Goal: Task Accomplishment & Management: Complete application form

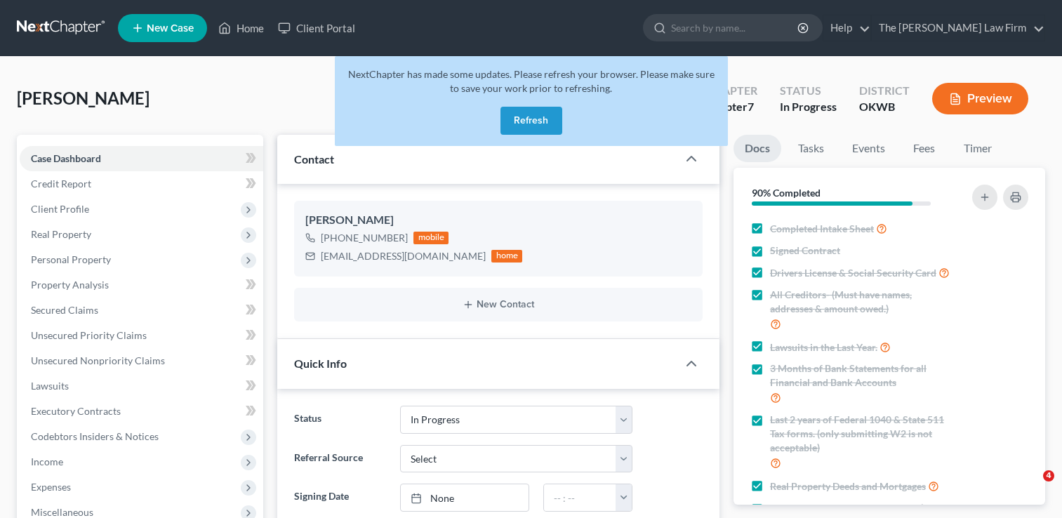
select select "4"
click at [65, 25] on link at bounding box center [62, 27] width 90 height 25
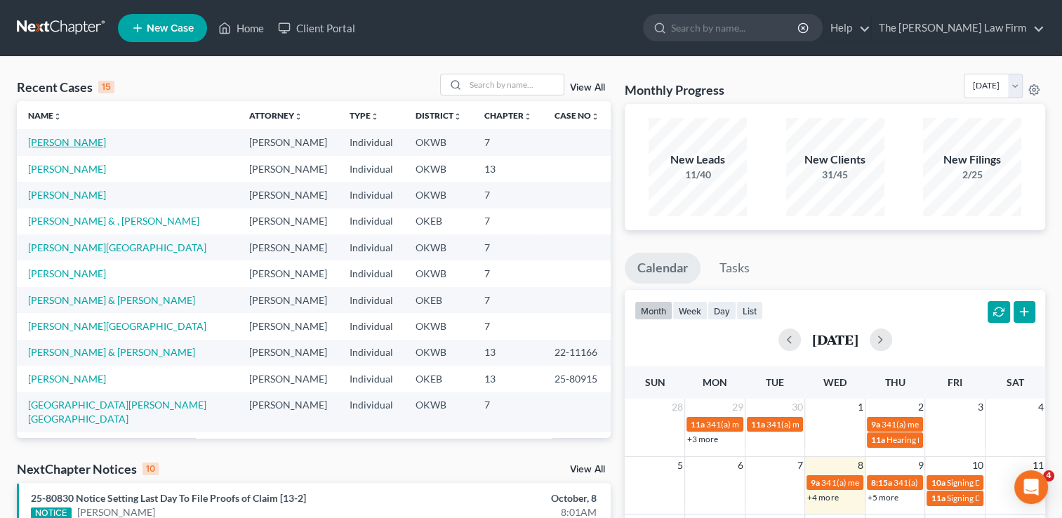
click at [64, 141] on link "[PERSON_NAME]" at bounding box center [67, 142] width 78 height 12
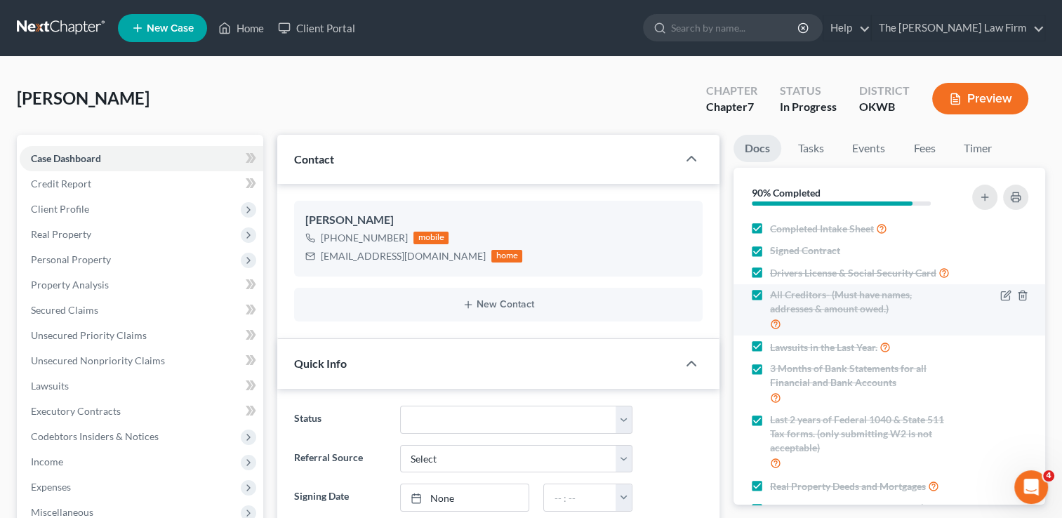
scroll to position [467, 0]
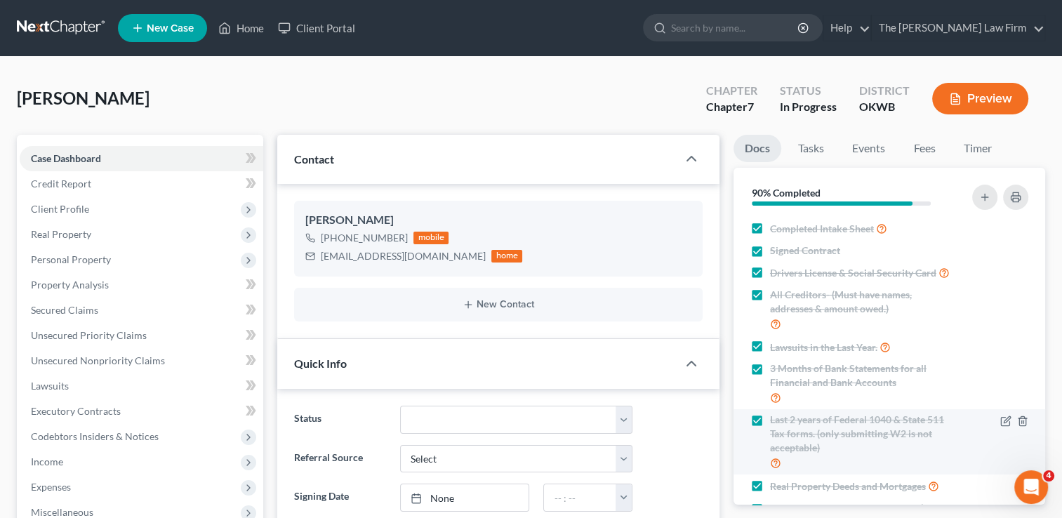
click at [770, 382] on label "3 Months of Bank Statements for all Financial and Bank Accounts" at bounding box center [862, 383] width 185 height 44
click at [775, 370] on input "3 Months of Bank Statements for all Financial and Bank Accounts" at bounding box center [779, 365] width 9 height 9
checkbox input "false"
click at [770, 432] on label "Last 2 years of Federal 1040 & State 511 Tax forms. (only submitting W2 is not …" at bounding box center [862, 442] width 185 height 58
click at [775, 422] on input "Last 2 years of Federal 1040 & State 511 Tax forms. (only submitting W2 is not …" at bounding box center [779, 417] width 9 height 9
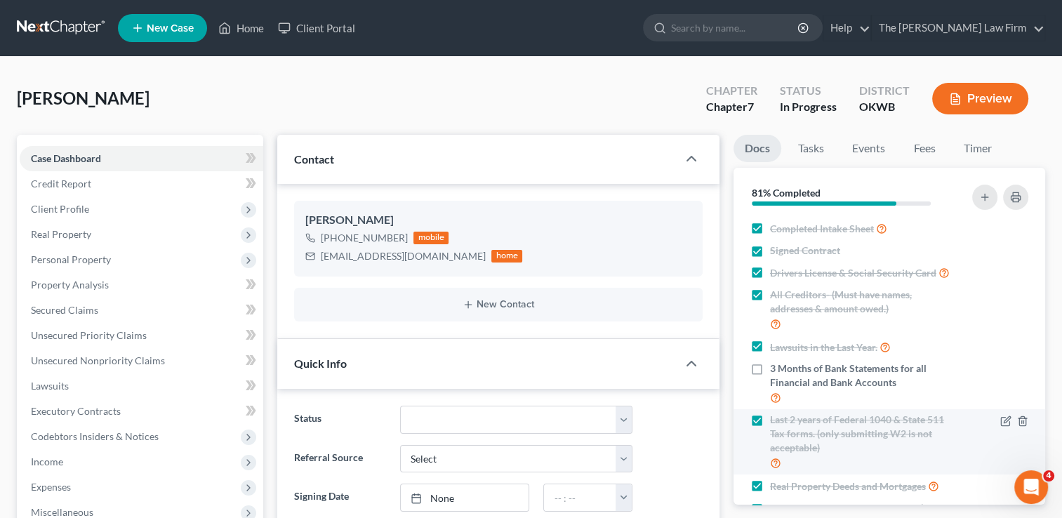
checkbox input "false"
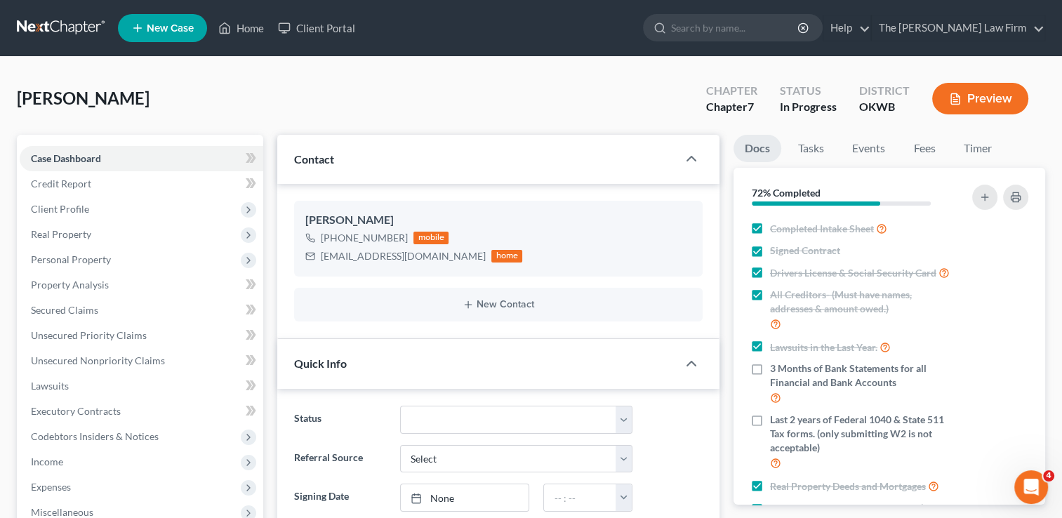
click at [66, 26] on link at bounding box center [62, 27] width 90 height 25
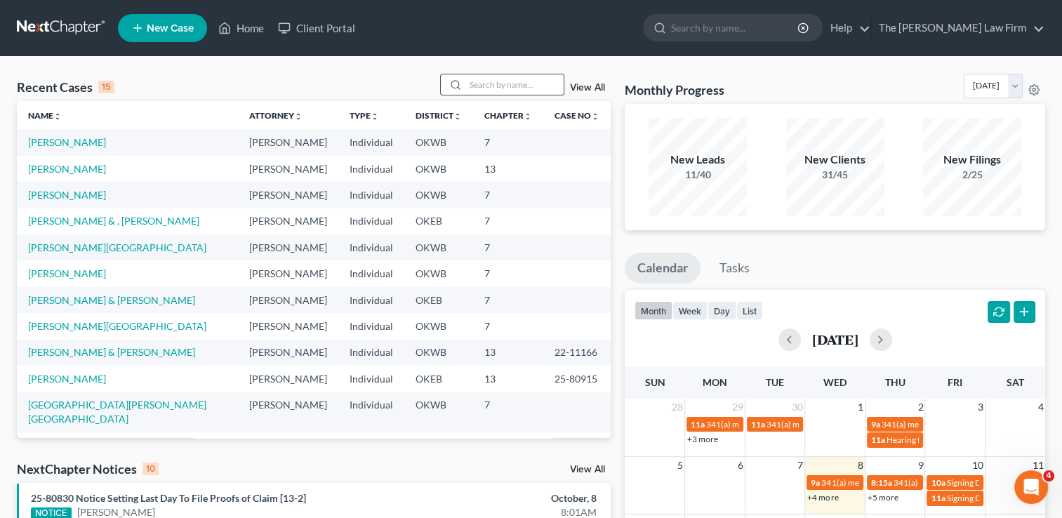
click at [514, 85] on input "search" at bounding box center [514, 84] width 98 height 20
paste input "[PERSON_NAME]"
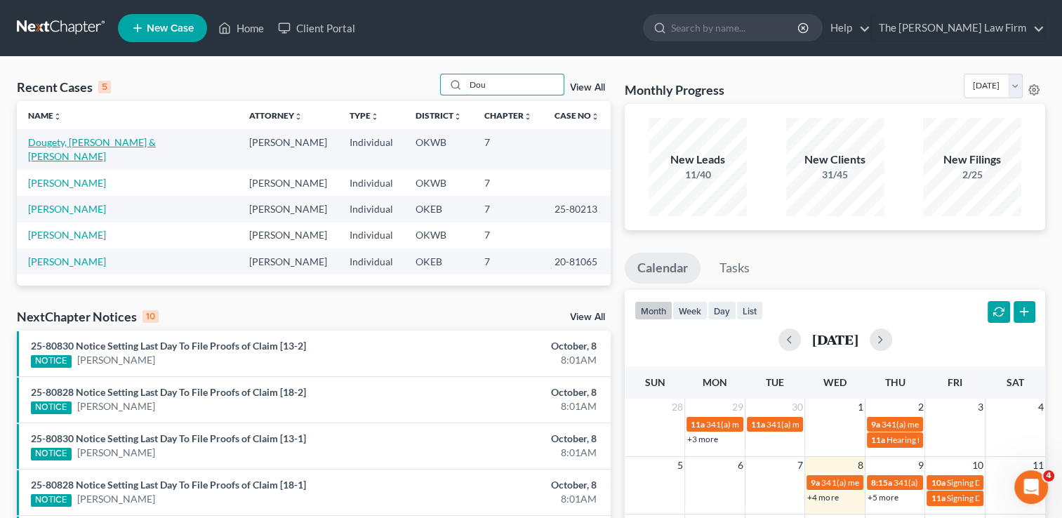
type input "Dou"
click at [85, 142] on link "Dougety, Jody & Brittany" at bounding box center [92, 149] width 128 height 26
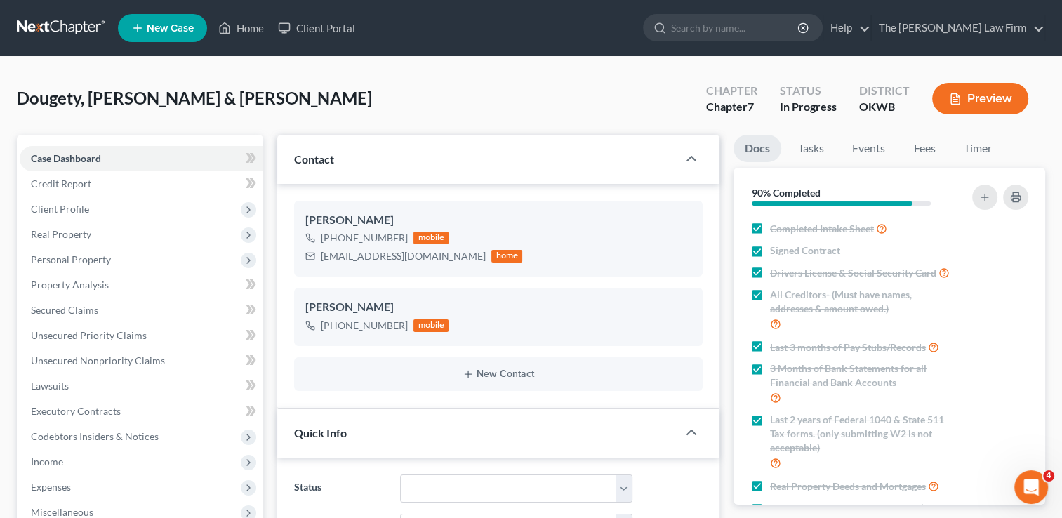
scroll to position [433, 0]
click at [85, 208] on span "Client Profile" at bounding box center [60, 209] width 58 height 12
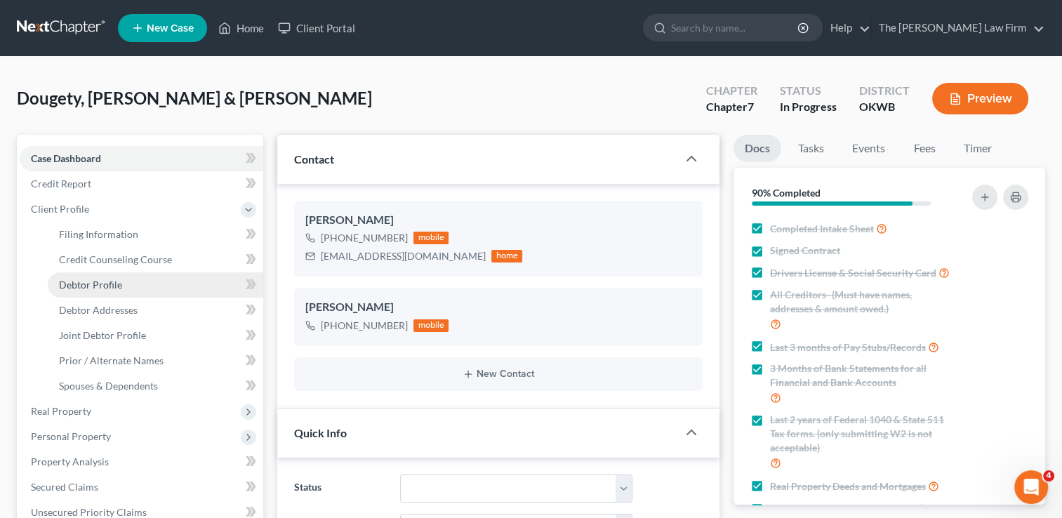
click at [118, 279] on span "Debtor Profile" at bounding box center [90, 285] width 63 height 12
select select "1"
select select "0"
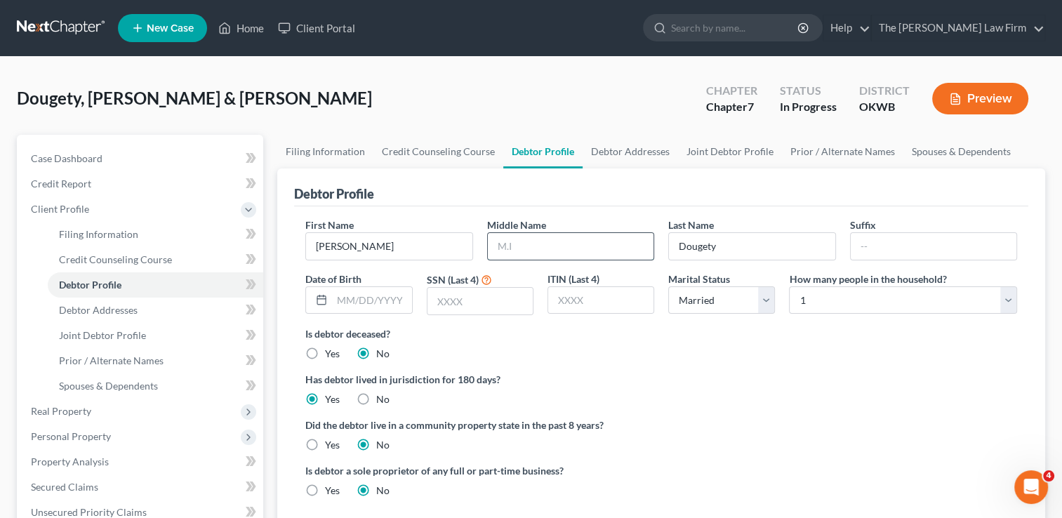
click at [552, 241] on input "text" at bounding box center [571, 246] width 166 height 27
type input "Don"
click at [702, 245] on input "Dougety" at bounding box center [752, 246] width 166 height 27
click at [754, 195] on div "Debtor Profile" at bounding box center [661, 187] width 734 height 38
click at [710, 246] on input "Doughety" at bounding box center [752, 246] width 166 height 27
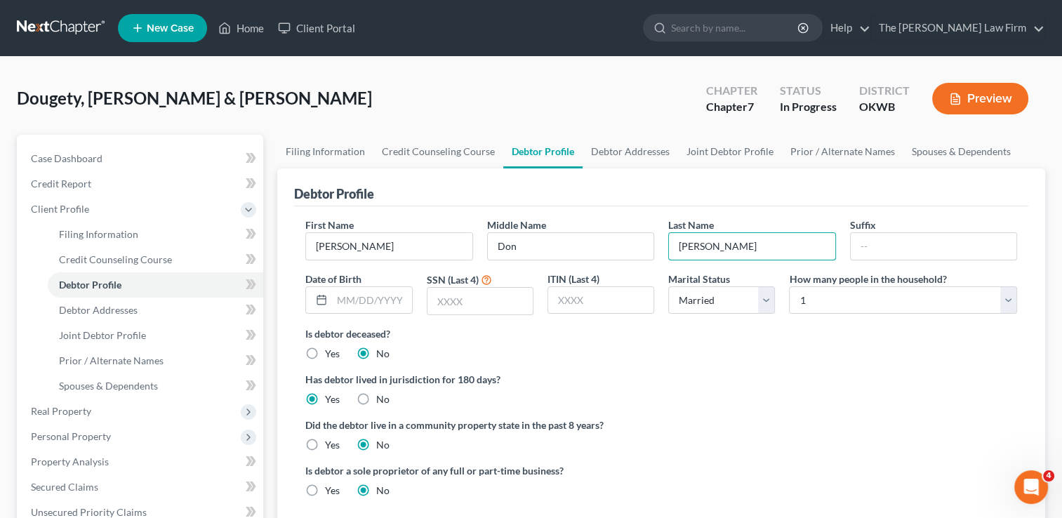
type input "Doughty"
click at [742, 378] on label "Has debtor lived in jurisdiction for 180 days?" at bounding box center [660, 379] width 711 height 15
click at [862, 303] on select "Select 1 2 3 4 5 6 7 8 9 10 11 12 13 14 15 16 17 18 19 20" at bounding box center [903, 300] width 228 height 28
select select "2"
click at [789, 286] on select "Select 1 2 3 4 5 6 7 8 9 10 11 12 13 14 15 16 17 18 19 20" at bounding box center [903, 300] width 228 height 28
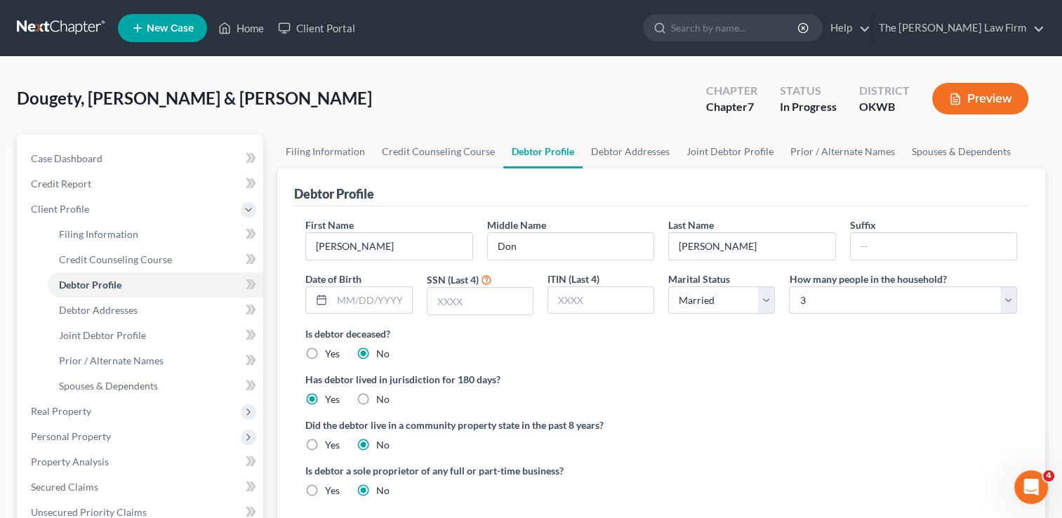
click at [705, 352] on div "Is debtor deceased? Yes No" at bounding box center [660, 343] width 711 height 34
click at [697, 243] on input "Doughty" at bounding box center [752, 246] width 166 height 27
click at [738, 375] on label "Has debtor lived in jurisdiction for 180 days?" at bounding box center [660, 379] width 711 height 15
click at [358, 296] on input "text" at bounding box center [371, 300] width 79 height 27
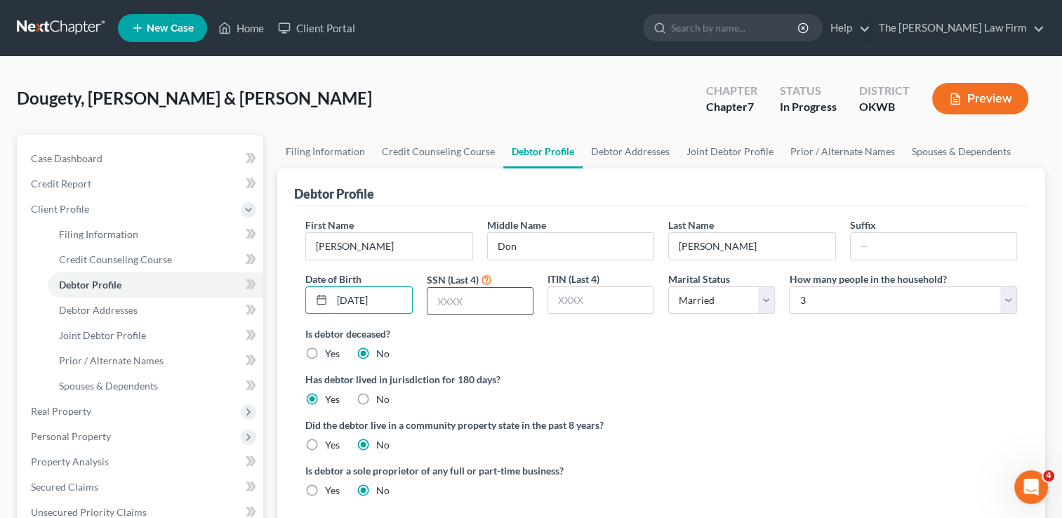
type input "02/15/1999"
click at [478, 302] on input "text" at bounding box center [479, 301] width 105 height 27
type input "9110"
click at [114, 309] on span "Debtor Addresses" at bounding box center [98, 310] width 79 height 12
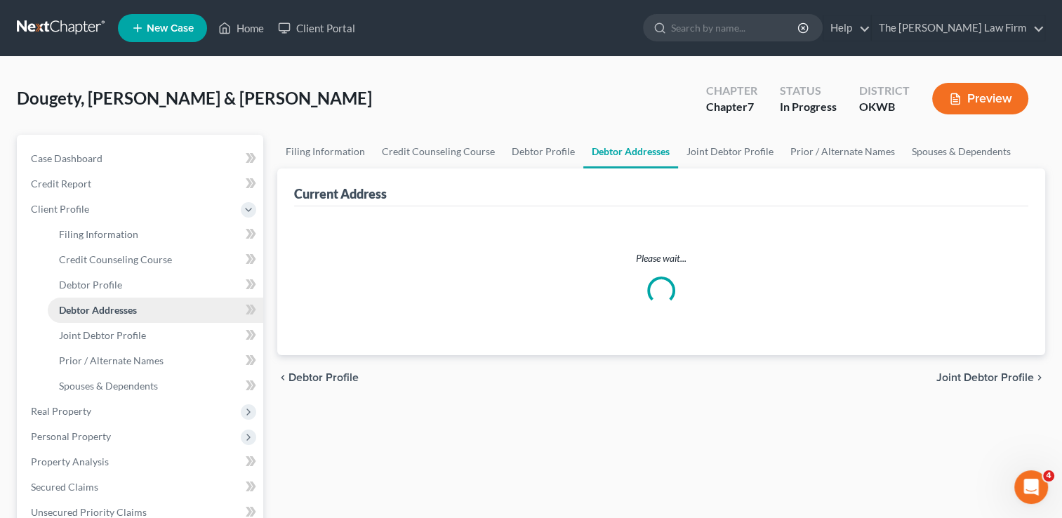
select select "0"
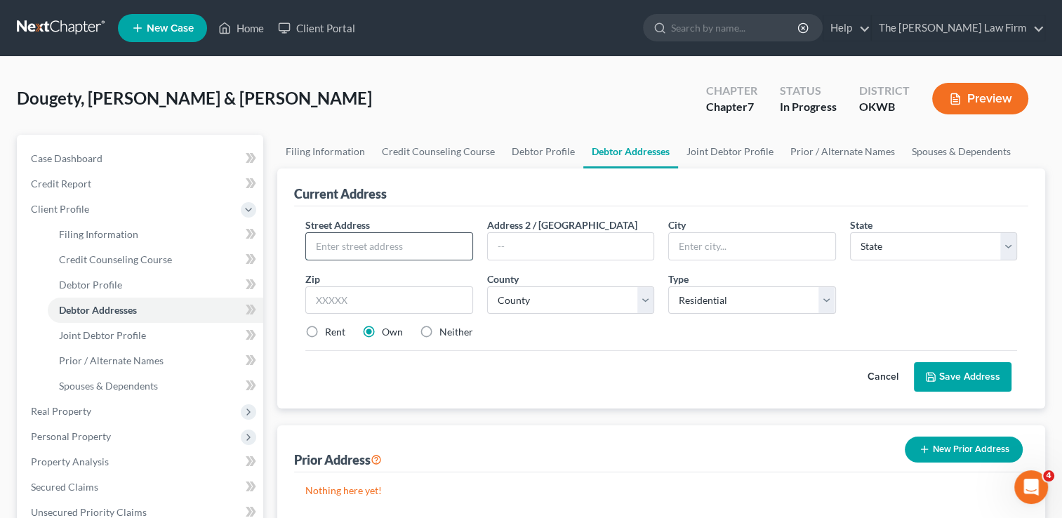
click at [368, 243] on input "text" at bounding box center [389, 246] width 166 height 27
type input "1408 Holly Ln"
click at [375, 300] on input "text" at bounding box center [388, 300] width 167 height 28
type input "73086"
click at [723, 333] on div "Rent Own Neither" at bounding box center [661, 332] width 726 height 14
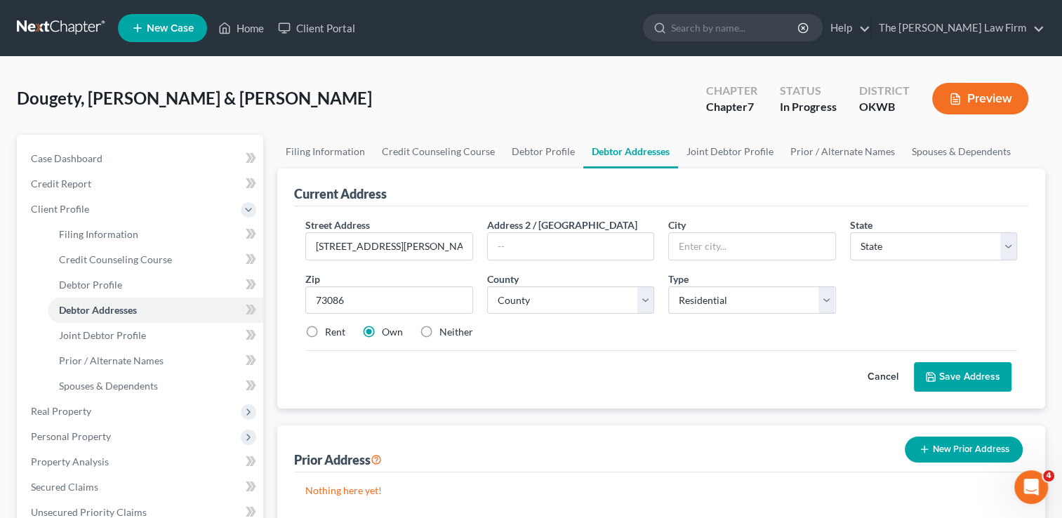
type input "Sulphur"
select select "37"
click at [643, 297] on select "County Adair County Alfalfa County Atoka County Beaver County Beckham County Bl…" at bounding box center [570, 300] width 167 height 28
select select "49"
click at [606, 342] on div "Street Address * 1408 Holly Ln Address 2 / PO Box City * Sulphur State * State …" at bounding box center [661, 284] width 726 height 133
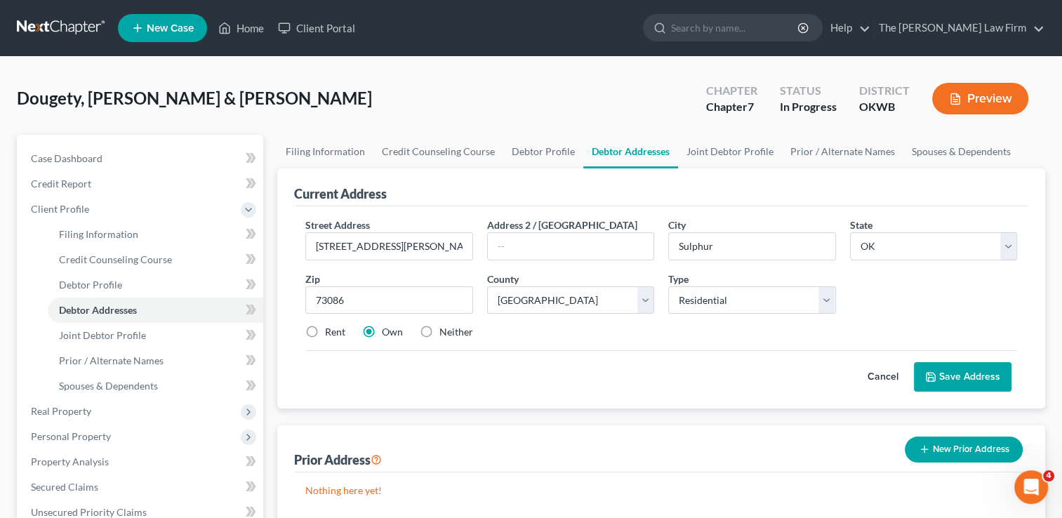
click at [963, 373] on button "Save Address" at bounding box center [963, 376] width 98 height 29
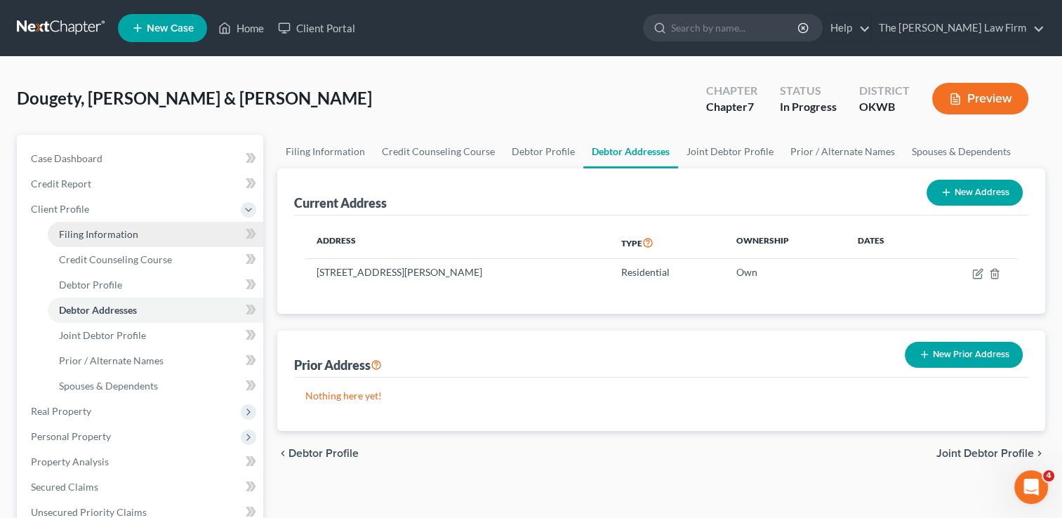
click at [138, 231] on link "Filing Information" at bounding box center [155, 234] width 215 height 25
select select "1"
select select "0"
select select "37"
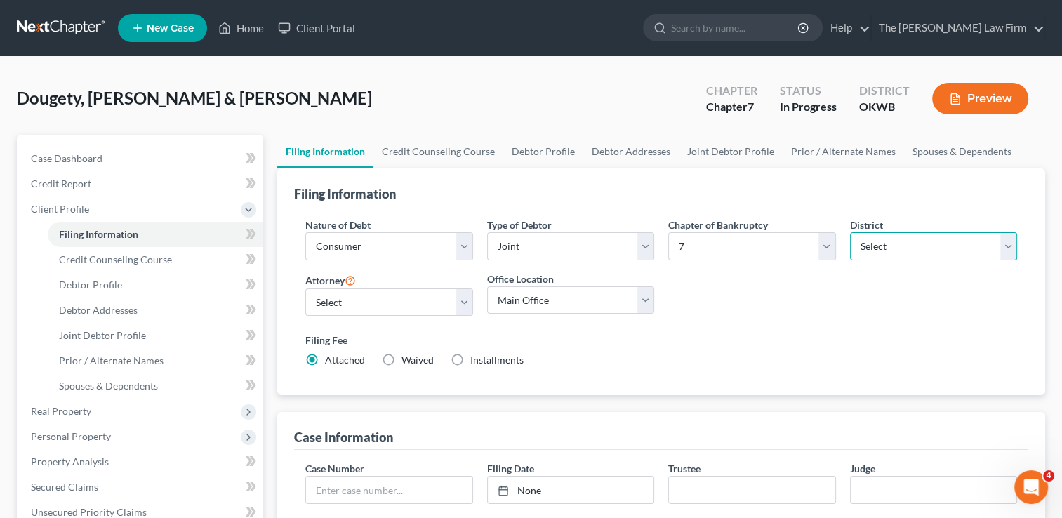
click at [1003, 248] on select "Select Alabama - Middle Alabama - Northern Alabama - Southern Alaska Arizona Ar…" at bounding box center [933, 246] width 167 height 28
select select "63"
click at [850, 232] on select "Select Alabama - Middle Alabama - Northern Alabama - Southern Alaska Arizona Ar…" at bounding box center [933, 246] width 167 height 28
click at [898, 302] on div "Nature of Debt Select Business Consumer Other Nature of Business Select Clearin…" at bounding box center [661, 298] width 726 height 161
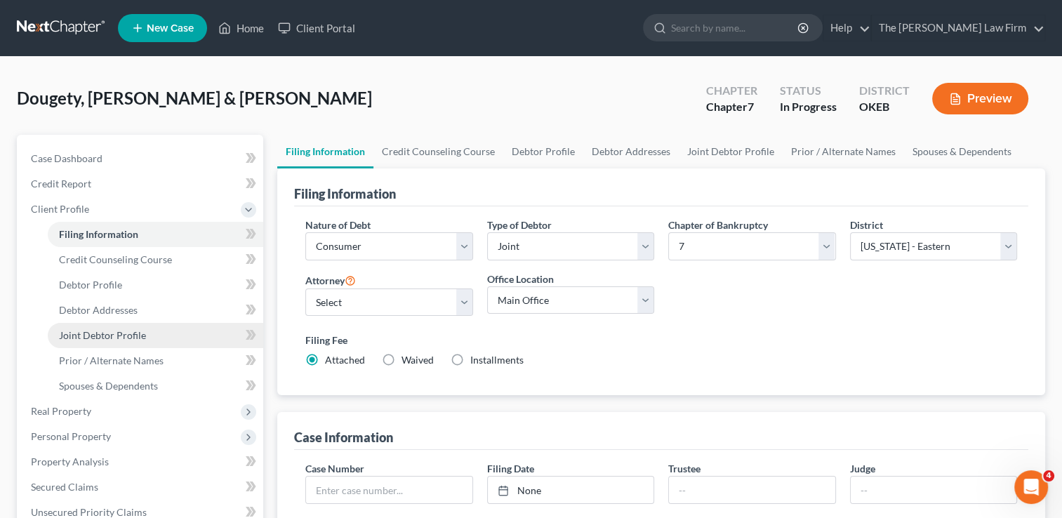
click at [102, 336] on span "Joint Debtor Profile" at bounding box center [102, 335] width 87 height 12
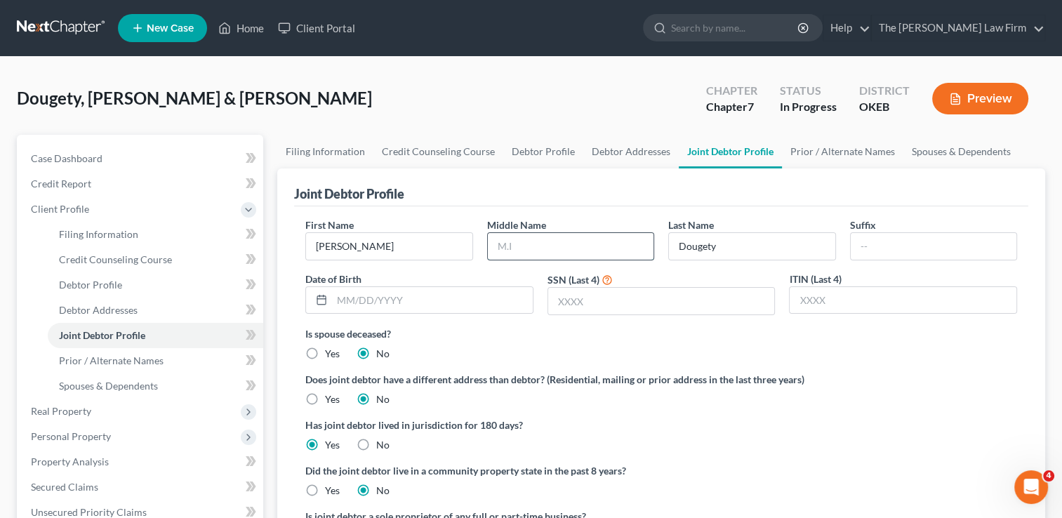
click at [544, 241] on input "text" at bounding box center [571, 246] width 166 height 27
type input "Nicole"
drag, startPoint x: 721, startPoint y: 246, endPoint x: 669, endPoint y: 250, distance: 51.5
click at [669, 250] on input "Dougety" at bounding box center [752, 246] width 166 height 27
paste input "h"
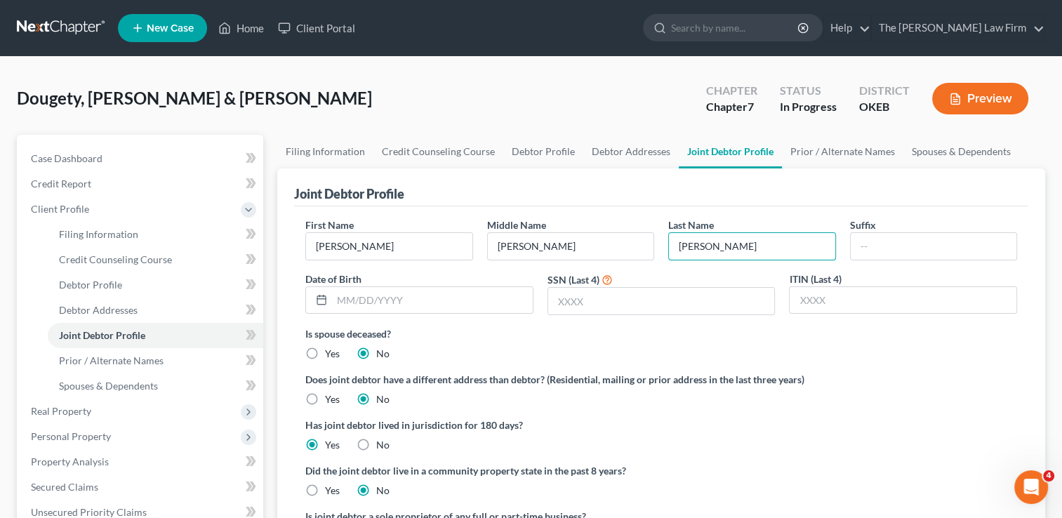
type input "Doughty"
click at [634, 333] on label "Is spouse deceased?" at bounding box center [660, 333] width 711 height 15
click at [438, 295] on input "text" at bounding box center [432, 300] width 201 height 27
type input "09/25/1999"
click at [620, 305] on input "text" at bounding box center [661, 301] width 227 height 27
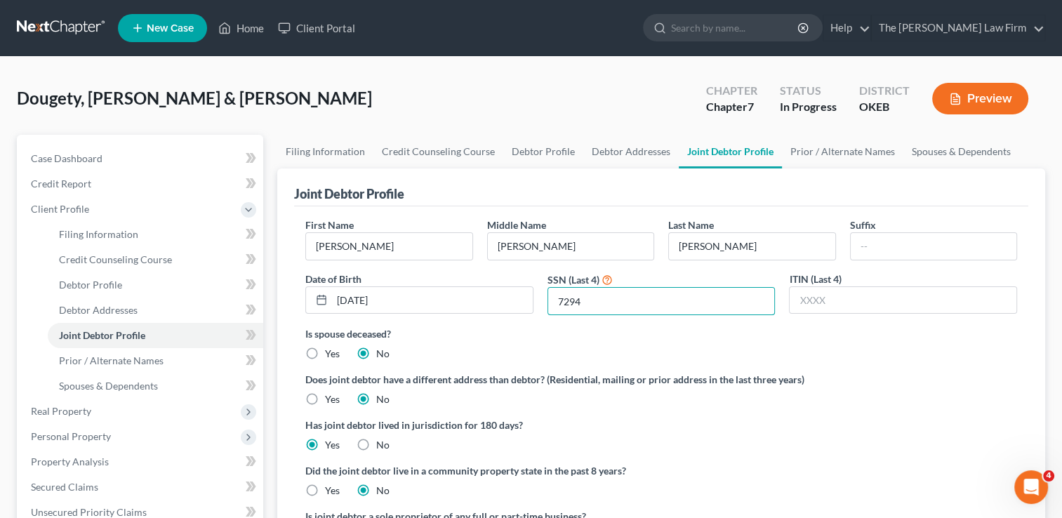
type input "7294"
click at [590, 333] on label "Is spouse deceased?" at bounding box center [660, 333] width 711 height 15
click at [145, 359] on span "Prior / Alternate Names" at bounding box center [111, 360] width 105 height 12
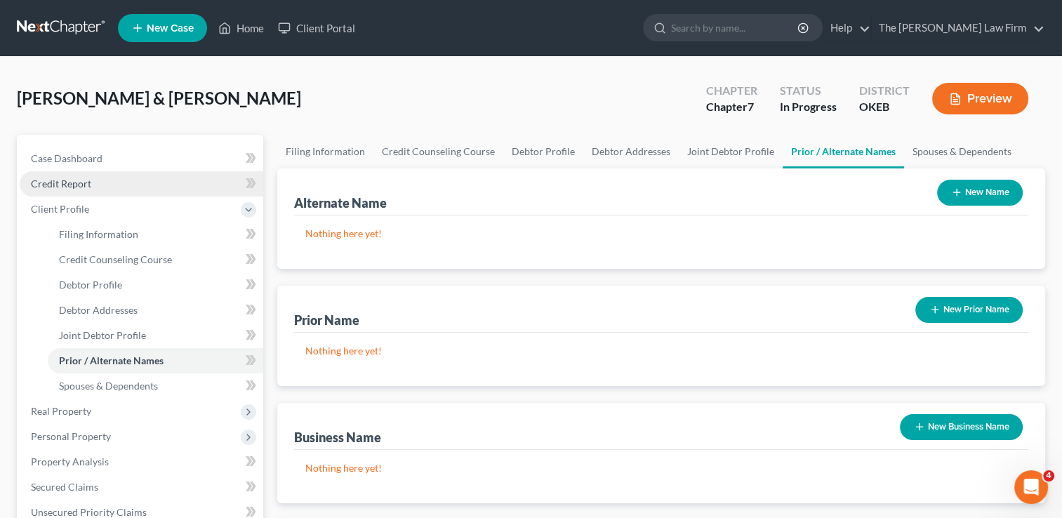
click at [104, 181] on link "Credit Report" at bounding box center [141, 183] width 243 height 25
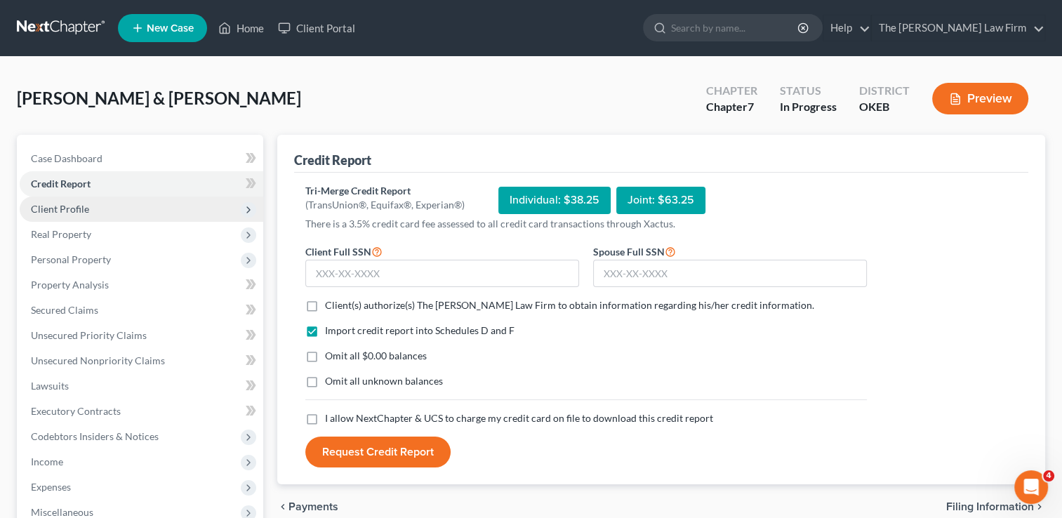
click at [78, 207] on span "Client Profile" at bounding box center [60, 209] width 58 height 12
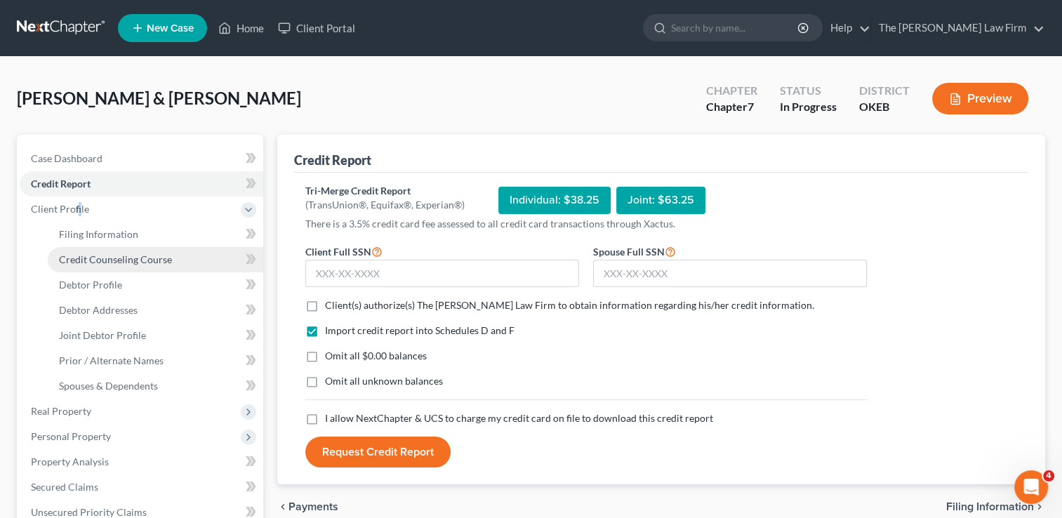
drag, startPoint x: 78, startPoint y: 207, endPoint x: 115, endPoint y: 258, distance: 62.7
click at [116, 254] on span "Credit Counseling Course" at bounding box center [115, 259] width 113 height 12
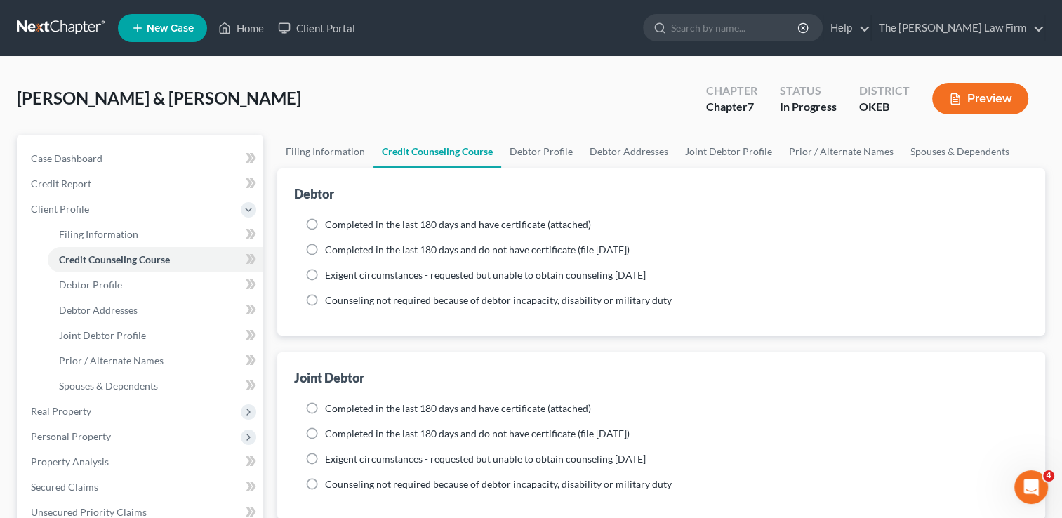
click at [325, 220] on label "Completed in the last 180 days and have certificate (attached)" at bounding box center [458, 225] width 266 height 14
click at [330, 220] on input "Completed in the last 180 days and have certificate (attached)" at bounding box center [334, 222] width 9 height 9
radio input "true"
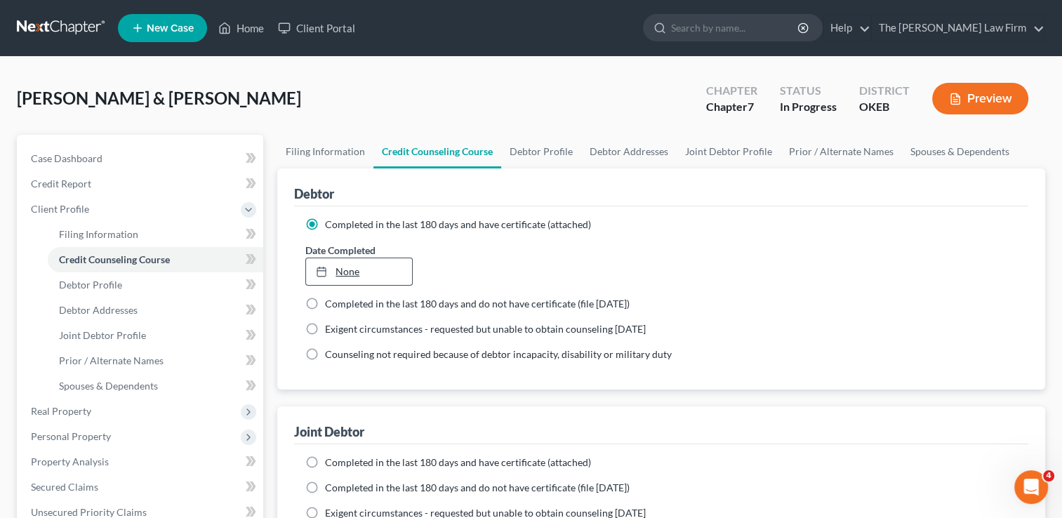
click at [345, 265] on link "None" at bounding box center [358, 271] width 105 height 27
type input "10/8/2025"
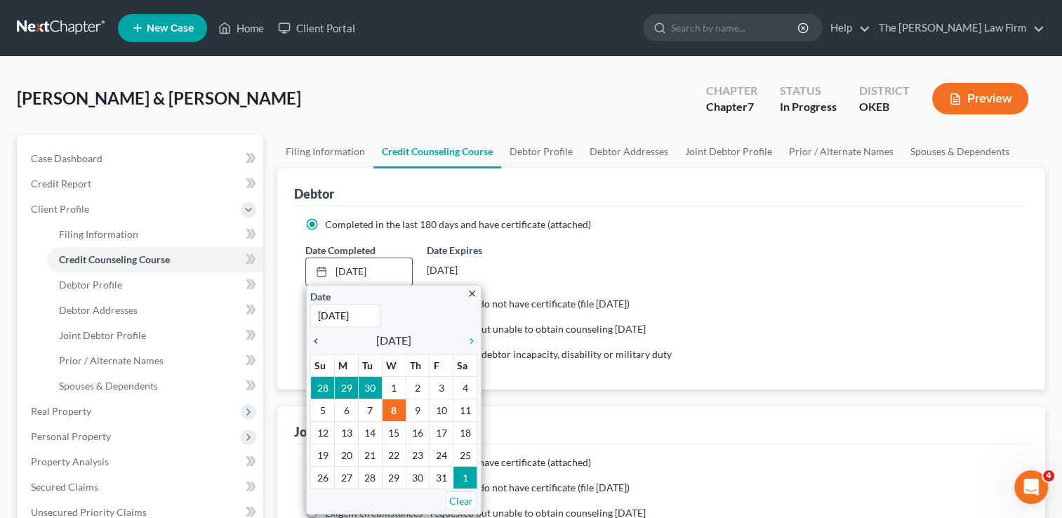
click at [314, 341] on icon "chevron_left" at bounding box center [319, 340] width 18 height 11
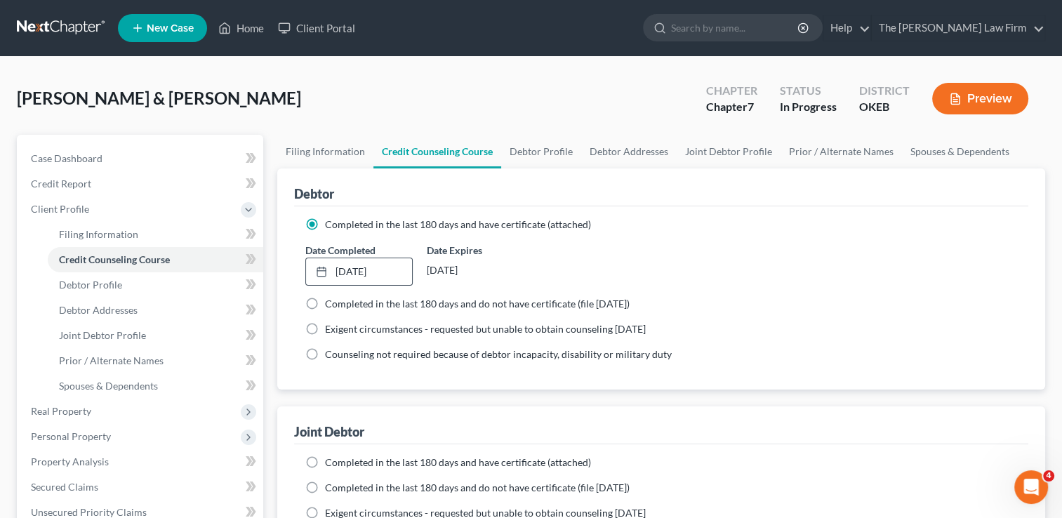
click at [325, 459] on label "Completed in the last 180 days and have certificate (attached)" at bounding box center [458, 462] width 266 height 14
click at [330, 459] on input "Completed in the last 180 days and have certificate (attached)" at bounding box center [334, 459] width 9 height 9
radio input "true"
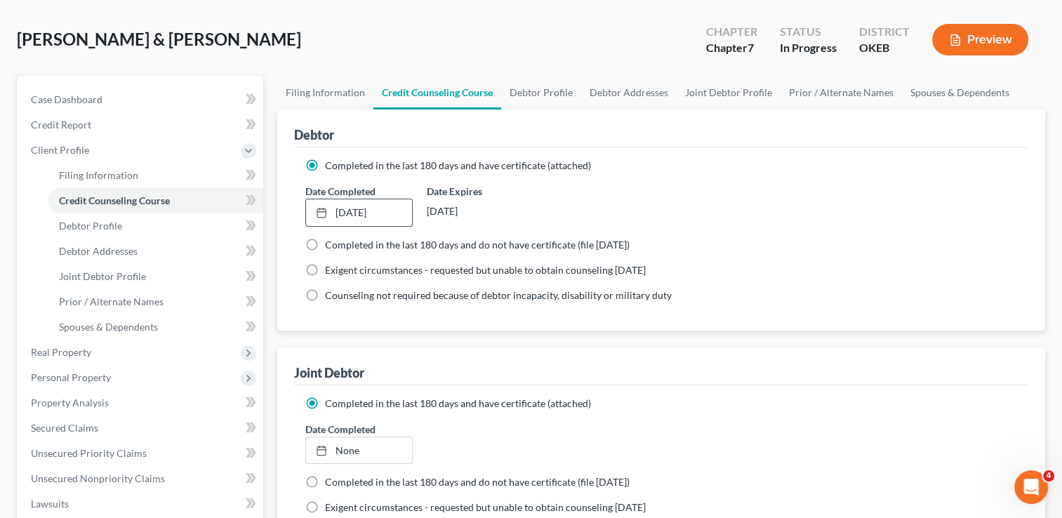
scroll to position [140, 0]
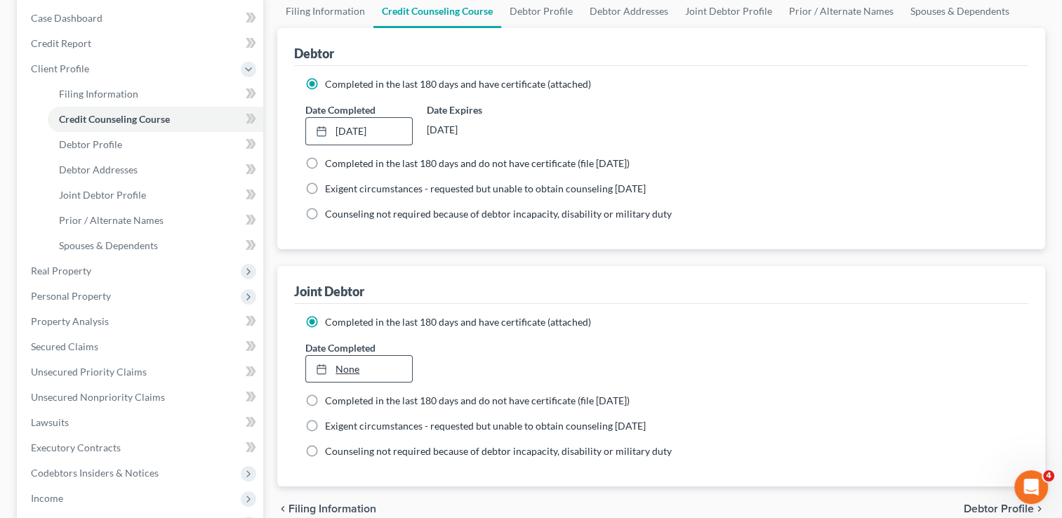
click at [347, 372] on link "None" at bounding box center [358, 369] width 105 height 27
type input "10/8/2025"
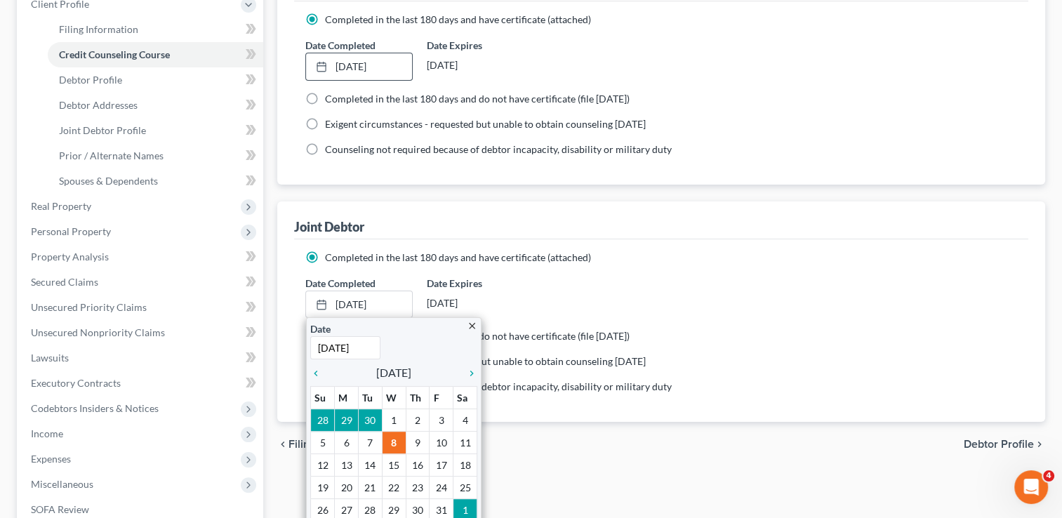
scroll to position [351, 0]
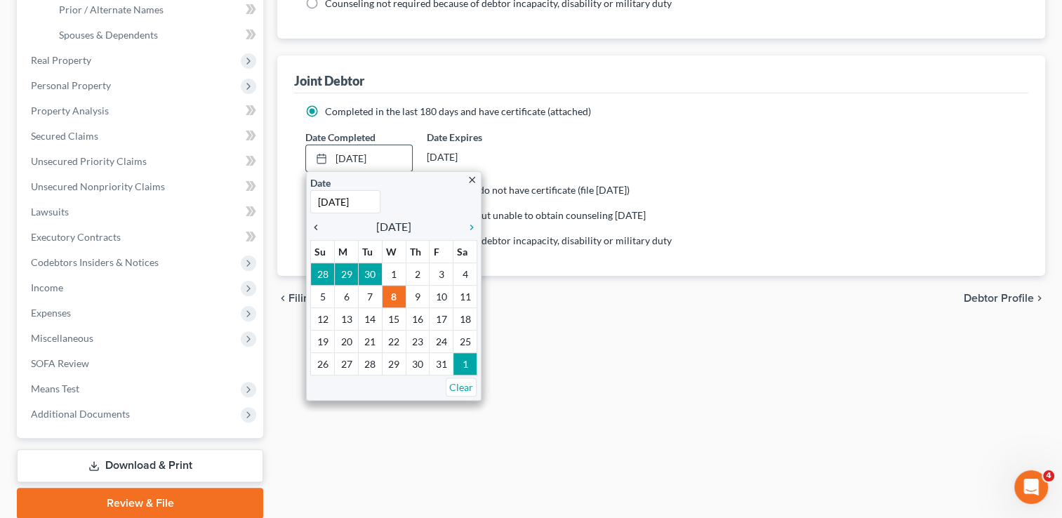
click at [318, 227] on icon "chevron_left" at bounding box center [319, 227] width 18 height 11
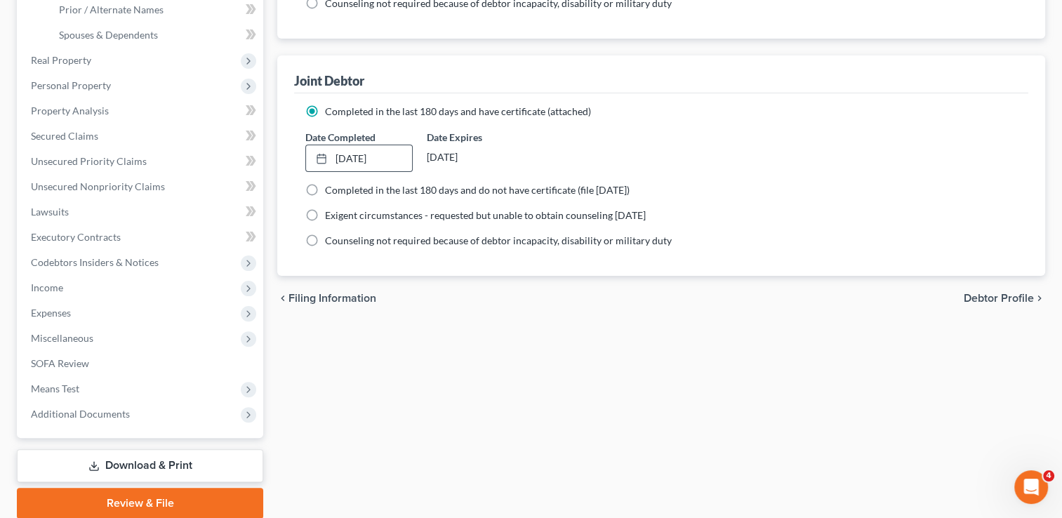
click at [437, 363] on div "Filing Information Credit Counseling Course Debtor Profile Debtor Addresses Joi…" at bounding box center [661, 151] width 782 height 735
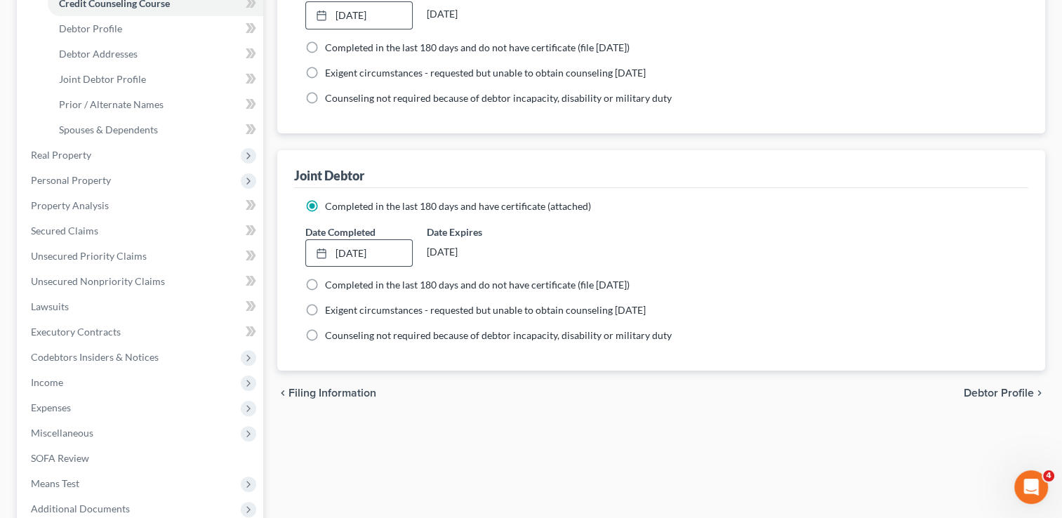
scroll to position [140, 0]
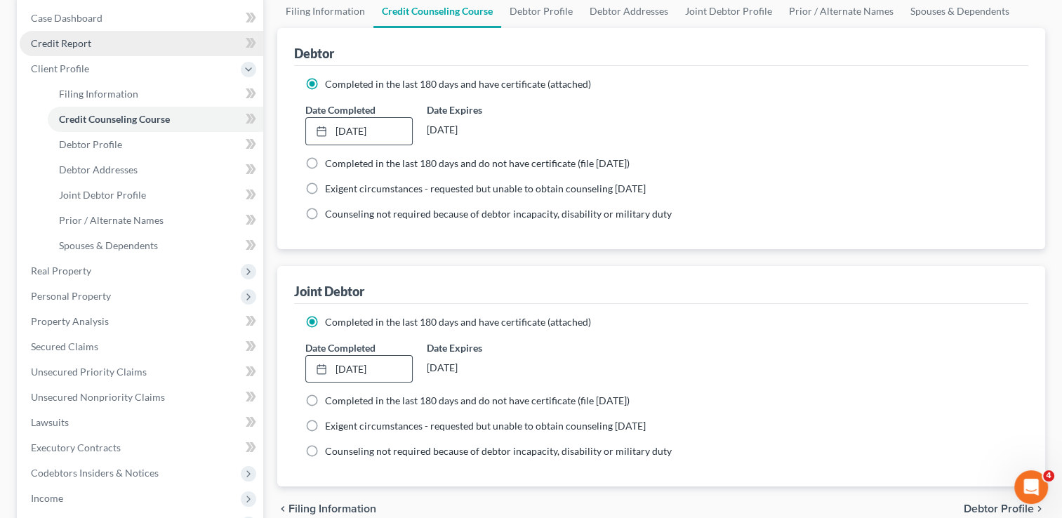
click at [78, 43] on span "Credit Report" at bounding box center [61, 43] width 60 height 12
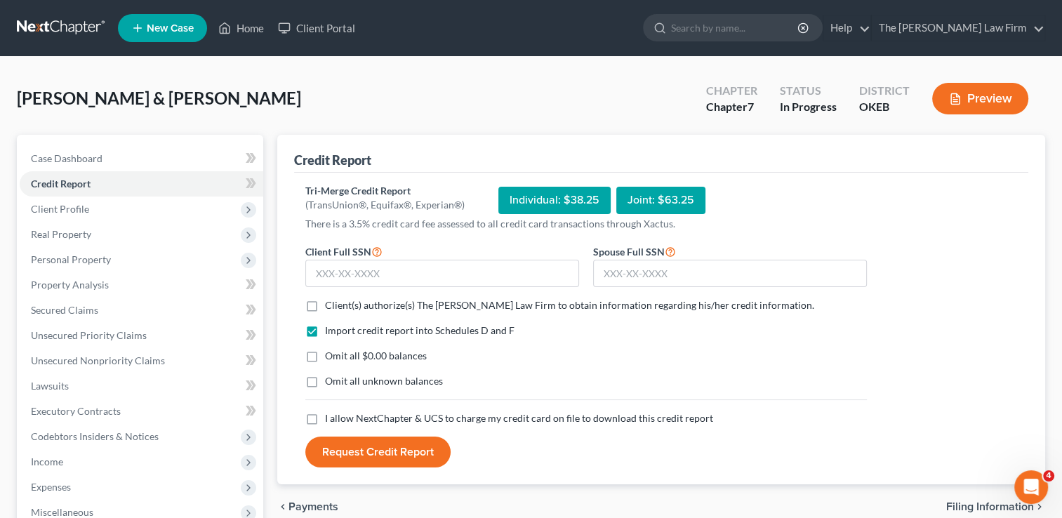
drag, startPoint x: 314, startPoint y: 304, endPoint x: 317, endPoint y: 319, distance: 15.1
click at [325, 305] on label "Client(s) authorize(s) The Choate Law Firm to obtain information regarding his/…" at bounding box center [569, 305] width 489 height 14
click at [330, 305] on input "Client(s) authorize(s) The Choate Law Firm to obtain information regarding his/…" at bounding box center [334, 302] width 9 height 9
checkbox input "true"
click at [325, 356] on label "Omit all $0.00 balances" at bounding box center [376, 356] width 102 height 14
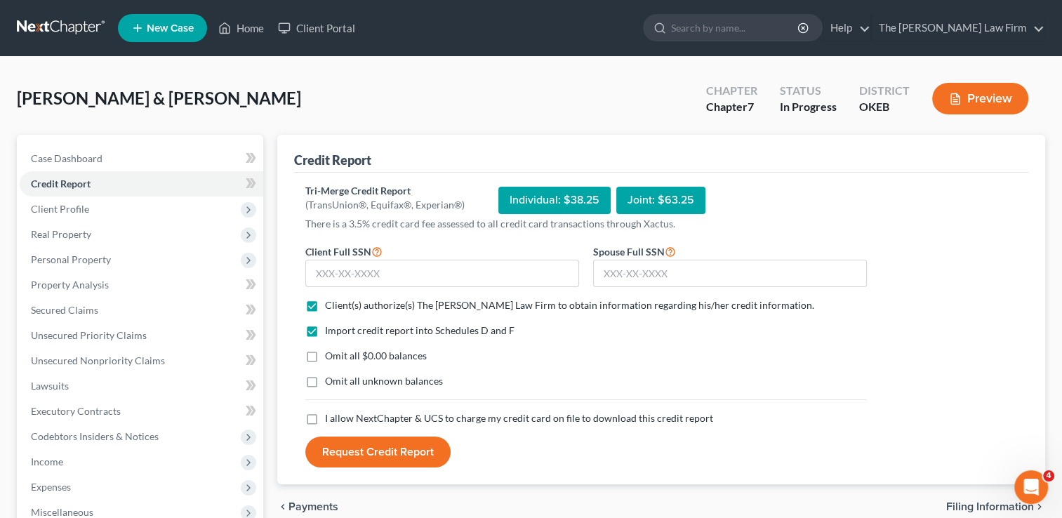
click at [330, 356] on input "Omit all $0.00 balances" at bounding box center [334, 353] width 9 height 9
checkbox input "true"
click at [325, 422] on label "I allow NextChapter & UCS to charge my credit card on file to download this cre…" at bounding box center [519, 418] width 388 height 14
click at [330, 420] on input "I allow NextChapter & UCS to charge my credit card on file to download this cre…" at bounding box center [334, 415] width 9 height 9
checkbox input "true"
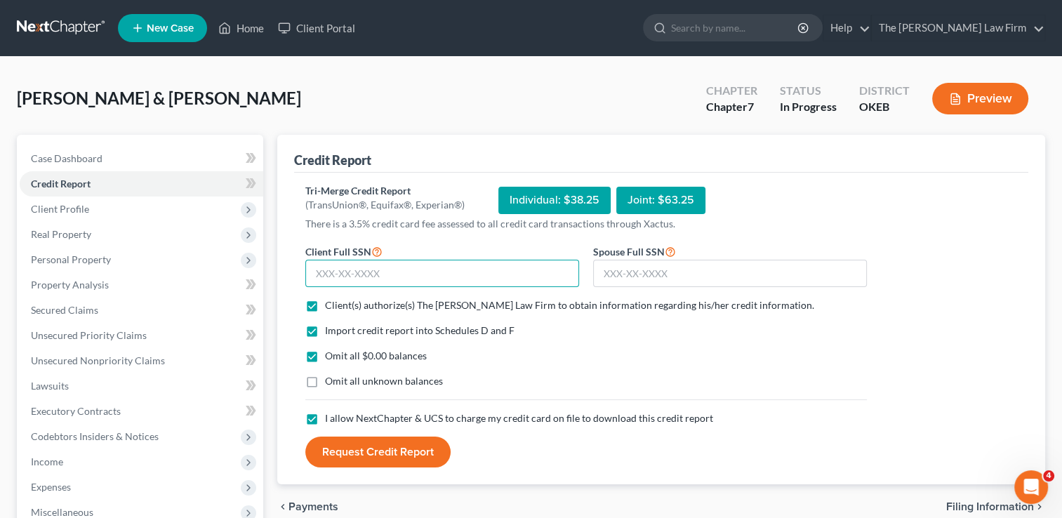
click at [395, 273] on input "text" at bounding box center [442, 274] width 274 height 28
type input "441-13-9110"
click at [714, 269] on input "text" at bounding box center [730, 274] width 274 height 28
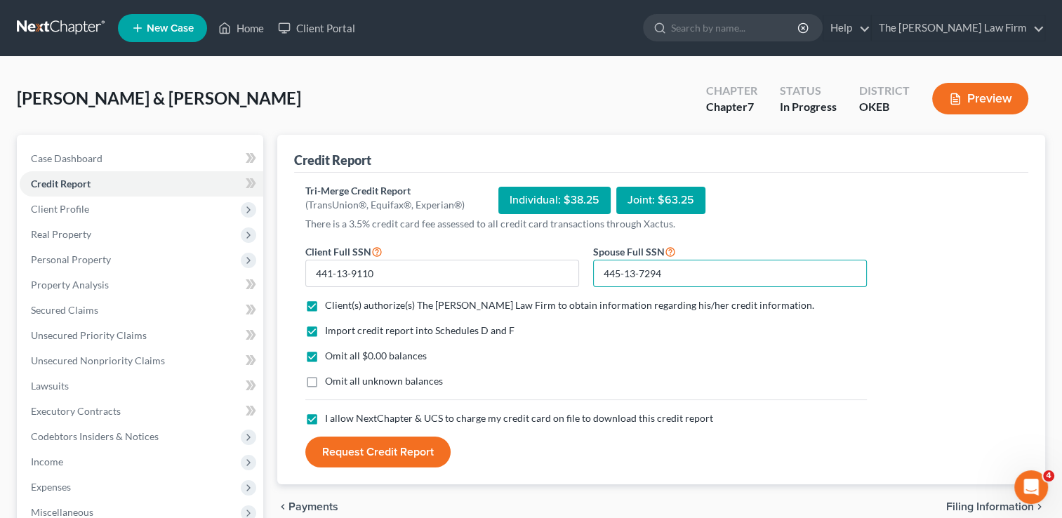
type input "445-13-7294"
click at [370, 448] on button "Request Credit Report" at bounding box center [377, 451] width 145 height 31
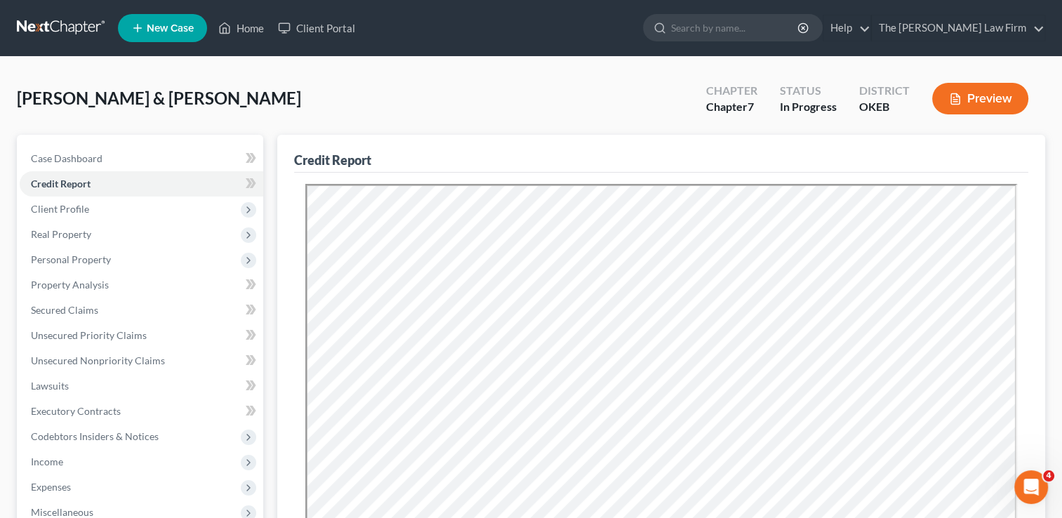
drag, startPoint x: 595, startPoint y: 83, endPoint x: 405, endPoint y: 147, distance: 200.6
click at [595, 83] on div "Doughty, Jody & Brittany Upgraded Chapter Chapter 7 Status In Progress District…" at bounding box center [531, 104] width 1028 height 61
click at [115, 168] on link "Case Dashboard" at bounding box center [141, 158] width 243 height 25
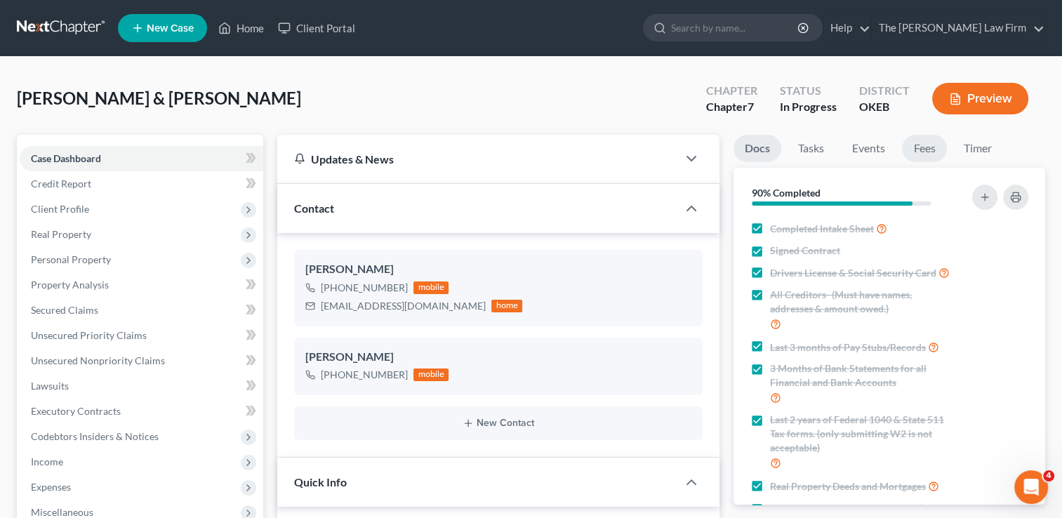
click at [928, 153] on link "Fees" at bounding box center [924, 148] width 45 height 27
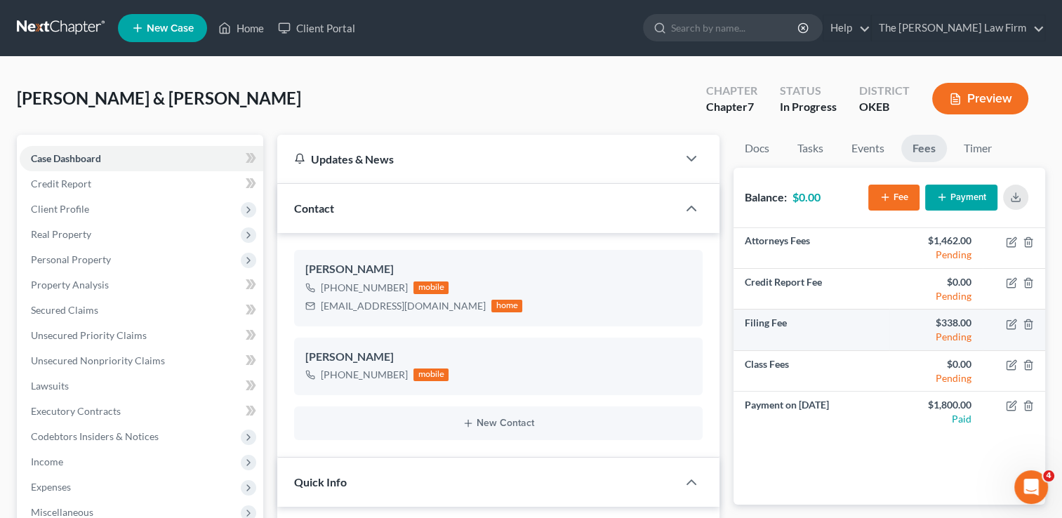
scroll to position [433, 0]
click at [757, 150] on link "Docs" at bounding box center [756, 148] width 47 height 27
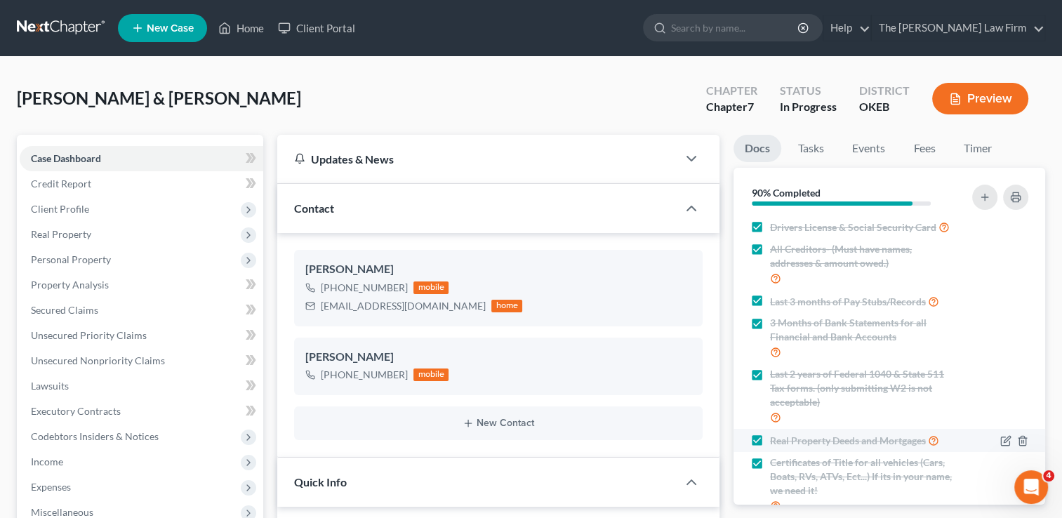
scroll to position [116, 0]
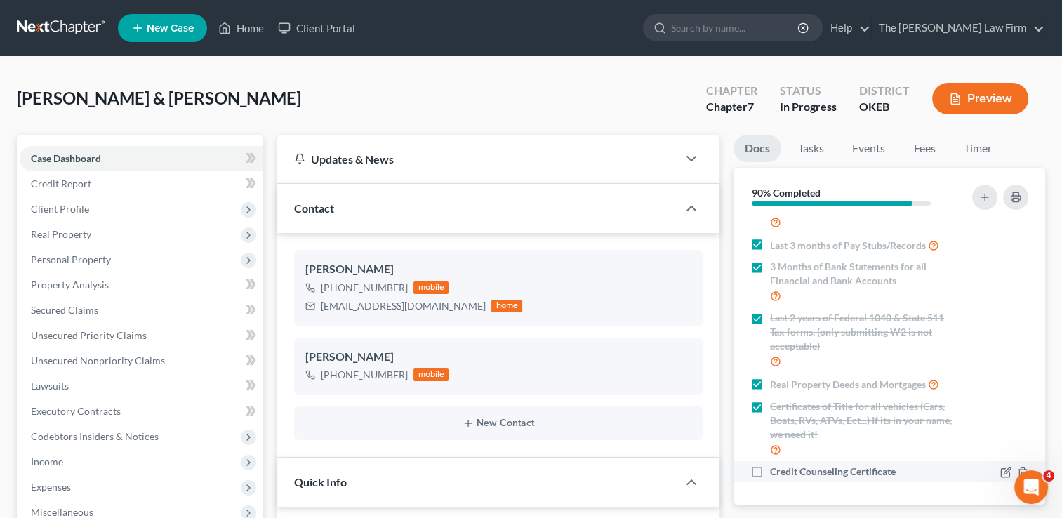
click at [770, 466] on label "Credit Counseling Certificate" at bounding box center [833, 471] width 126 height 14
click at [775, 466] on input "Credit Counseling Certificate" at bounding box center [779, 468] width 9 height 9
checkbox input "true"
click at [865, 150] on link "Events" at bounding box center [868, 148] width 55 height 27
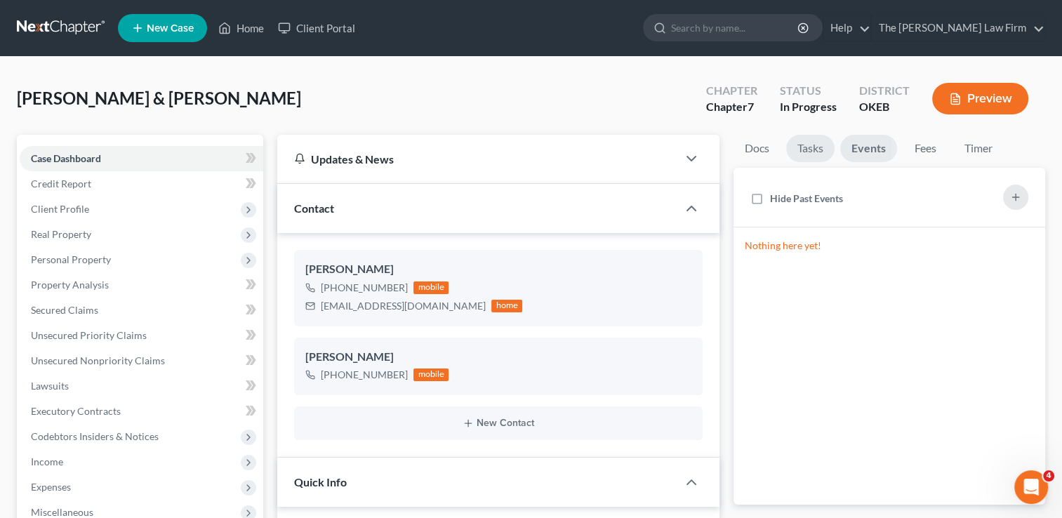
click at [805, 146] on link "Tasks" at bounding box center [810, 148] width 48 height 27
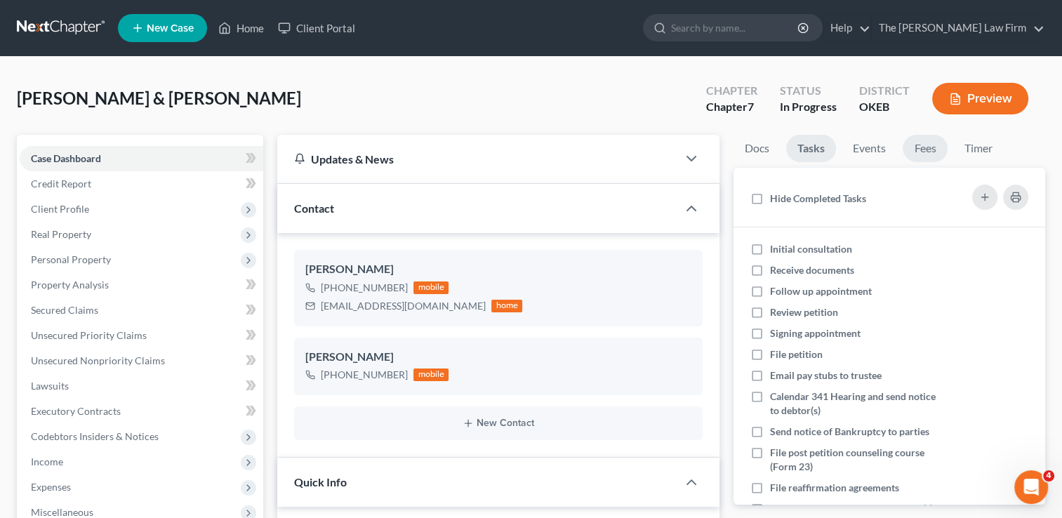
click at [930, 149] on link "Fees" at bounding box center [924, 148] width 45 height 27
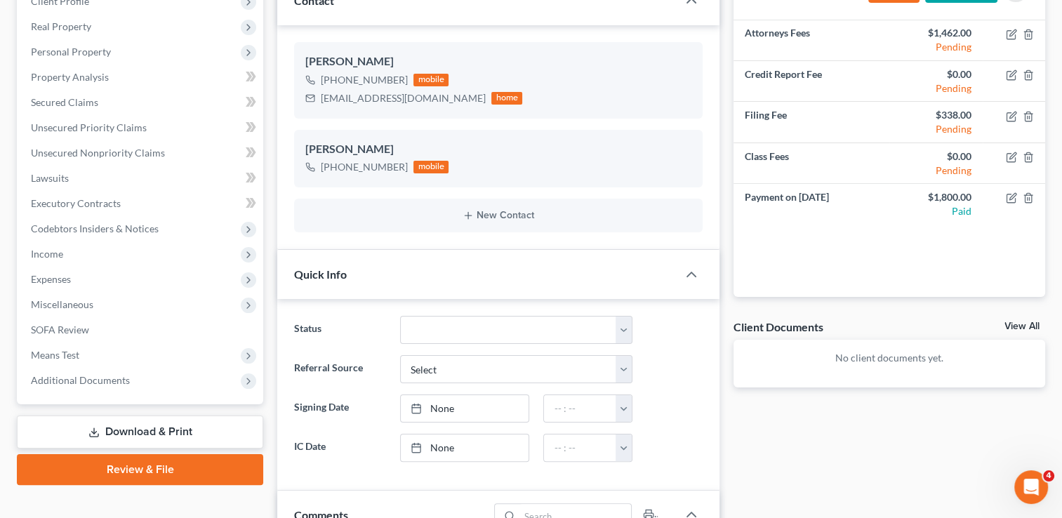
scroll to position [210, 0]
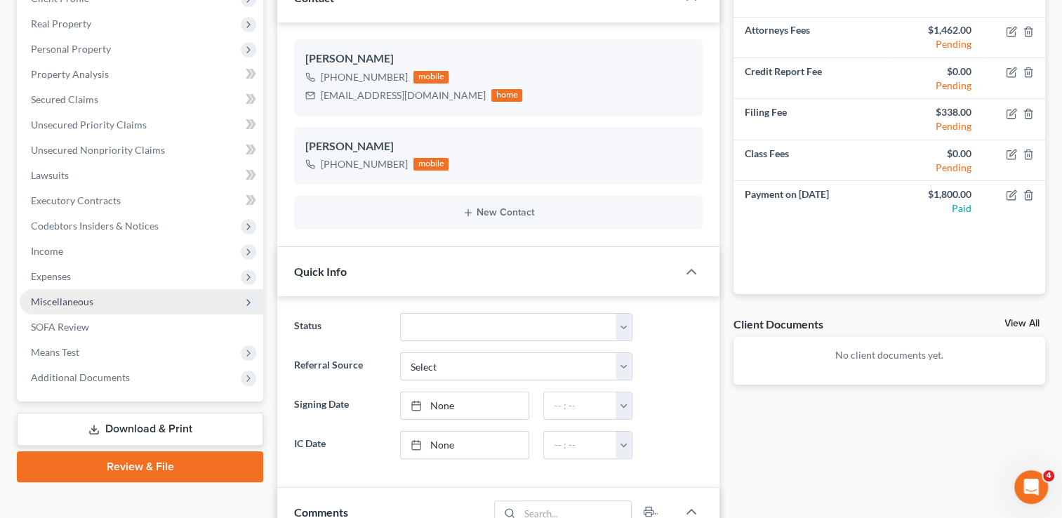
click at [87, 299] on span "Miscellaneous" at bounding box center [62, 301] width 62 height 12
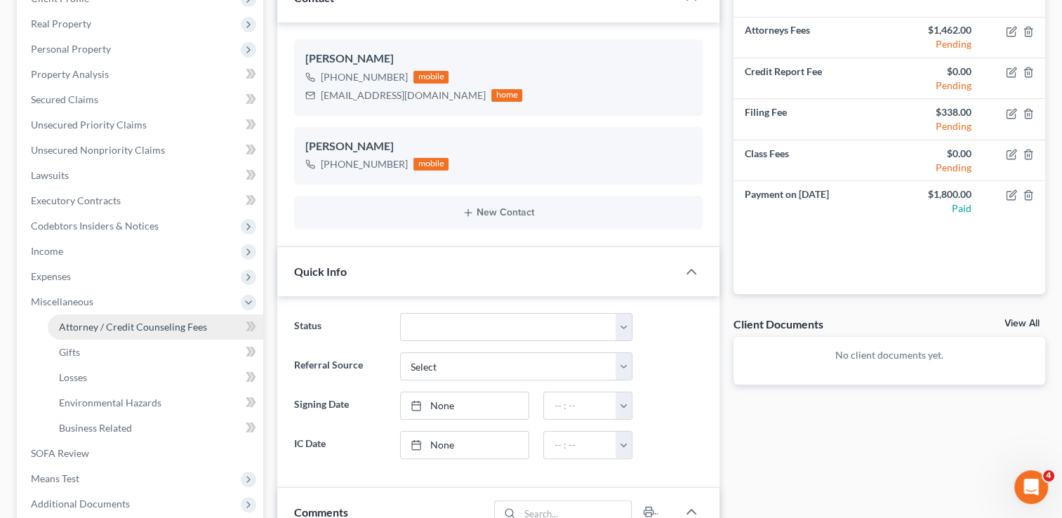
click at [137, 321] on span "Attorney / Credit Counseling Fees" at bounding box center [133, 327] width 148 height 12
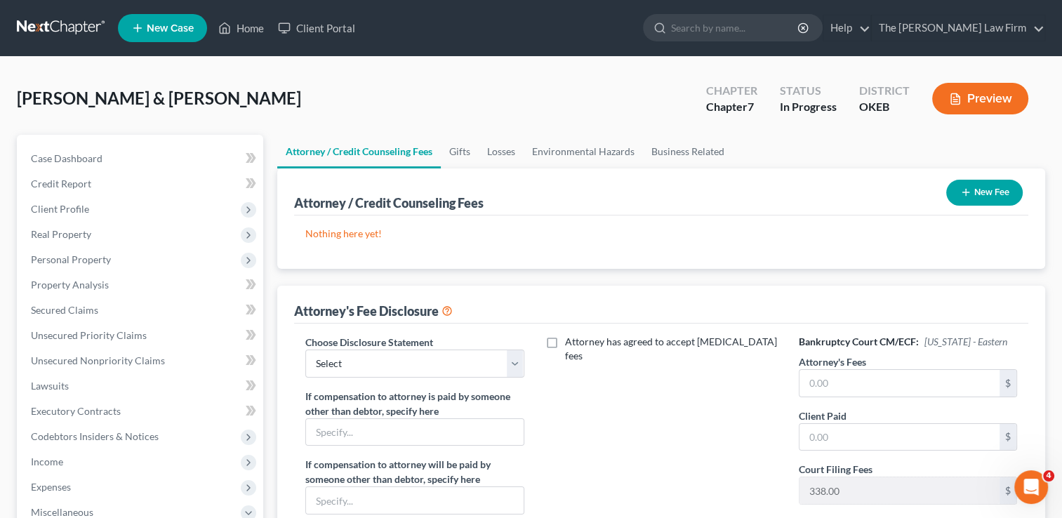
click at [988, 195] on button "New Fee" at bounding box center [984, 193] width 76 height 26
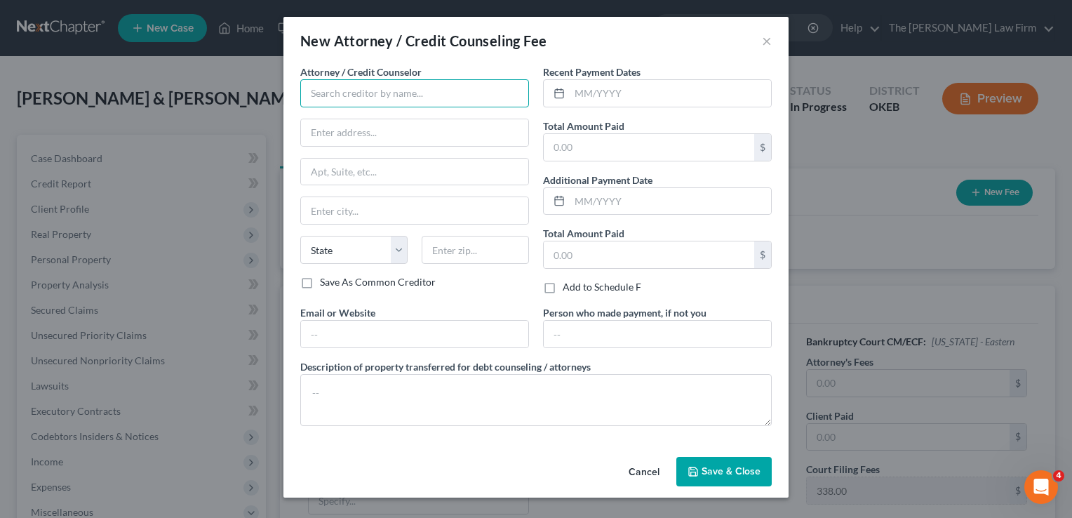
click at [413, 97] on input "text" at bounding box center [414, 93] width 229 height 28
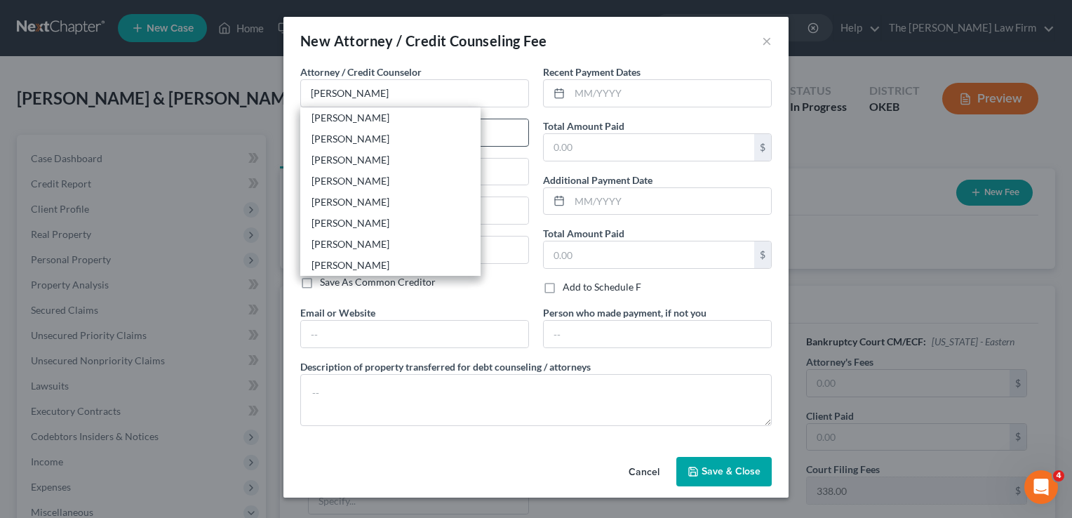
click at [310, 120] on div "[PERSON_NAME]" at bounding box center [390, 117] width 180 height 21
type input "[PERSON_NAME]"
type input "116 N. Bell"
type input "Shawnee"
select select "37"
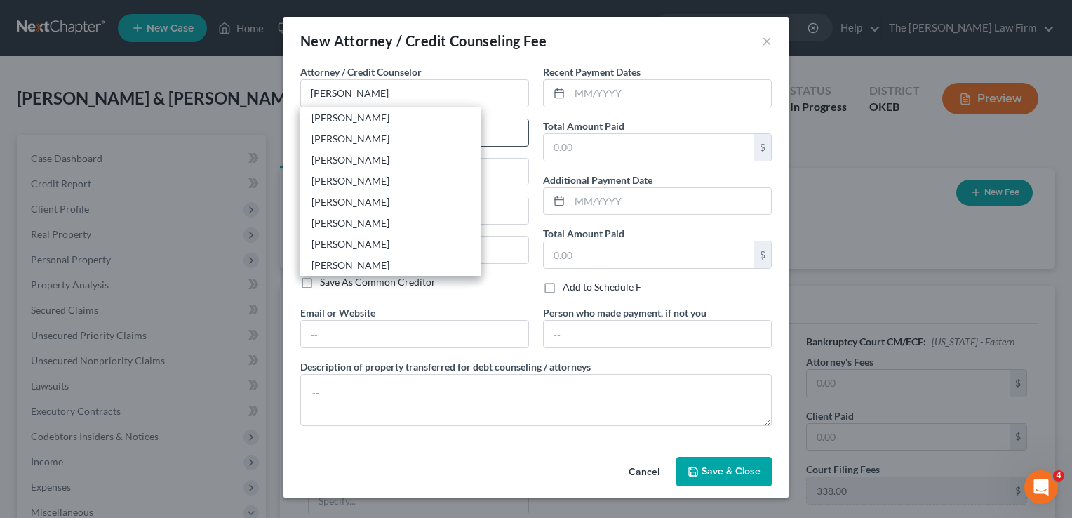
type input "74801"
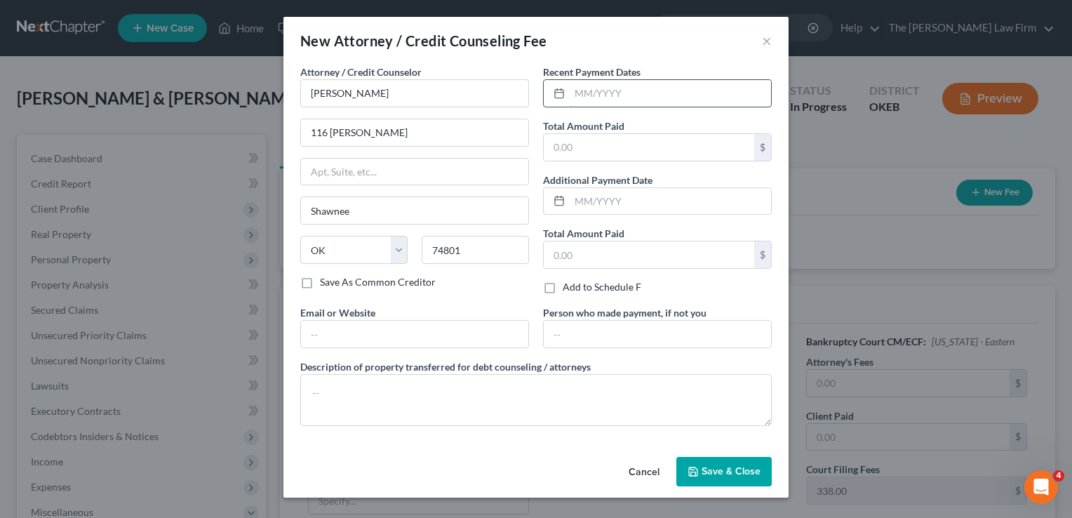
click at [635, 94] on input "text" at bounding box center [670, 93] width 201 height 27
click at [622, 147] on input "text" at bounding box center [649, 147] width 210 height 27
click at [609, 101] on input "1800" at bounding box center [670, 93] width 201 height 27
drag, startPoint x: 575, startPoint y: 88, endPoint x: 562, endPoint y: 88, distance: 13.3
click at [562, 88] on div "1800" at bounding box center [657, 93] width 229 height 28
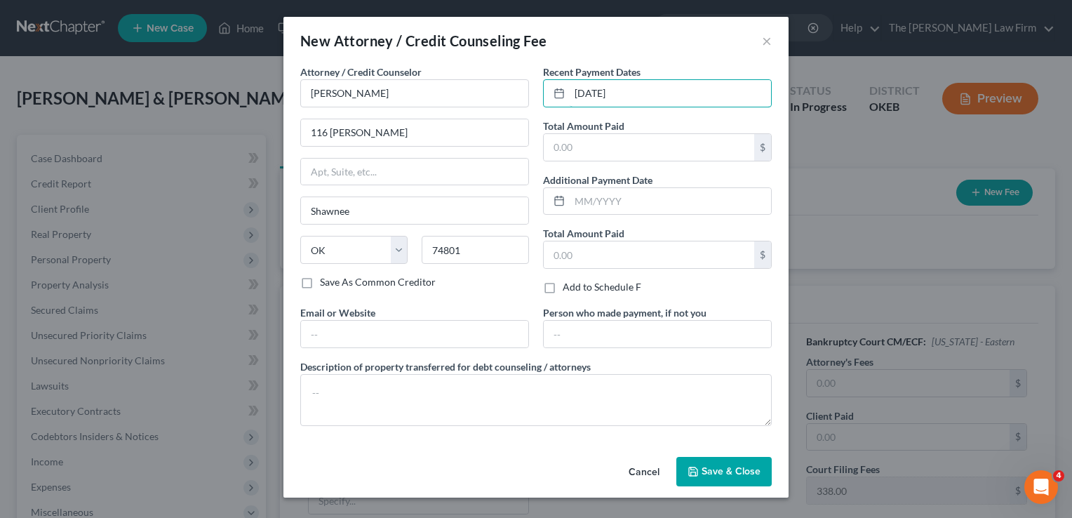
type input "9/10/2025"
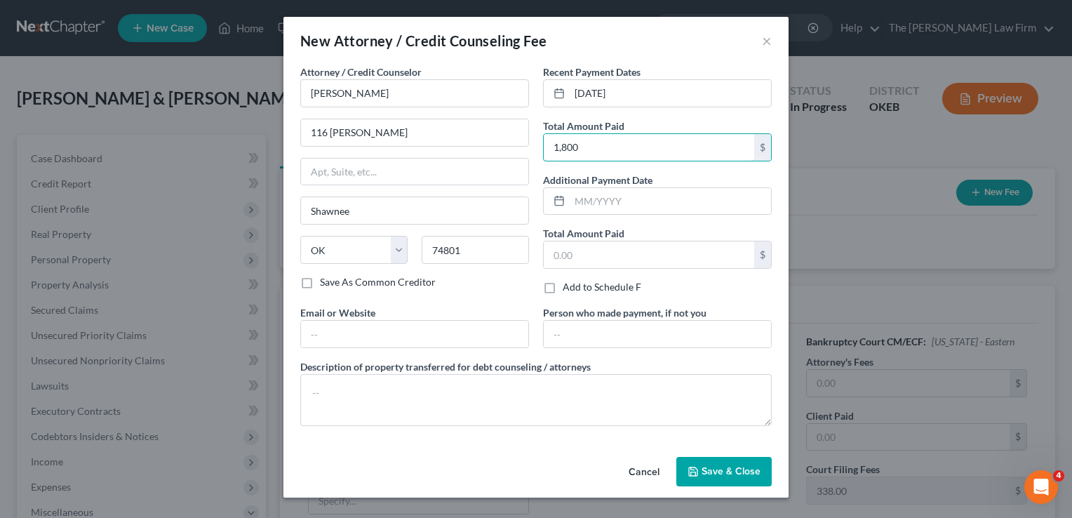
type input "1,800"
click at [710, 467] on span "Save & Close" at bounding box center [731, 471] width 59 height 12
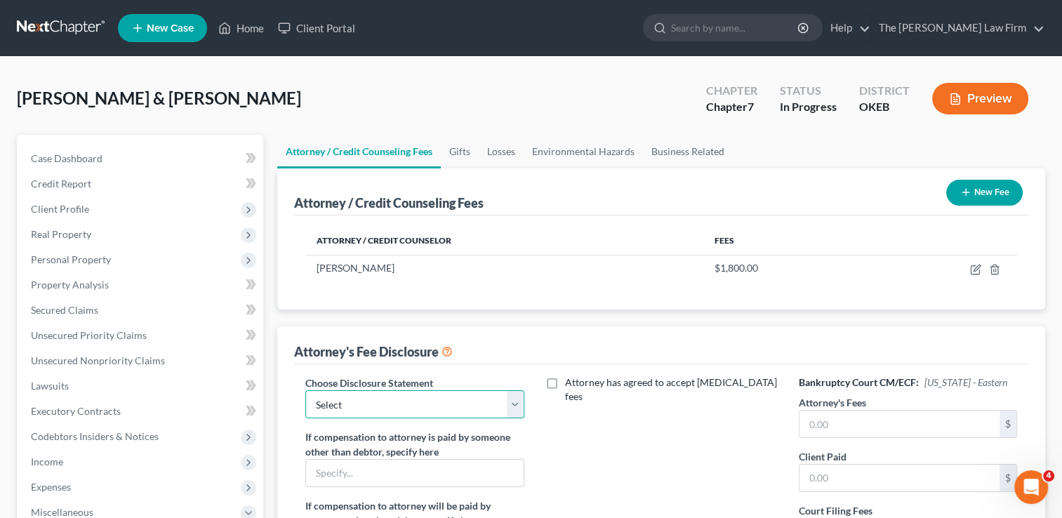
click at [402, 403] on select "Select Attorney" at bounding box center [414, 404] width 218 height 28
select select "0"
click at [305, 390] on select "Select Attorney" at bounding box center [414, 404] width 218 height 28
click at [855, 432] on input "text" at bounding box center [899, 423] width 200 height 27
type input "1,462"
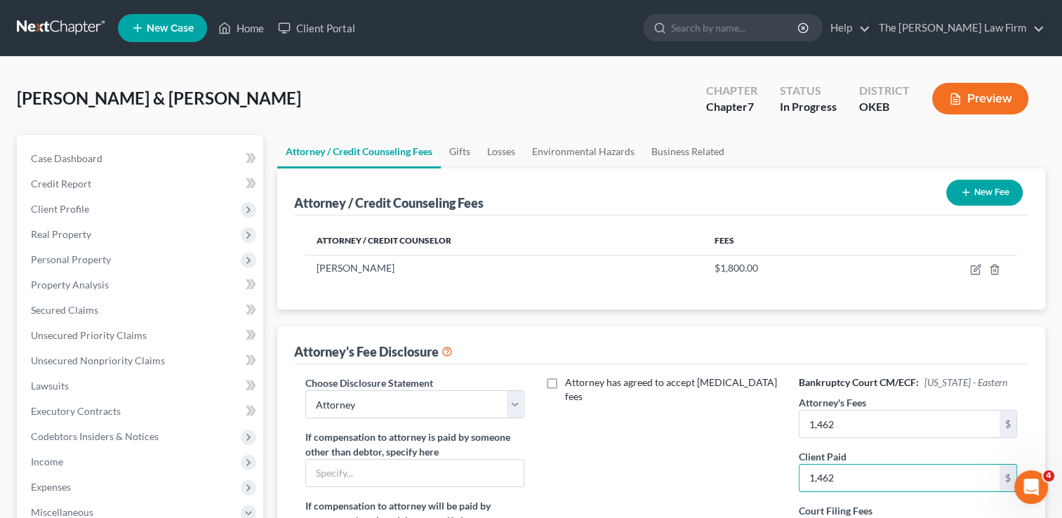
type input "1,462"
click at [756, 434] on div "Attorney has agreed to accept retainer fees" at bounding box center [661, 505] width 246 height 260
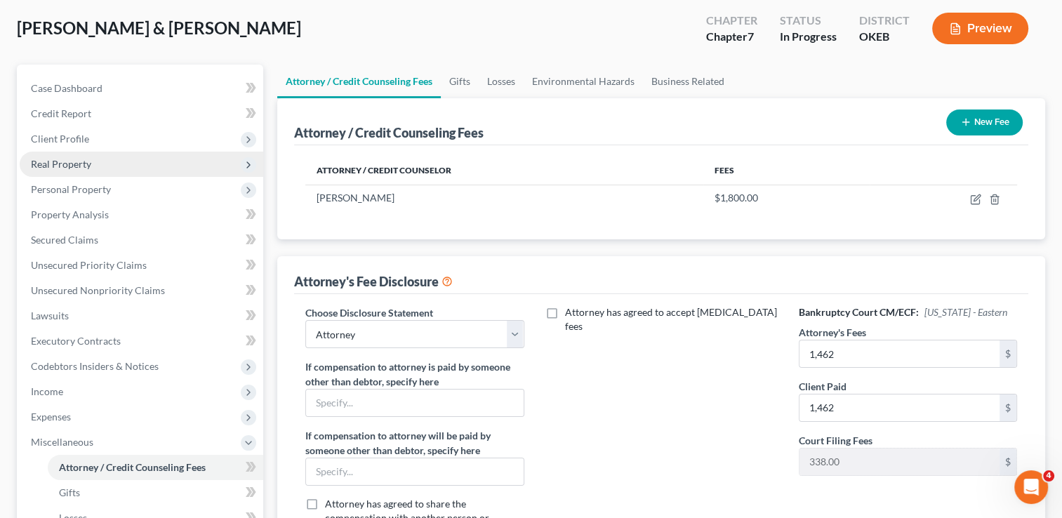
click at [86, 165] on span "Real Property" at bounding box center [61, 164] width 60 height 12
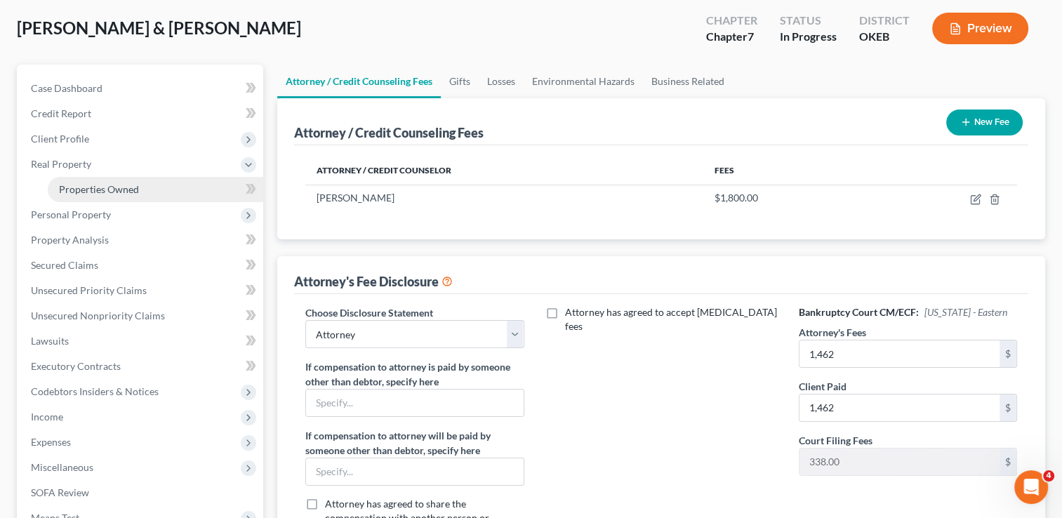
click at [85, 189] on span "Properties Owned" at bounding box center [99, 189] width 80 height 12
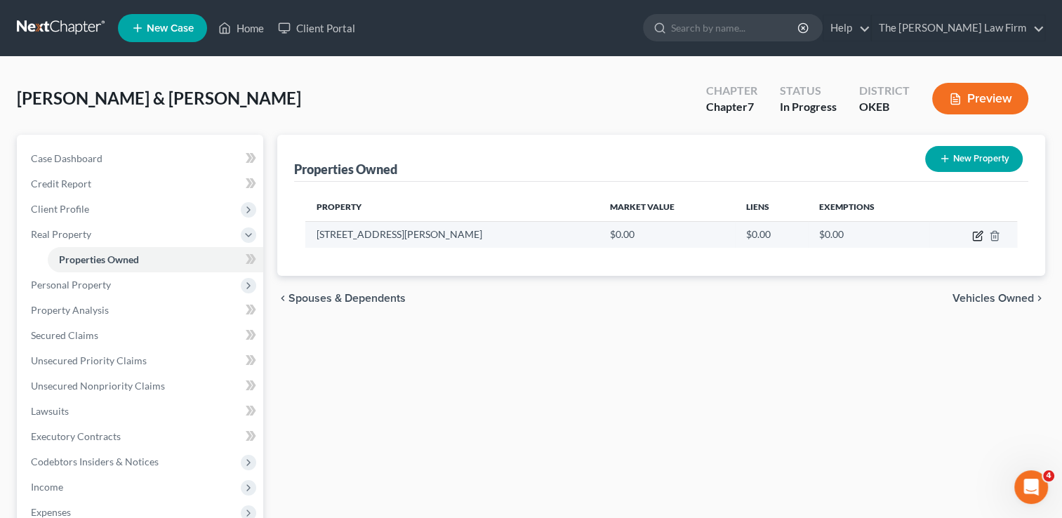
click at [973, 234] on icon "button" at bounding box center [977, 235] width 11 height 11
select select "37"
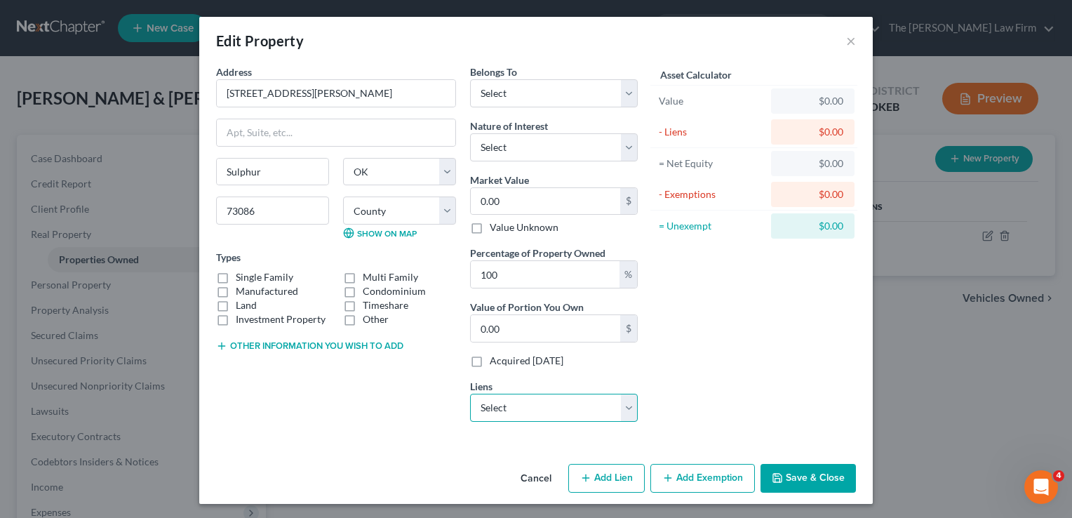
click at [622, 413] on select "Select M&T Bank - $75,441.00 Communica Cu - $35,555.00 Th Communfcu - $21,408.0…" at bounding box center [554, 408] width 168 height 28
click at [846, 41] on button "×" at bounding box center [851, 40] width 10 height 17
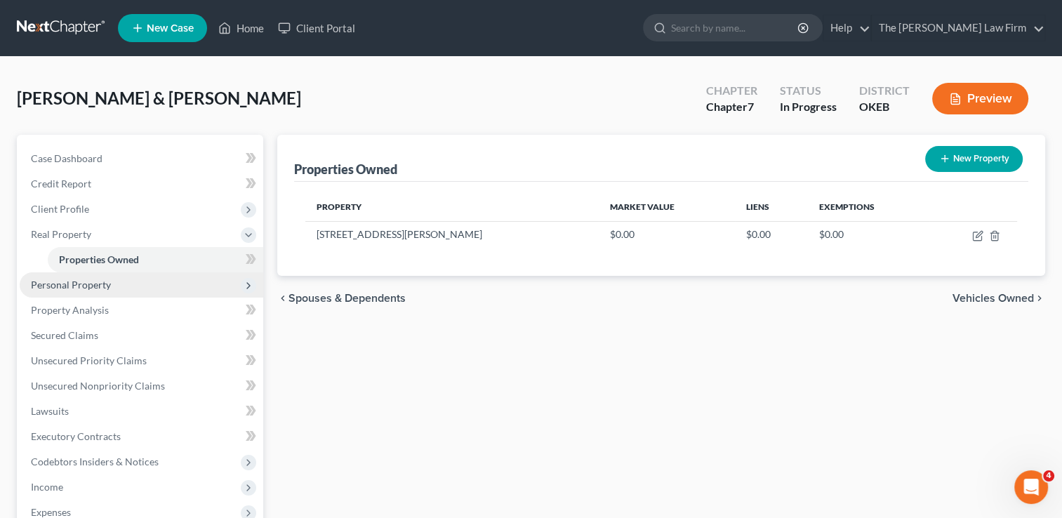
click at [91, 282] on span "Personal Property" at bounding box center [71, 285] width 80 height 12
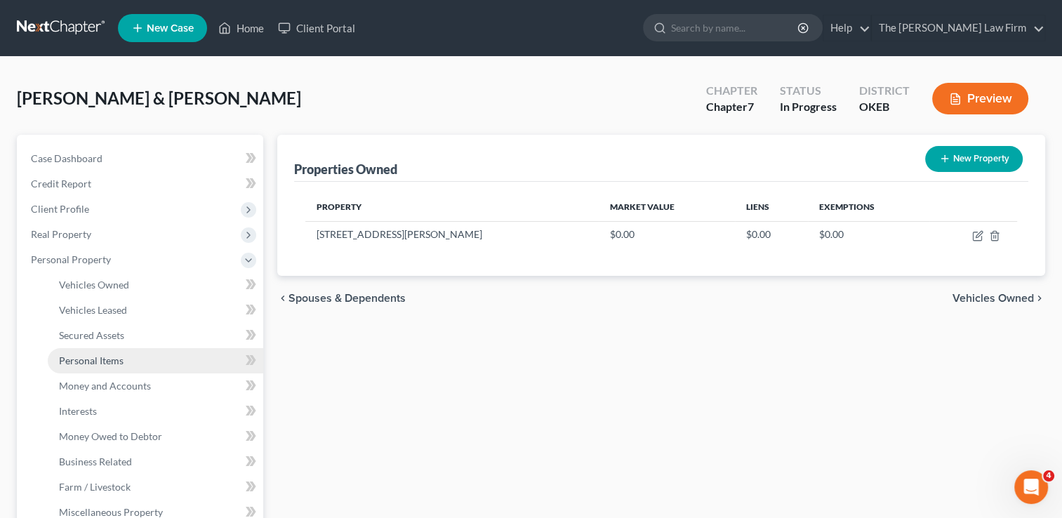
click at [105, 356] on span "Personal Items" at bounding box center [91, 360] width 65 height 12
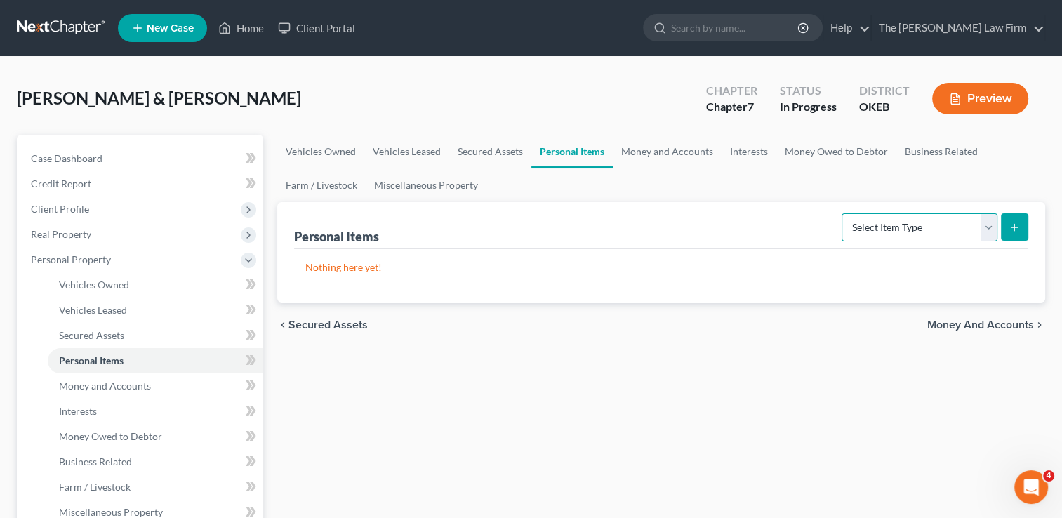
click at [984, 227] on select "Select Item Type Clothing Collectibles Of Value Electronics Firearms Household …" at bounding box center [919, 227] width 156 height 28
select select "clothing"
click at [843, 213] on select "Select Item Type Clothing Collectibles Of Value Electronics Firearms Household …" at bounding box center [919, 227] width 156 height 28
click at [1017, 222] on icon "submit" at bounding box center [1013, 227] width 11 height 11
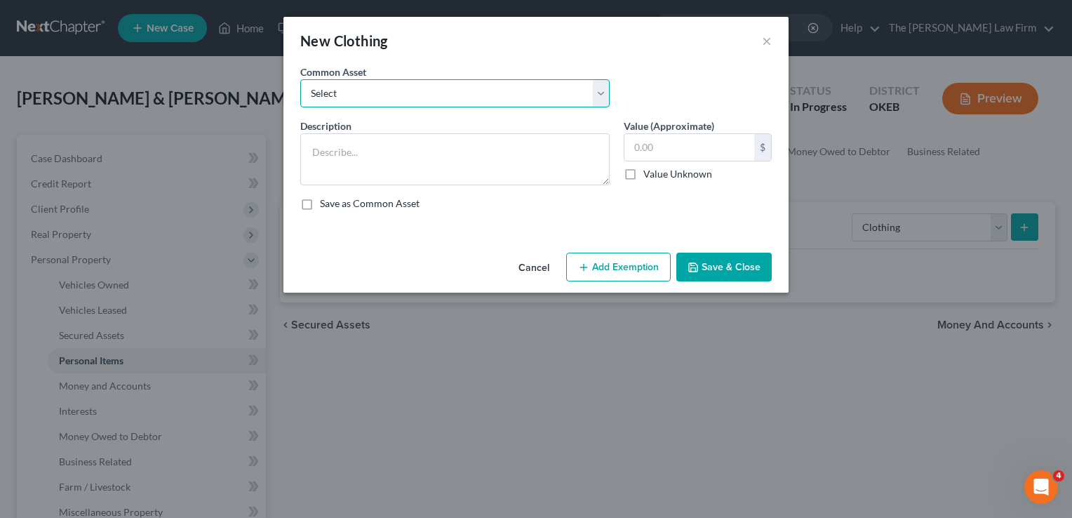
click at [601, 94] on select "Select clothing and shoes clothing and shoes clothing and shoes clothing and sh…" at bounding box center [454, 93] width 309 height 28
select select "3"
click at [300, 79] on select "Select clothing and shoes clothing and shoes clothing and shoes clothing and sh…" at bounding box center [454, 93] width 309 height 28
type textarea "clothing and shoes300"
type input "300.00"
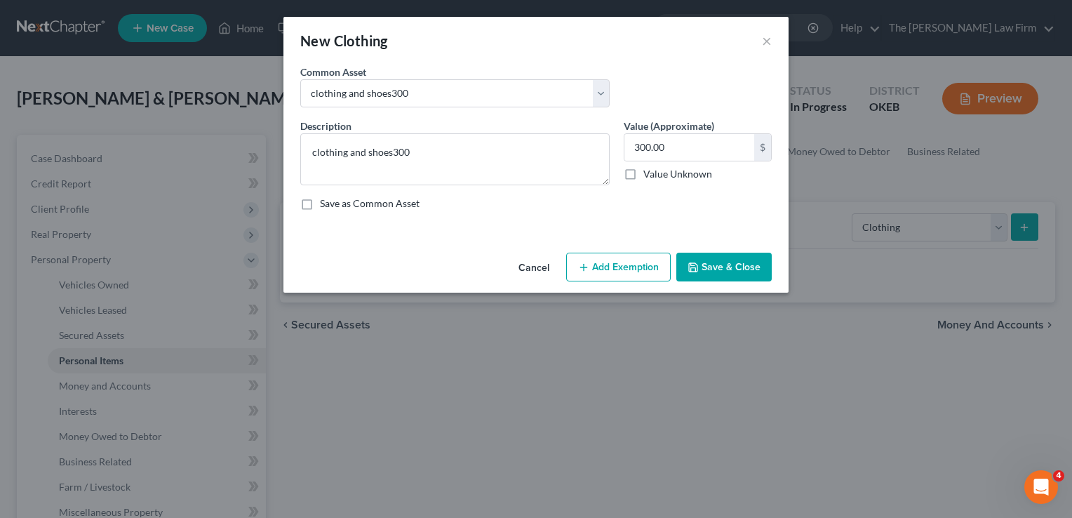
click at [598, 267] on button "Add Exemption" at bounding box center [618, 267] width 105 height 29
select select "2"
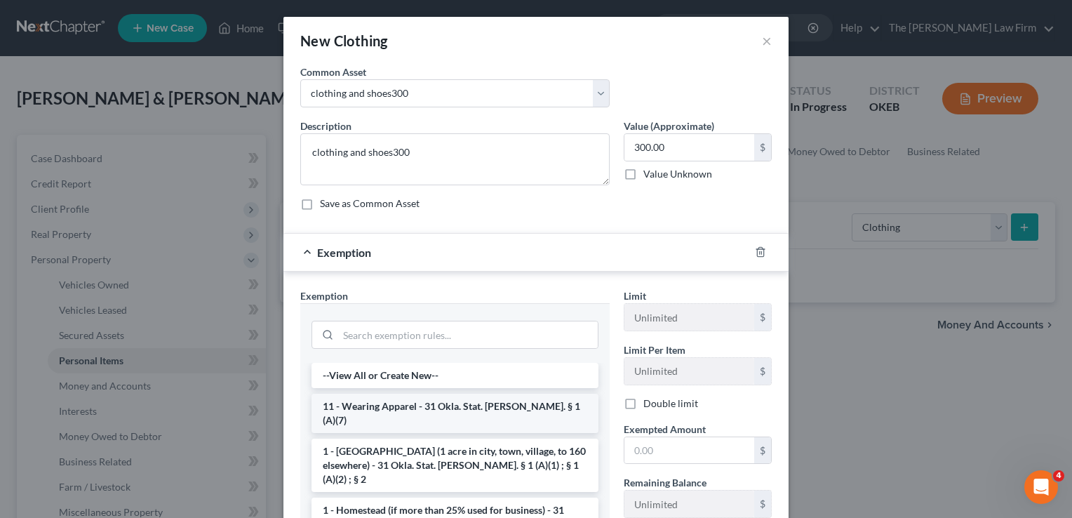
click at [385, 403] on li "11 - Wearing Apparel - 31 Okla. Stat. [PERSON_NAME]. § 1 (A)(7)" at bounding box center [455, 413] width 287 height 39
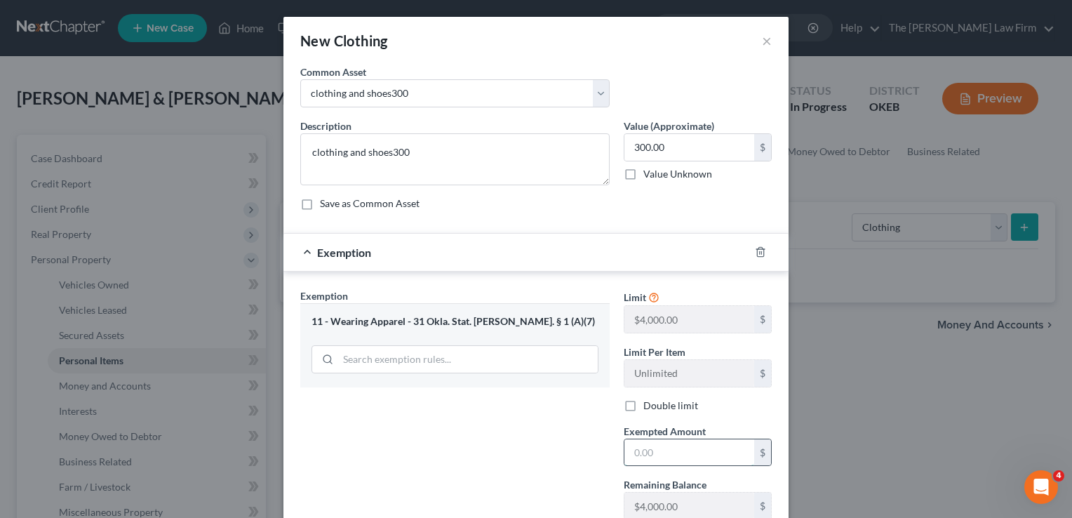
click at [667, 452] on input "text" at bounding box center [689, 452] width 130 height 27
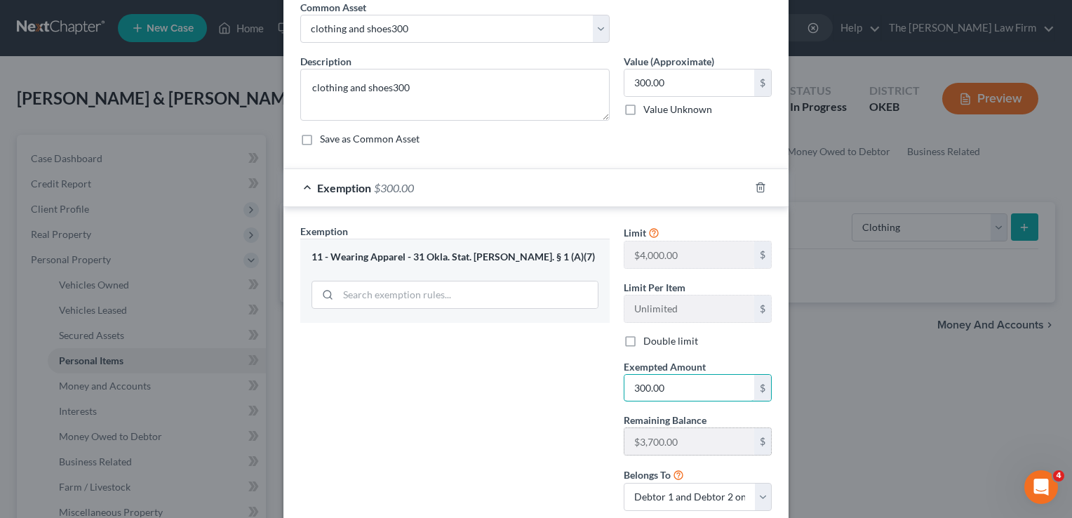
scroll to position [140, 0]
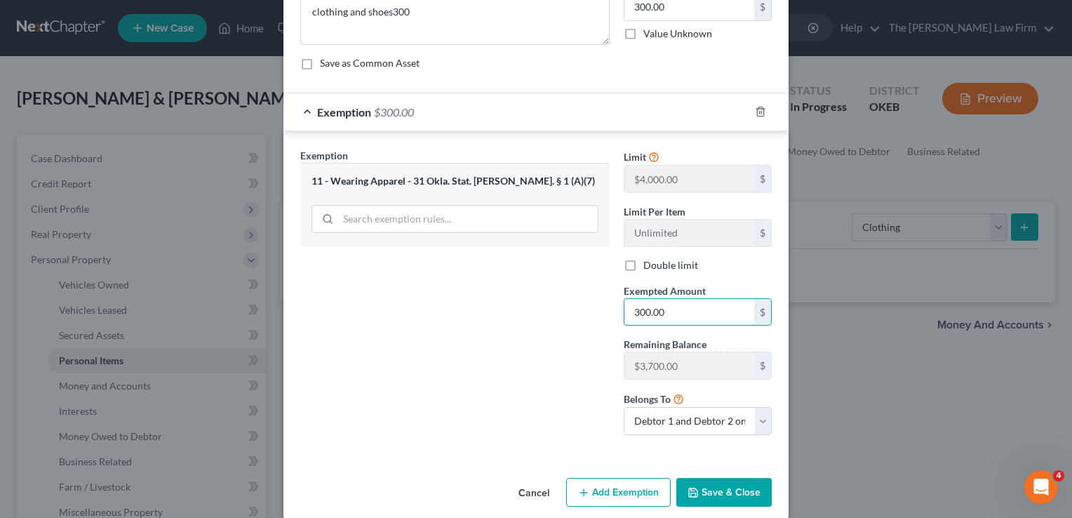
type input "300.00"
click at [727, 493] on button "Save & Close" at bounding box center [723, 492] width 95 height 29
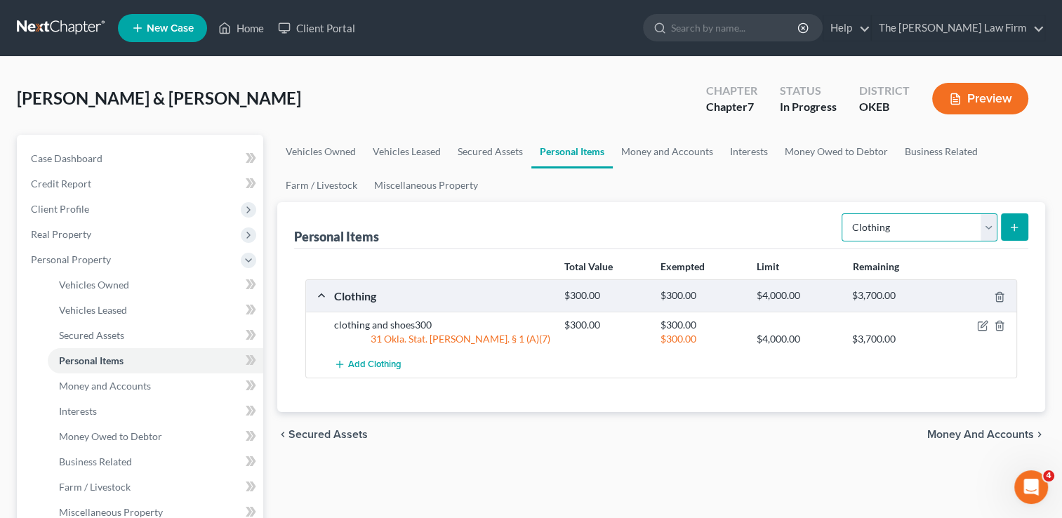
click at [985, 224] on select "Select Item Type Clothing Collectibles Of Value Electronics Firearms Household …" at bounding box center [919, 227] width 156 height 28
select select "electronics"
click at [843, 213] on select "Select Item Type Clothing Collectibles Of Value Electronics Firearms Household …" at bounding box center [919, 227] width 156 height 28
click at [1013, 232] on button "submit" at bounding box center [1014, 226] width 27 height 27
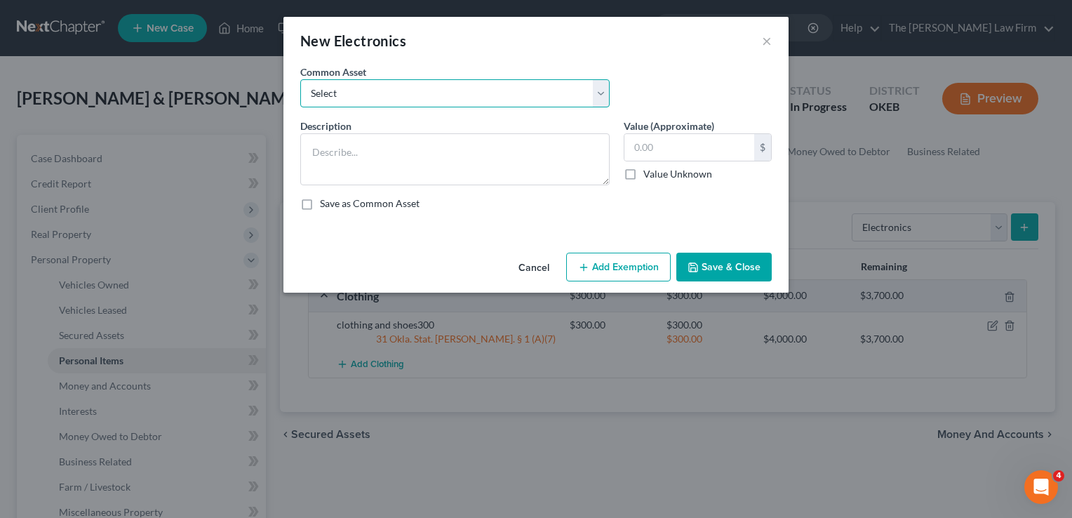
click at [441, 100] on select "Select TVs, computer, phones TVs, laptop, phones, games 2 TVs, PS4" at bounding box center [454, 93] width 309 height 28
select select "1"
click at [300, 79] on select "Select TVs, computer, phones TVs, laptop, phones, games 2 TVs, PS4" at bounding box center [454, 93] width 309 height 28
type textarea "TVs, laptop, phones, games"
type input "500.00"
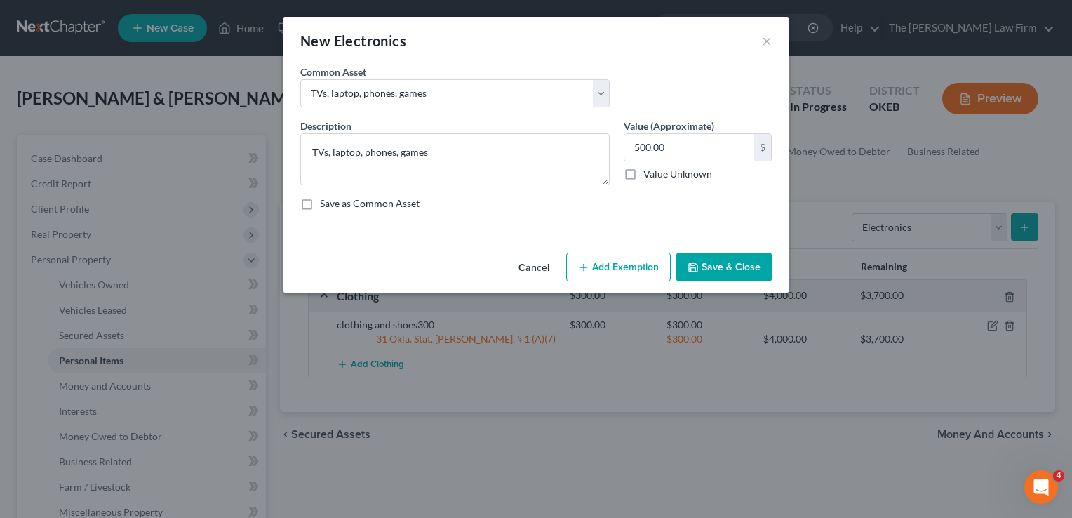
click at [606, 268] on button "Add Exemption" at bounding box center [618, 267] width 105 height 29
select select "2"
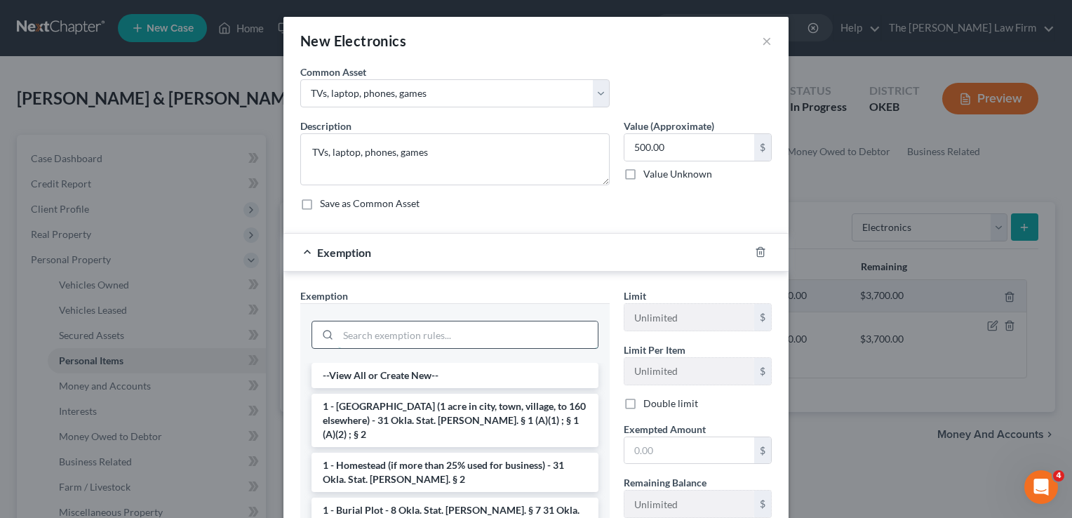
click at [410, 330] on input "search" at bounding box center [468, 334] width 260 height 27
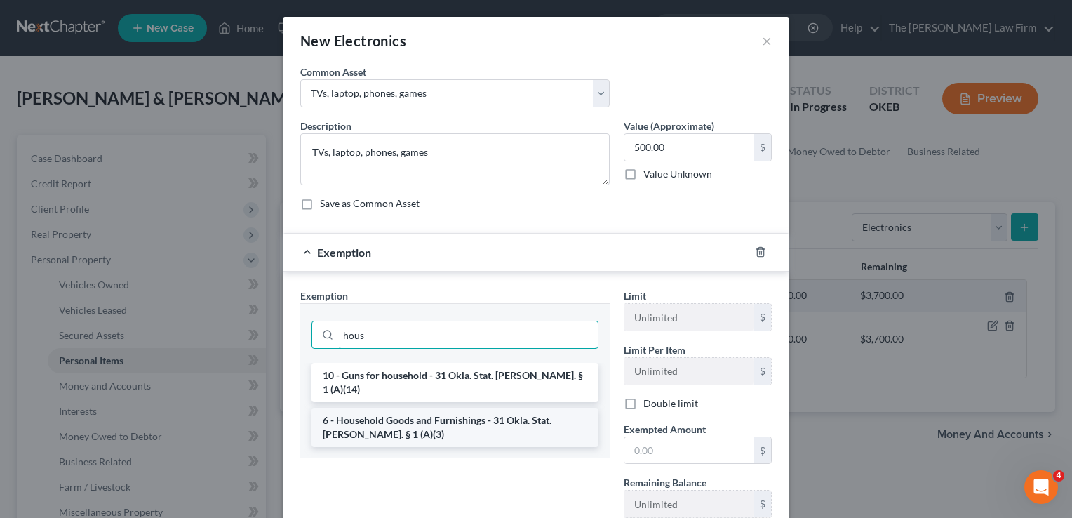
type input "hous"
click at [436, 408] on li "6 - Household Goods and Furnishings - 31 Okla. Stat. [PERSON_NAME]. § 1 (A)(3)" at bounding box center [455, 427] width 287 height 39
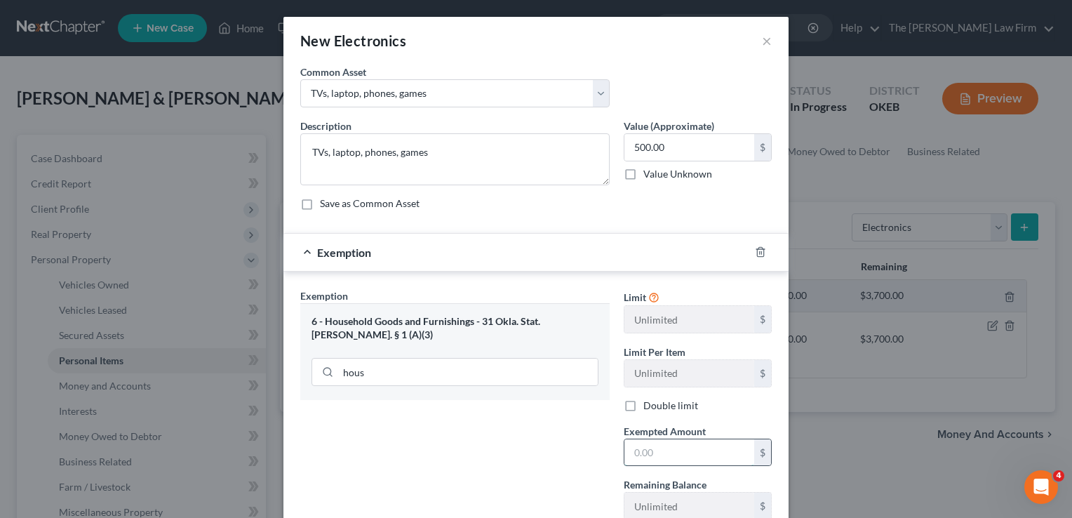
click at [654, 453] on input "text" at bounding box center [689, 452] width 130 height 27
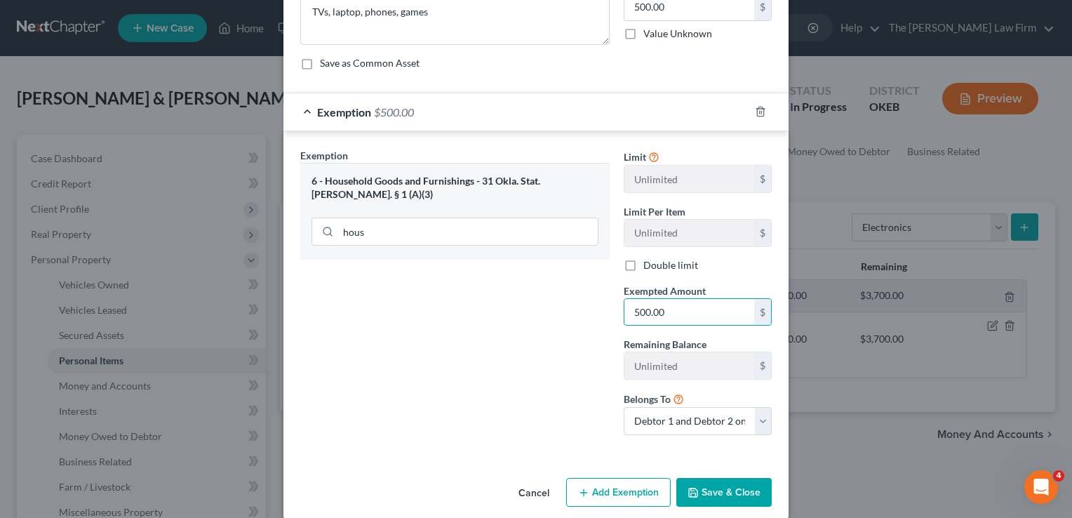
type input "500.00"
click at [701, 490] on button "Save & Close" at bounding box center [723, 492] width 95 height 29
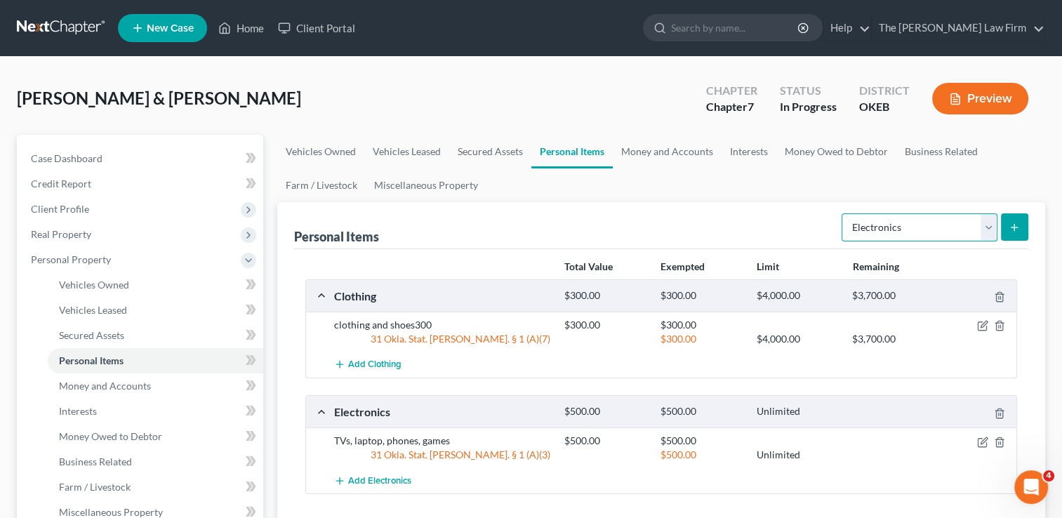
click at [904, 226] on select "Select Item Type Clothing Collectibles Of Value Electronics Firearms Household …" at bounding box center [919, 227] width 156 height 28
select select "household_goods"
click at [843, 213] on select "Select Item Type Clothing Collectibles Of Value Electronics Firearms Household …" at bounding box center [919, 227] width 156 height 28
click at [1005, 227] on button "submit" at bounding box center [1014, 226] width 27 height 27
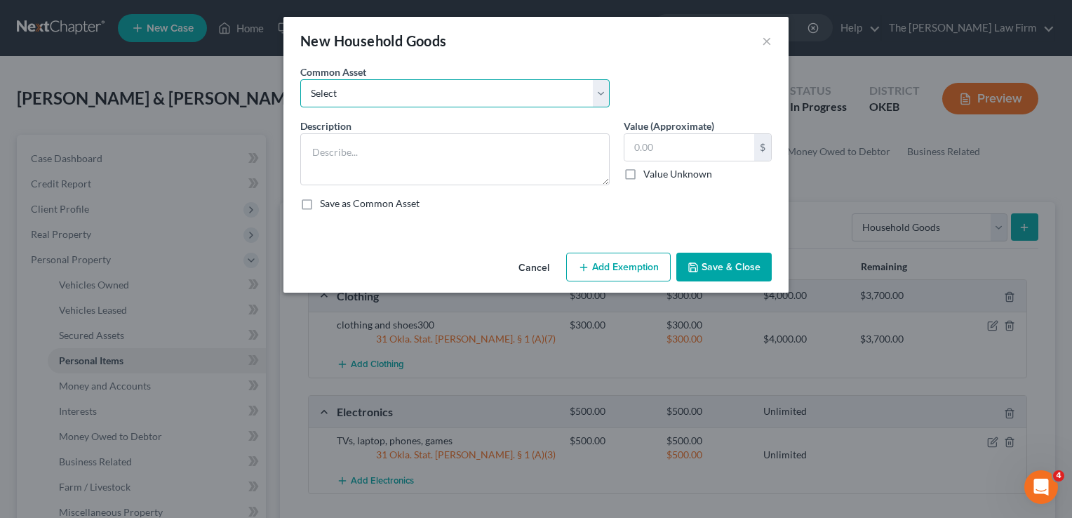
click at [551, 88] on select "Select furniture, household goods, appliances furniture, household goods, appli…" at bounding box center [454, 93] width 309 height 28
select select "8"
click at [300, 79] on select "Select furniture, household goods, appliances furniture, household goods, appli…" at bounding box center [454, 93] width 309 height 28
type textarea "furniture, household goods, appliances2000"
type input "2,000.00"
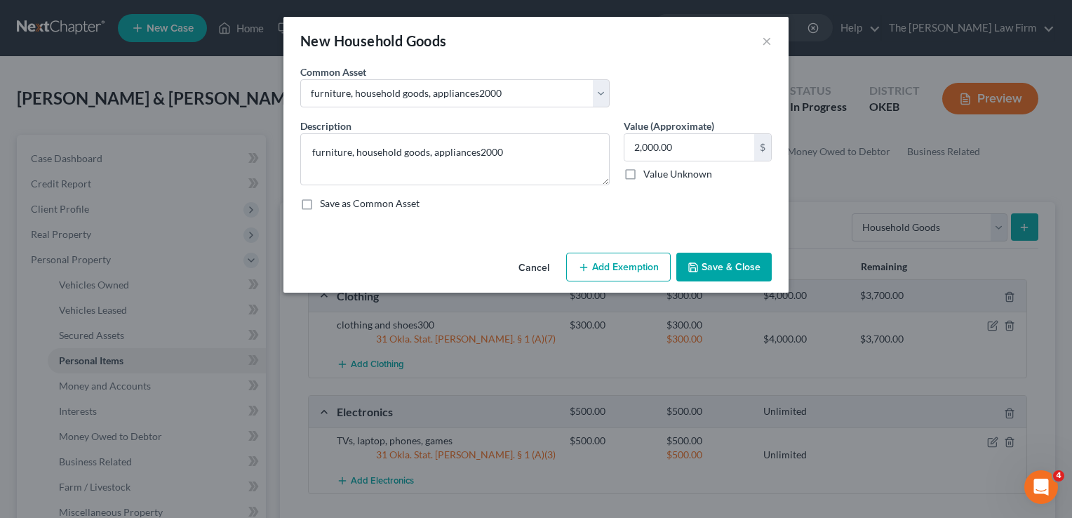
click at [595, 270] on button "Add Exemption" at bounding box center [618, 267] width 105 height 29
select select "2"
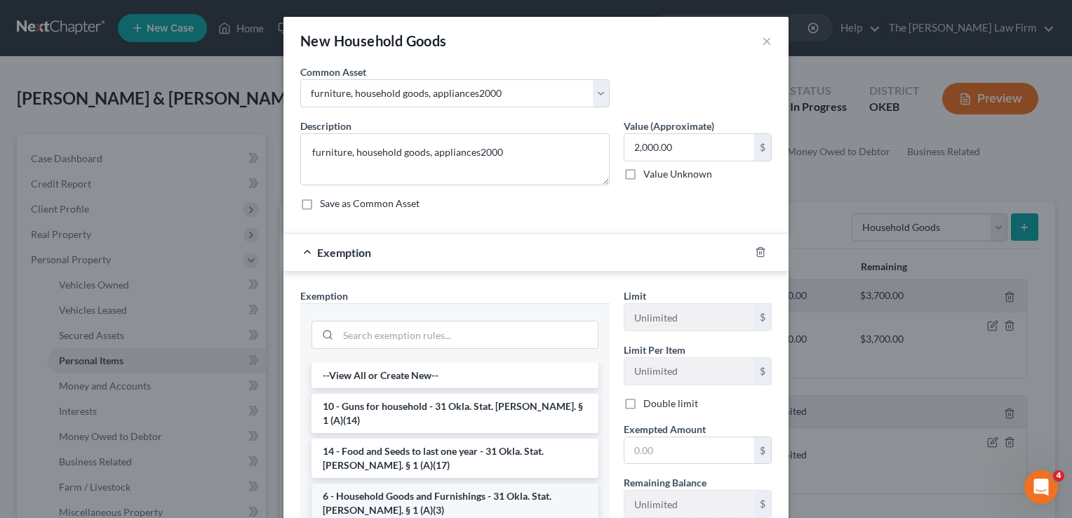
click at [395, 484] on li "6 - Household Goods and Furnishings - 31 Okla. Stat. [PERSON_NAME]. § 1 (A)(3)" at bounding box center [455, 502] width 287 height 39
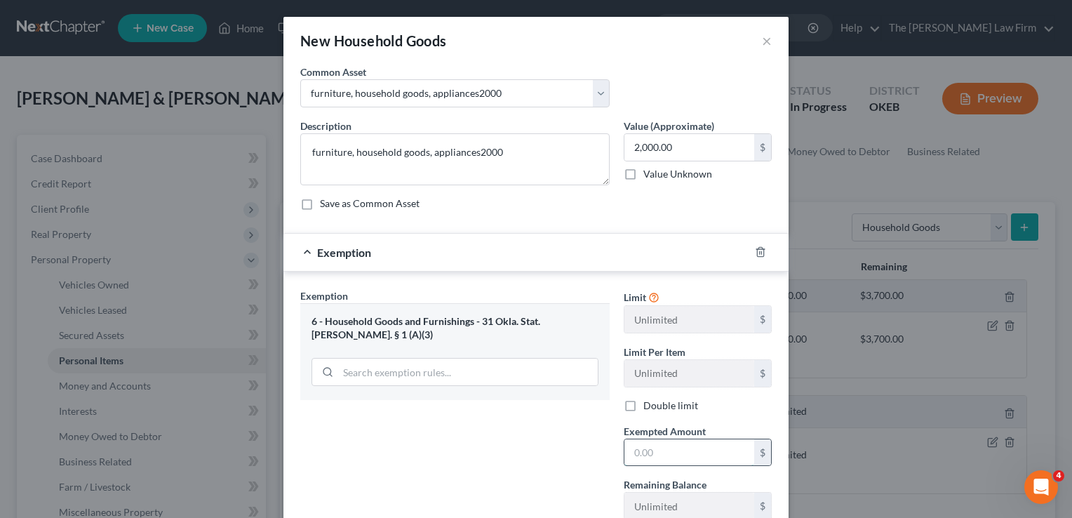
click at [651, 446] on input "text" at bounding box center [689, 452] width 130 height 27
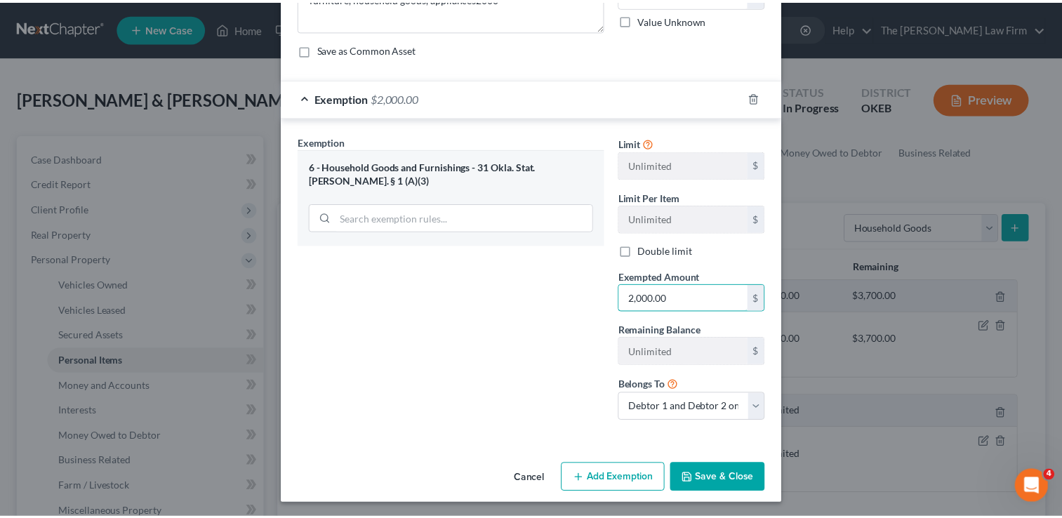
scroll to position [155, 0]
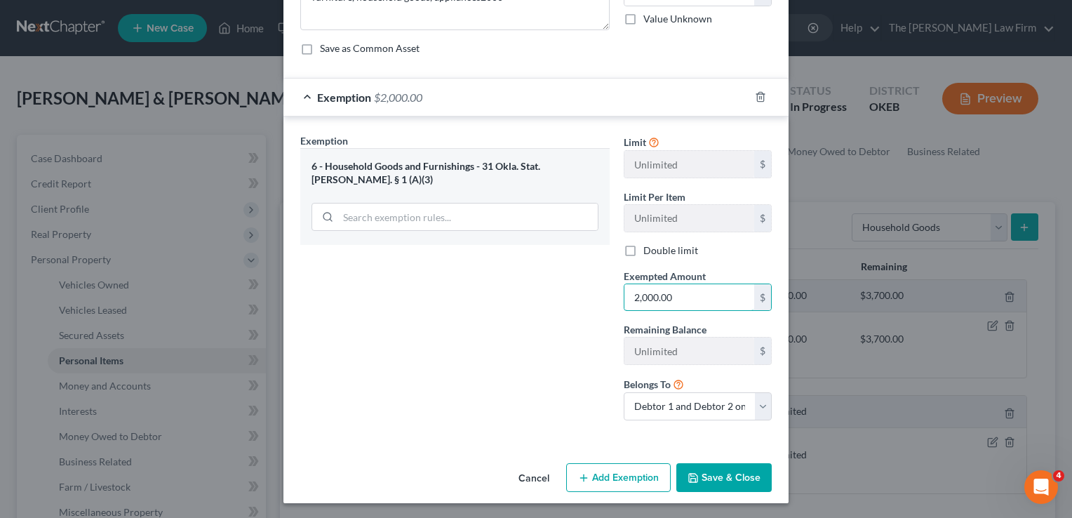
type input "2,000.00"
click at [735, 473] on button "Save & Close" at bounding box center [723, 477] width 95 height 29
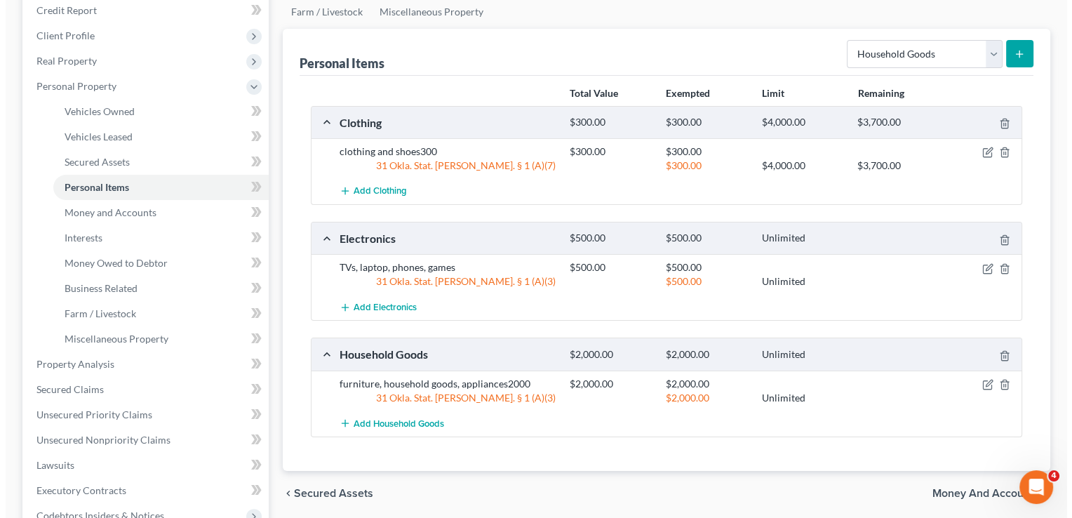
scroll to position [140, 0]
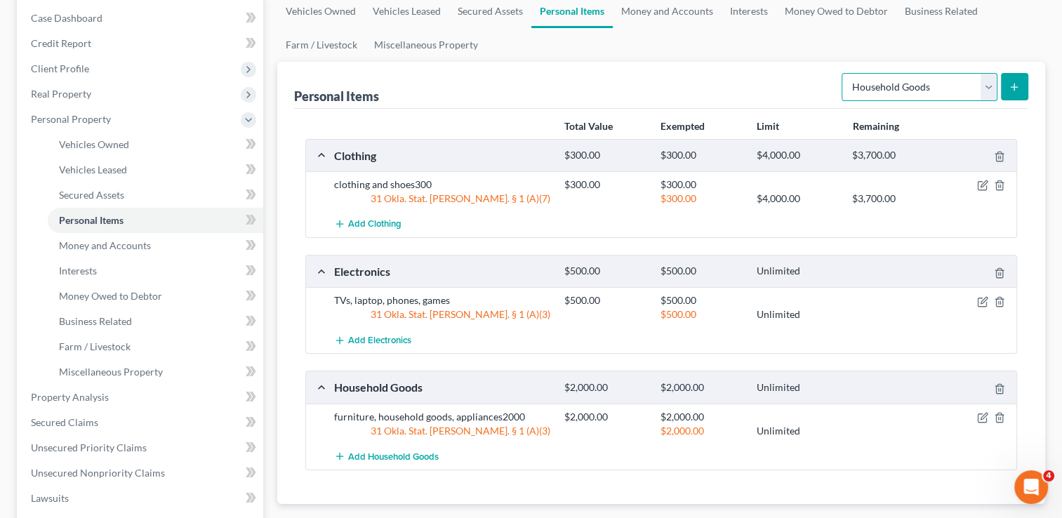
drag, startPoint x: 987, startPoint y: 86, endPoint x: 977, endPoint y: 102, distance: 18.9
click at [987, 85] on select "Select Item Type Clothing Collectibles Of Value Electronics Firearms Household …" at bounding box center [919, 87] width 156 height 28
select select "jewelry"
click at [843, 73] on select "Select Item Type Clothing Collectibles Of Value Electronics Firearms Household …" at bounding box center [919, 87] width 156 height 28
click at [1019, 91] on icon "submit" at bounding box center [1013, 86] width 11 height 11
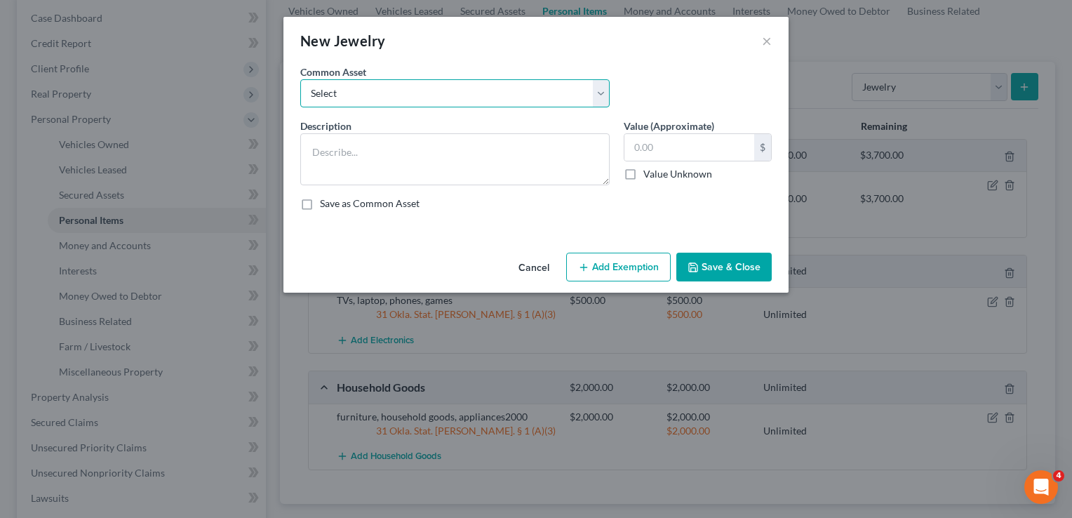
click at [420, 94] on select "Select wedding ring wedding ring wedding ring" at bounding box center [454, 93] width 309 height 28
select select "1"
click at [300, 79] on select "Select wedding ring wedding ring wedding ring" at bounding box center [454, 93] width 309 height 28
type textarea "wedding ring"
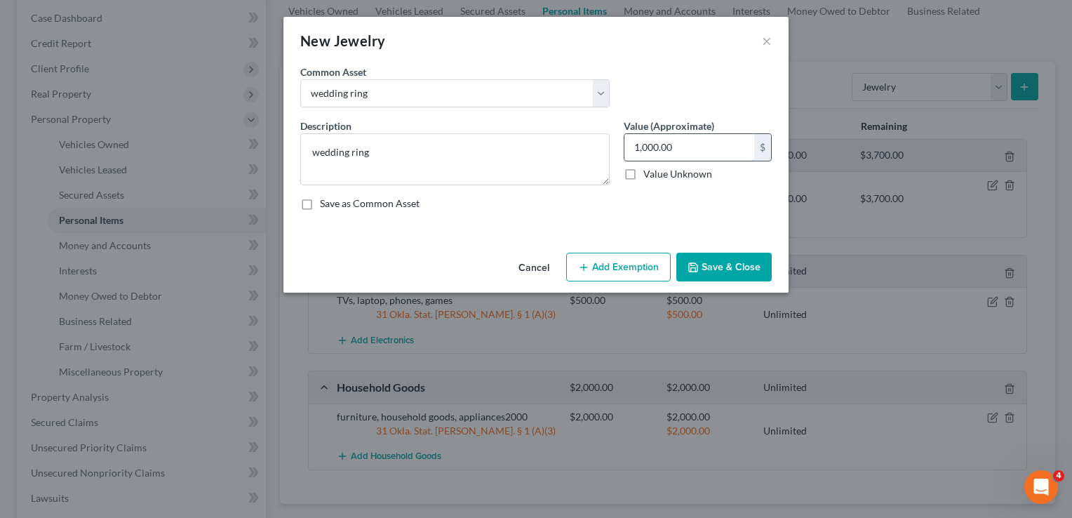
click at [692, 147] on input "1,000.00" at bounding box center [689, 147] width 130 height 27
type input "800.00"
click at [647, 268] on button "Add Exemption" at bounding box center [618, 267] width 105 height 29
select select "2"
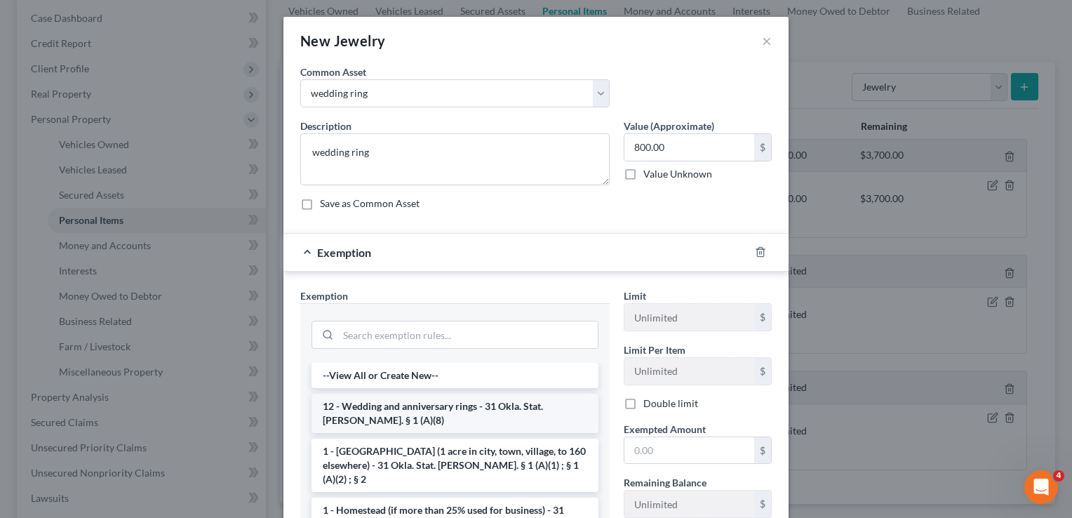
click at [380, 409] on li "12 - Wedding and anniversary rings - 31 Okla. Stat. [PERSON_NAME]. § 1 (A)(8)" at bounding box center [455, 413] width 287 height 39
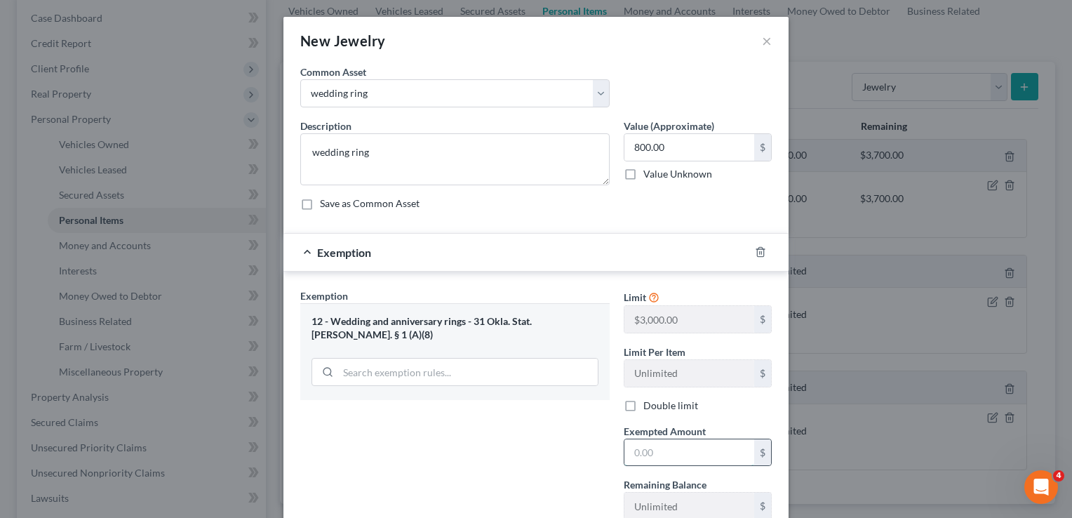
click at [664, 448] on input "text" at bounding box center [689, 452] width 130 height 27
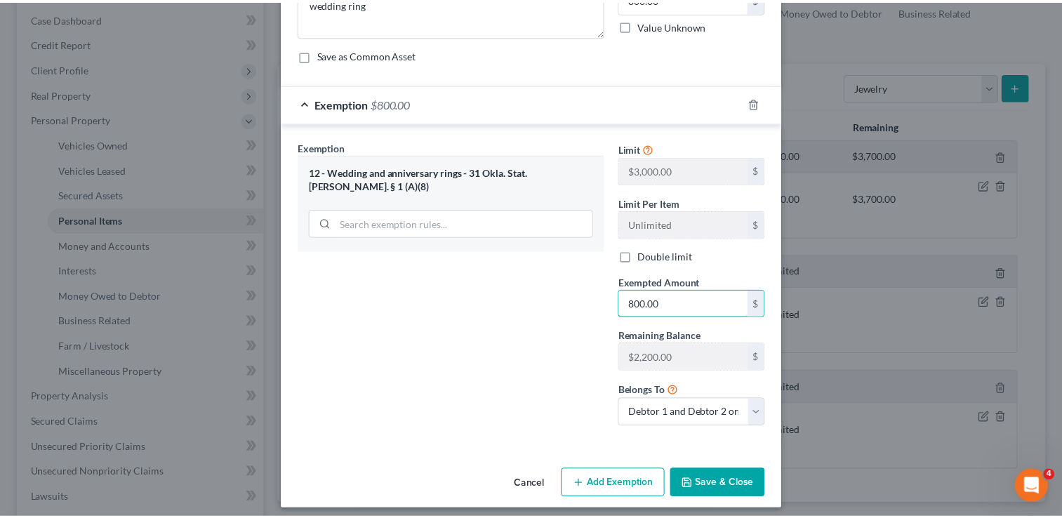
scroll to position [155, 0]
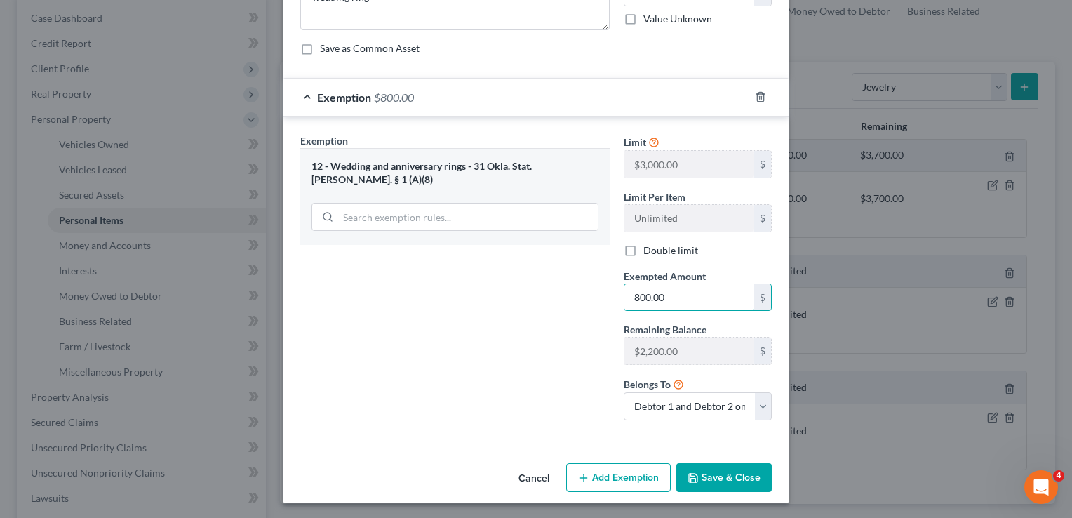
type input "800.00"
click at [699, 476] on button "Save & Close" at bounding box center [723, 477] width 95 height 29
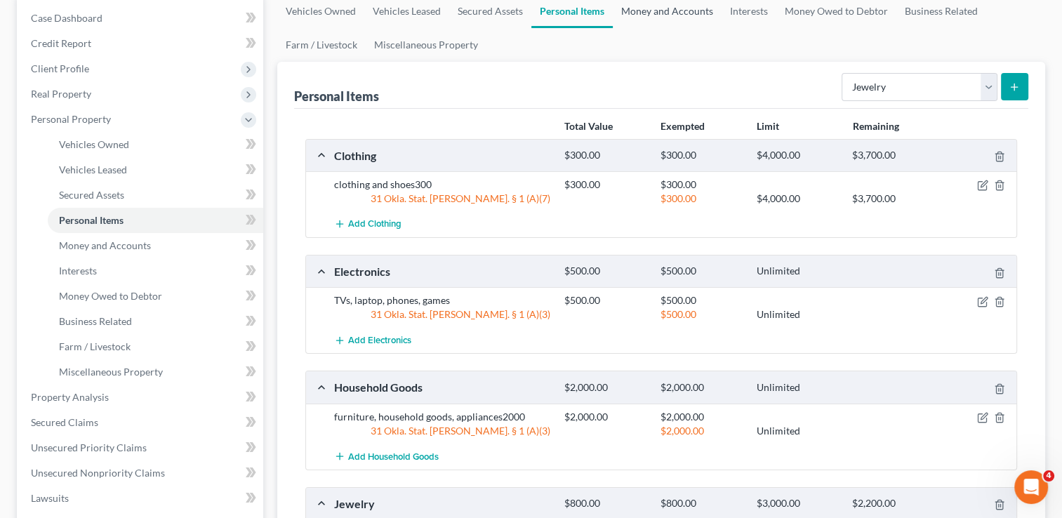
click at [664, 10] on link "Money and Accounts" at bounding box center [667, 11] width 109 height 34
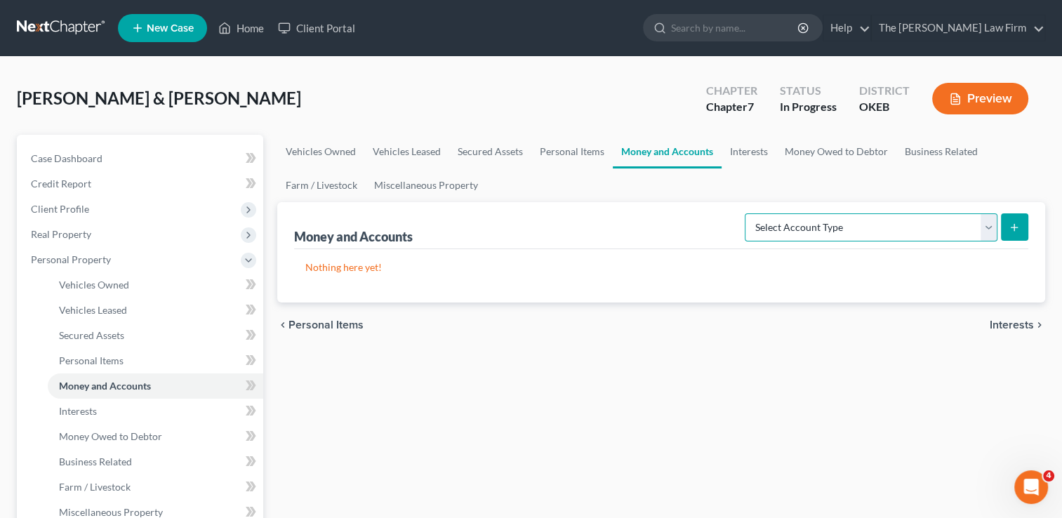
drag, startPoint x: 957, startPoint y: 234, endPoint x: 926, endPoint y: 242, distance: 31.8
click at [957, 234] on select "Select Account Type Brokerage Cash on Hand Certificates of Deposit Checking Acc…" at bounding box center [870, 227] width 253 height 28
select select "checking"
click at [747, 213] on select "Select Account Type Brokerage Cash on Hand Certificates of Deposit Checking Acc…" at bounding box center [870, 227] width 253 height 28
click at [1015, 222] on icon "submit" at bounding box center [1013, 227] width 11 height 11
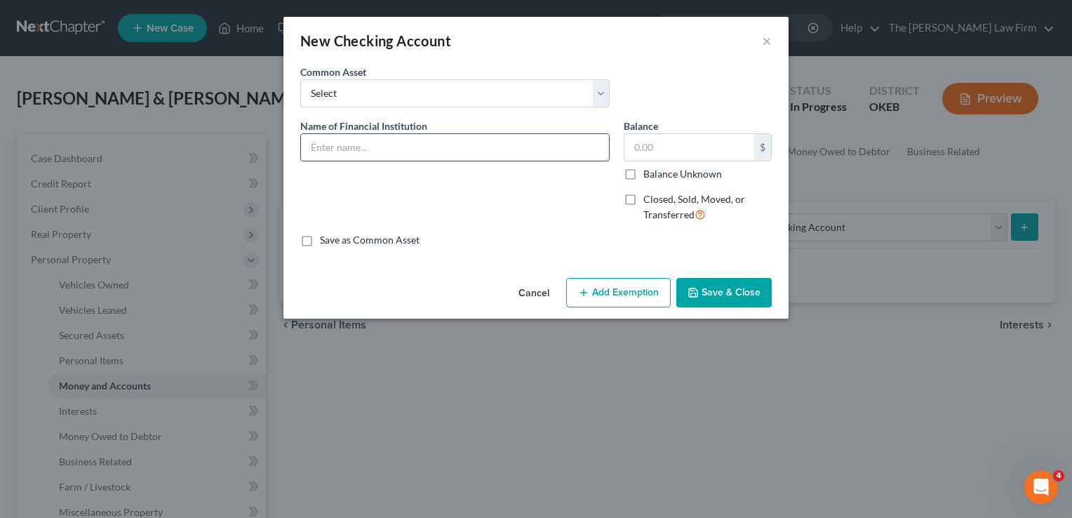
click at [374, 149] on input "text" at bounding box center [455, 147] width 308 height 27
type input "Cash App"
click at [618, 295] on button "Add Exemption" at bounding box center [618, 292] width 105 height 29
select select "2"
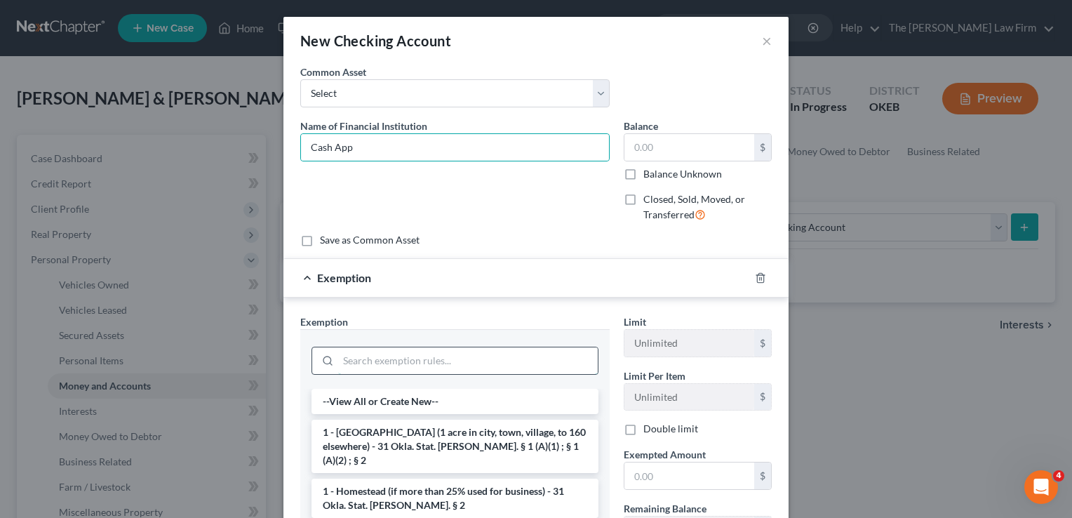
click at [447, 359] on input "search" at bounding box center [468, 360] width 260 height 27
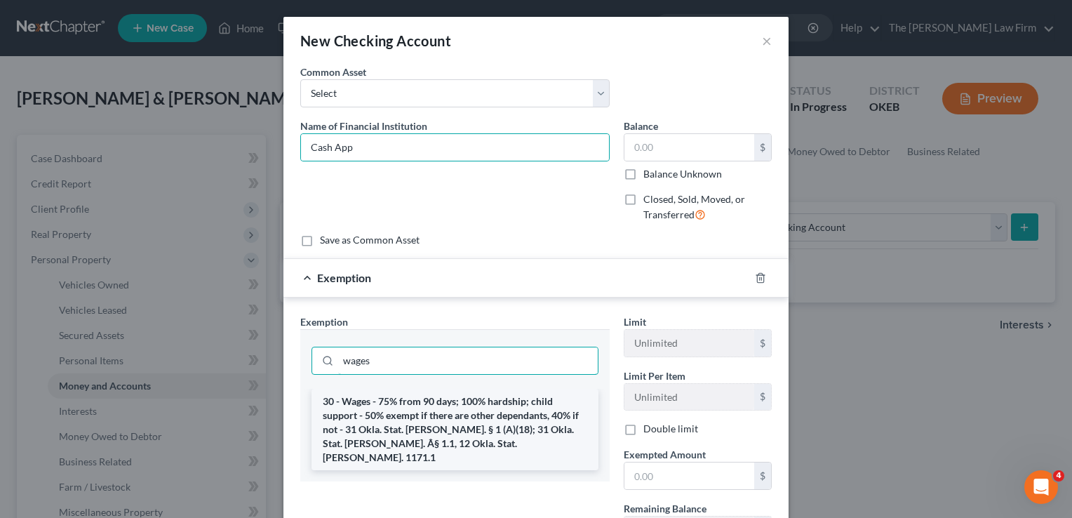
type input "wages"
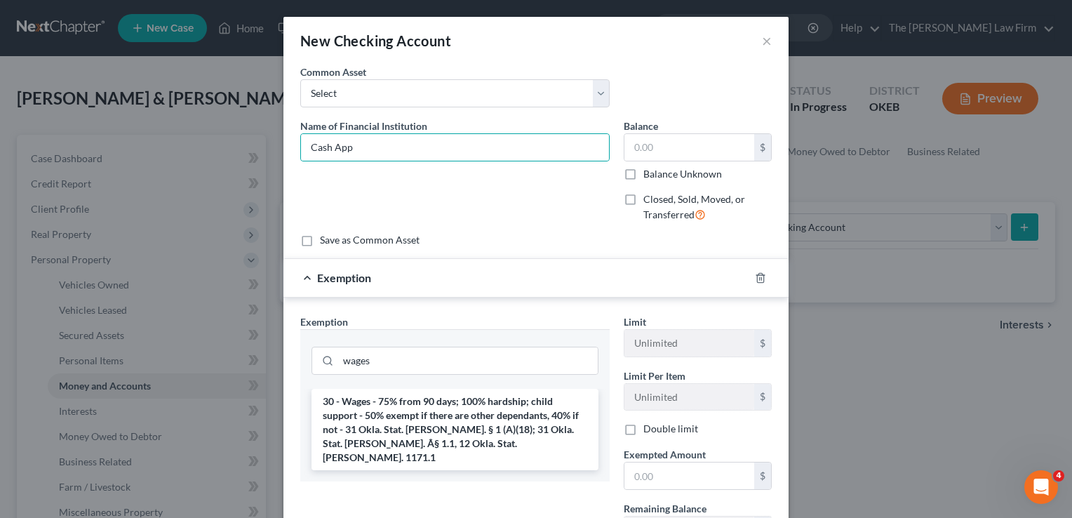
drag, startPoint x: 432, startPoint y: 419, endPoint x: 560, endPoint y: 474, distance: 139.6
click at [432, 419] on li "30 - Wages - 75% from 90 days; 100% hardship; child support - 50% exempt if the…" at bounding box center [455, 429] width 287 height 81
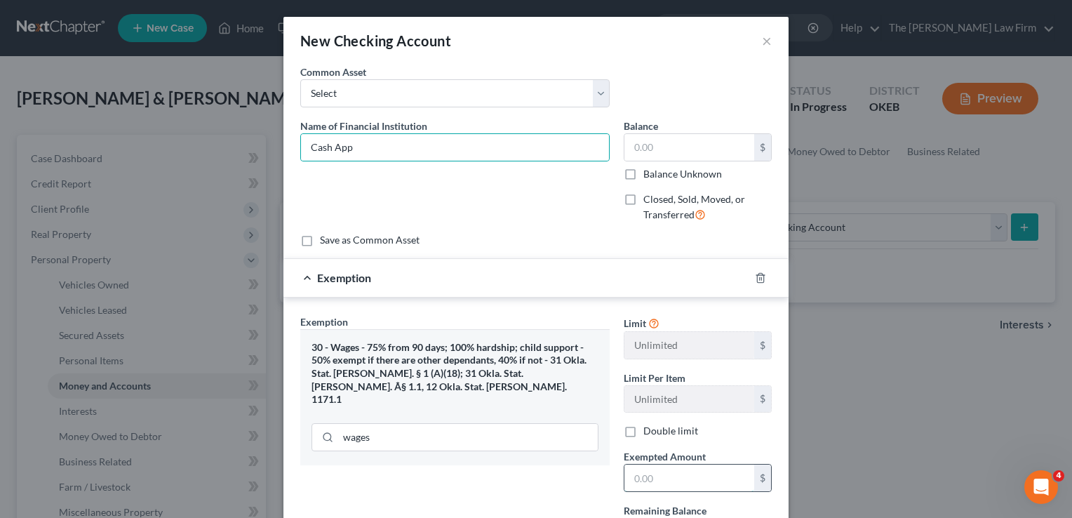
click at [641, 483] on input "text" at bounding box center [689, 477] width 130 height 27
type input "50.00"
drag, startPoint x: 584, startPoint y: 484, endPoint x: 598, endPoint y: 476, distance: 16.4
click at [584, 483] on div "Exemption Set must be selected for CA. Exemption * 30 - Wages - 75% from 90 day…" at bounding box center [454, 463] width 323 height 298
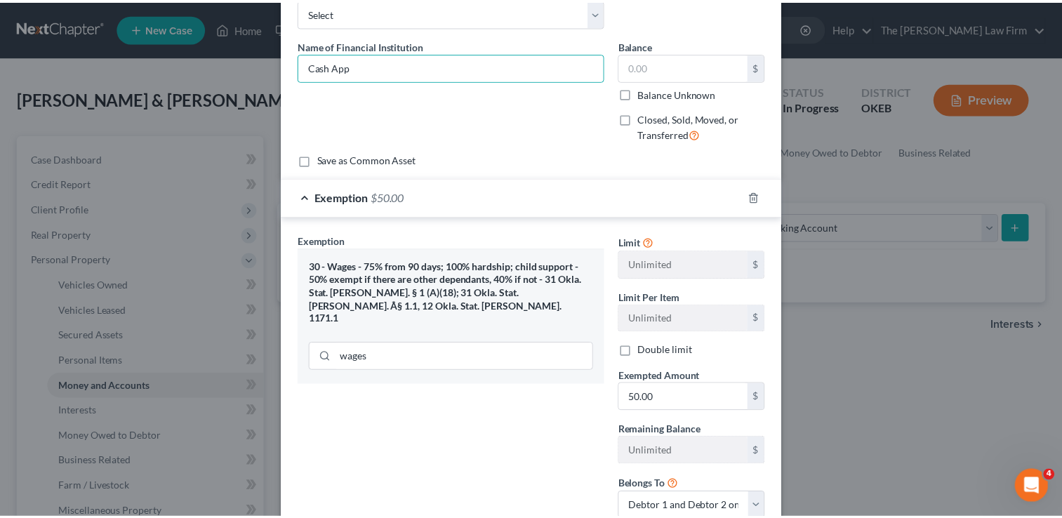
scroll to position [181, 0]
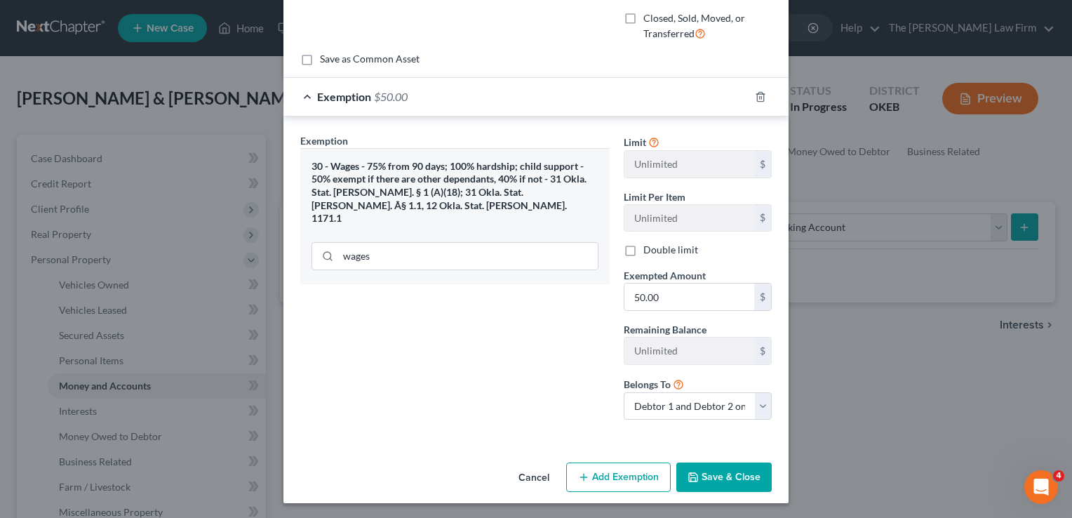
click at [727, 474] on button "Save & Close" at bounding box center [723, 476] width 95 height 29
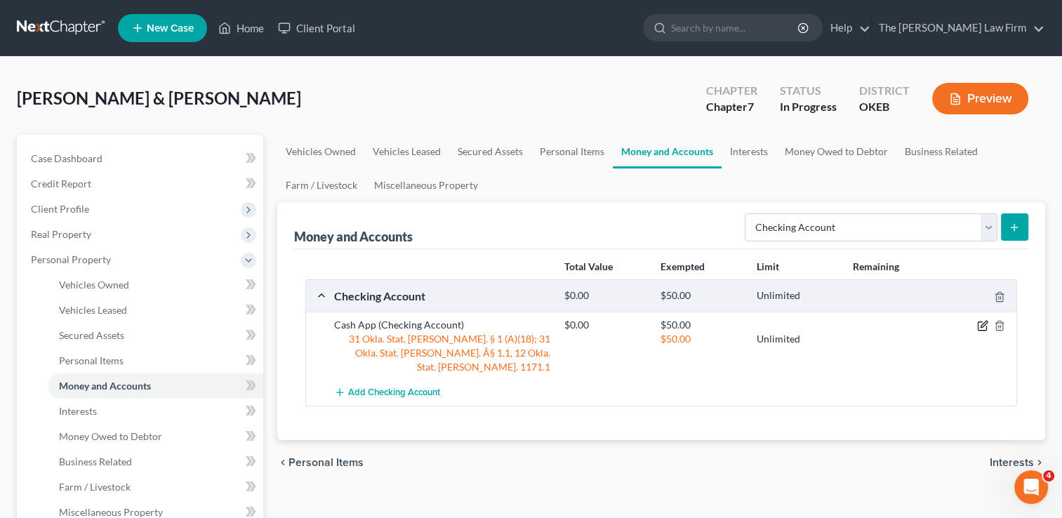
click at [981, 328] on icon "button" at bounding box center [982, 325] width 11 height 11
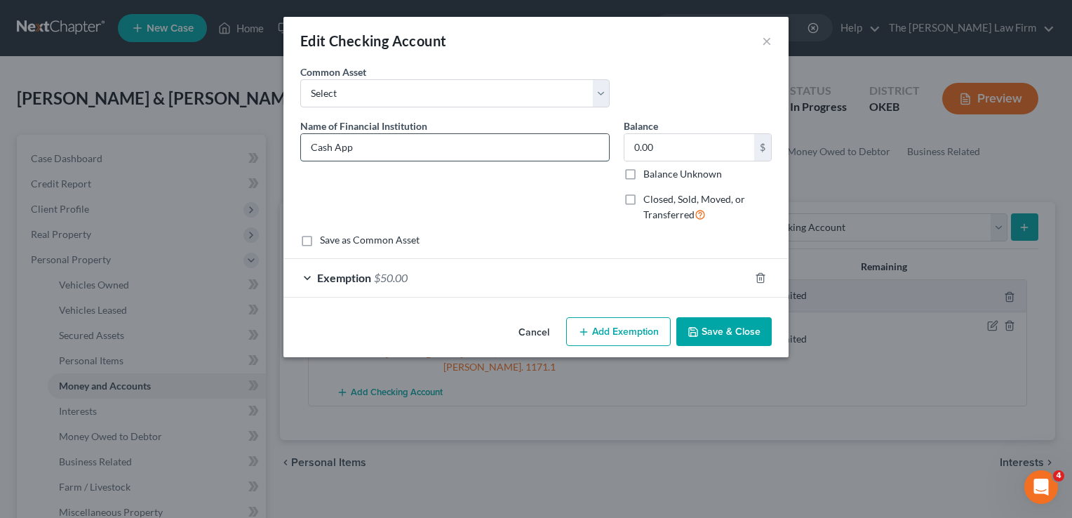
click at [412, 145] on input "Cash App" at bounding box center [455, 147] width 308 height 27
type input "Cash App (6749)"
click at [711, 330] on button "Save & Close" at bounding box center [723, 331] width 95 height 29
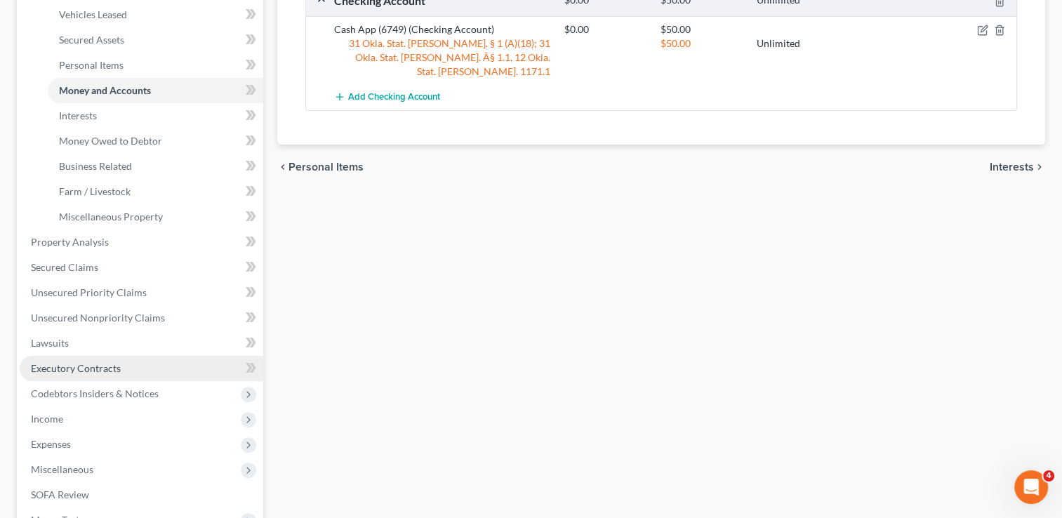
scroll to position [351, 0]
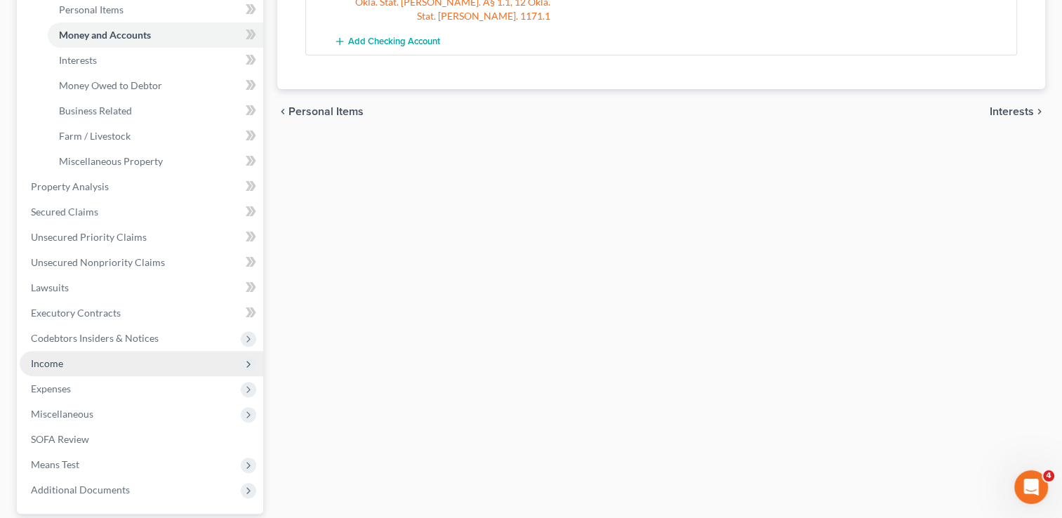
click at [52, 366] on span "Income" at bounding box center [47, 363] width 32 height 12
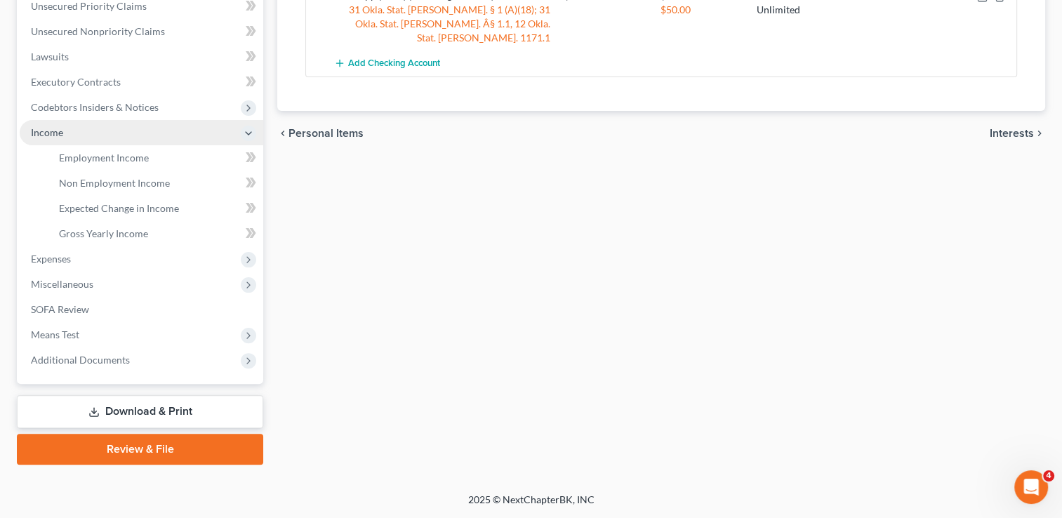
scroll to position [328, 0]
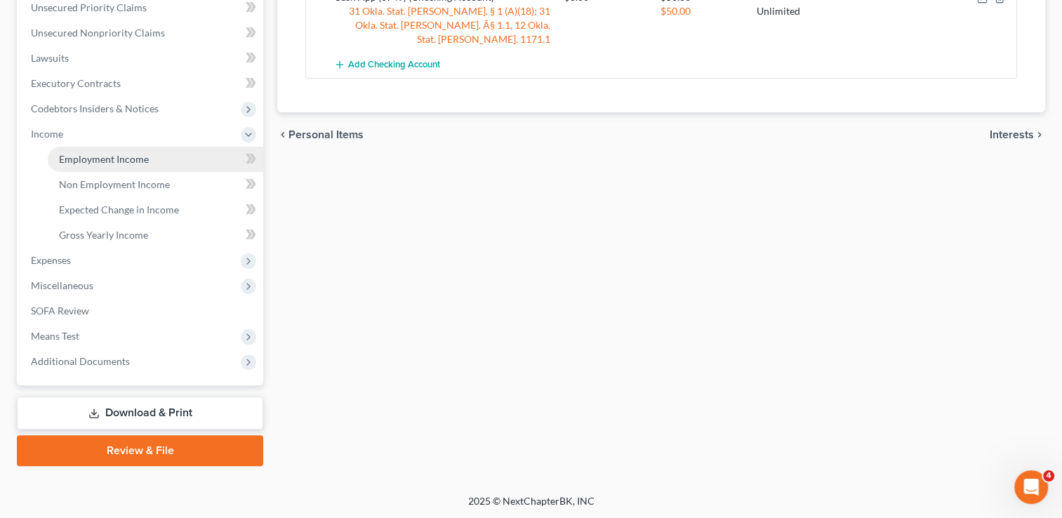
click at [112, 162] on span "Employment Income" at bounding box center [104, 159] width 90 height 12
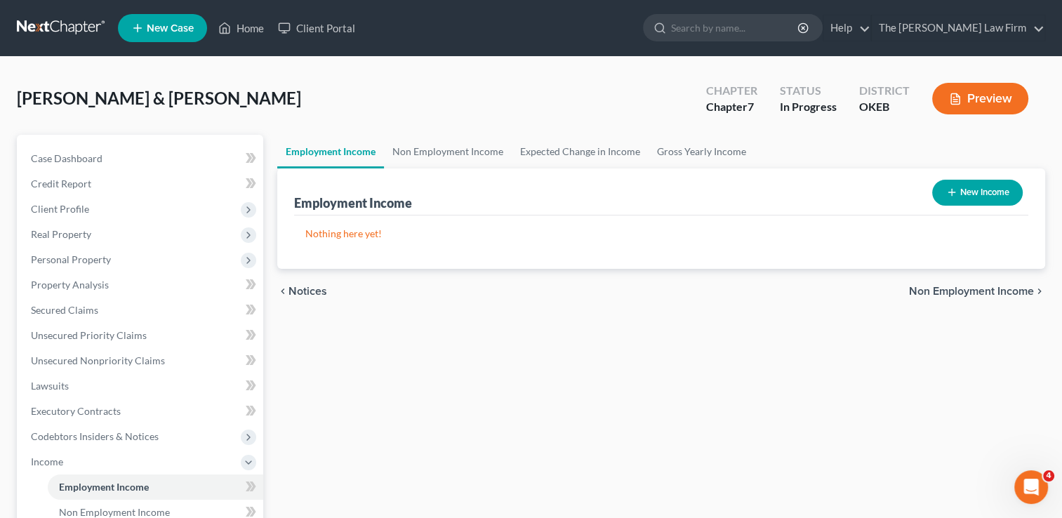
click at [988, 190] on button "New Income" at bounding box center [977, 193] width 91 height 26
select select "0"
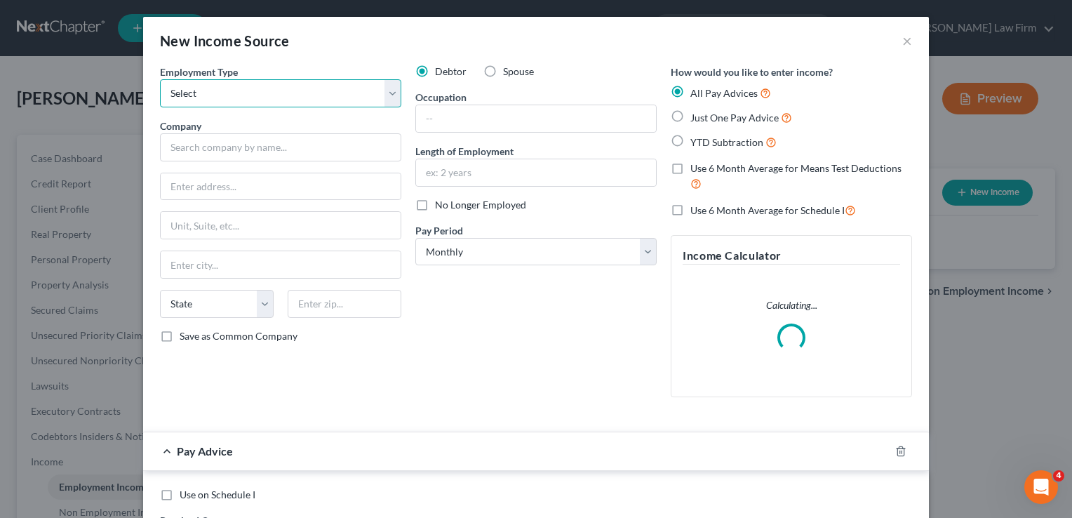
drag, startPoint x: 283, startPoint y: 87, endPoint x: 284, endPoint y: 96, distance: 9.1
click at [283, 87] on select "Select Full or Part Time Employment Self Employment" at bounding box center [280, 93] width 241 height 28
select select "1"
click at [160, 79] on select "Select Full or Part Time Employment Self Employment" at bounding box center [280, 93] width 241 height 28
click at [503, 72] on label "Spouse" at bounding box center [518, 72] width 31 height 14
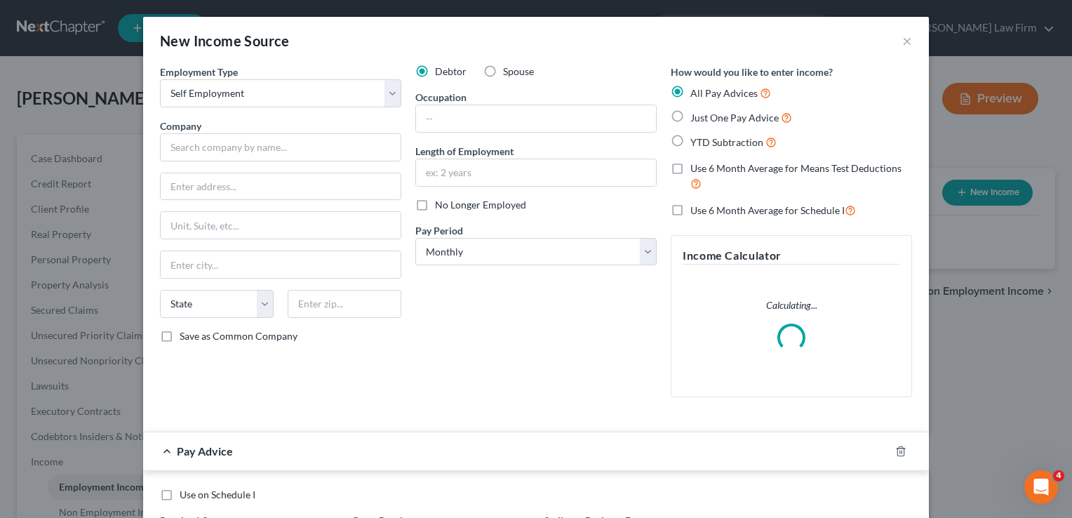
click at [509, 72] on input "Spouse" at bounding box center [513, 69] width 9 height 9
radio input "true"
click at [261, 147] on input "text" at bounding box center [280, 147] width 241 height 28
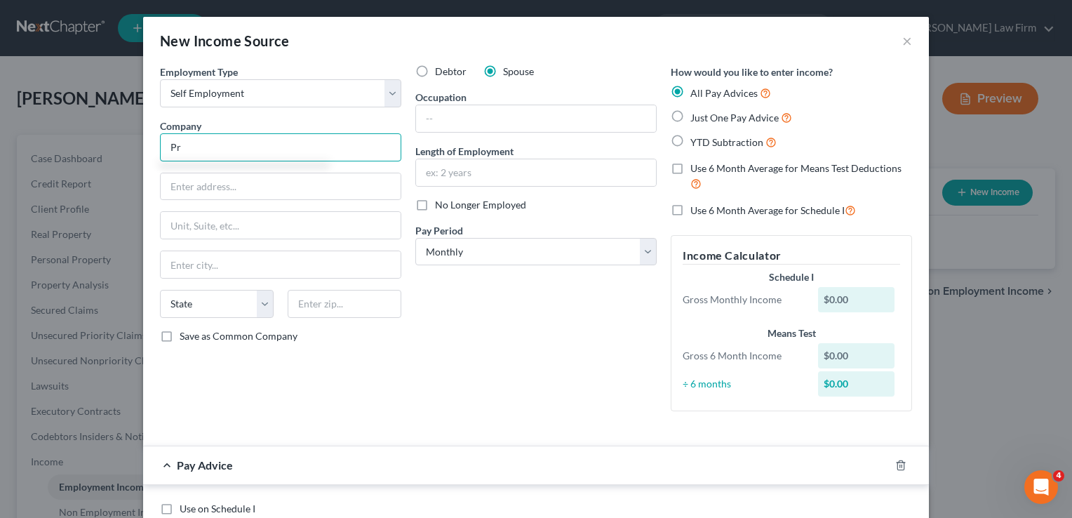
type input "P"
type input "???"
click at [536, 334] on div "Debtor Spouse Occupation Length of Employment No Longer Employed Pay Period * S…" at bounding box center [535, 244] width 255 height 358
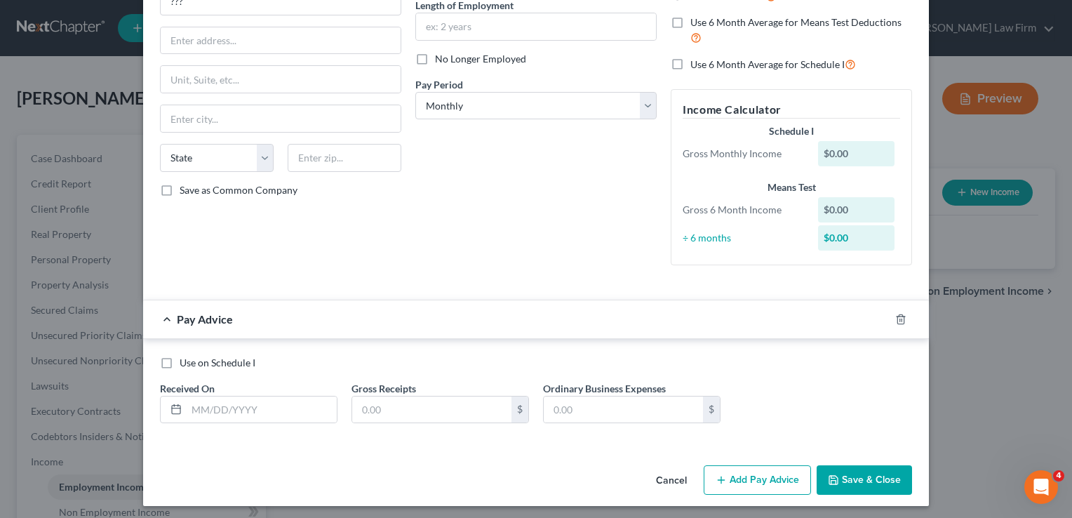
scroll to position [149, 0]
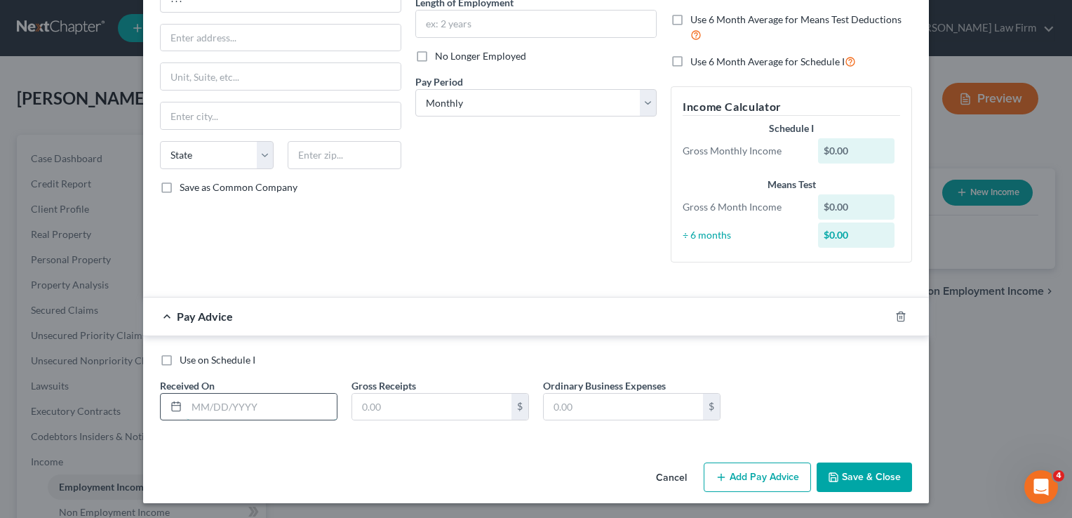
click at [247, 406] on input "text" at bounding box center [262, 407] width 150 height 27
type input "[DATE]"
click at [589, 407] on input "text" at bounding box center [623, 407] width 159 height 27
type input "711.50"
click at [743, 479] on button "Add Pay Advice" at bounding box center [757, 476] width 107 height 29
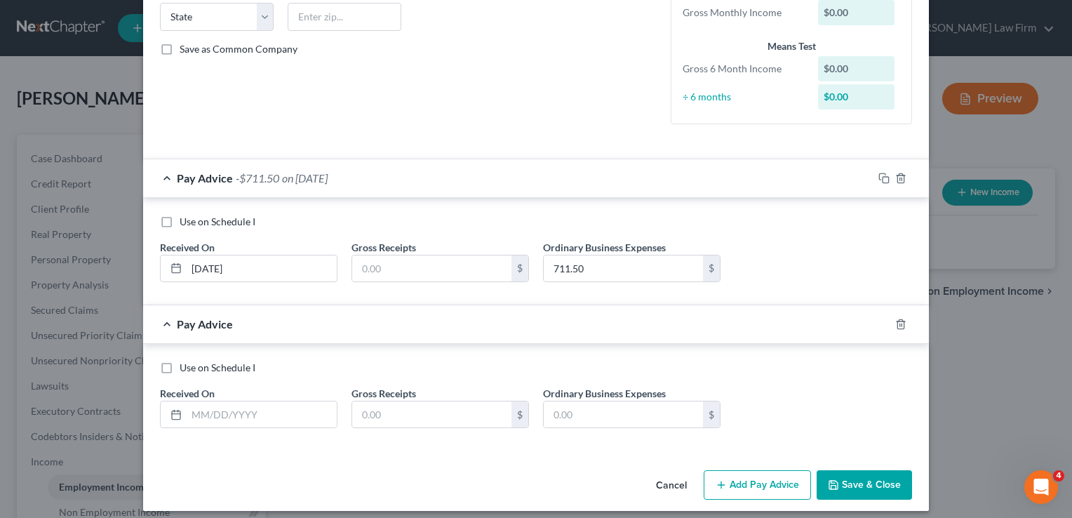
scroll to position [289, 0]
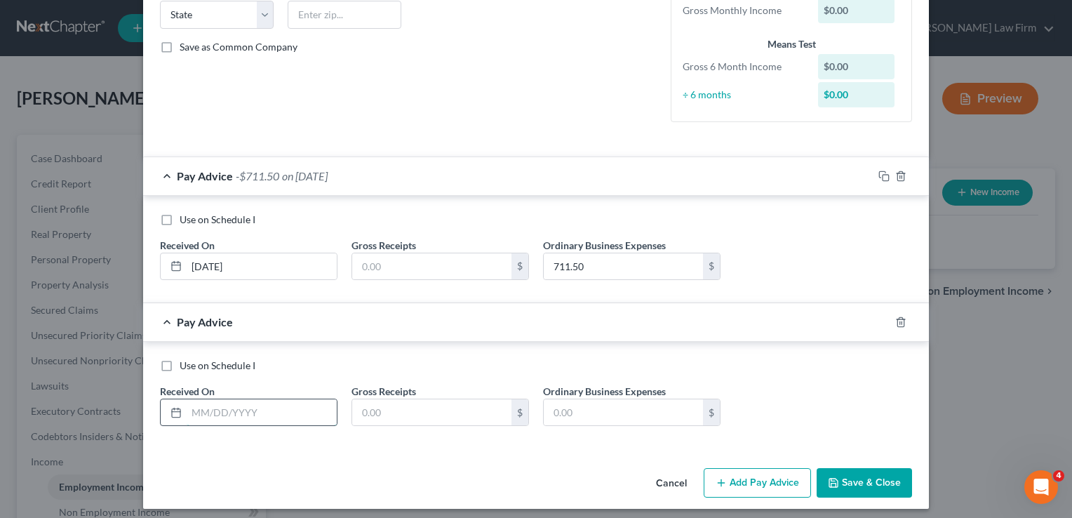
click at [260, 409] on input "text" at bounding box center [262, 412] width 150 height 27
type input "[DATE]"
click at [598, 410] on input "text" at bounding box center [623, 412] width 159 height 27
type input "709.50"
click at [761, 484] on button "Add Pay Advice" at bounding box center [757, 482] width 107 height 29
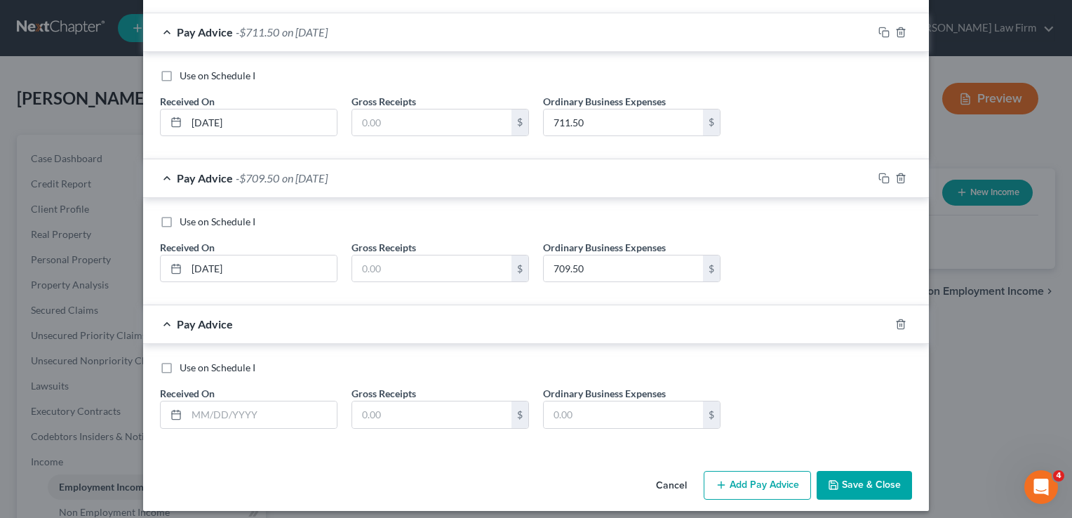
scroll to position [441, 0]
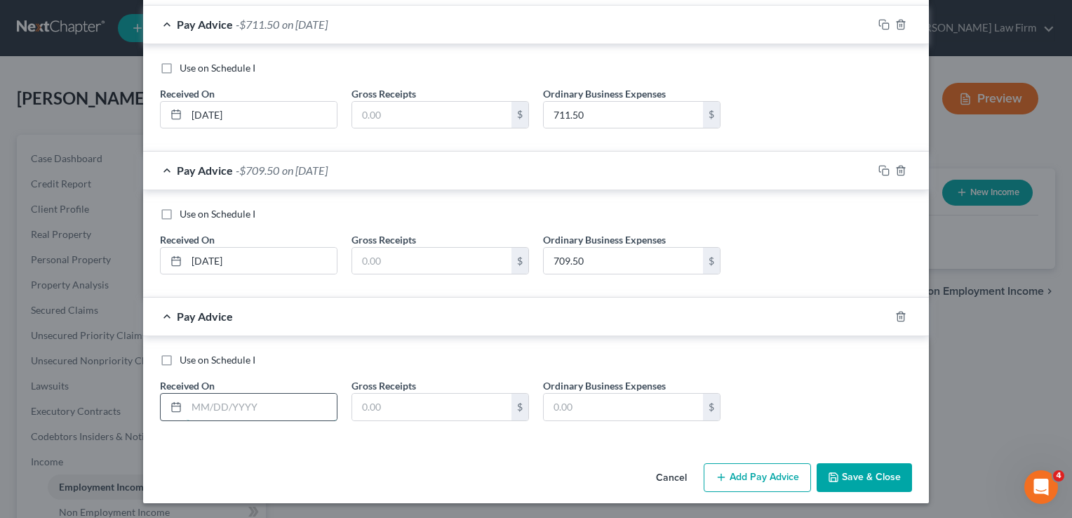
click at [229, 406] on input "text" at bounding box center [262, 407] width 150 height 27
type input "[DATE]"
click at [586, 402] on input "text" at bounding box center [623, 407] width 159 height 27
type input "707.50"
click at [767, 473] on button "Add Pay Advice" at bounding box center [757, 477] width 107 height 29
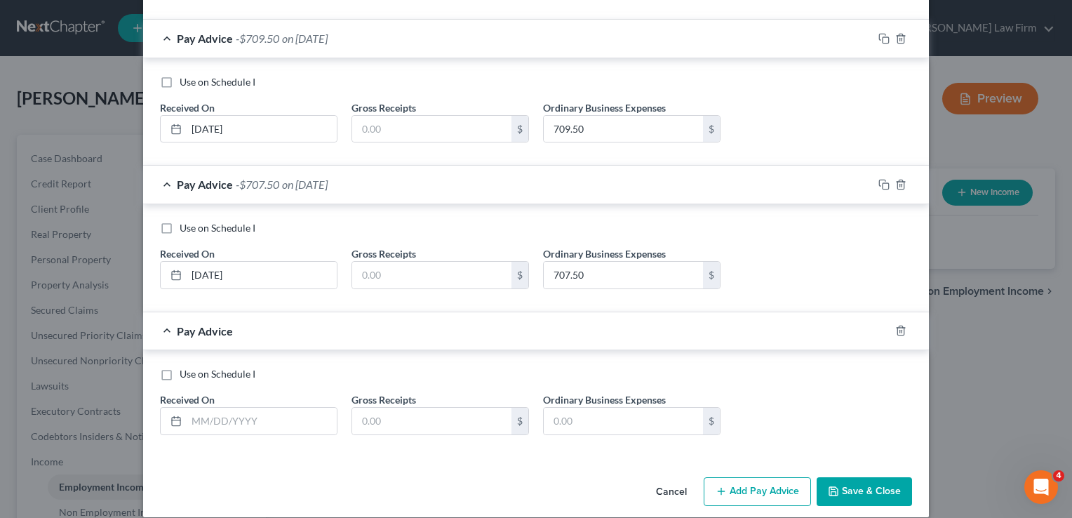
scroll to position [586, 0]
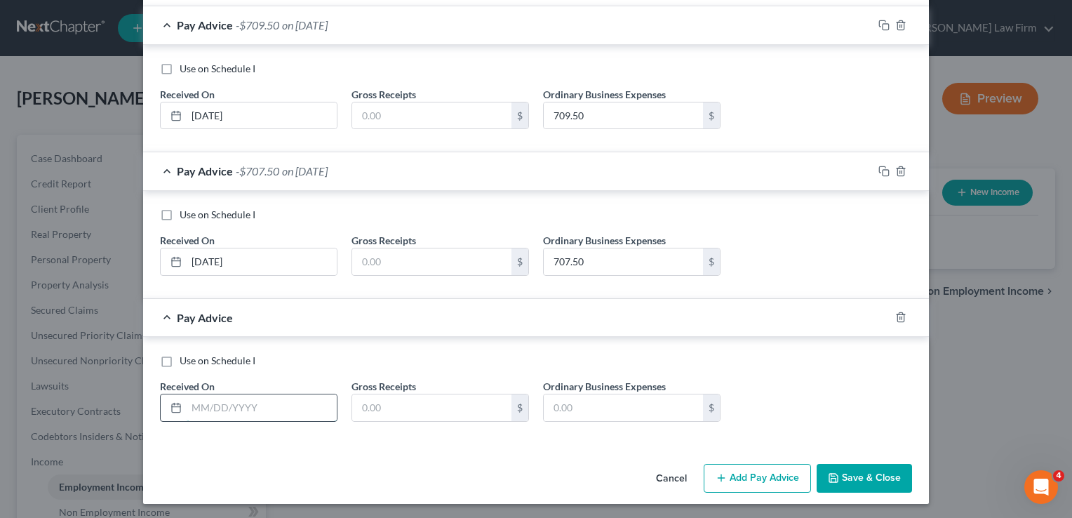
click at [224, 409] on input "text" at bounding box center [262, 407] width 150 height 27
type input "[DATE]"
click at [608, 403] on input "text" at bounding box center [623, 407] width 159 height 27
type input "707.50"
click at [751, 476] on button "Add Pay Advice" at bounding box center [757, 478] width 107 height 29
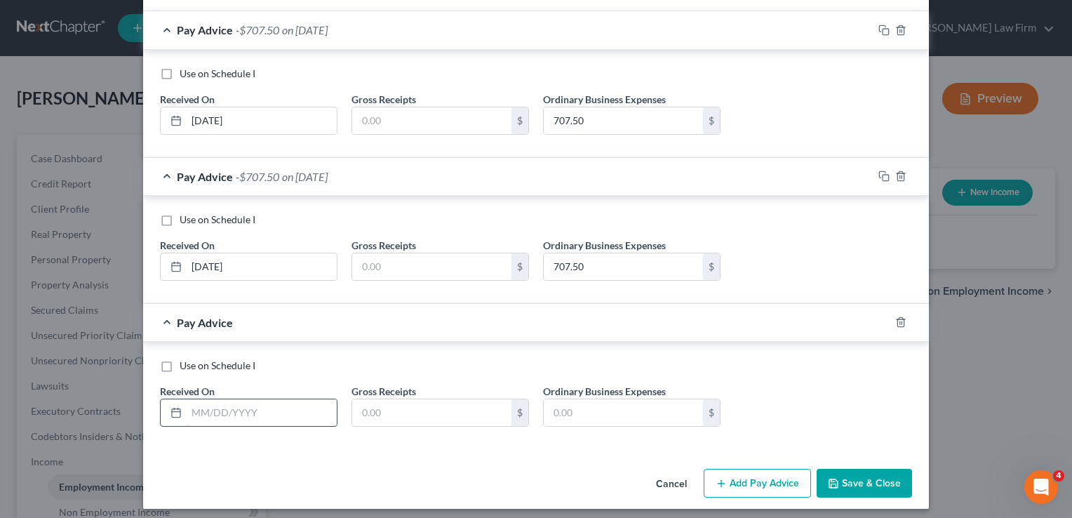
scroll to position [731, 0]
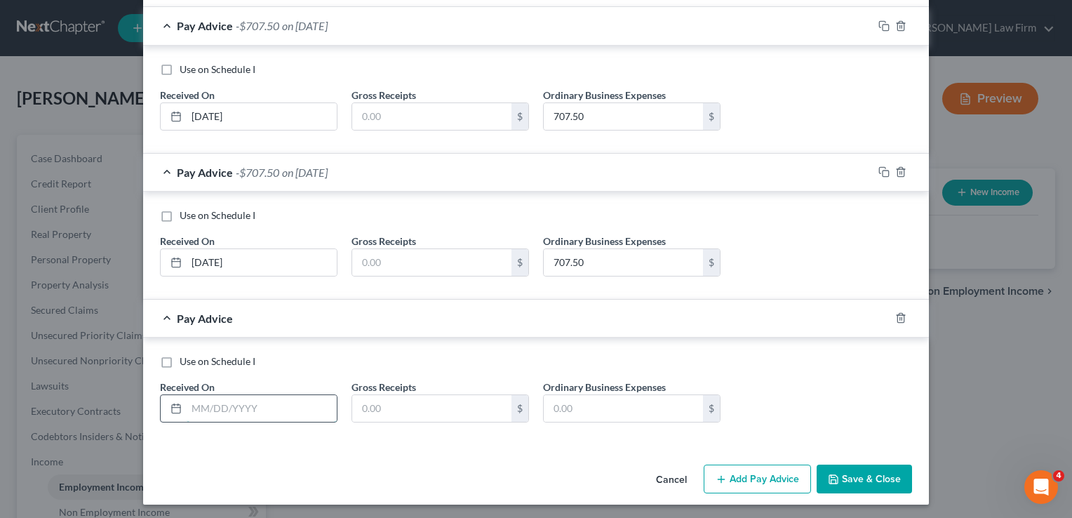
click at [258, 397] on input "text" at bounding box center [262, 408] width 150 height 27
type input "[DATE]"
click at [654, 401] on input "text" at bounding box center [623, 408] width 159 height 27
type input "707.50"
click at [718, 483] on button "Add Pay Advice" at bounding box center [757, 478] width 107 height 29
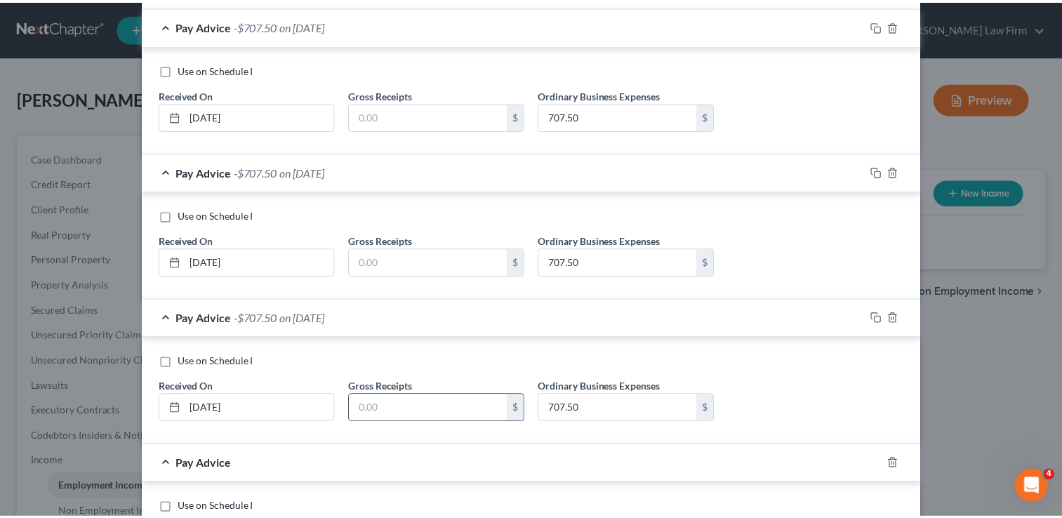
scroll to position [876, 0]
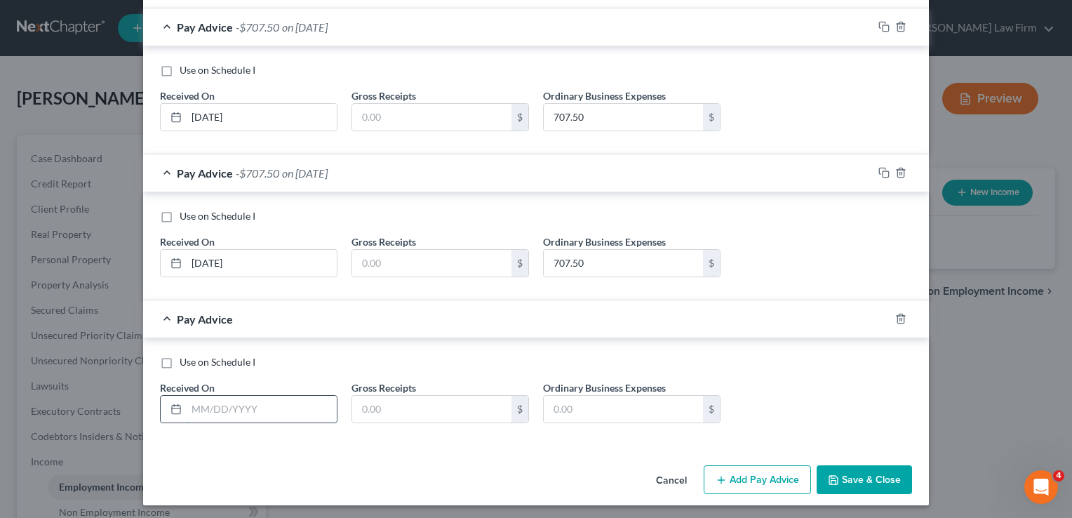
click at [250, 406] on input "text" at bounding box center [262, 409] width 150 height 27
type input "[DATE]"
click at [592, 401] on input "text" at bounding box center [623, 409] width 159 height 27
type input "699.50"
click at [834, 478] on icon "button" at bounding box center [833, 480] width 8 height 8
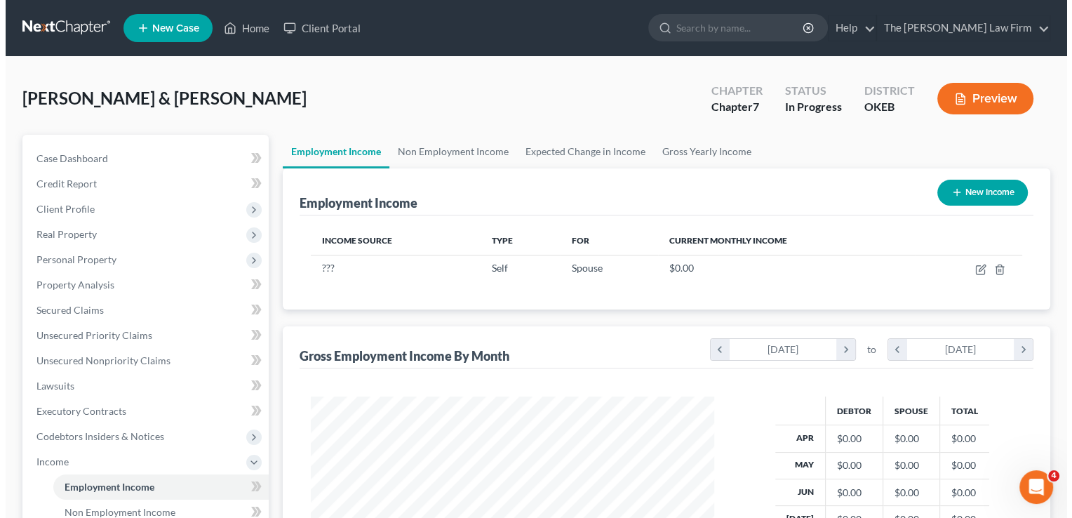
scroll to position [701404, 701223]
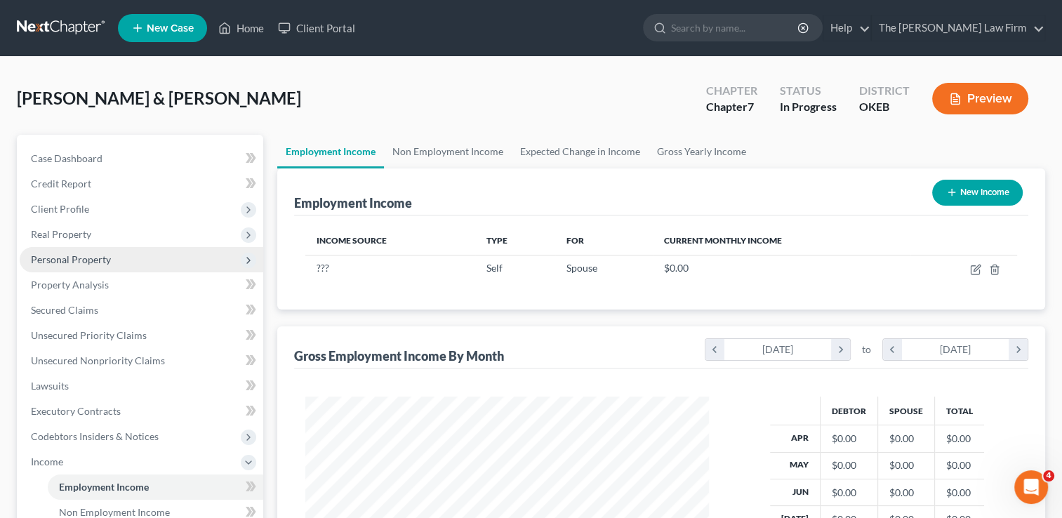
click at [84, 265] on span "Personal Property" at bounding box center [71, 259] width 80 height 12
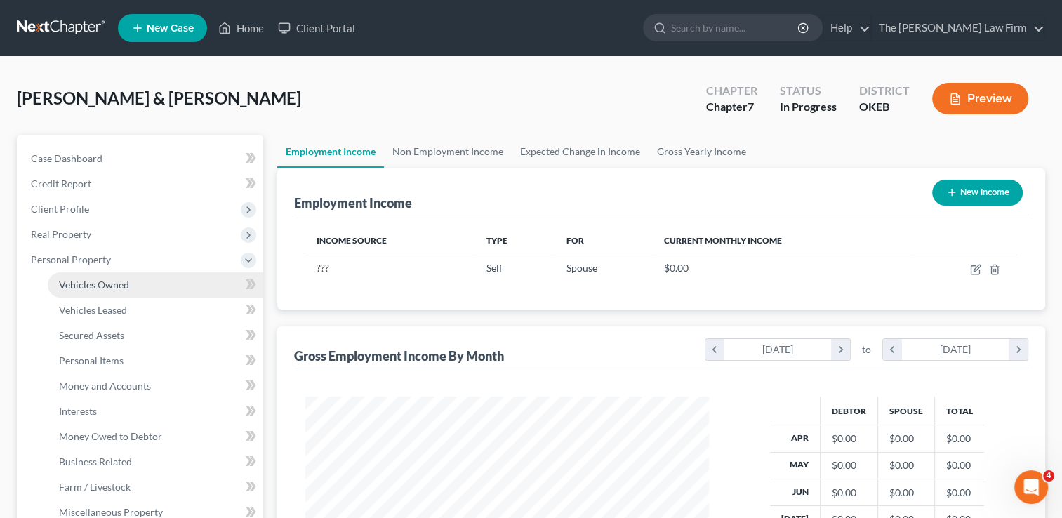
click at [119, 288] on span "Vehicles Owned" at bounding box center [94, 285] width 70 height 12
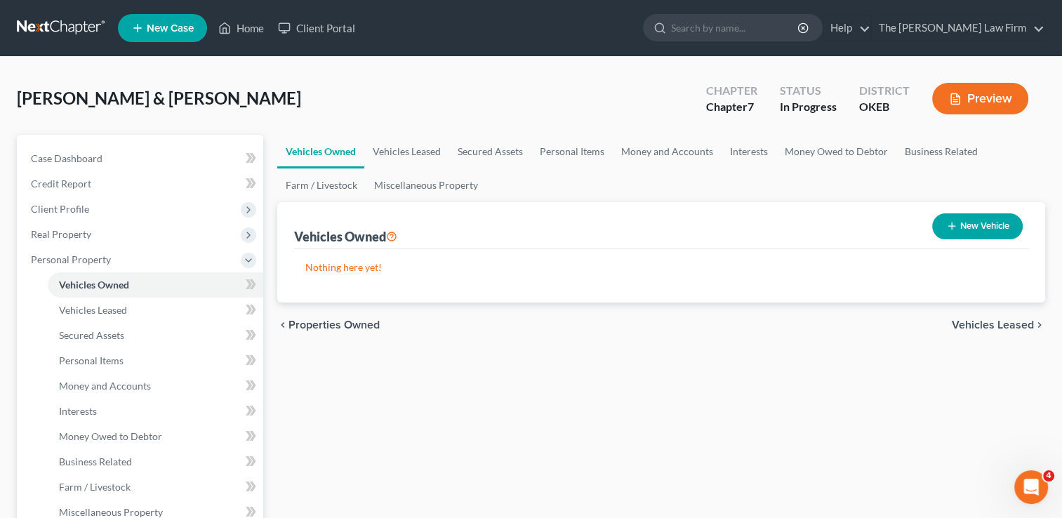
click at [976, 219] on button "New Vehicle" at bounding box center [977, 226] width 91 height 26
select select "0"
select select "2"
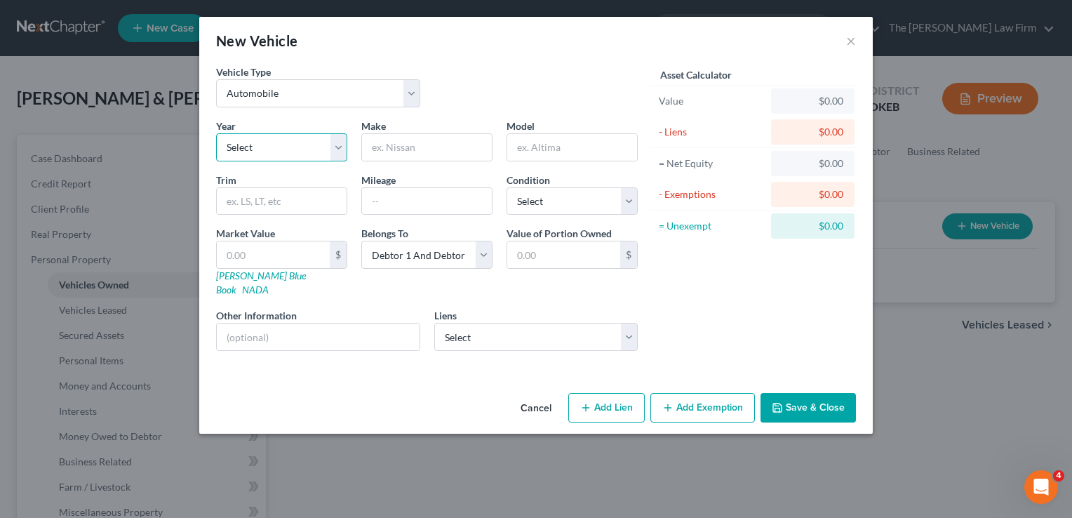
click at [321, 146] on select "Select 2026 2025 2024 2023 2022 2021 2020 2019 2018 2017 2016 2015 2014 2013 20…" at bounding box center [281, 147] width 131 height 28
select select "5"
click at [216, 133] on select "Select 2026 2025 2024 2023 2022 2021 2020 2019 2018 2017 2016 2015 2014 2013 20…" at bounding box center [281, 147] width 131 height 28
click at [428, 147] on input "text" at bounding box center [427, 147] width 130 height 27
type input "Ford"
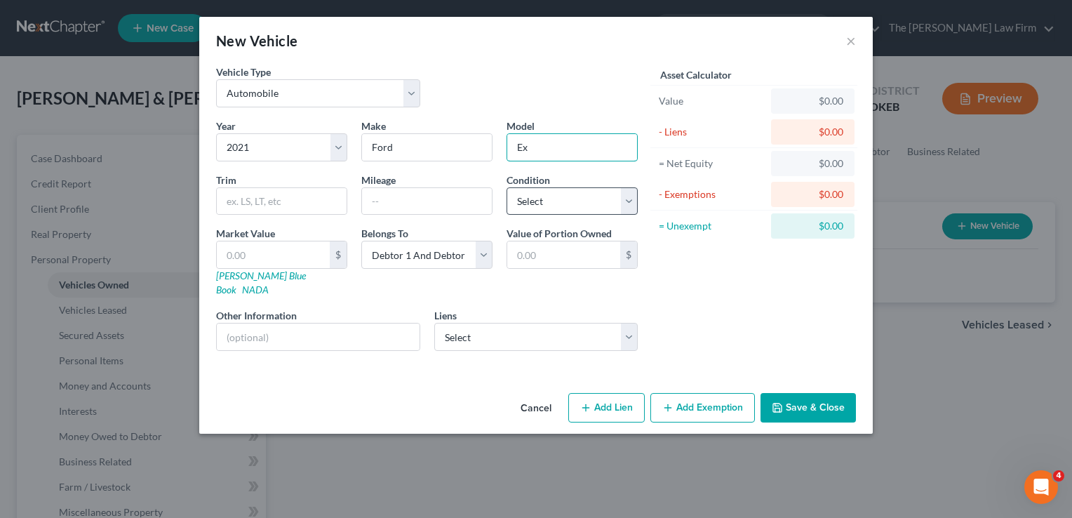
type input "Explorer"
click at [253, 269] on link "Kelly Blue Book" at bounding box center [261, 282] width 90 height 26
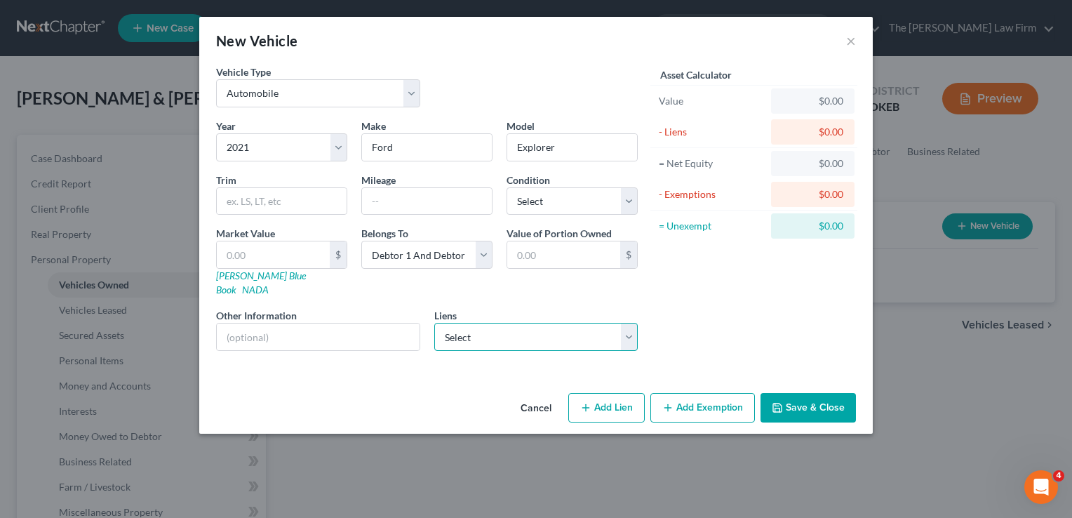
click at [499, 331] on select "Select M&T Bank - $75,441.00 Communica Cu - $35,555.00 Th Communfcu - $21,408.0…" at bounding box center [536, 337] width 204 height 28
click at [727, 284] on div "Asset Calculator Value $0.00 - Liens $0.00 = Net Equity $0.00 - Exemptions $0.0…" at bounding box center [754, 214] width 218 height 298
click at [272, 248] on input "text" at bounding box center [273, 254] width 113 height 27
type input "2"
type input "2.00"
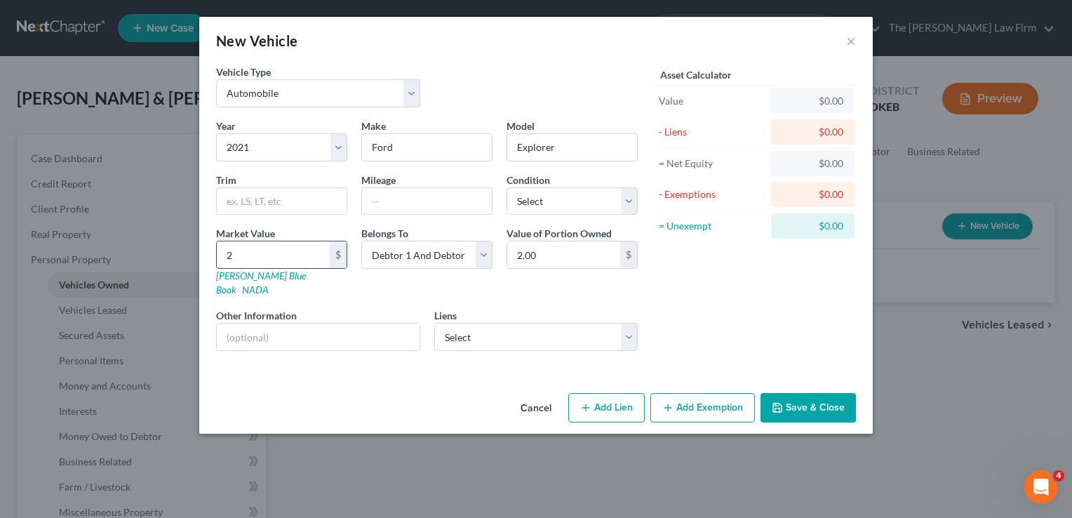
type input "25"
type input "25.00"
type input "250"
type input "250.00"
type input "2500"
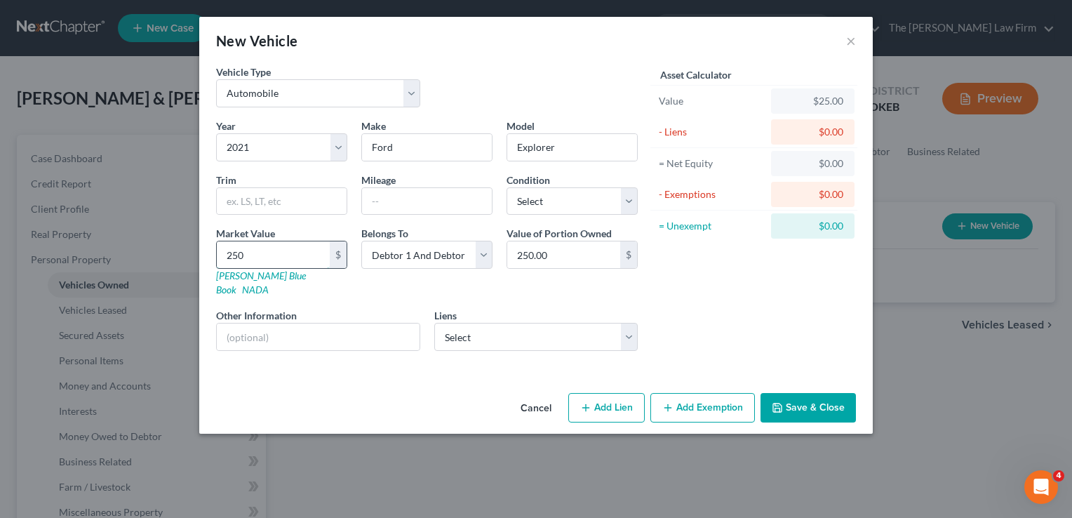
type input "2,500.00"
type input "2,5000"
type input "25,000.00"
type input "25,000"
click at [801, 394] on button "Save & Close" at bounding box center [808, 407] width 95 height 29
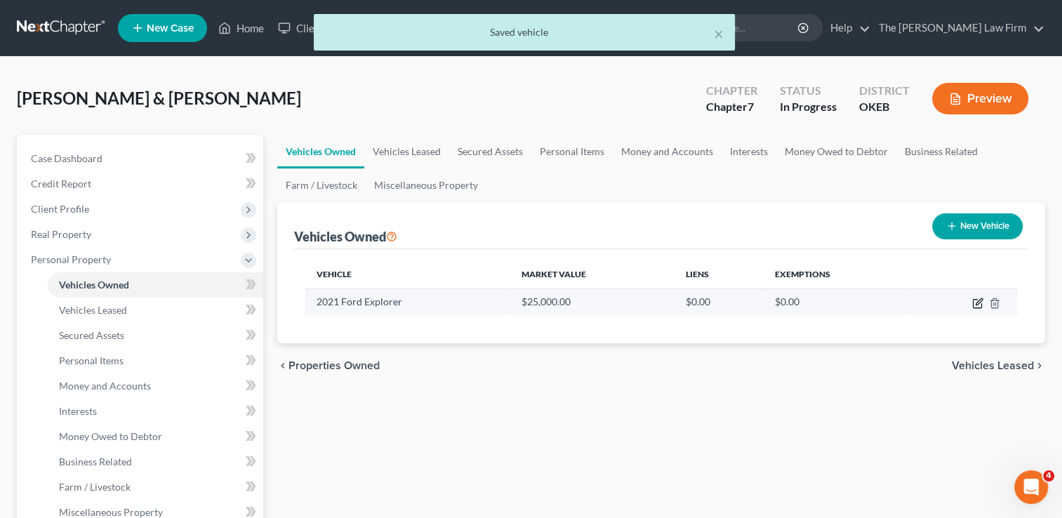
click at [972, 301] on icon "button" at bounding box center [977, 303] width 11 height 11
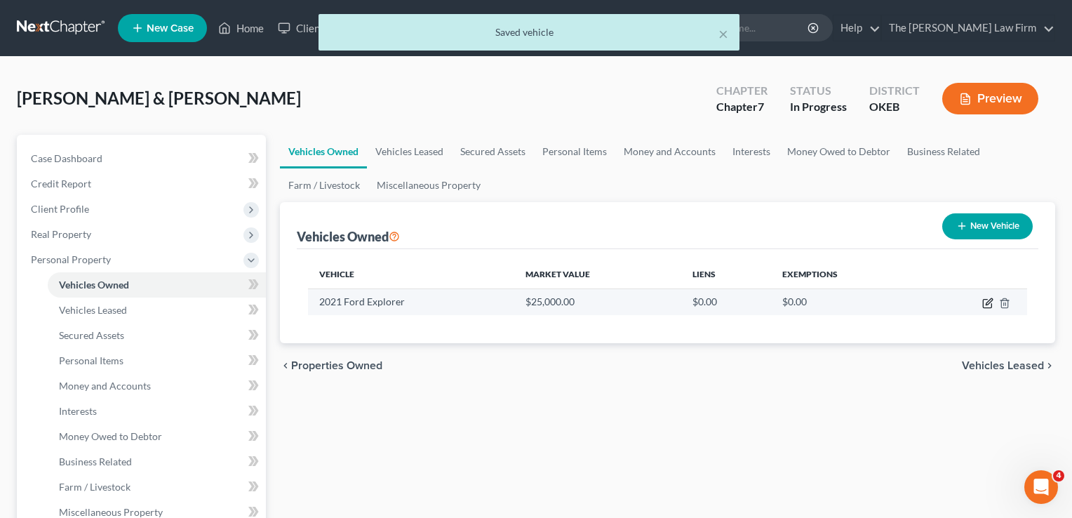
select select "0"
select select "5"
select select "2"
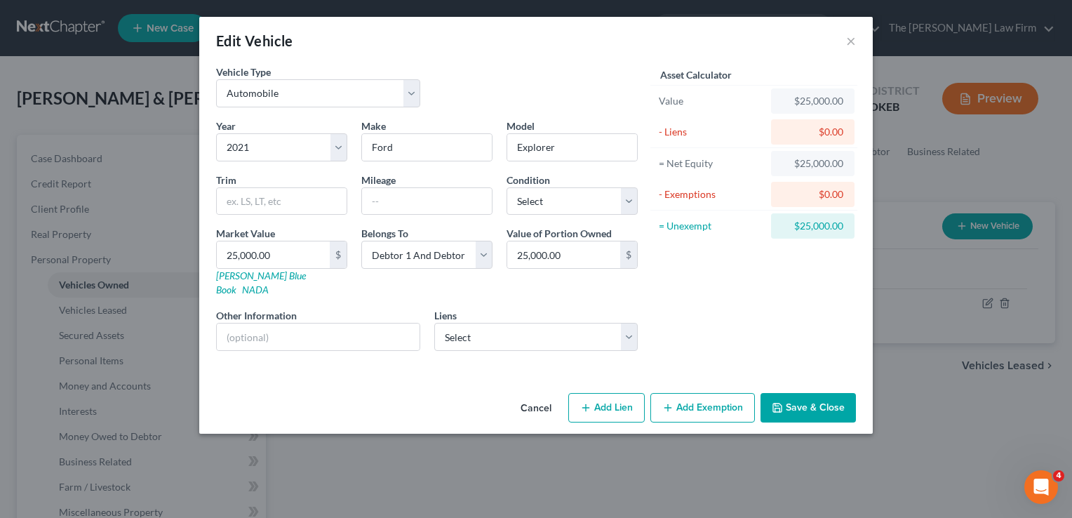
click at [801, 393] on button "Save & Close" at bounding box center [808, 407] width 95 height 29
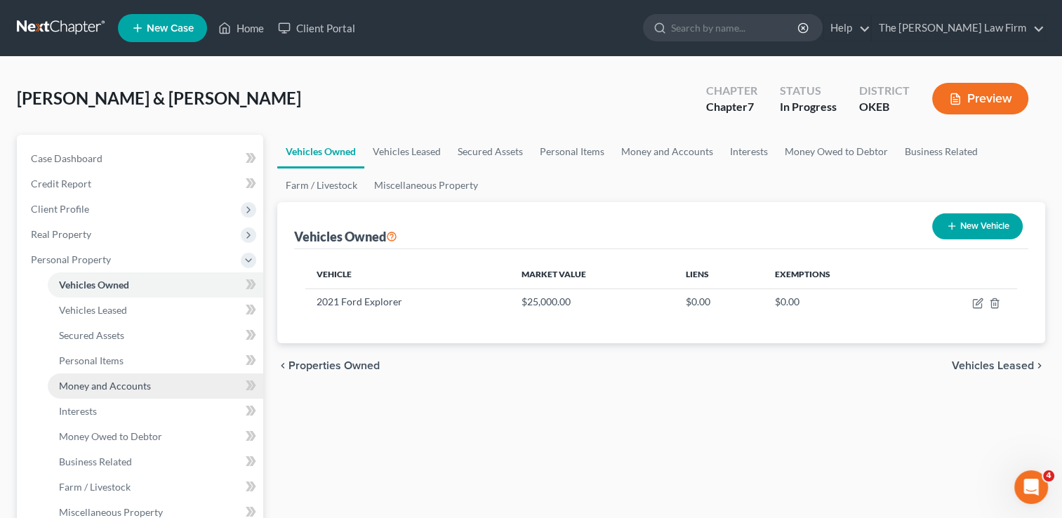
click at [106, 389] on span "Money and Accounts" at bounding box center [105, 386] width 92 height 12
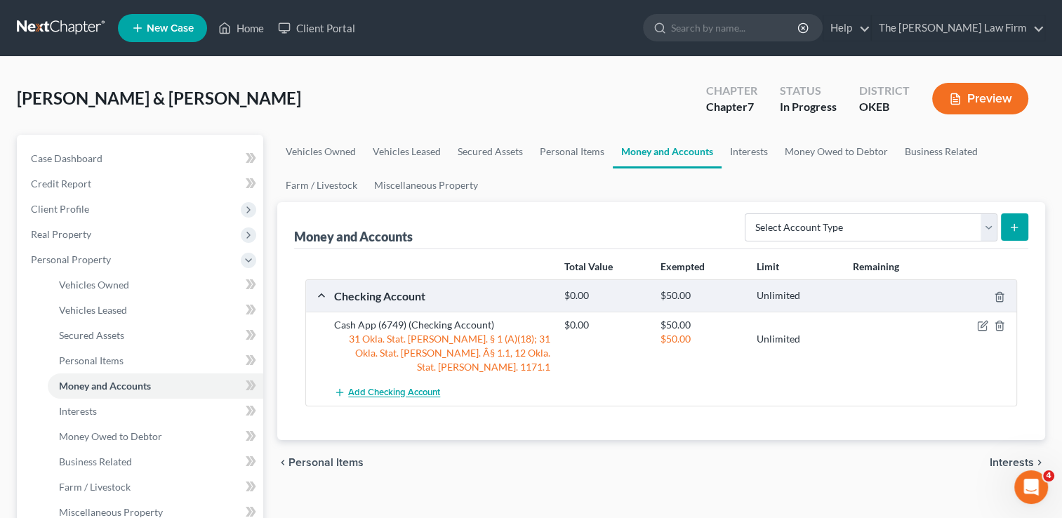
click at [389, 387] on span "Add Checking Account" at bounding box center [394, 392] width 92 height 11
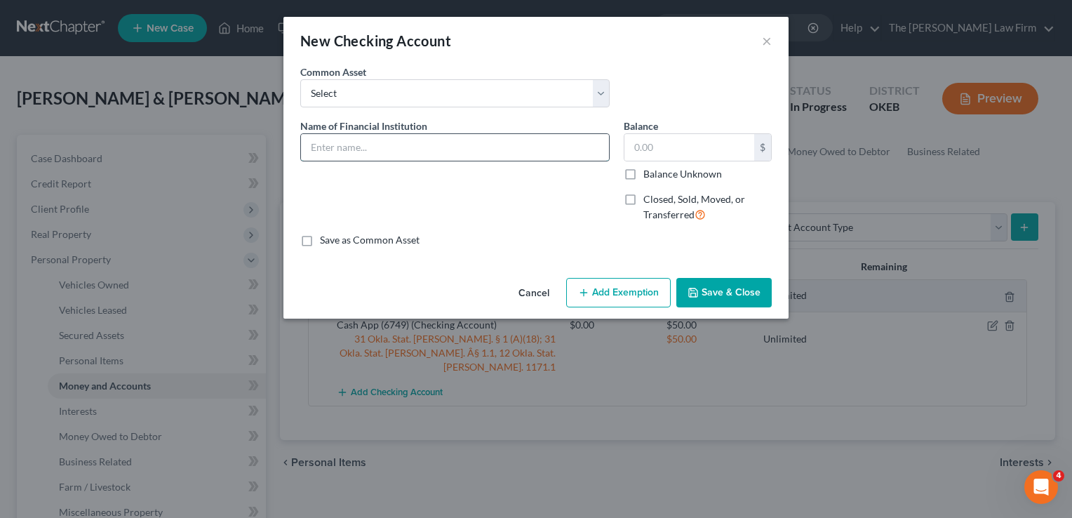
click at [408, 149] on input "text" at bounding box center [455, 147] width 308 height 27
type input "Venmo"
click at [619, 292] on button "Add Exemption" at bounding box center [618, 292] width 105 height 29
select select "2"
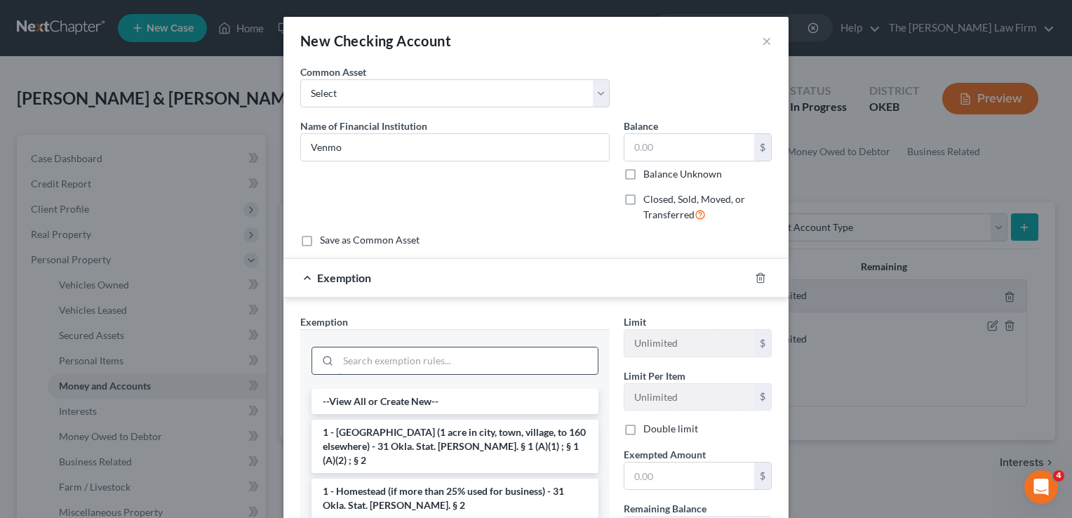
click at [454, 358] on input "search" at bounding box center [468, 360] width 260 height 27
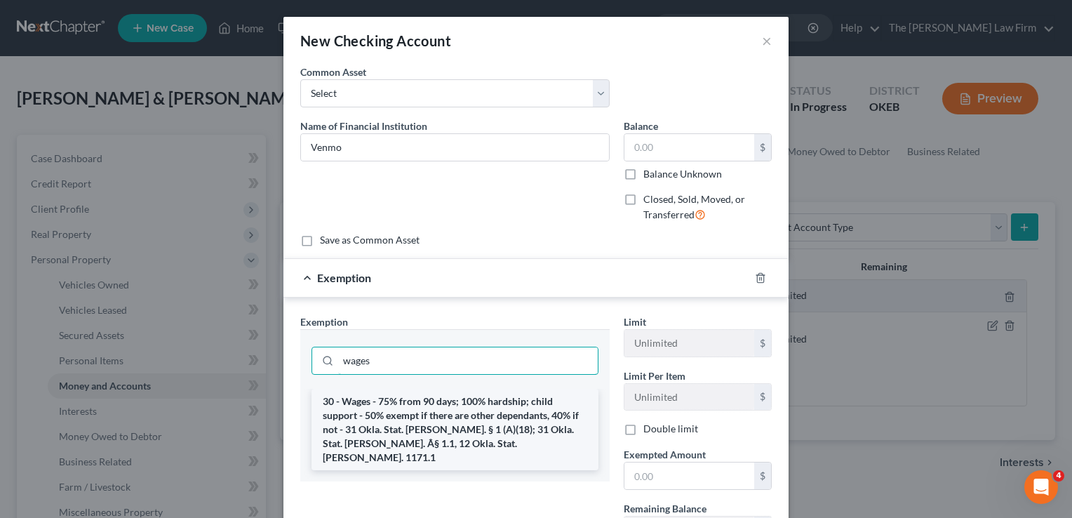
type input "wages"
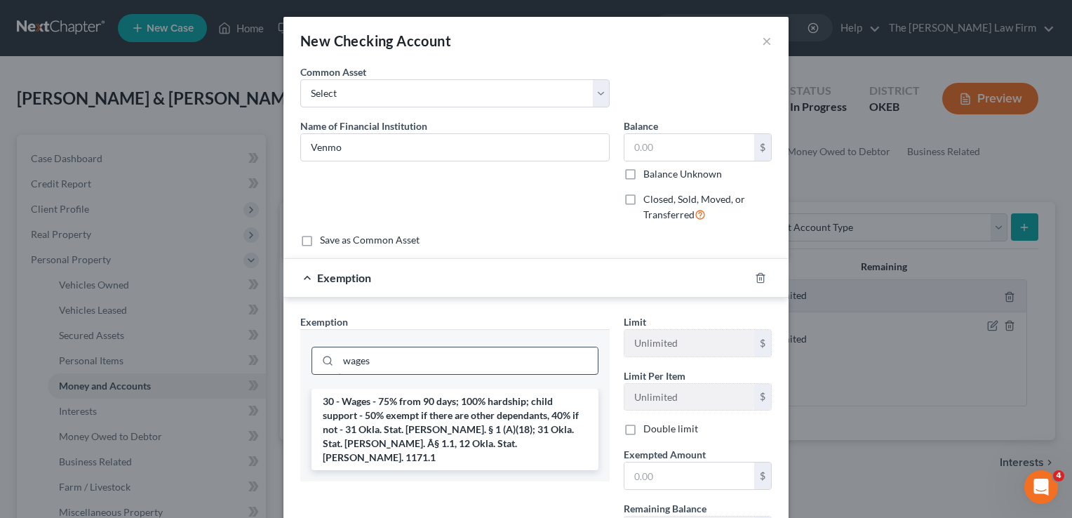
click at [362, 422] on li "30 - Wages - 75% from 90 days; 100% hardship; child support - 50% exempt if the…" at bounding box center [455, 429] width 287 height 81
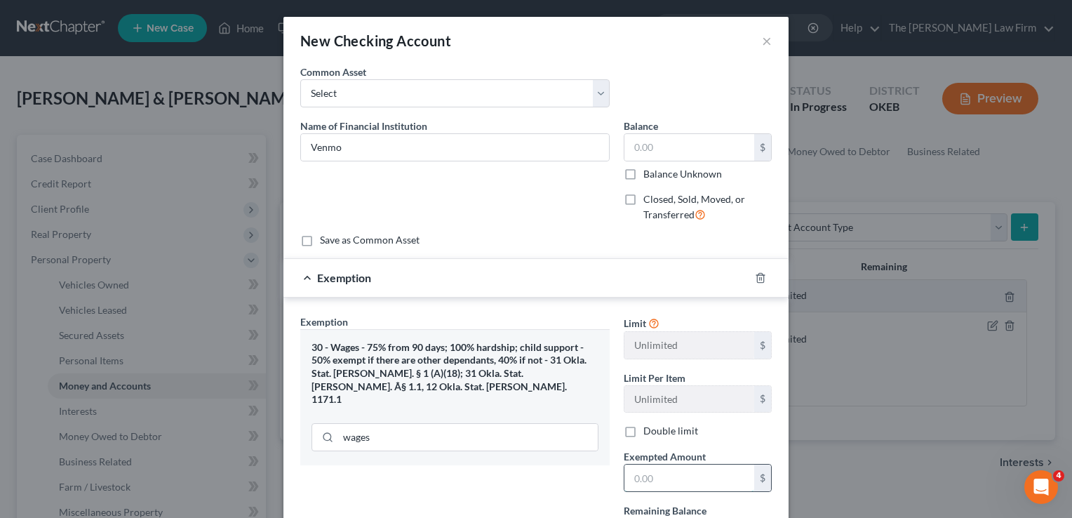
click at [662, 473] on input "text" at bounding box center [689, 477] width 130 height 27
type input "50.00"
click at [569, 478] on div "Exemption Set must be selected for CA. Exemption * 30 - Wages - 75% from 90 day…" at bounding box center [454, 463] width 323 height 298
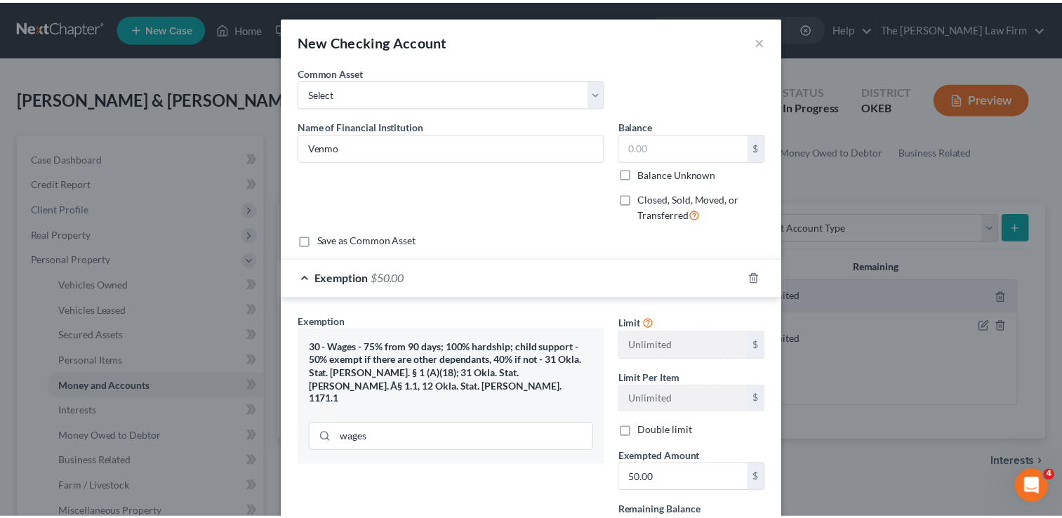
scroll to position [181, 0]
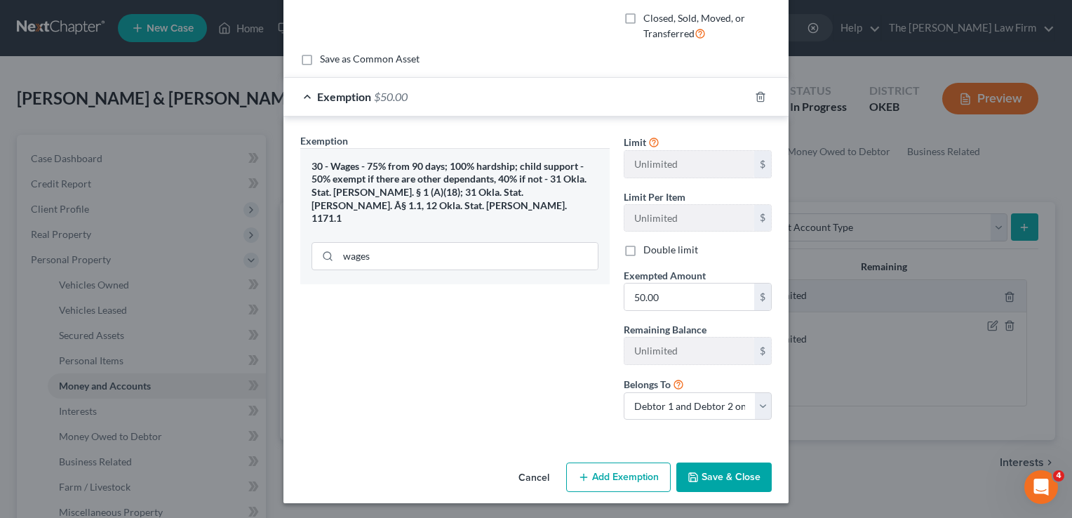
click at [726, 481] on button "Save & Close" at bounding box center [723, 476] width 95 height 29
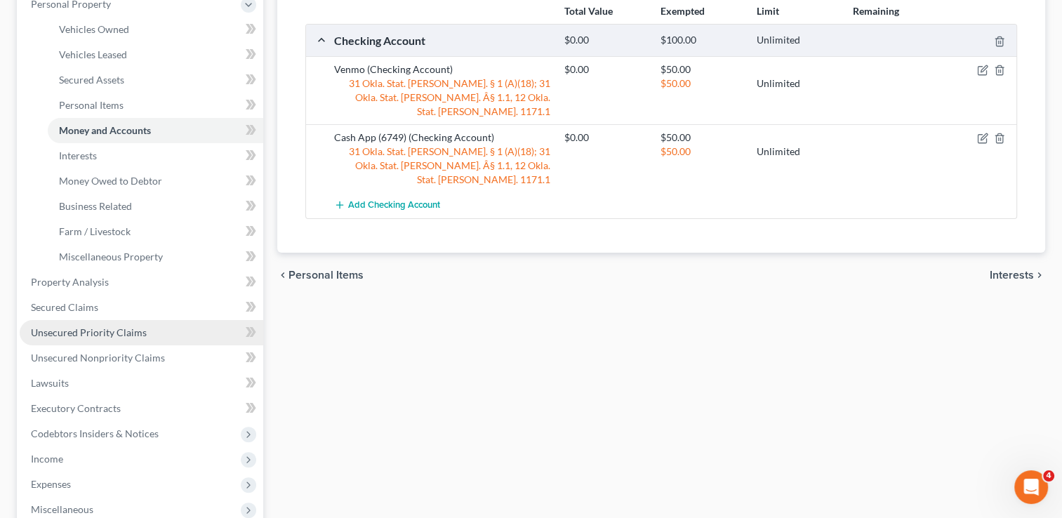
scroll to position [351, 0]
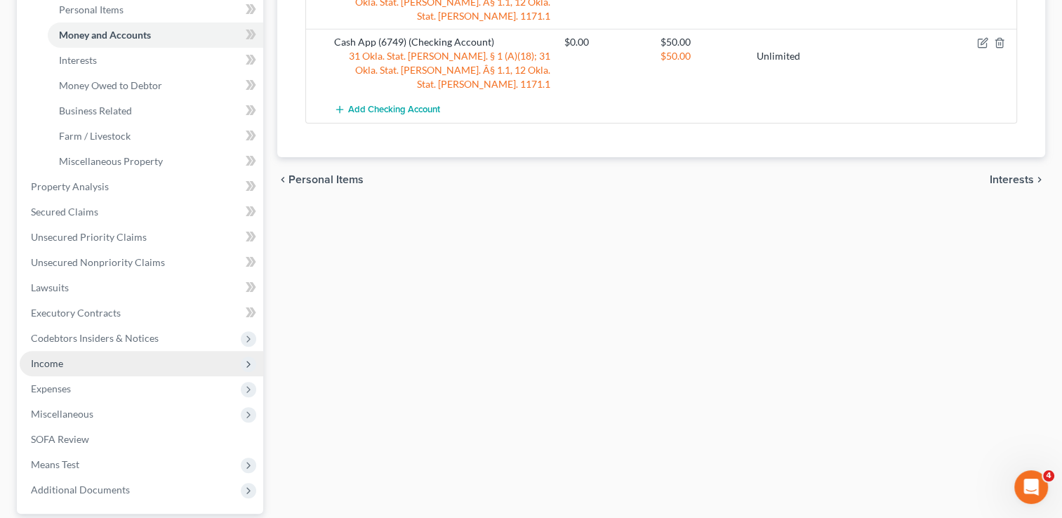
click at [69, 360] on span "Income" at bounding box center [141, 363] width 243 height 25
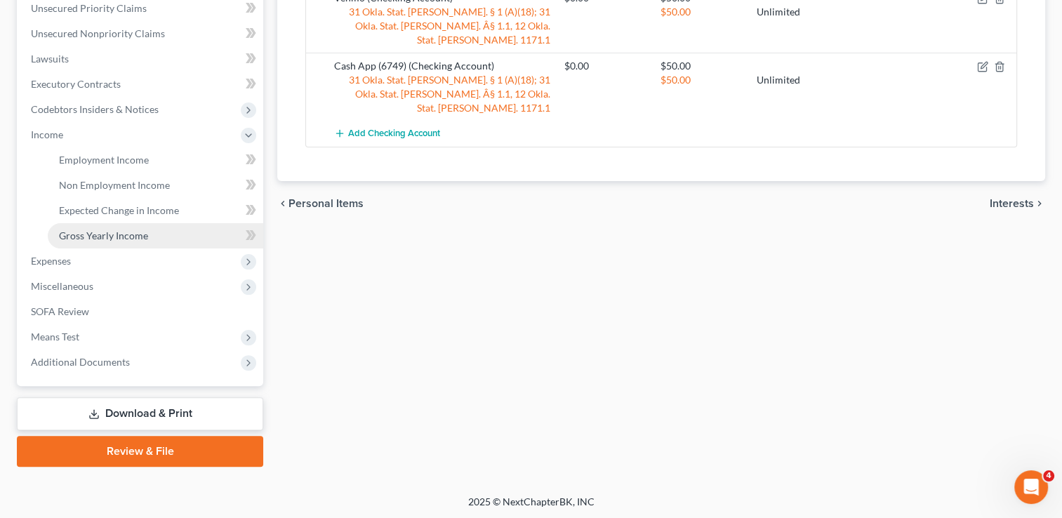
click at [125, 234] on span "Gross Yearly Income" at bounding box center [103, 235] width 89 height 12
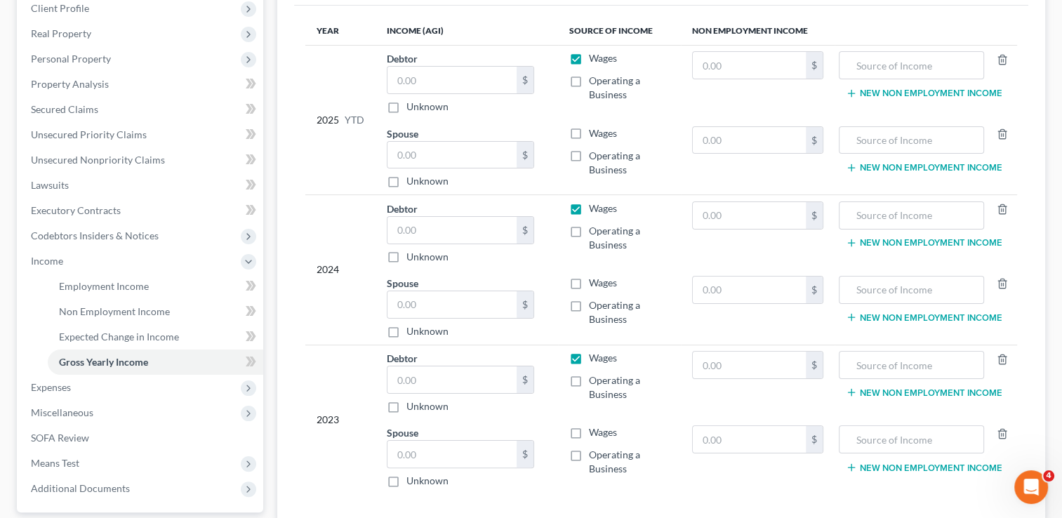
scroll to position [281, 0]
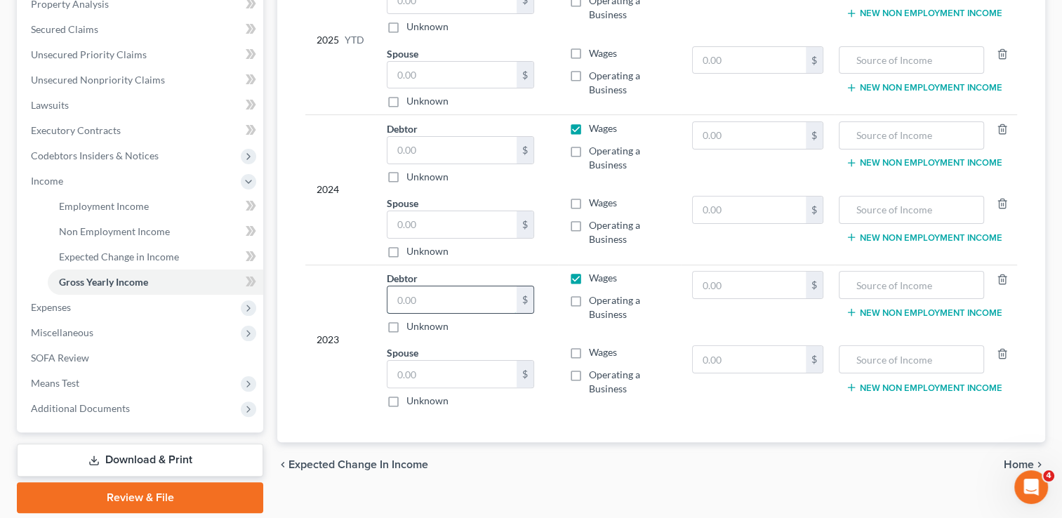
click at [441, 296] on input "text" at bounding box center [451, 299] width 129 height 27
type input "2,234"
click at [129, 201] on span "Employment Income" at bounding box center [104, 206] width 90 height 12
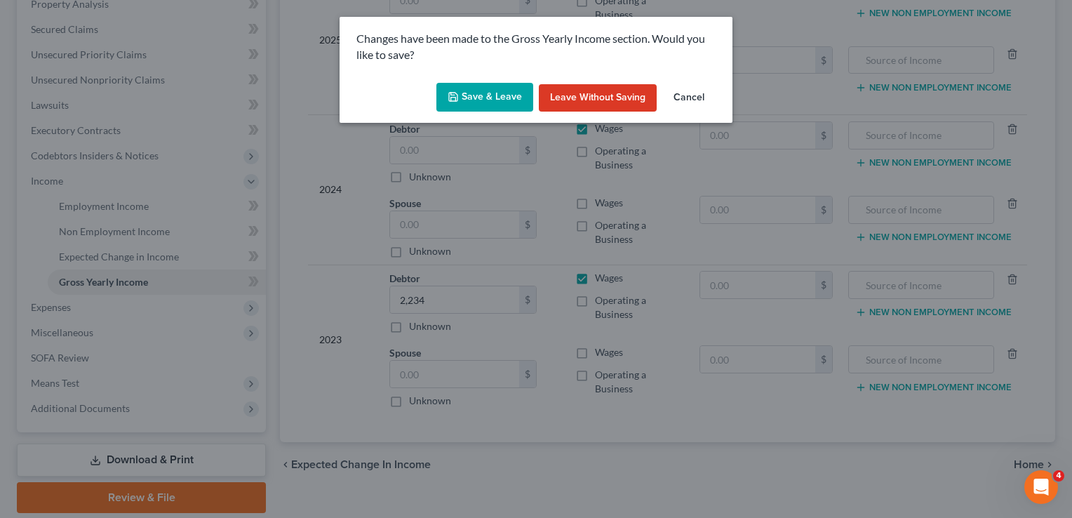
click at [481, 83] on button "Save & Leave" at bounding box center [484, 97] width 97 height 29
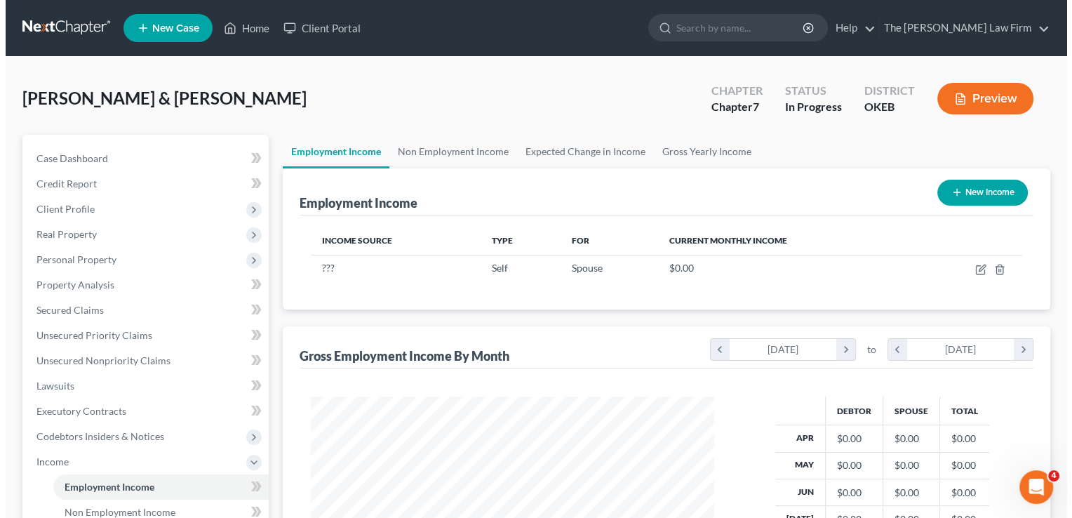
scroll to position [250, 432]
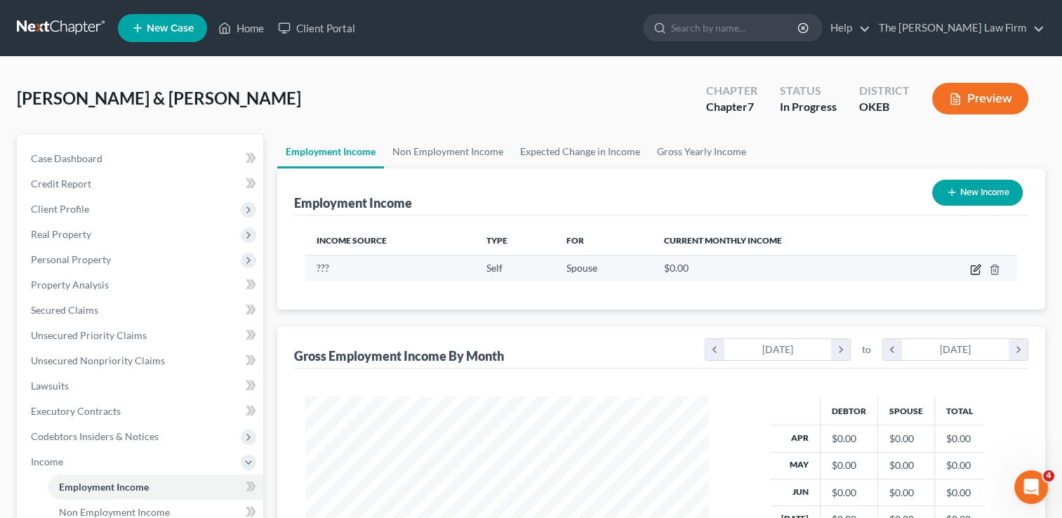
click at [974, 267] on icon "button" at bounding box center [975, 269] width 11 height 11
select select "1"
select select "0"
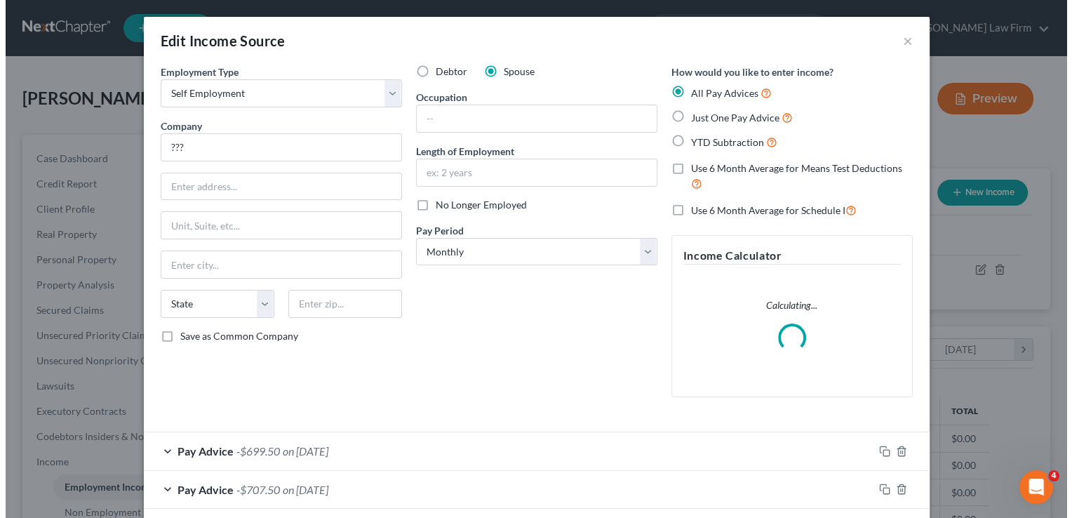
scroll to position [250, 435]
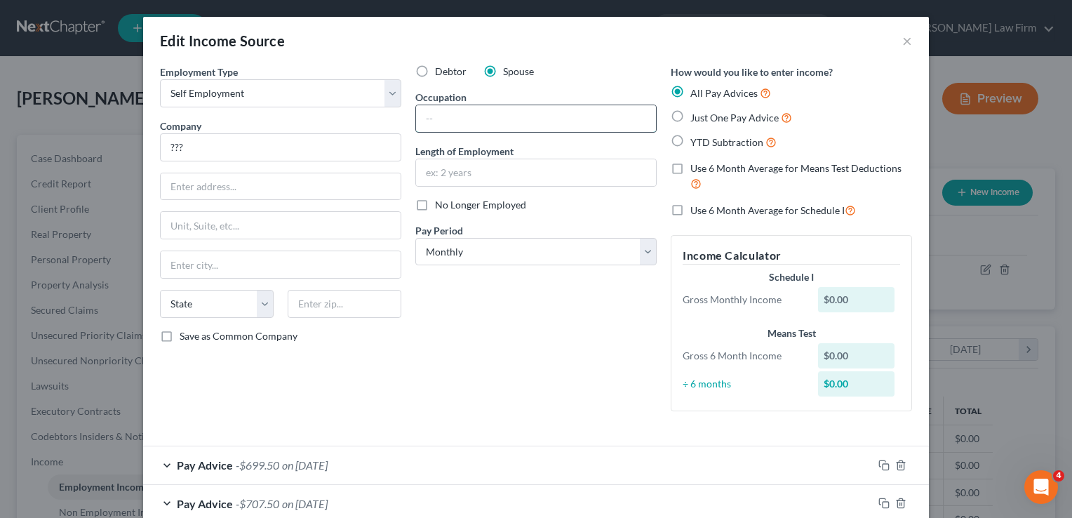
click at [446, 118] on input "text" at bounding box center [536, 118] width 240 height 27
type input "Photographer"
click at [233, 186] on input "text" at bounding box center [281, 186] width 240 height 27
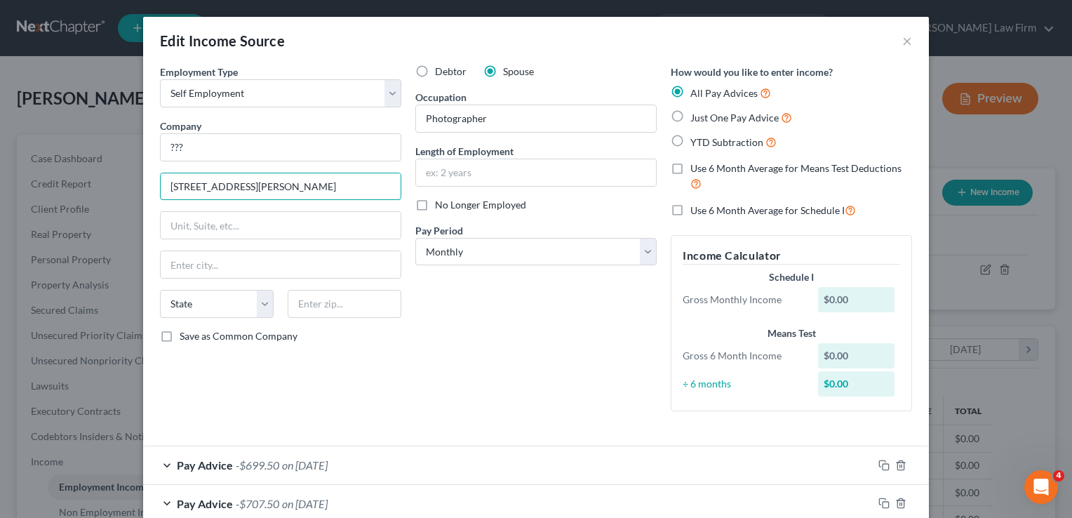
type input "[STREET_ADDRESS][PERSON_NAME]"
drag, startPoint x: 536, startPoint y: 335, endPoint x: 472, endPoint y: 329, distance: 64.9
click at [533, 334] on div "Debtor Spouse Occupation Photographer Length of Employment No Longer Employed P…" at bounding box center [535, 244] width 255 height 358
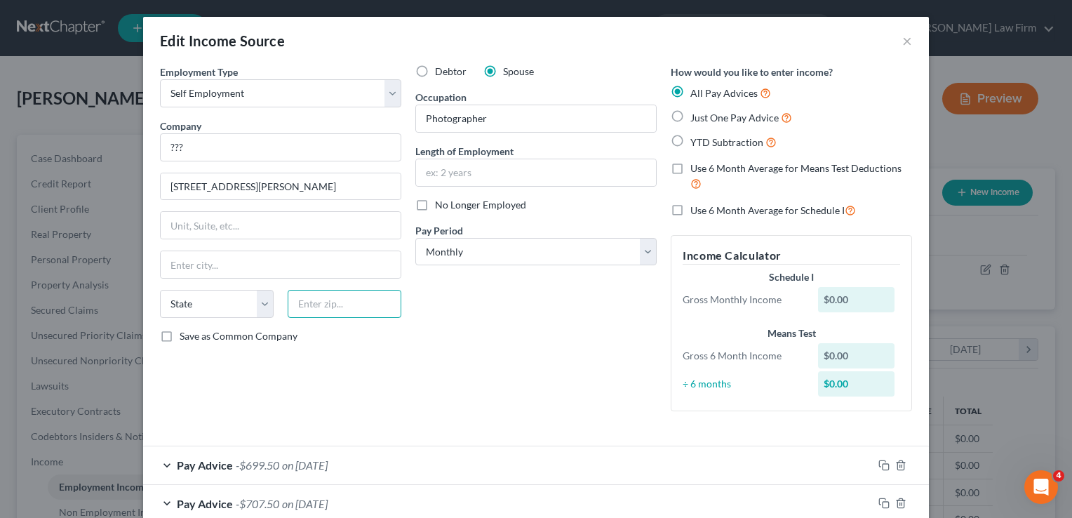
click at [347, 296] on input "text" at bounding box center [345, 304] width 114 height 28
type input "73086"
click at [478, 273] on div "Debtor Spouse Occupation Photographer Length of Employment No Longer Employed P…" at bounding box center [535, 244] width 255 height 358
type input "Sulphur"
select select "37"
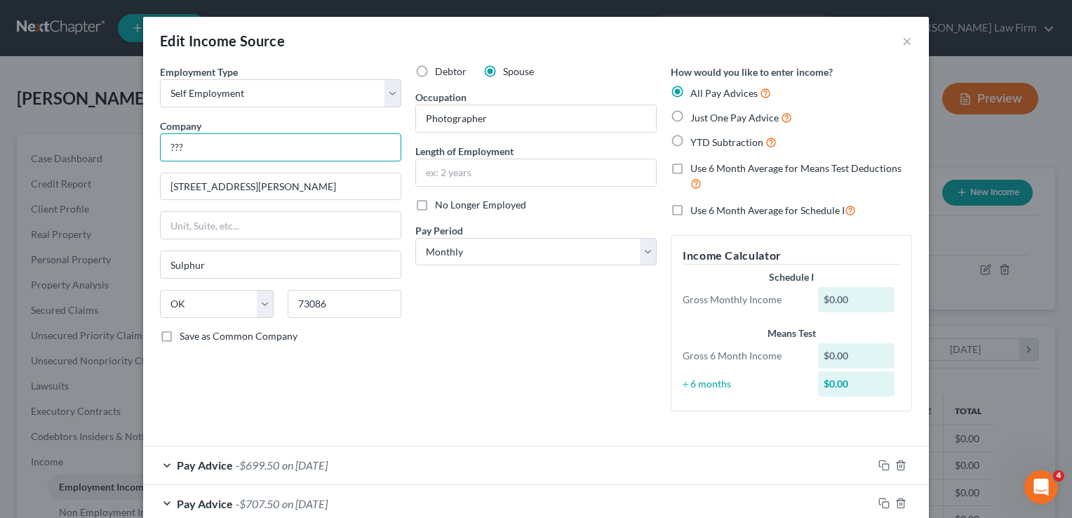
drag, startPoint x: 188, startPoint y: 147, endPoint x: 155, endPoint y: 145, distance: 33.0
click at [160, 145] on input "???" at bounding box center [280, 147] width 241 height 28
click at [516, 293] on div "Debtor Spouse Occupation Photographer Length of Employment No Longer Employed P…" at bounding box center [535, 244] width 255 height 358
click at [286, 145] on input "Brittany Doughty Photopheraphy" at bounding box center [280, 147] width 241 height 28
click at [319, 143] on input "Brittany Doughty Photopheraphy" at bounding box center [280, 147] width 241 height 28
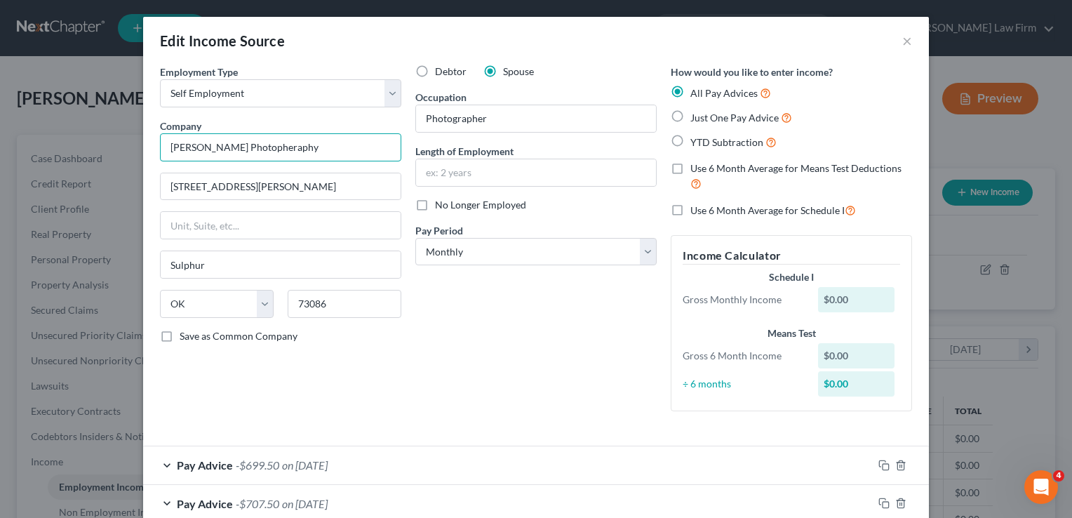
drag, startPoint x: 299, startPoint y: 145, endPoint x: 257, endPoint y: 145, distance: 42.1
click at [257, 145] on input "Brittany Doughty Photopheraphy" at bounding box center [280, 147] width 241 height 28
type input "[PERSON_NAME] Photography"
click at [533, 304] on div "Debtor Spouse Occupation Photographer Length of Employment No Longer Employed P…" at bounding box center [535, 244] width 255 height 358
click at [318, 149] on input "[PERSON_NAME] Photography" at bounding box center [280, 147] width 241 height 28
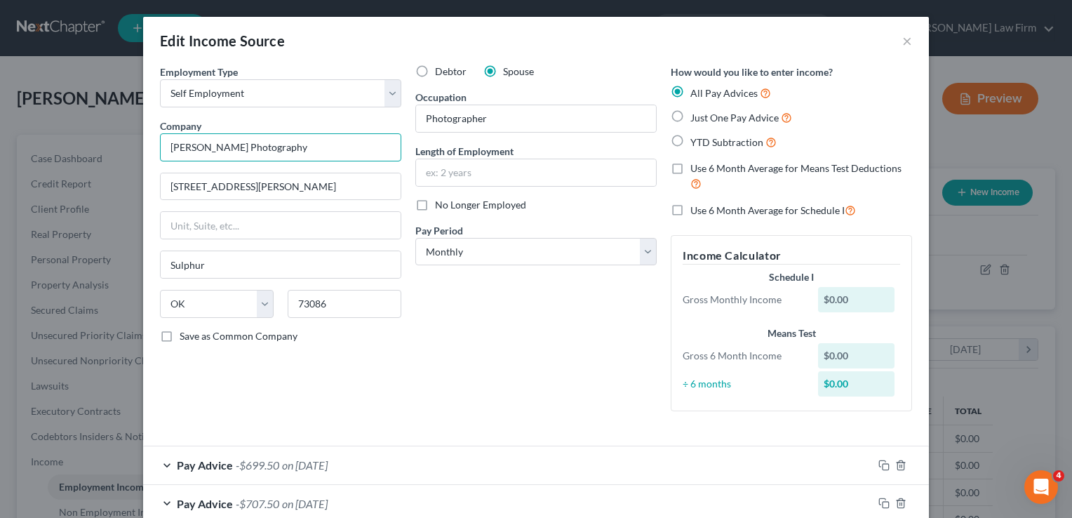
click at [281, 146] on input "[PERSON_NAME] Photography" at bounding box center [280, 147] width 241 height 28
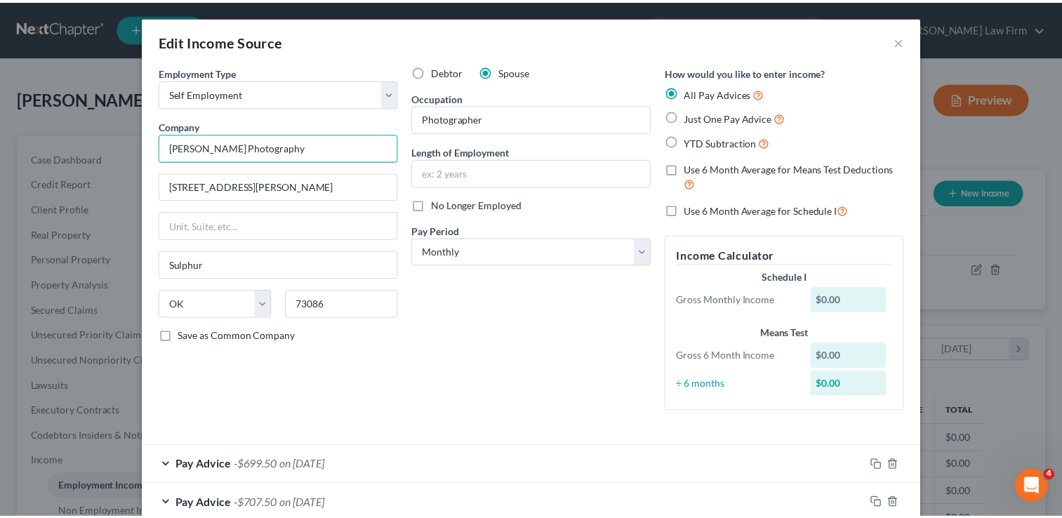
scroll to position [232, 0]
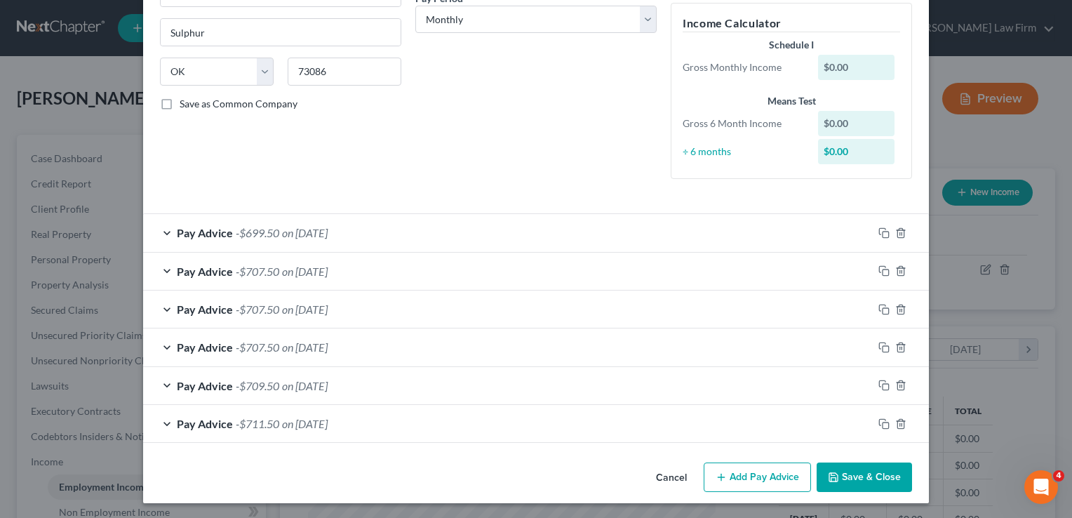
click at [878, 470] on button "Save & Close" at bounding box center [864, 476] width 95 height 29
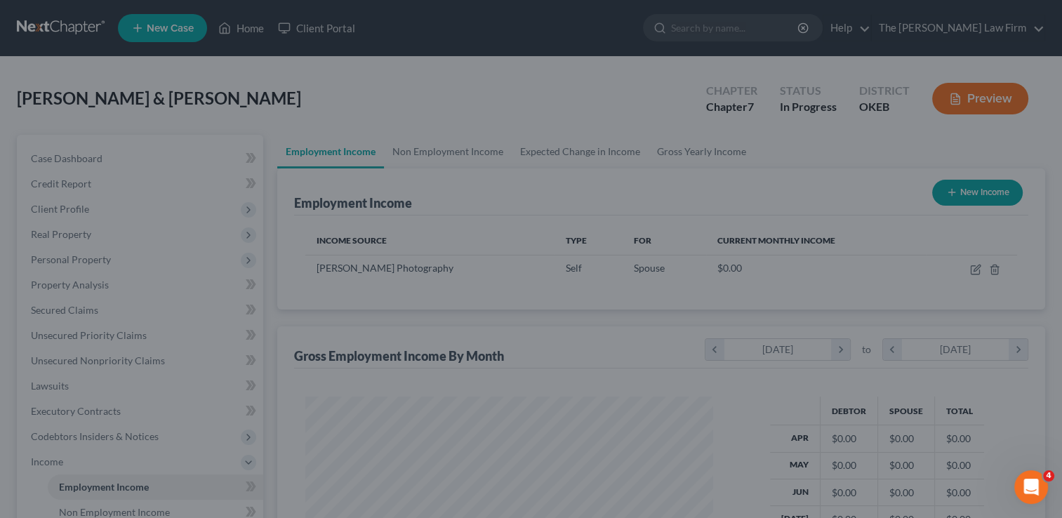
scroll to position [701404, 701223]
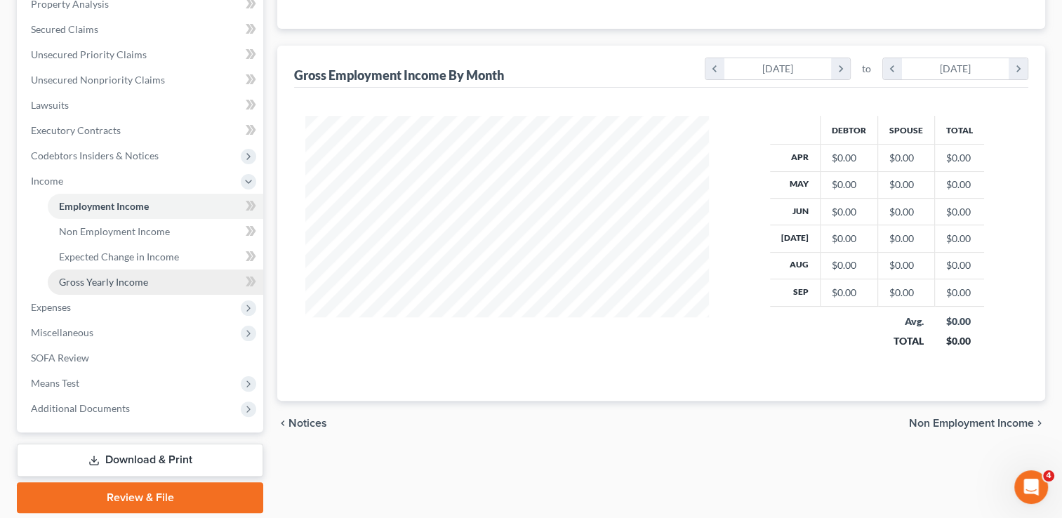
click at [117, 278] on span "Gross Yearly Income" at bounding box center [103, 282] width 89 height 12
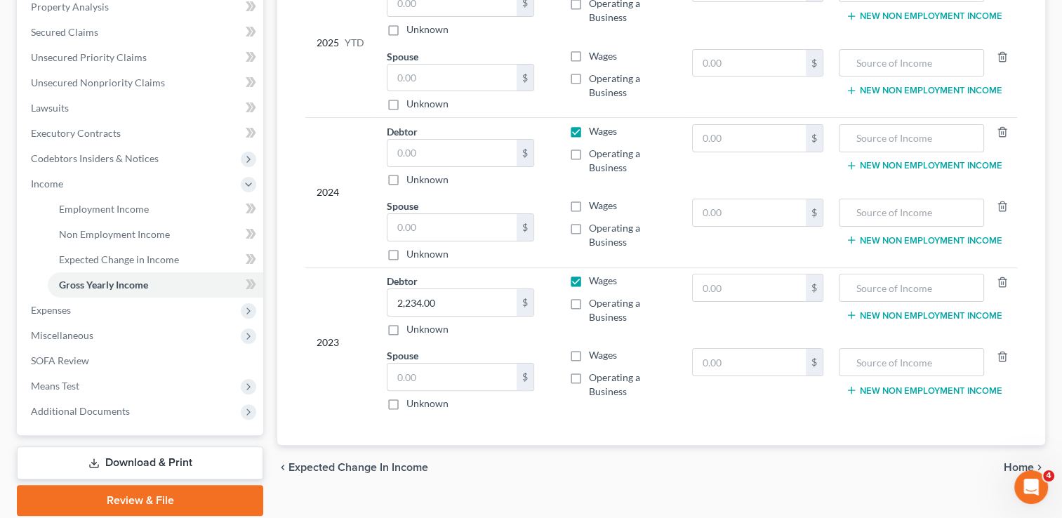
scroll to position [281, 0]
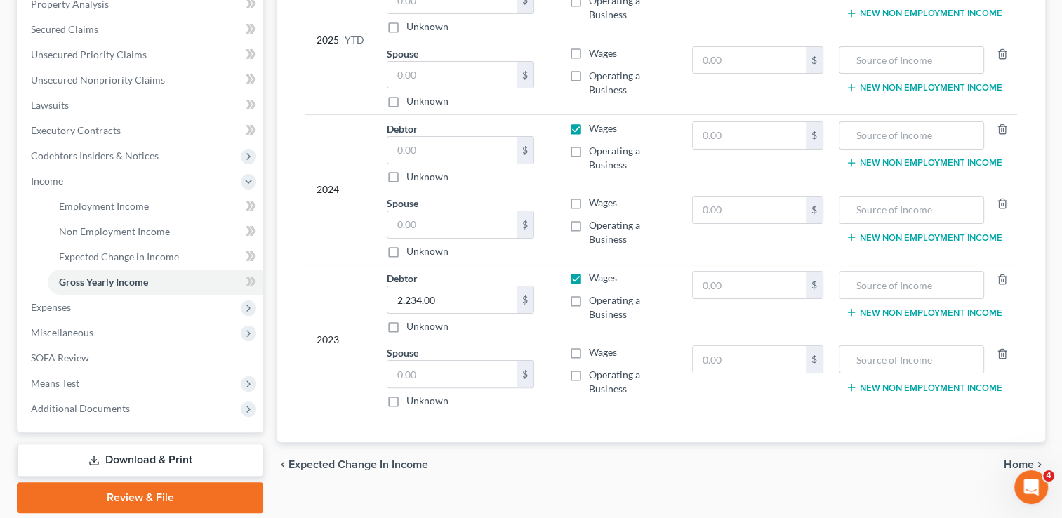
click at [589, 298] on label "Operating a Business" at bounding box center [629, 307] width 81 height 28
click at [594, 298] on input "Operating a Business" at bounding box center [598, 297] width 9 height 9
checkbox input "true"
drag, startPoint x: 574, startPoint y: 148, endPoint x: 536, endPoint y: 162, distance: 40.4
click at [589, 147] on label "Operating a Business" at bounding box center [629, 158] width 81 height 28
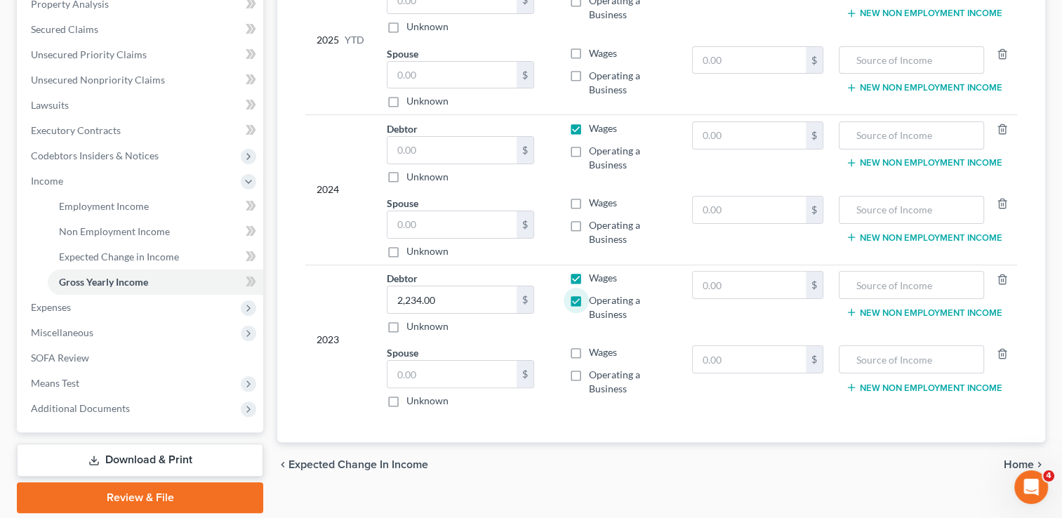
click at [594, 147] on input "Operating a Business" at bounding box center [598, 148] width 9 height 9
checkbox input "true"
click at [423, 154] on input "text" at bounding box center [451, 150] width 129 height 27
type input "76,153"
click at [328, 251] on div "2024" at bounding box center [340, 189] width 48 height 137
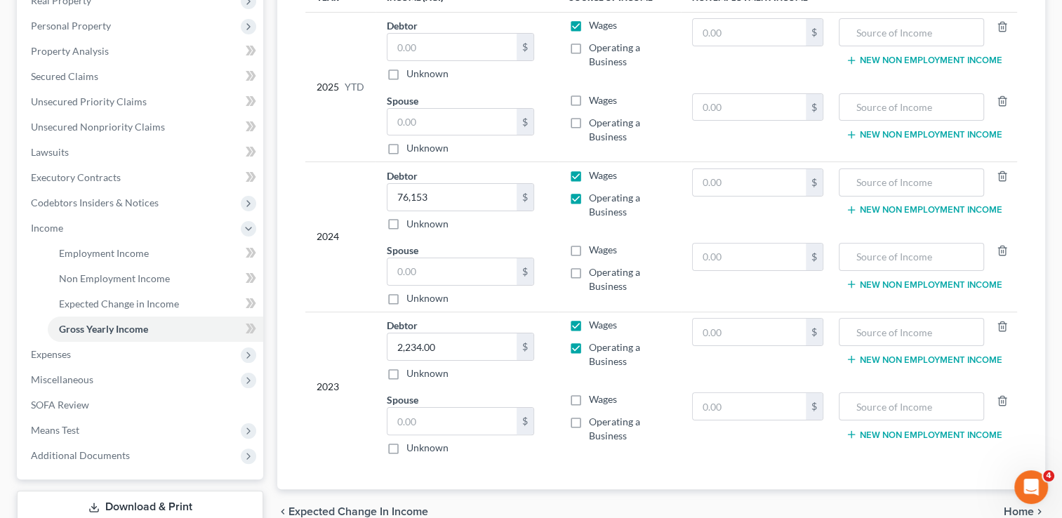
scroll to position [210, 0]
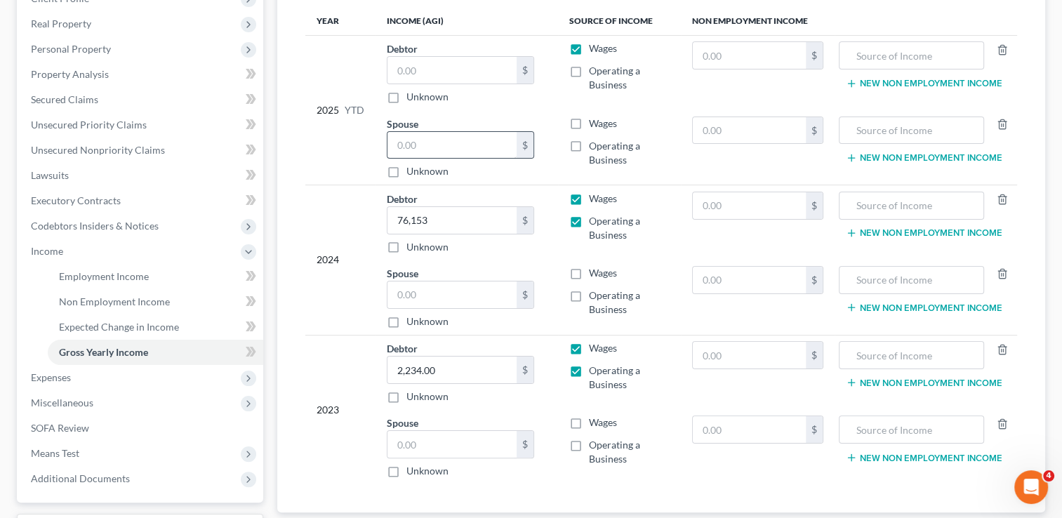
drag, startPoint x: 574, startPoint y: 143, endPoint x: 502, endPoint y: 153, distance: 72.2
click at [589, 143] on label "Operating a Business" at bounding box center [629, 153] width 81 height 28
click at [594, 143] on input "Operating a Business" at bounding box center [598, 143] width 9 height 9
checkbox input "true"
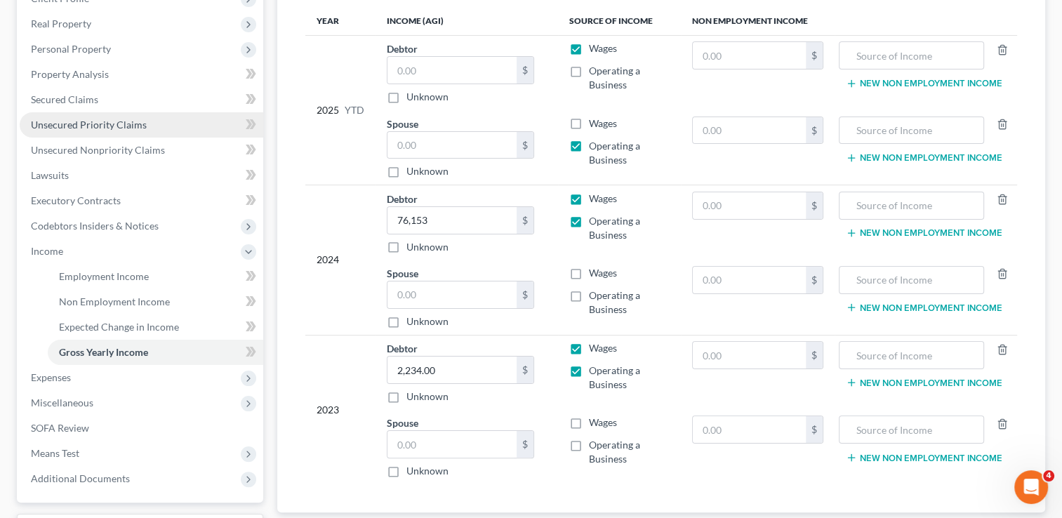
click at [89, 125] on span "Unsecured Priority Claims" at bounding box center [89, 125] width 116 height 12
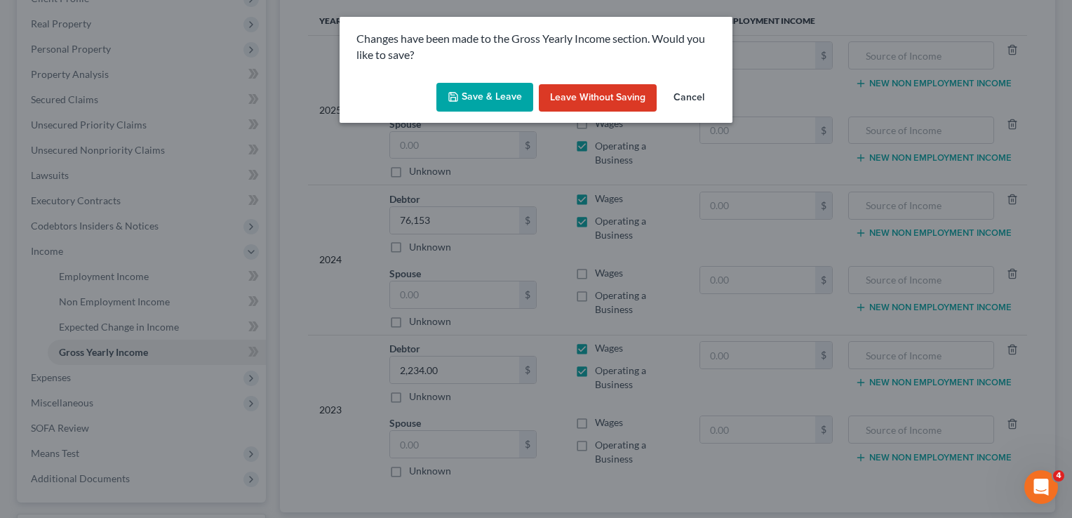
click at [468, 95] on button "Save & Leave" at bounding box center [484, 97] width 97 height 29
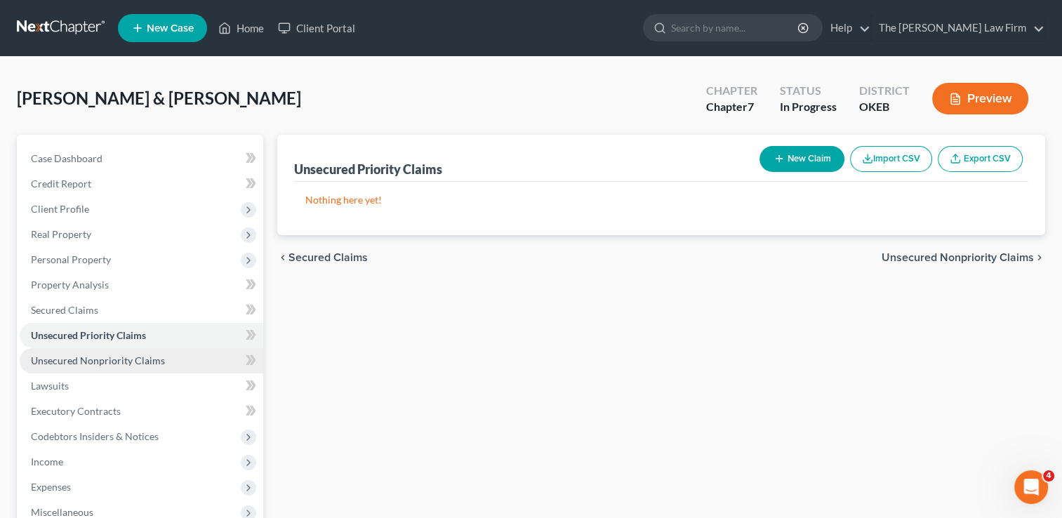
click at [77, 352] on link "Unsecured Nonpriority Claims" at bounding box center [141, 360] width 243 height 25
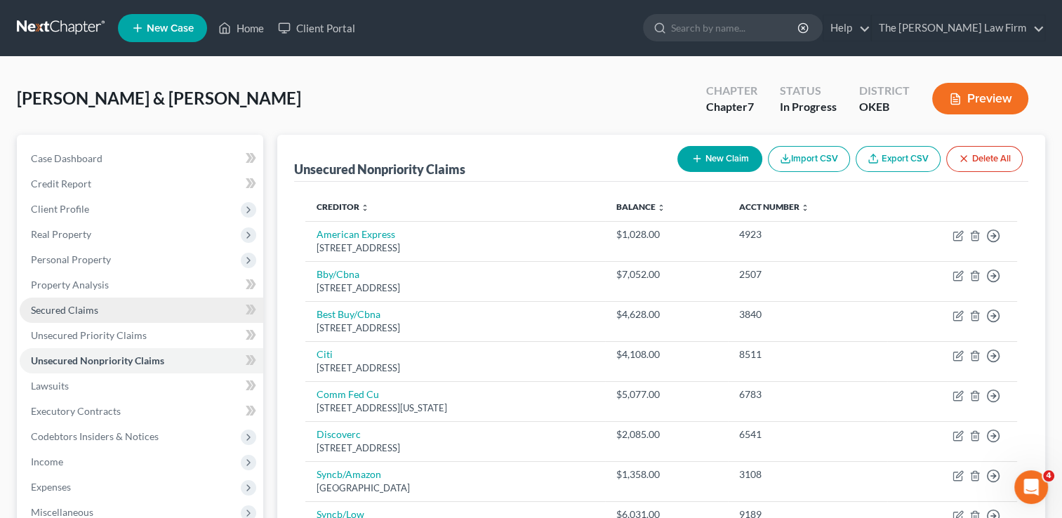
click at [85, 307] on span "Secured Claims" at bounding box center [64, 310] width 67 height 12
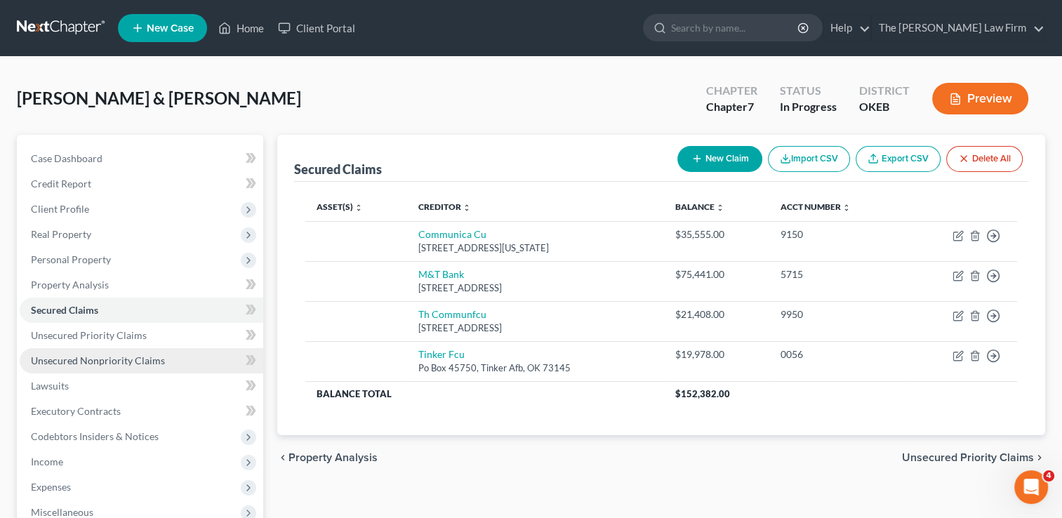
click at [88, 357] on span "Unsecured Nonpriority Claims" at bounding box center [98, 360] width 134 height 12
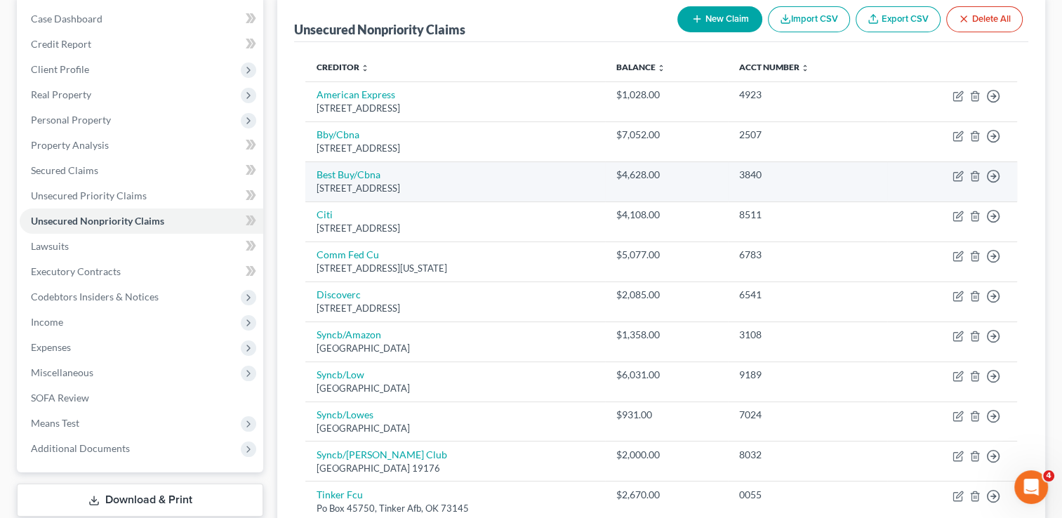
scroll to position [140, 0]
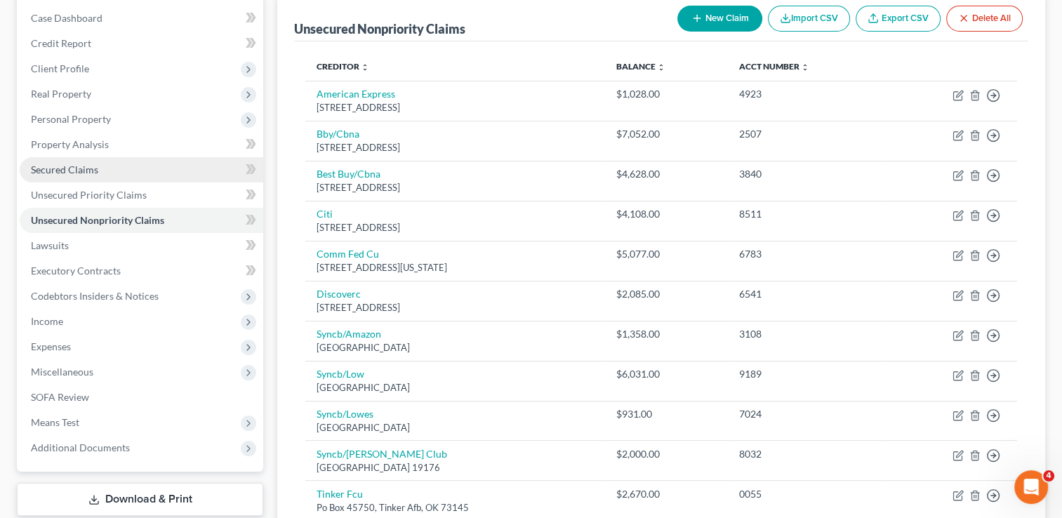
click at [73, 167] on span "Secured Claims" at bounding box center [64, 169] width 67 height 12
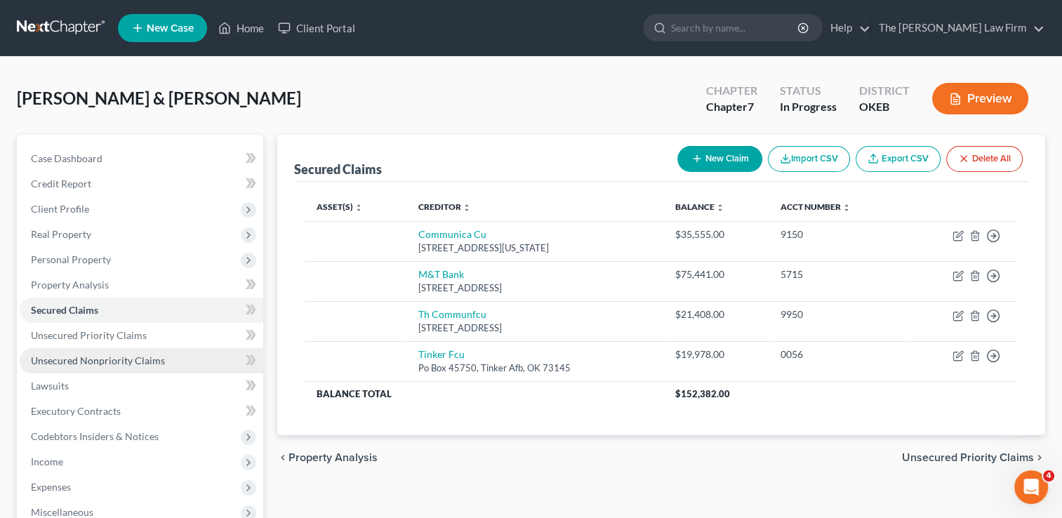
click at [118, 363] on span "Unsecured Nonpriority Claims" at bounding box center [98, 360] width 134 height 12
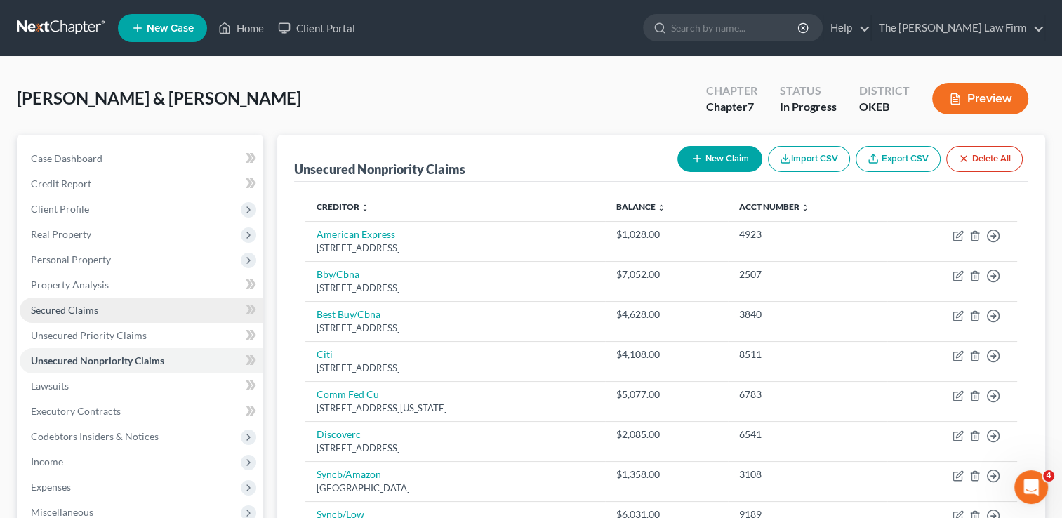
click at [95, 304] on span "Secured Claims" at bounding box center [64, 310] width 67 height 12
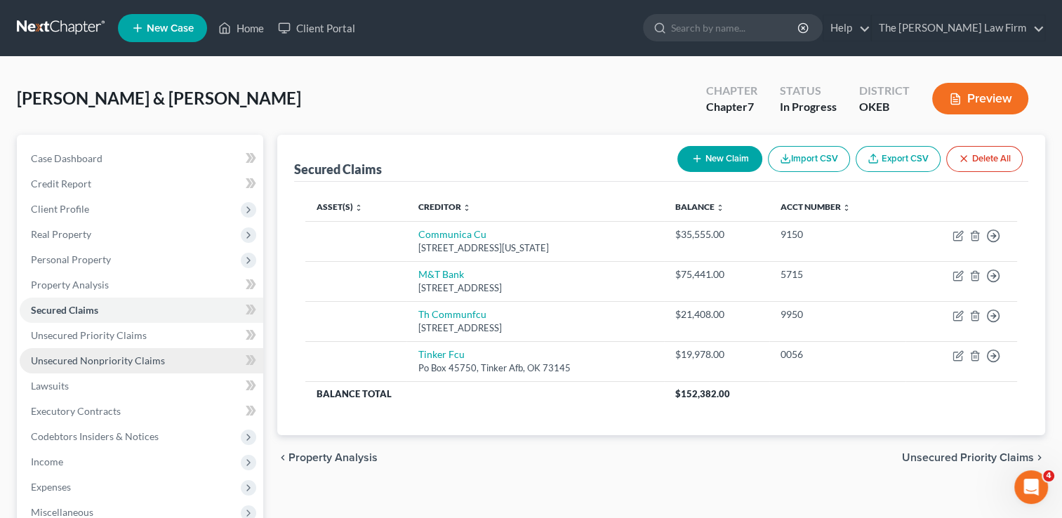
click at [158, 356] on span "Unsecured Nonpriority Claims" at bounding box center [98, 360] width 134 height 12
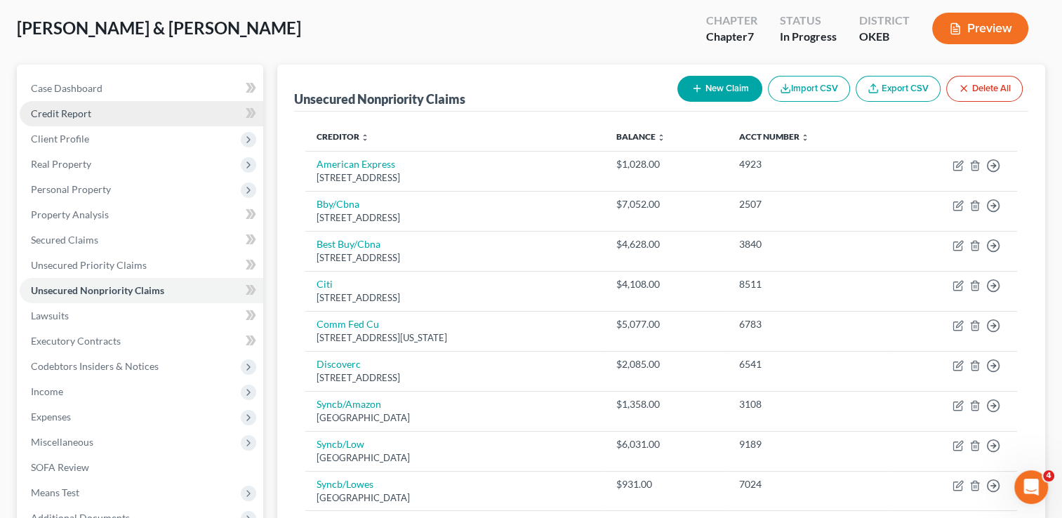
scroll to position [70, 0]
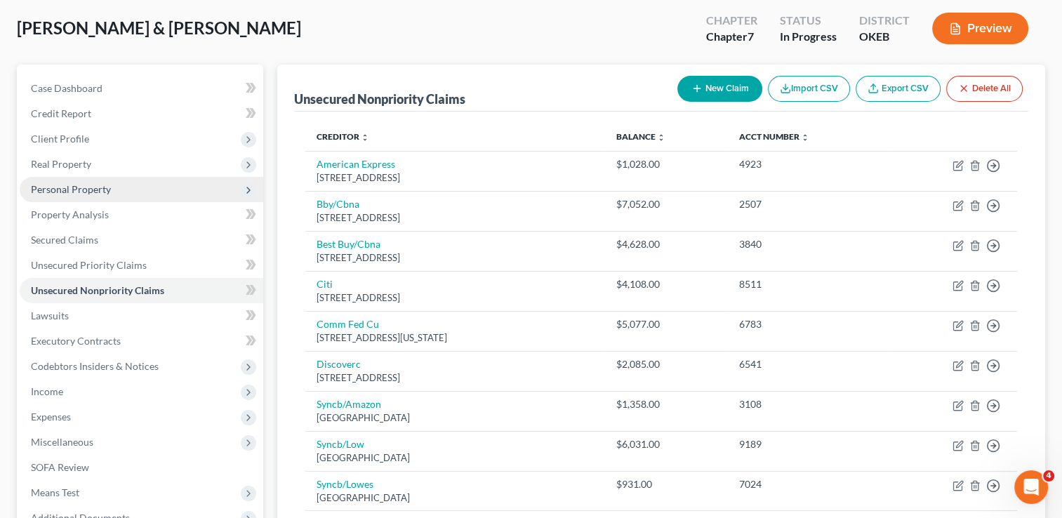
click at [90, 189] on span "Personal Property" at bounding box center [71, 189] width 80 height 12
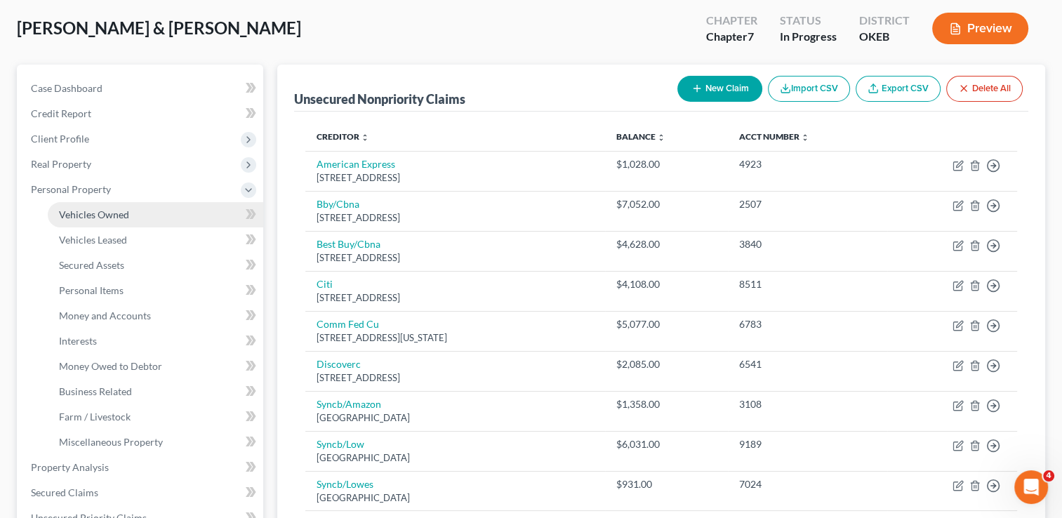
click at [121, 216] on span "Vehicles Owned" at bounding box center [94, 214] width 70 height 12
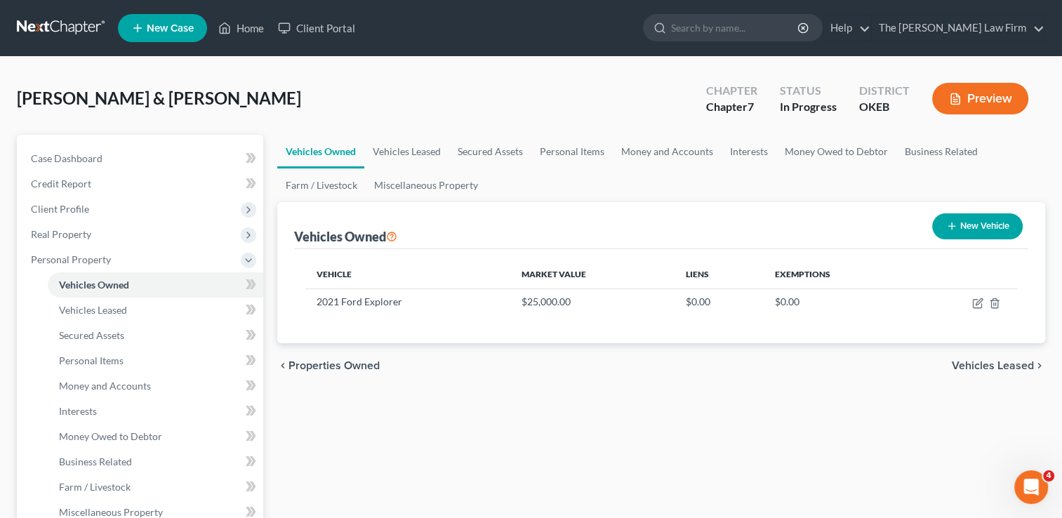
click at [987, 226] on button "New Vehicle" at bounding box center [977, 226] width 91 height 26
select select "0"
select select "2"
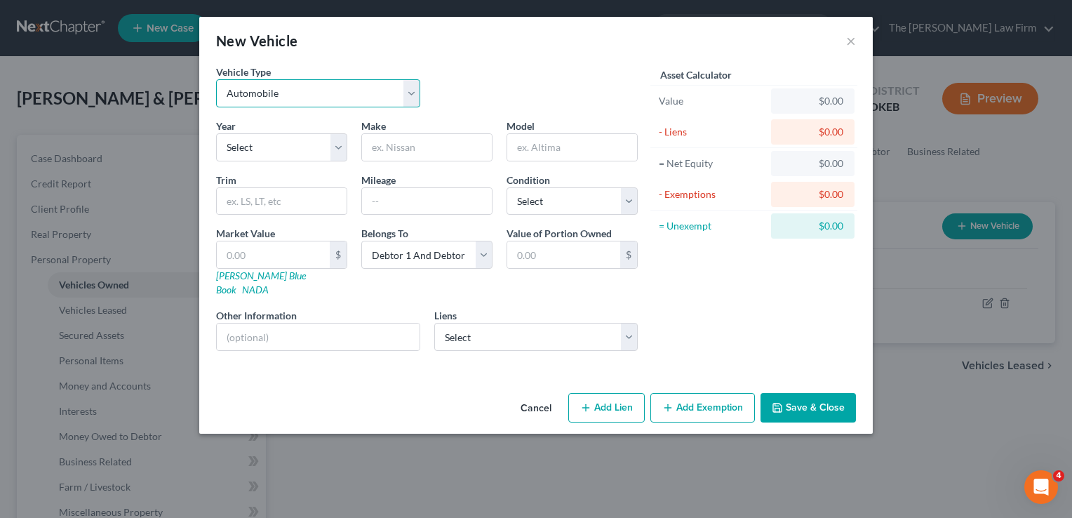
click at [317, 102] on select "Select Automobile Truck Trailer Watercraft Aircraft Motor Home Atv Other Vehicle" at bounding box center [318, 93] width 204 height 28
select select "1"
click at [216, 79] on select "Select Automobile Truck Trailer Watercraft Aircraft Motor Home Atv Other Vehicle" at bounding box center [318, 93] width 204 height 28
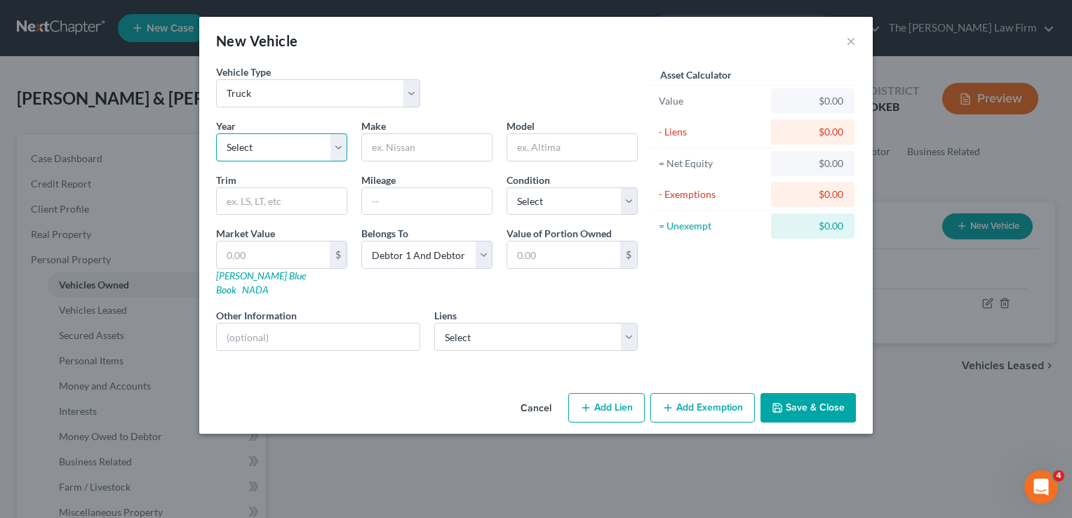
click at [276, 148] on select "Select 2026 2025 2024 2023 2022 2021 2020 2019 2018 2017 2016 2015 2014 2013 20…" at bounding box center [281, 147] width 131 height 28
click at [272, 146] on select "Select 2026 2025 2024 2023 2022 2021 2020 2019 2018 2017 2016 2015 2014 2013 20…" at bounding box center [281, 147] width 131 height 28
select select "8"
click at [216, 133] on select "Select 2026 2025 2024 2023 2022 2021 2020 2019 2018 2017 2016 2015 2014 2013 20…" at bounding box center [281, 147] width 131 height 28
click at [403, 142] on input "text" at bounding box center [427, 147] width 130 height 27
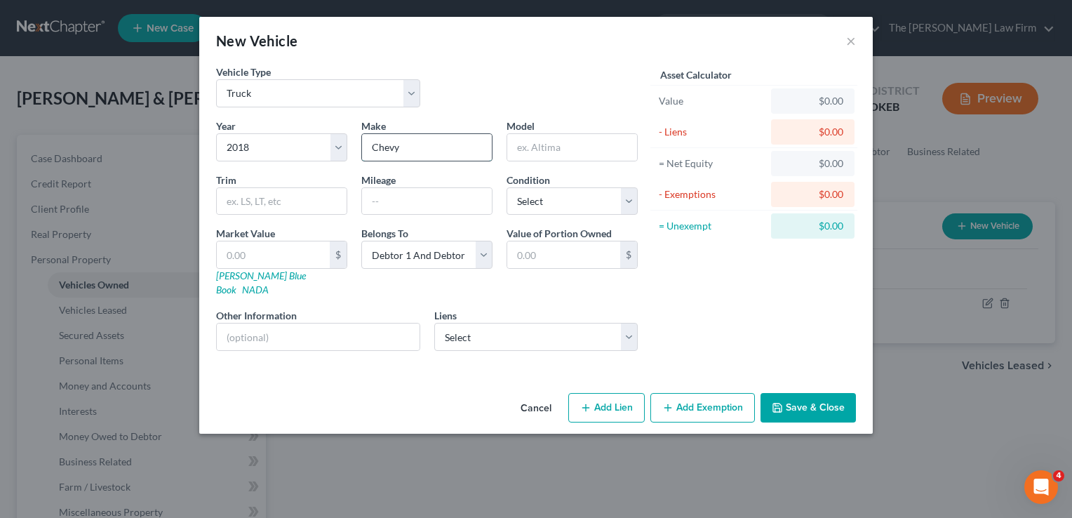
type input "Chevy"
type input "Silverado"
click at [255, 275] on link "Kelly Blue Book" at bounding box center [261, 282] width 90 height 26
click at [264, 256] on input "text" at bounding box center [273, 254] width 113 height 27
type input "1"
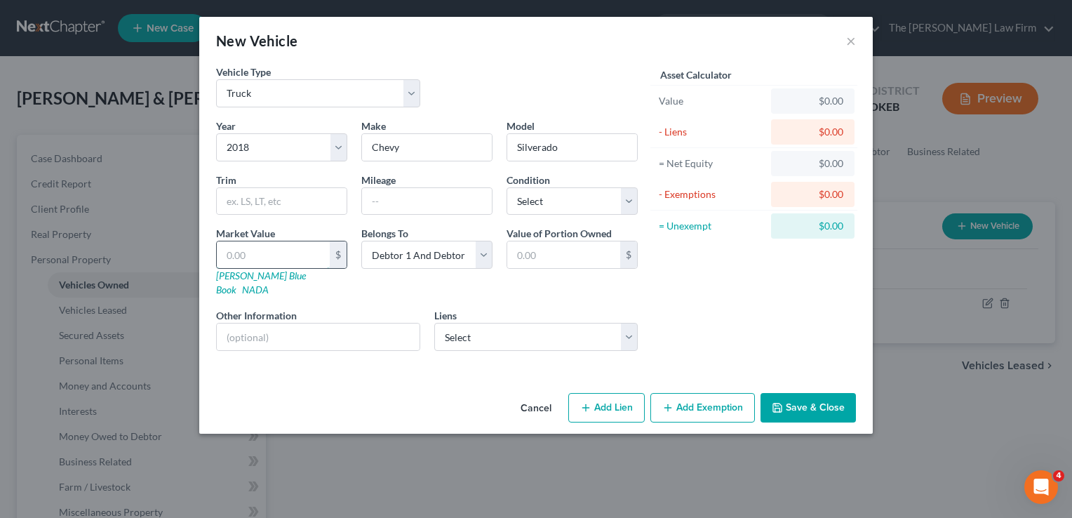
type input "1.00"
type input "16"
type input "16.00"
type input "160"
type input "160.00"
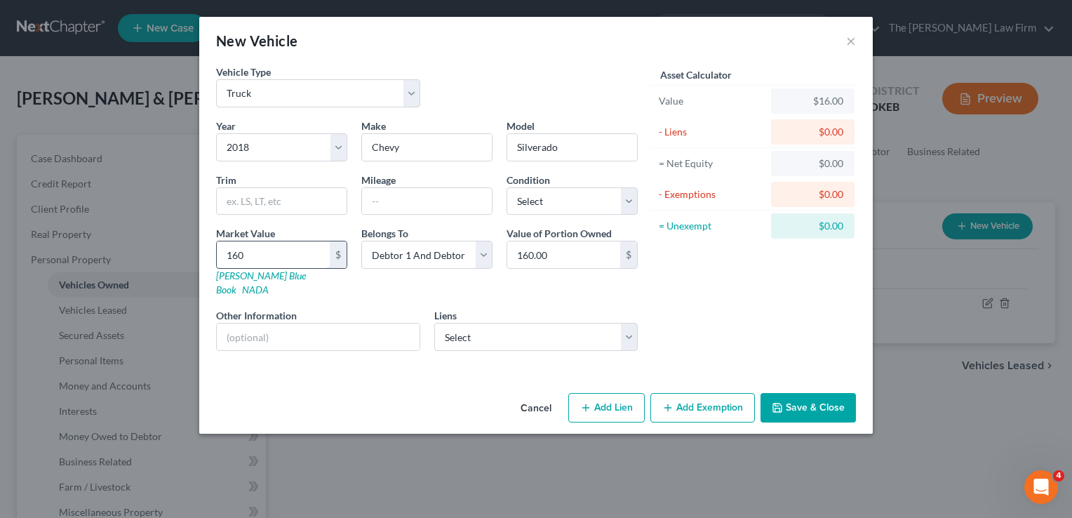
type input "1600"
type input "1,600.00"
type input "1,6000"
type input "16,000.00"
type input "16,000"
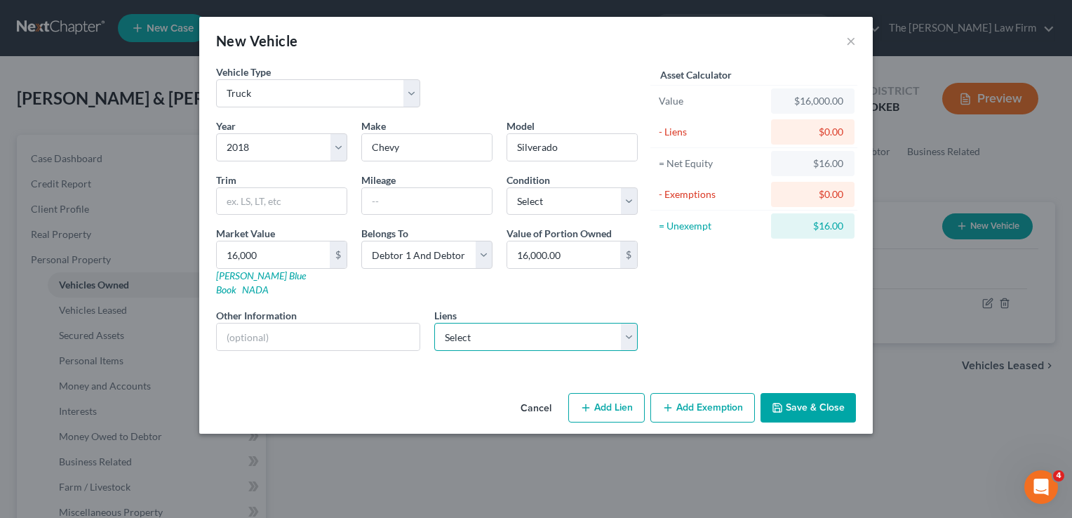
click at [491, 323] on select "Select M&T Bank - $75,441.00 Communica Cu - $35,555.00 Th Communfcu - $21,408.0…" at bounding box center [536, 337] width 204 height 28
select select "3"
click at [434, 323] on select "Select M&T Bank - $75,441.00 Communica Cu - $35,555.00 Th Communfcu - $21,408.0…" at bounding box center [536, 337] width 204 height 28
select select
select select "37"
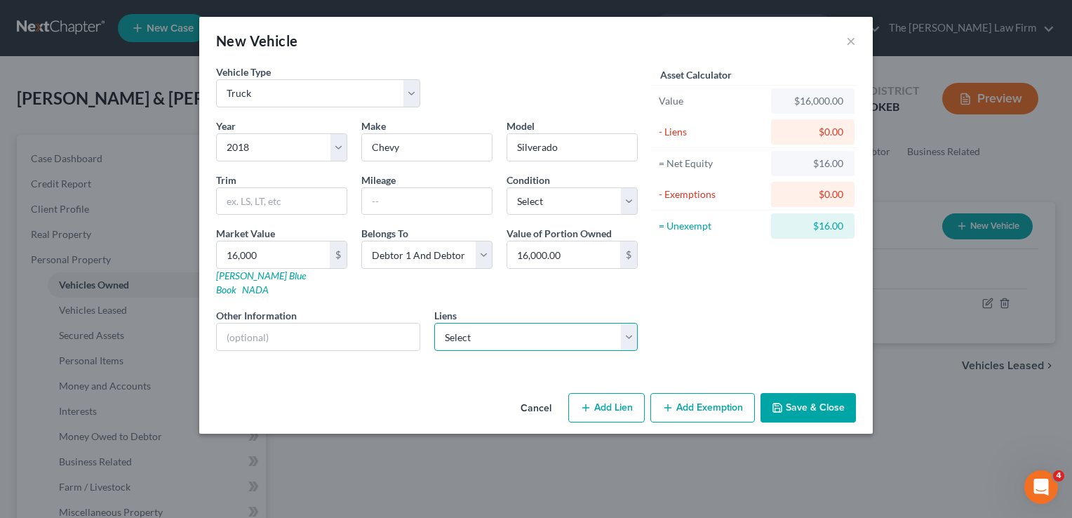
select select "0"
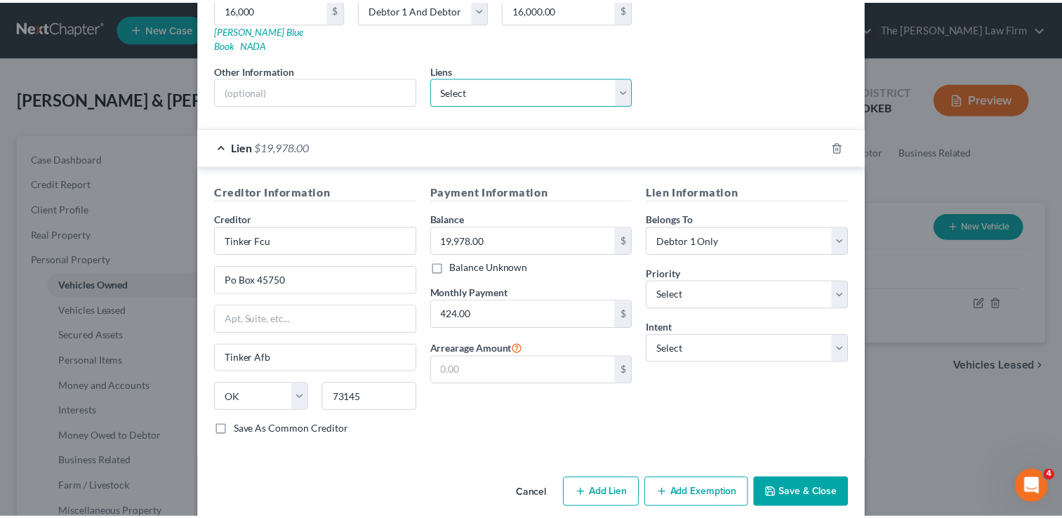
scroll to position [246, 0]
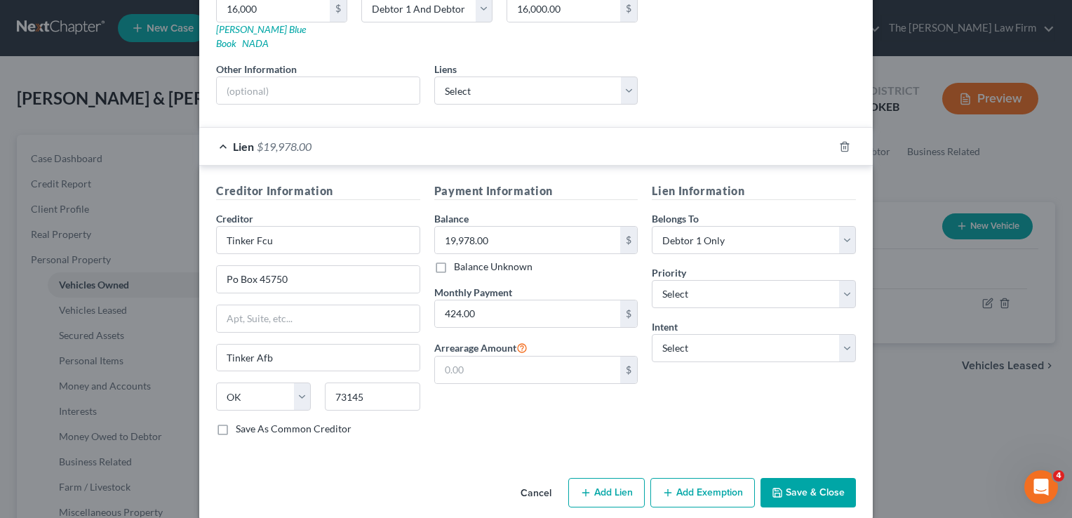
click at [812, 478] on button "Save & Close" at bounding box center [808, 492] width 95 height 29
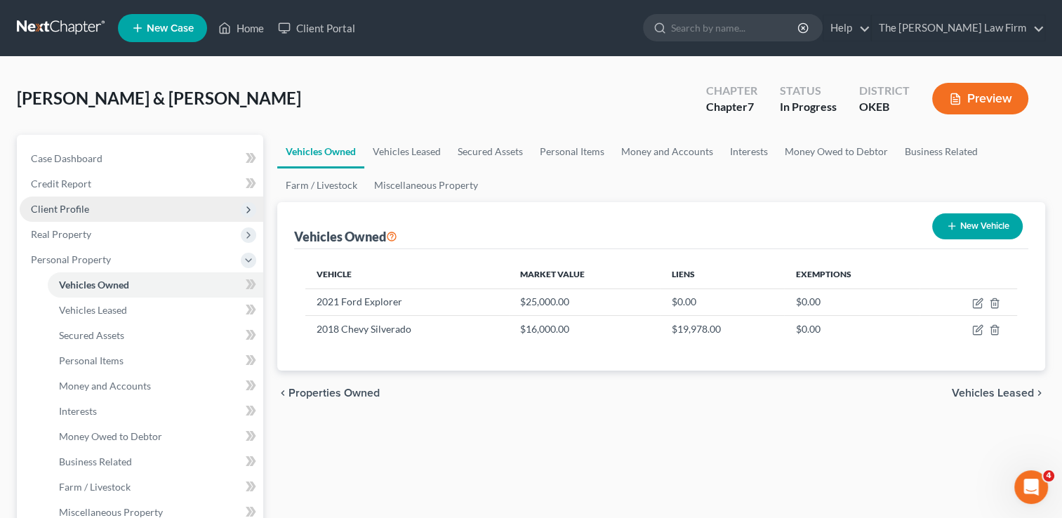
click at [71, 206] on span "Client Profile" at bounding box center [60, 209] width 58 height 12
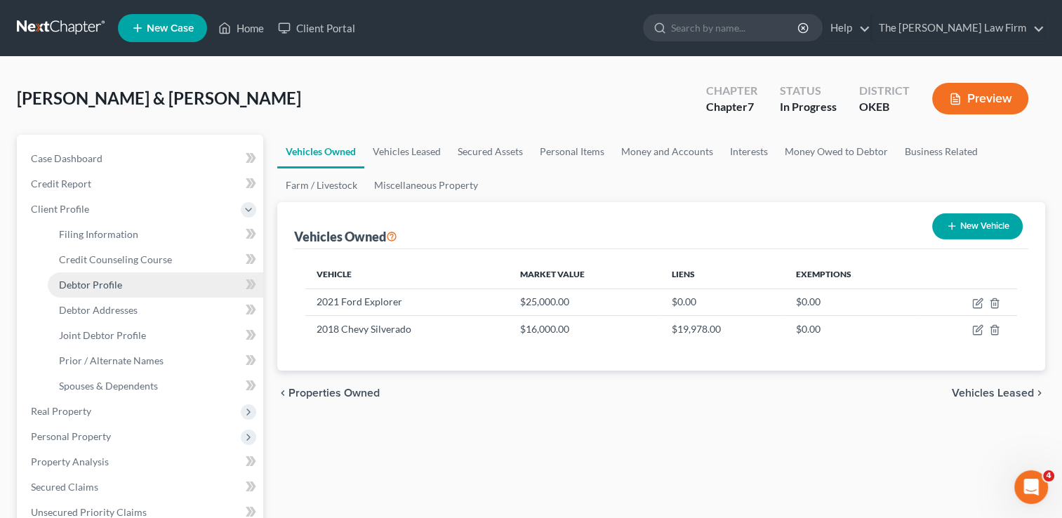
click at [113, 282] on span "Debtor Profile" at bounding box center [90, 285] width 63 height 12
select select "1"
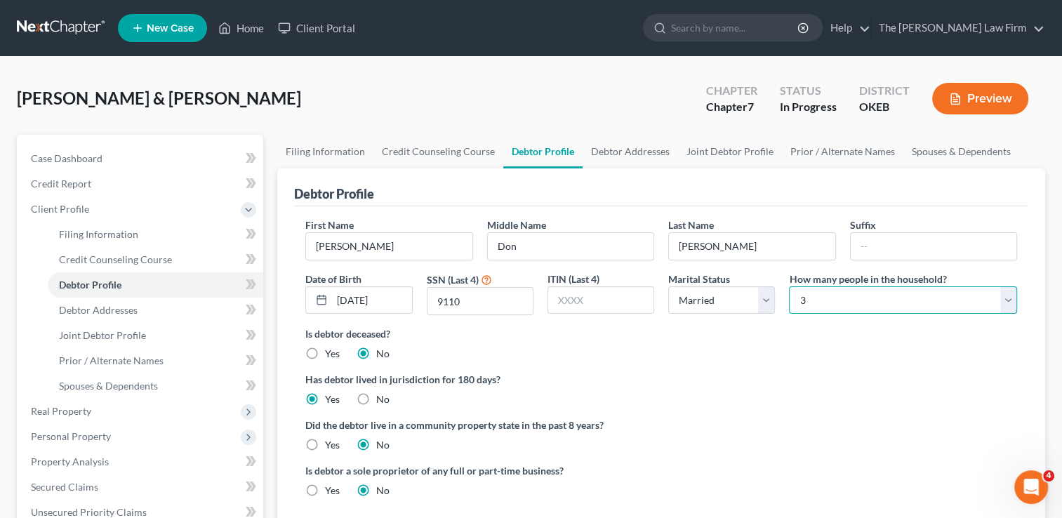
click at [846, 293] on select "Select 1 2 3 4 5 6 7 8 9 10 11 12 13 14 15 16 17 18 19 20" at bounding box center [903, 300] width 228 height 28
select select "3"
click at [789, 286] on select "Select 1 2 3 4 5 6 7 8 9 10 11 12 13 14 15 16 17 18 19 20" at bounding box center [903, 300] width 228 height 28
click at [714, 356] on div "Is debtor deceased? Yes No" at bounding box center [660, 343] width 711 height 34
click at [829, 297] on select "Select 1 2 3 4 5 6 7 8 9 10 11 12 13 14 15 16 17 18 19 20" at bounding box center [903, 300] width 228 height 28
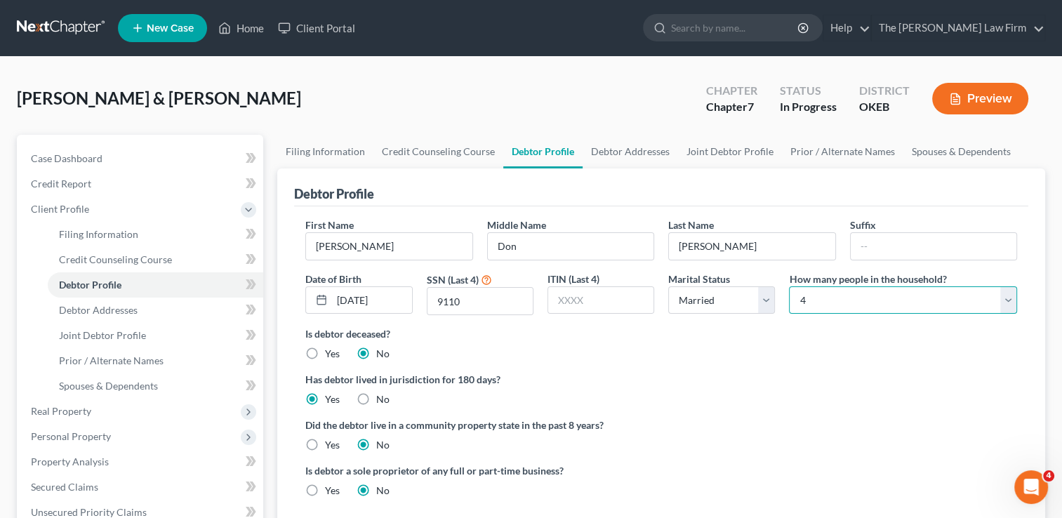
click at [789, 286] on select "Select 1 2 3 4 5 6 7 8 9 10 11 12 13 14 15 16 17 18 19 20" at bounding box center [903, 300] width 228 height 28
drag, startPoint x: 726, startPoint y: 368, endPoint x: 712, endPoint y: 367, distance: 13.4
click at [726, 368] on ng-include "First Name Jody Middle Name Don Last Name Doughty Suffix Date of Birth 02/15/19…" at bounding box center [660, 363] width 711 height 291
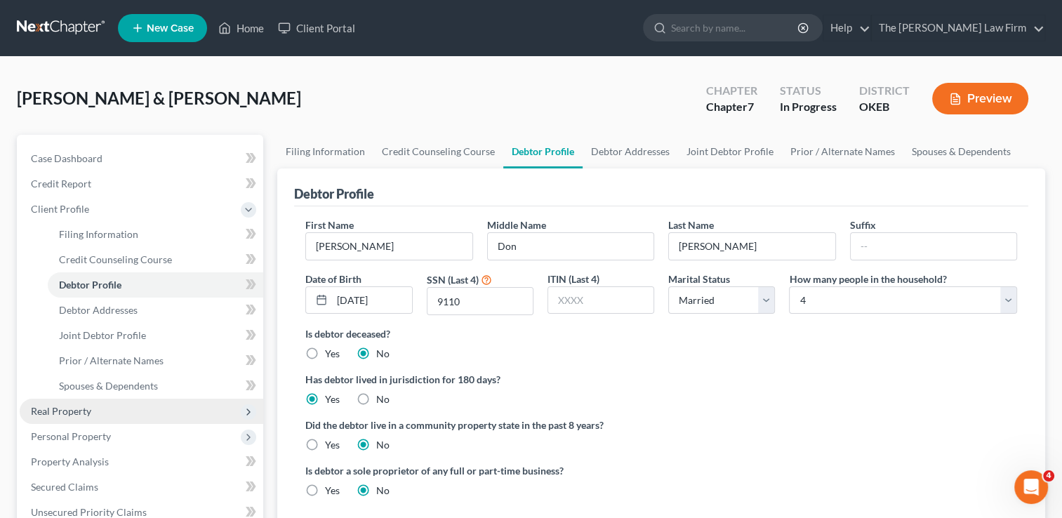
scroll to position [70, 0]
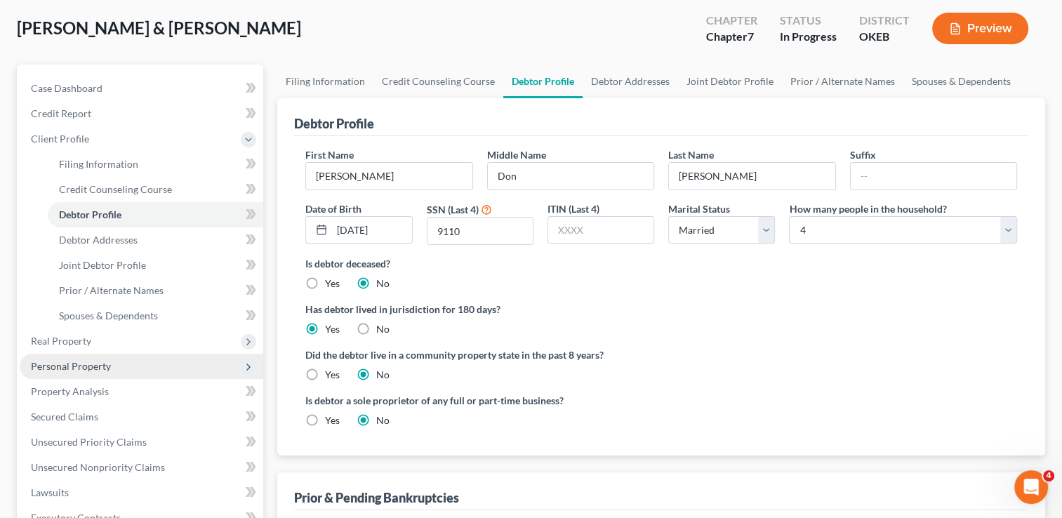
click at [104, 366] on span "Personal Property" at bounding box center [71, 366] width 80 height 12
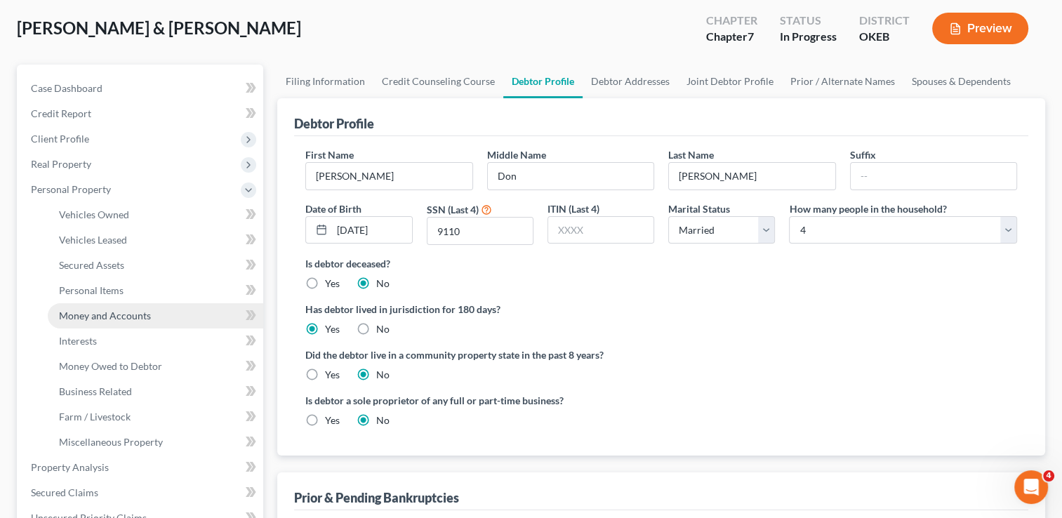
click at [131, 316] on span "Money and Accounts" at bounding box center [105, 315] width 92 height 12
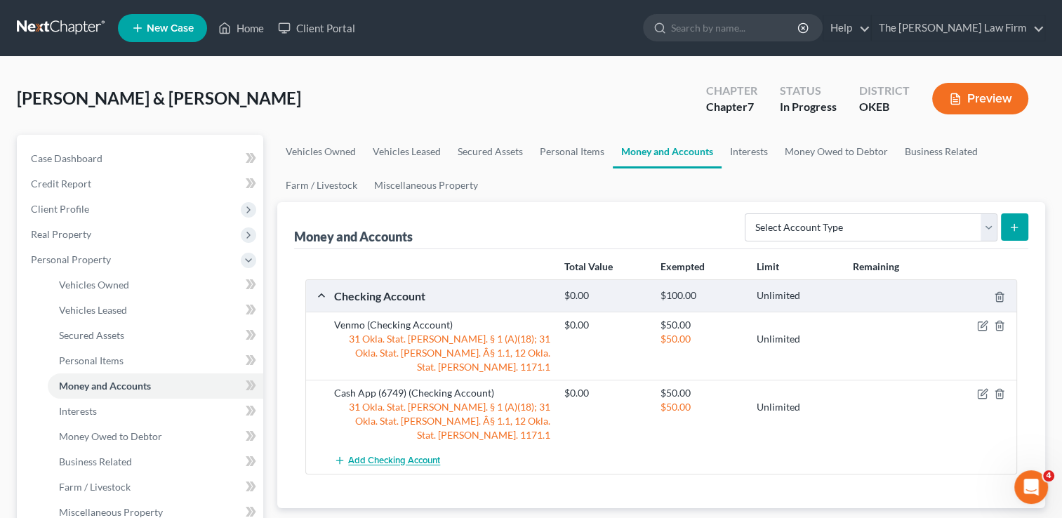
click at [387, 455] on span "Add Checking Account" at bounding box center [394, 460] width 92 height 11
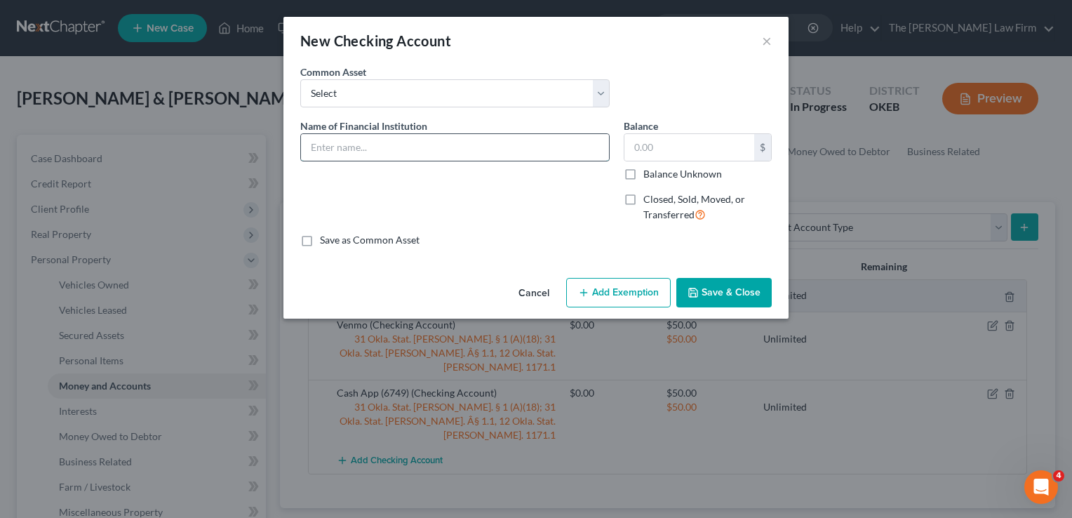
click at [413, 147] on input "text" at bounding box center [455, 147] width 308 height 27
type input "Vision Bank (2698)"
click at [615, 282] on button "Add Exemption" at bounding box center [618, 292] width 105 height 29
select select "2"
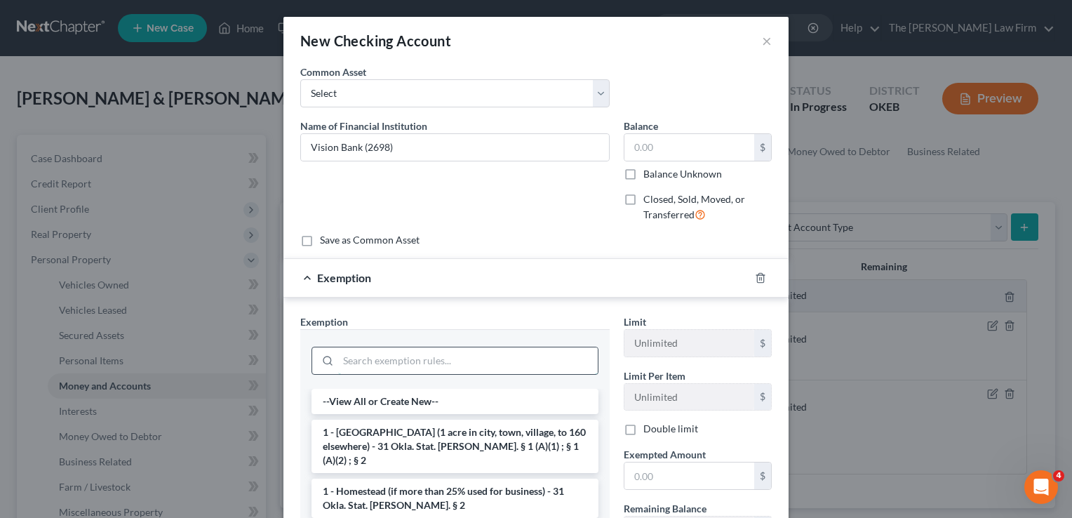
click at [432, 361] on input "search" at bounding box center [468, 360] width 260 height 27
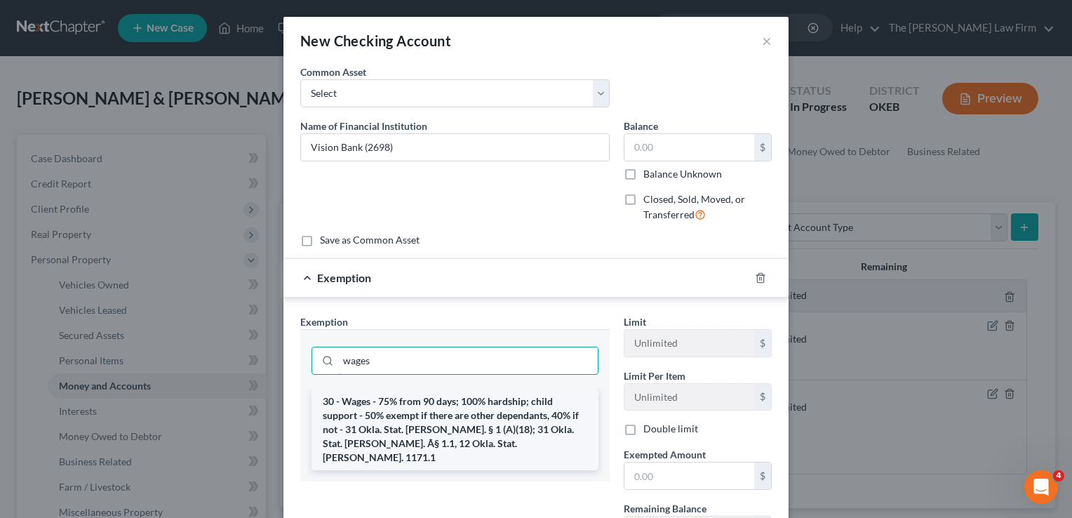
type input "wages"
click at [422, 406] on li "30 - Wages - 75% from 90 days; 100% hardship; child support - 50% exempt if the…" at bounding box center [455, 429] width 287 height 81
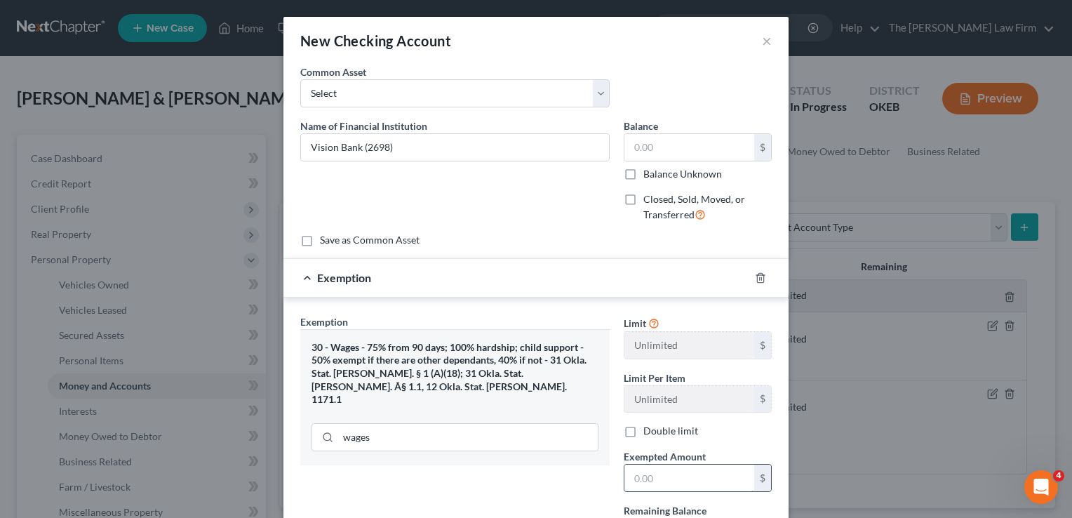
click at [657, 473] on input "text" at bounding box center [689, 477] width 130 height 27
type input "50.00"
click at [542, 481] on div "Exemption Set must be selected for CA. Exemption * 30 - Wages - 75% from 90 day…" at bounding box center [454, 463] width 323 height 298
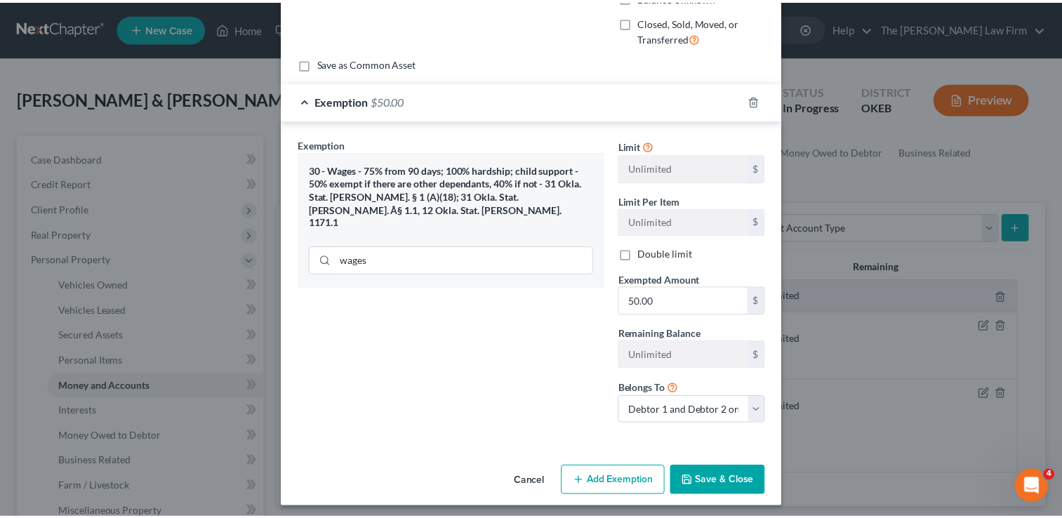
scroll to position [181, 0]
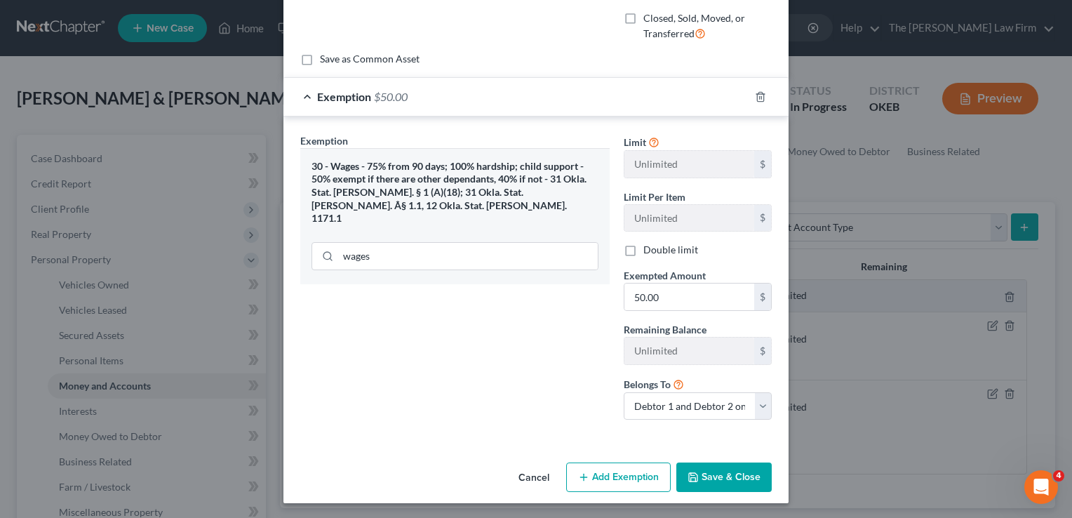
click at [751, 479] on button "Save & Close" at bounding box center [723, 476] width 95 height 29
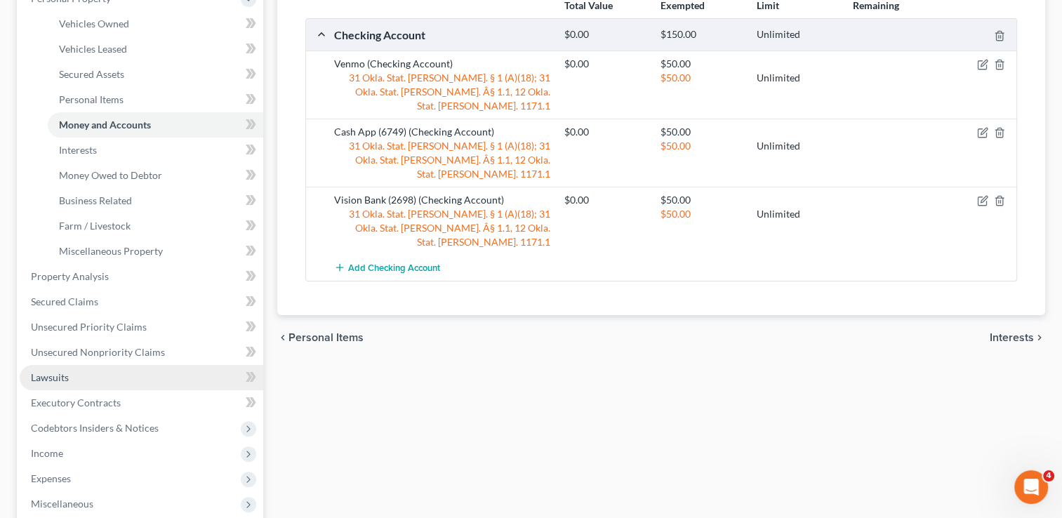
scroll to position [351, 0]
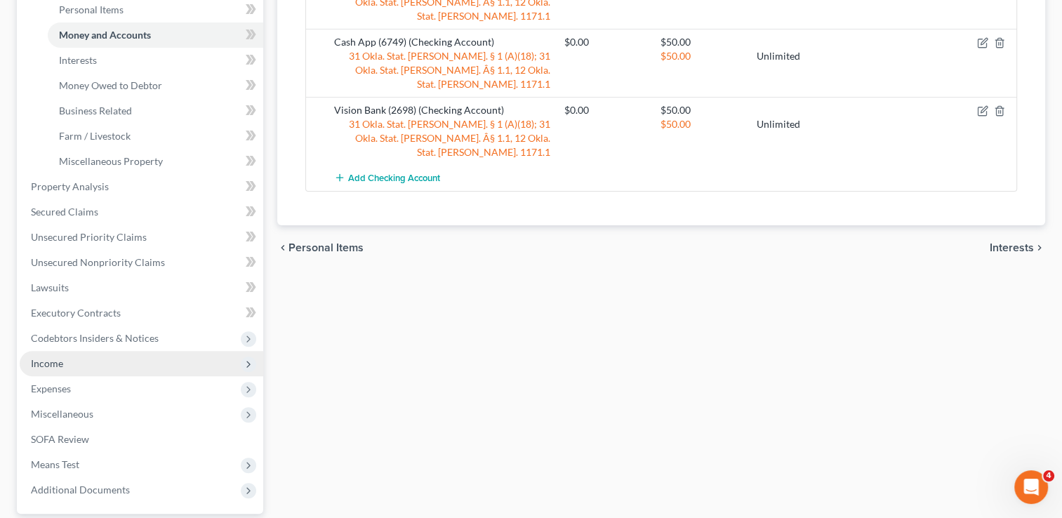
drag, startPoint x: 74, startPoint y: 366, endPoint x: 131, endPoint y: 369, distance: 56.2
click at [74, 366] on span "Income" at bounding box center [141, 363] width 243 height 25
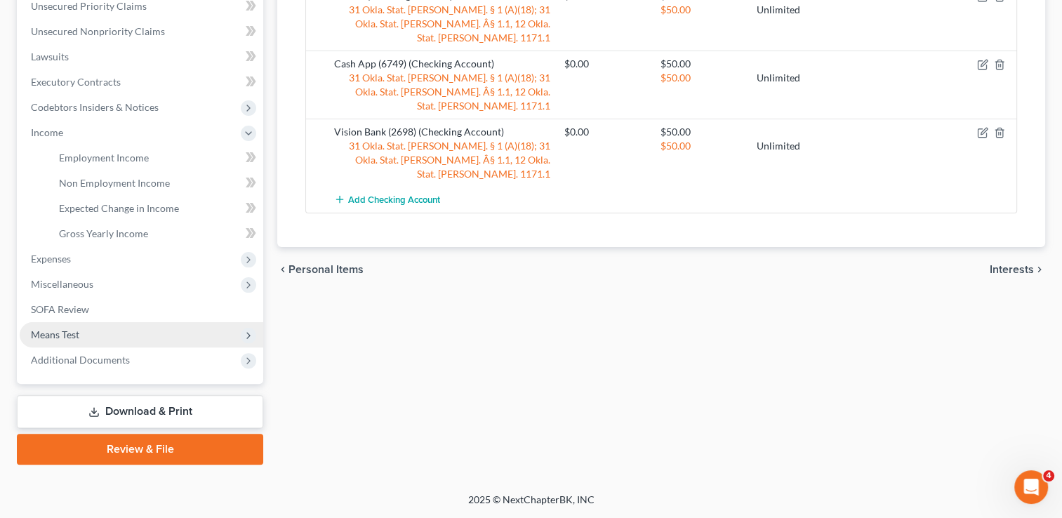
scroll to position [328, 0]
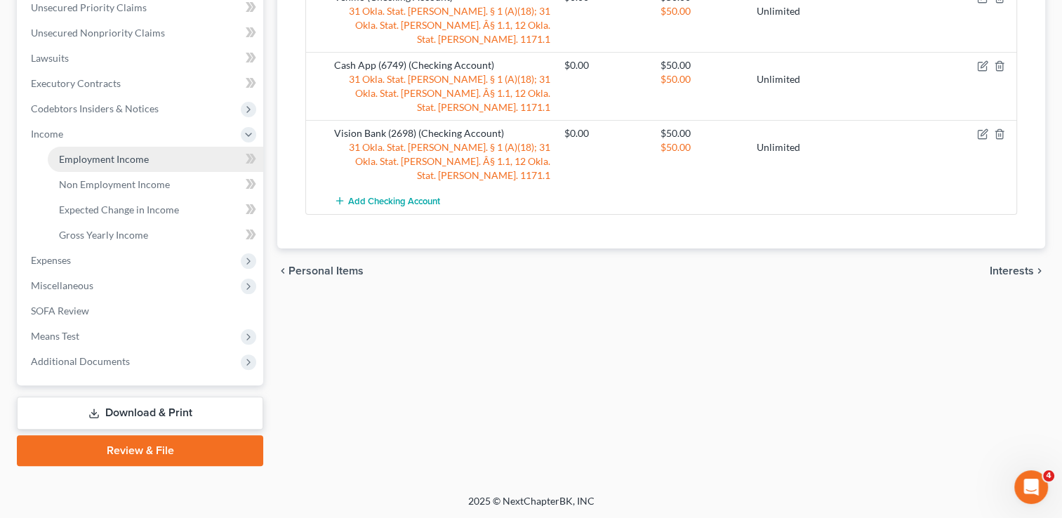
click at [150, 161] on link "Employment Income" at bounding box center [155, 159] width 215 height 25
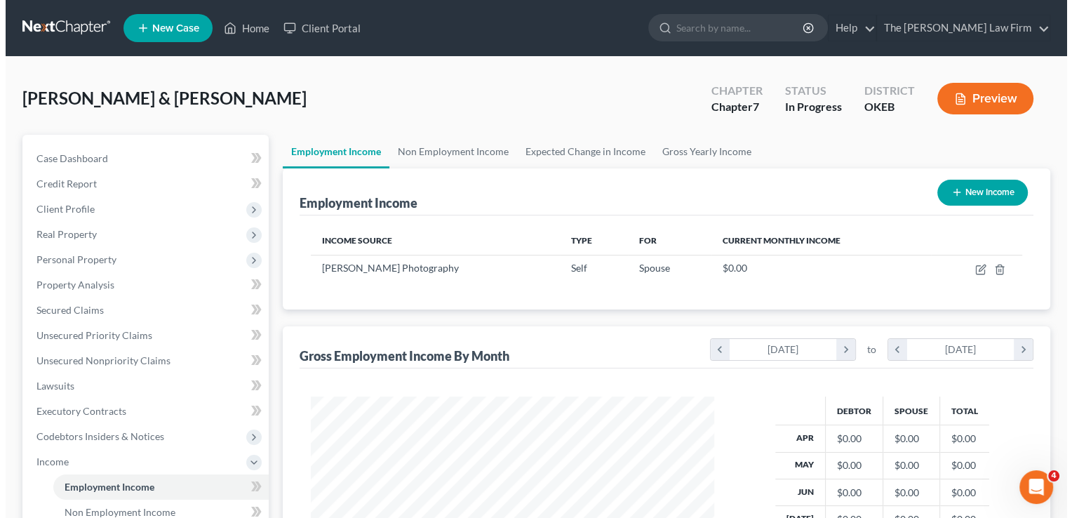
scroll to position [250, 432]
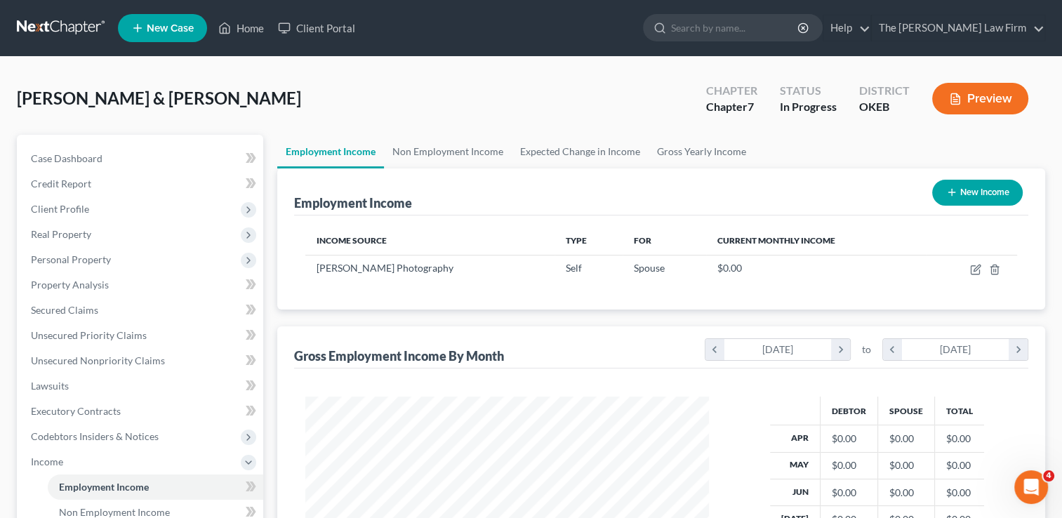
click at [982, 197] on button "New Income" at bounding box center [977, 193] width 91 height 26
select select "0"
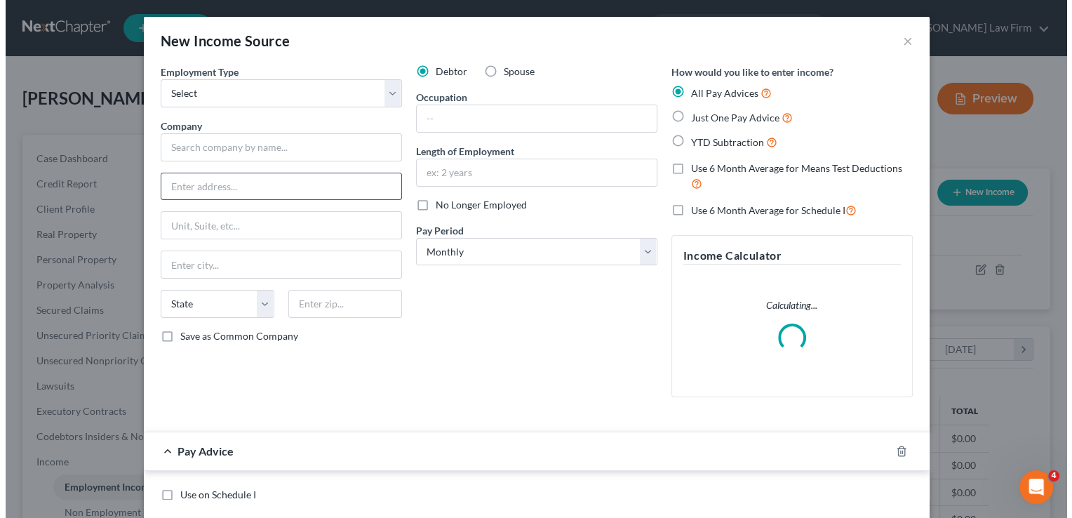
scroll to position [250, 435]
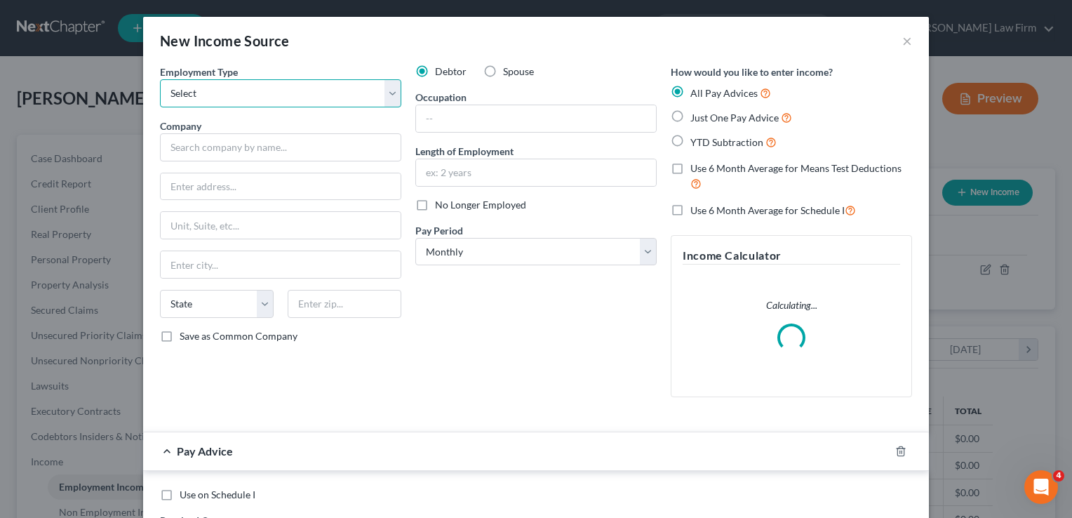
click at [292, 91] on select "Select Full or Part Time Employment Self Employment" at bounding box center [280, 93] width 241 height 28
select select "0"
click at [160, 79] on select "Select Full or Part Time Employment Self Employment" at bounding box center [280, 93] width 241 height 28
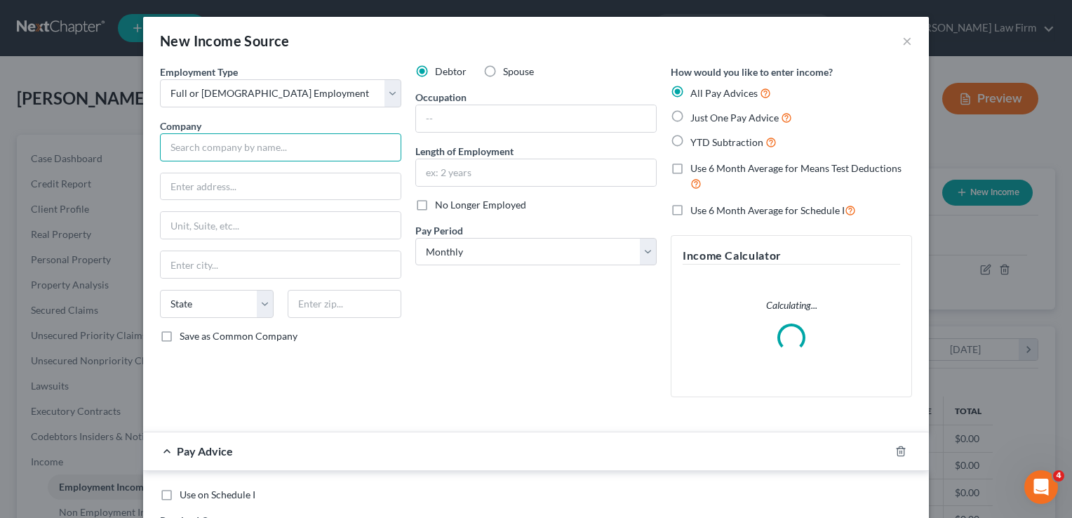
click at [264, 150] on input "text" at bounding box center [280, 147] width 241 height 28
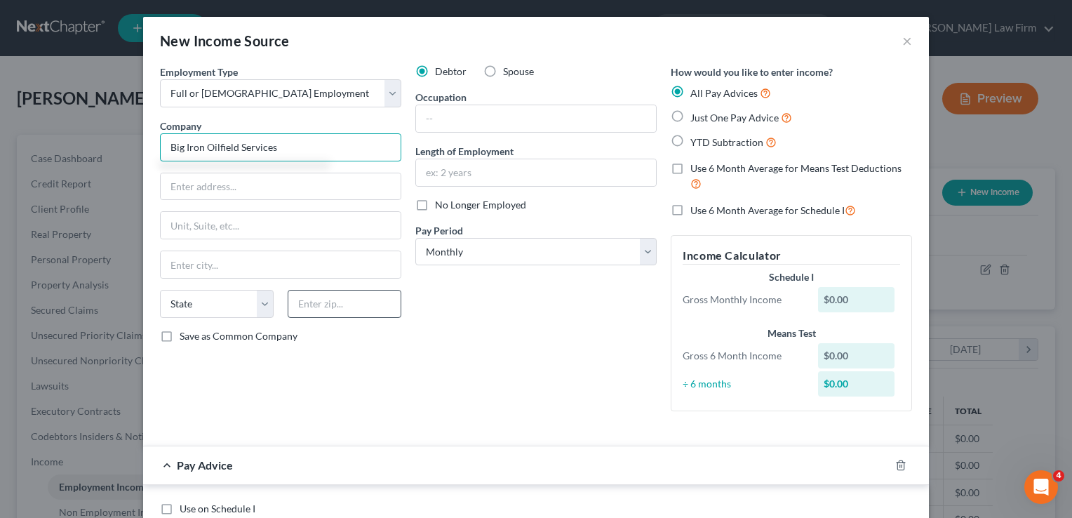
type input "Big Iron Oilfield Services"
click at [337, 302] on input "text" at bounding box center [345, 304] width 114 height 28
type input "73433"
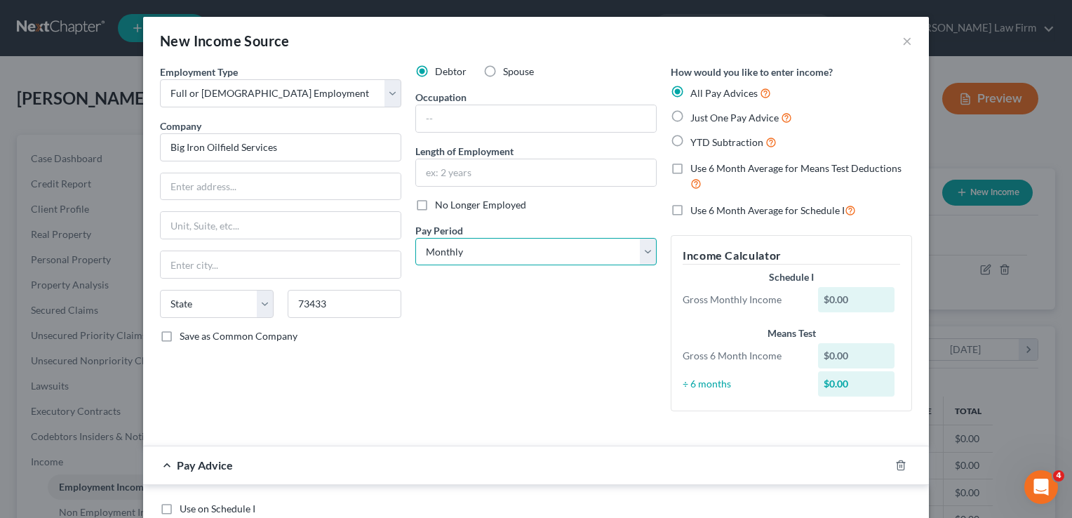
click at [504, 248] on select "Select Monthly Twice Monthly Every Other Week Weekly" at bounding box center [535, 252] width 241 height 28
type input "Elmore City"
select select "37"
select select "2"
click at [415, 238] on select "Select Monthly Twice Monthly Every Other Week Weekly" at bounding box center [535, 252] width 241 height 28
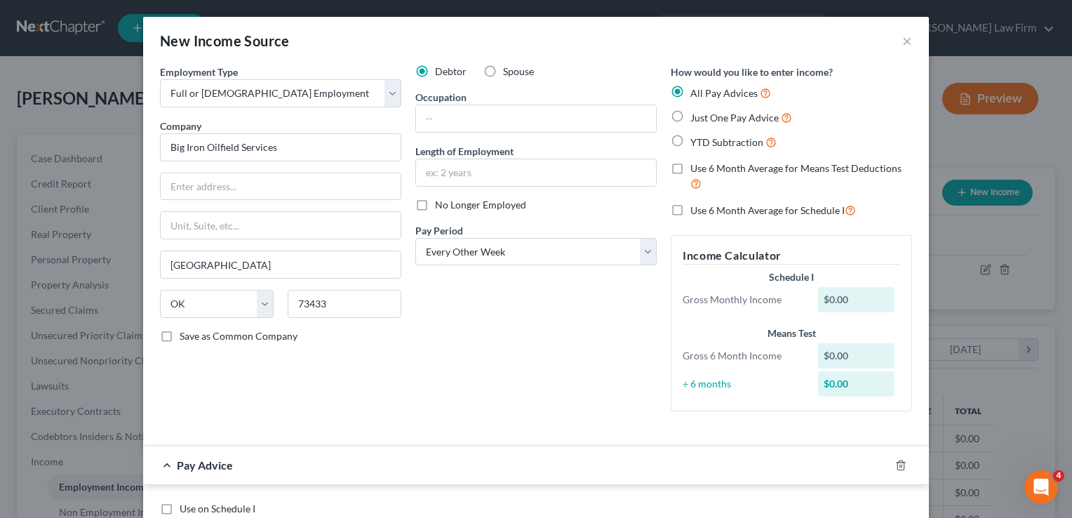
click at [533, 356] on div "Debtor Spouse Occupation Length of Employment No Longer Employed Pay Period * S…" at bounding box center [535, 244] width 255 height 358
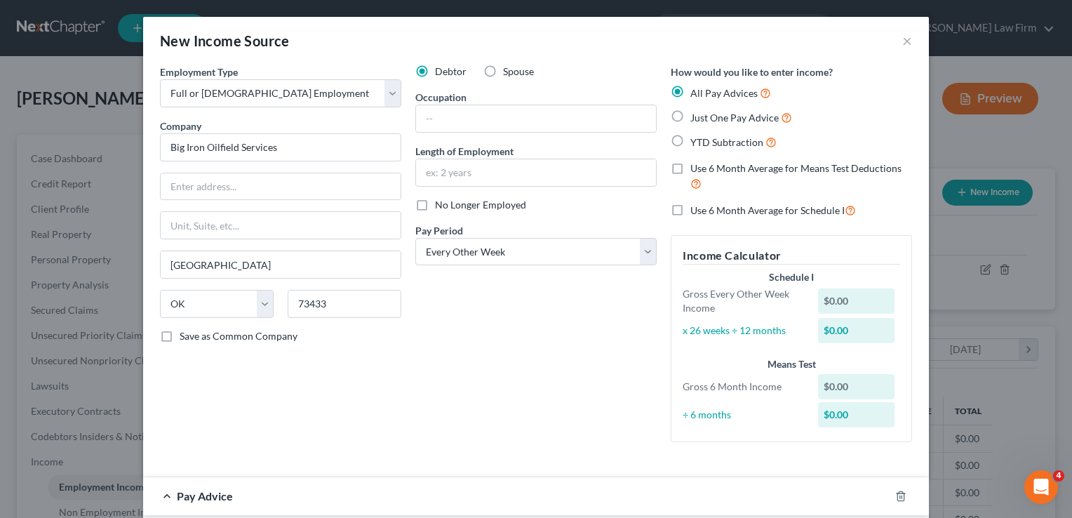
click at [690, 118] on label "Just One Pay Advice" at bounding box center [741, 117] width 102 height 16
click at [696, 118] on input "Just One Pay Advice" at bounding box center [700, 113] width 9 height 9
radio input "true"
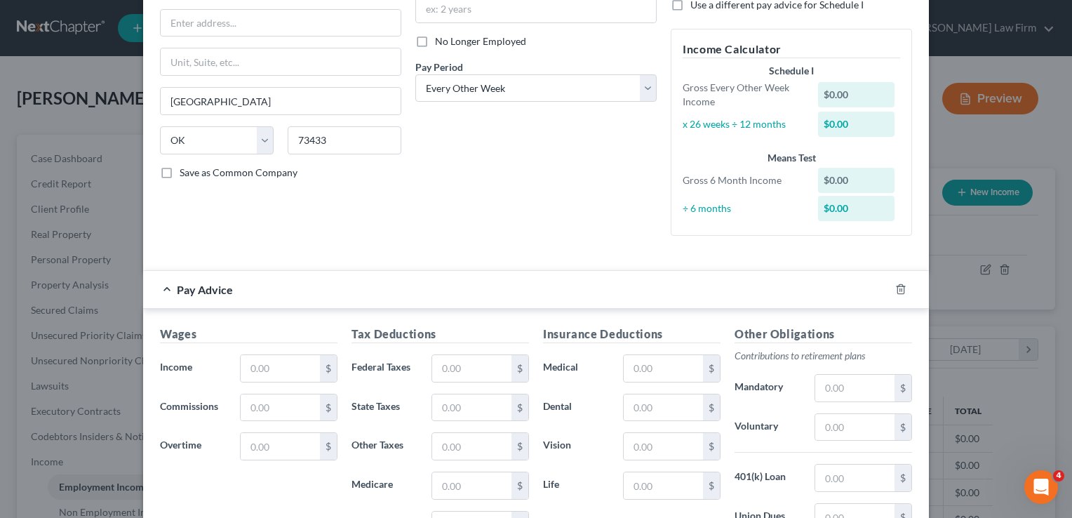
scroll to position [281, 0]
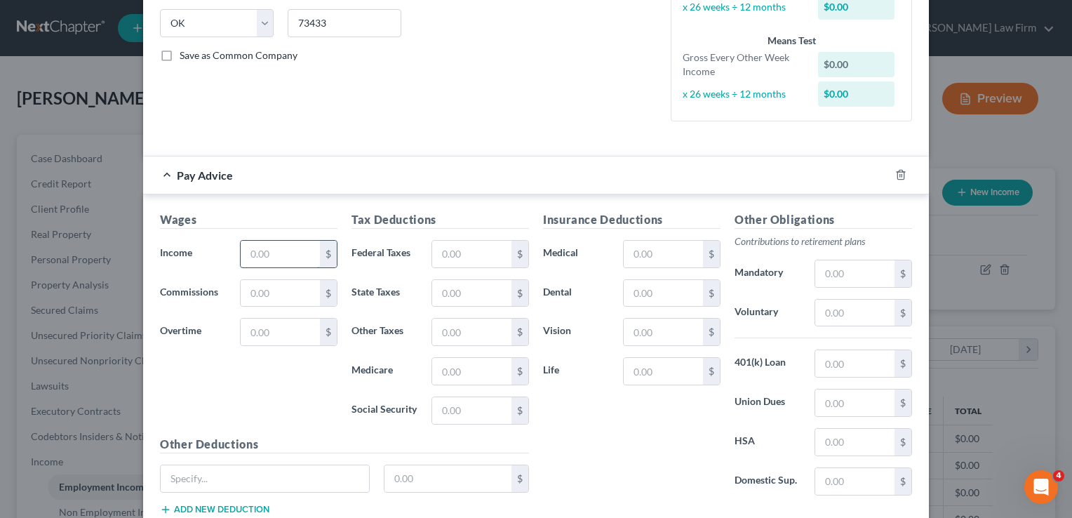
click at [300, 254] on input "text" at bounding box center [280, 254] width 79 height 27
type input "2,249.63"
click at [477, 255] on input "text" at bounding box center [471, 254] width 79 height 27
type input "38.00"
click at [465, 413] on input "text" at bounding box center [471, 410] width 79 height 27
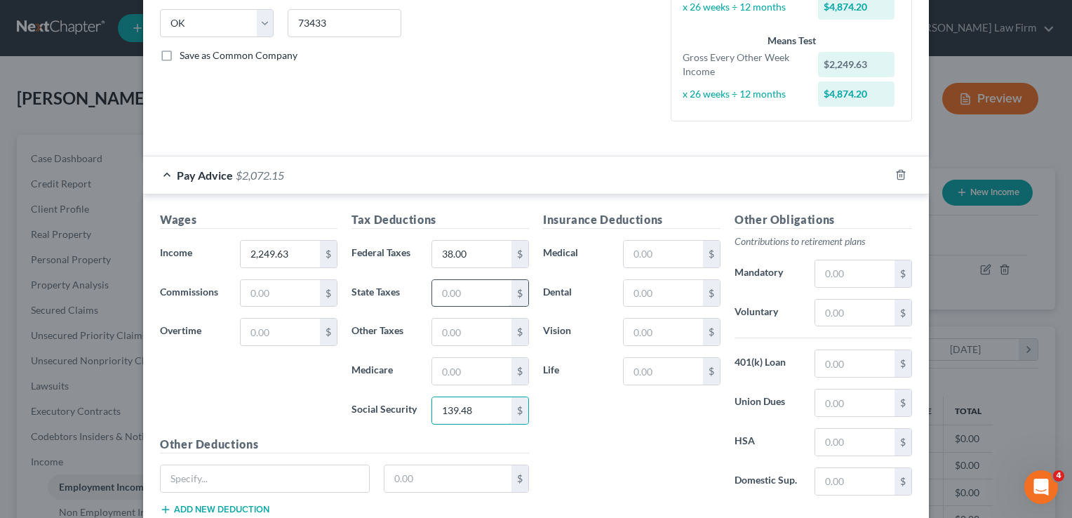
type input "139.48"
click at [458, 290] on input "text" at bounding box center [471, 293] width 79 height 27
type input "84.00"
click at [474, 374] on input "text" at bounding box center [471, 371] width 79 height 27
type input "32.62"
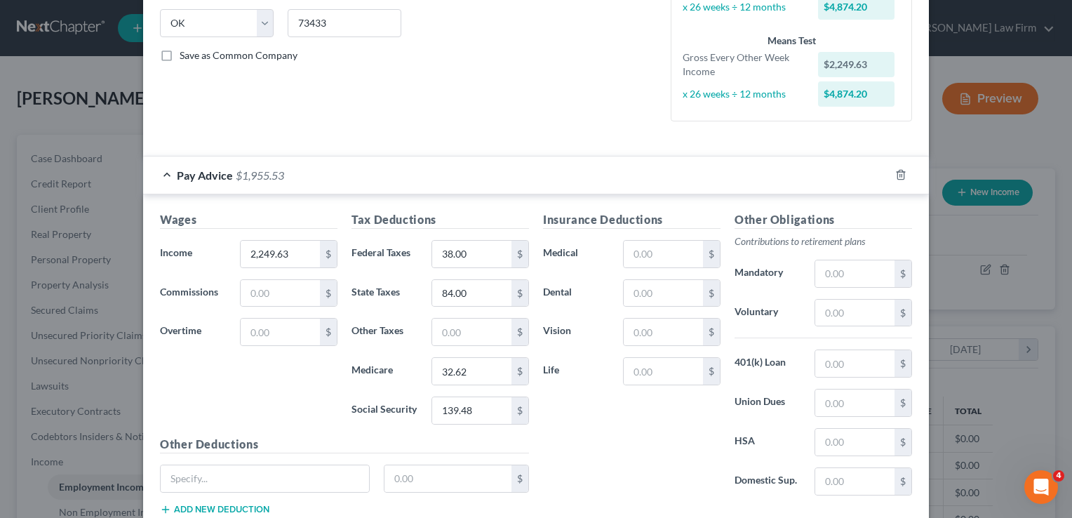
click at [645, 417] on div "Insurance Deductions Medical $ Dental $ Vision $ Life $" at bounding box center [632, 358] width 192 height 295
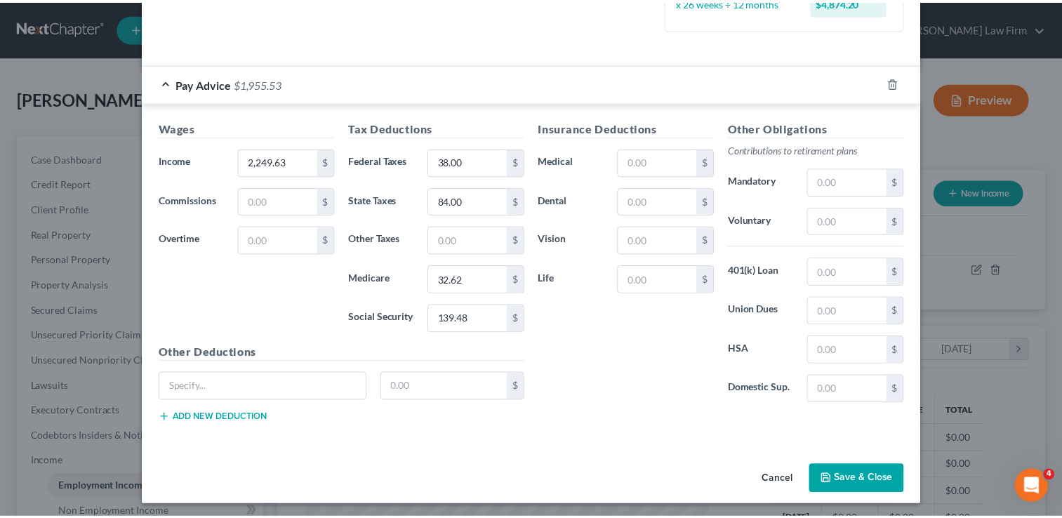
scroll to position [373, 0]
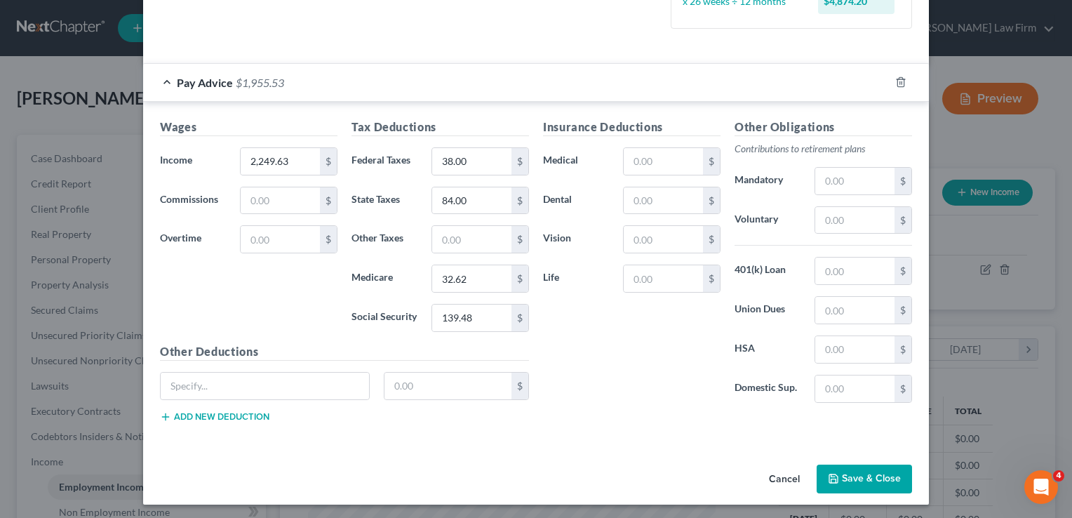
click at [857, 473] on button "Save & Close" at bounding box center [864, 478] width 95 height 29
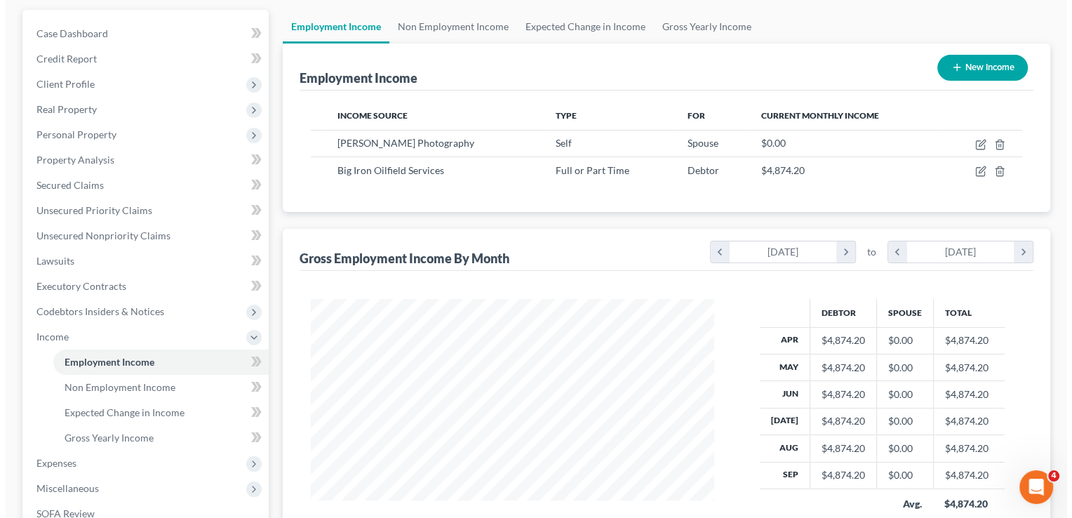
scroll to position [140, 0]
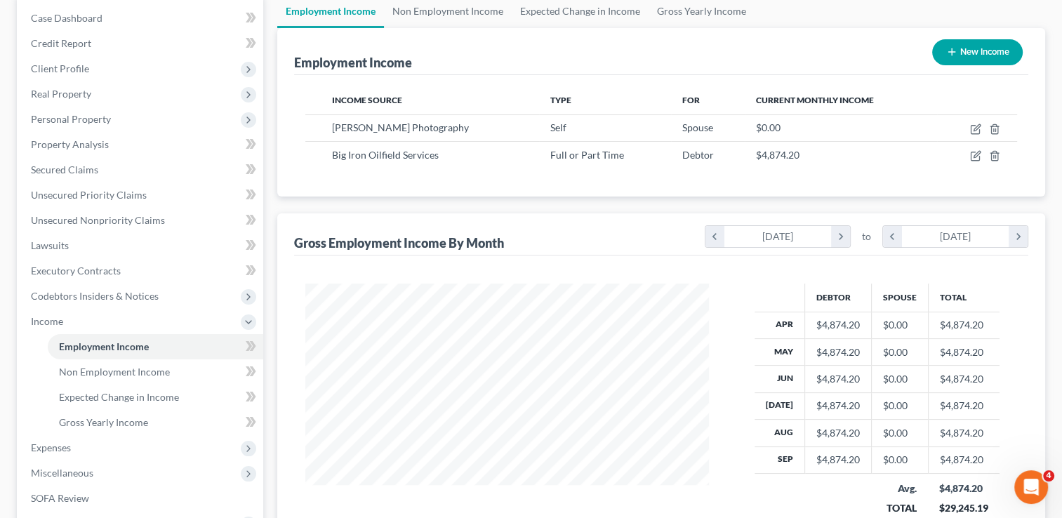
click at [963, 53] on button "New Income" at bounding box center [977, 52] width 91 height 26
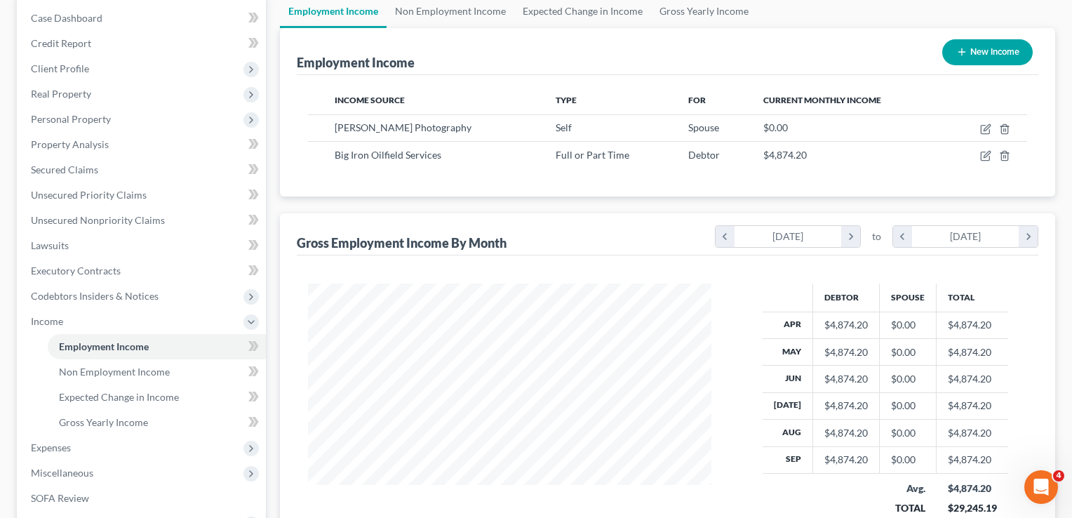
select select "0"
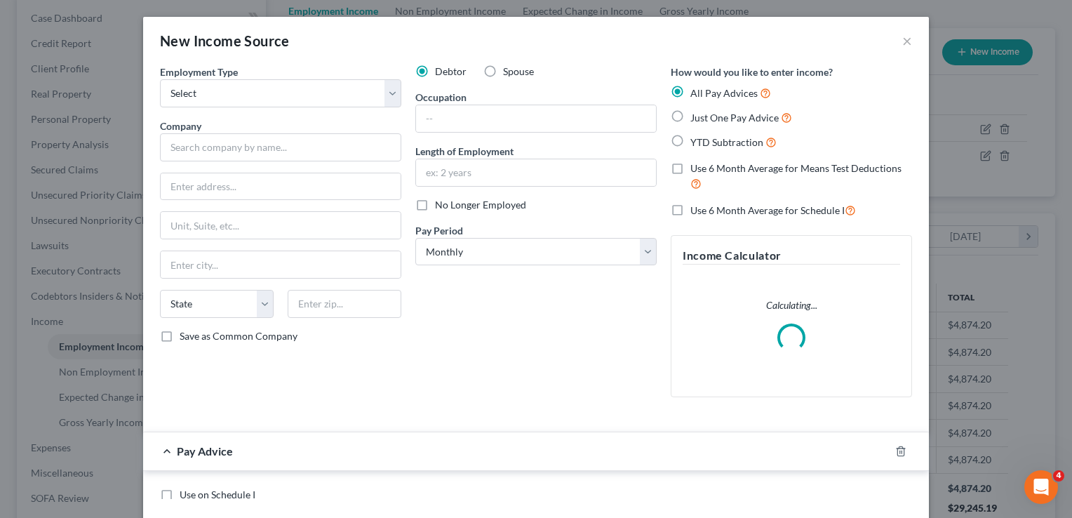
scroll to position [250, 435]
drag, startPoint x: 251, startPoint y: 87, endPoint x: 244, endPoint y: 106, distance: 20.2
click at [251, 87] on select "Select Full or Part Time Employment Self Employment" at bounding box center [280, 93] width 241 height 28
select select "0"
click at [160, 79] on select "Select Full or Part Time Employment Self Employment" at bounding box center [280, 93] width 241 height 28
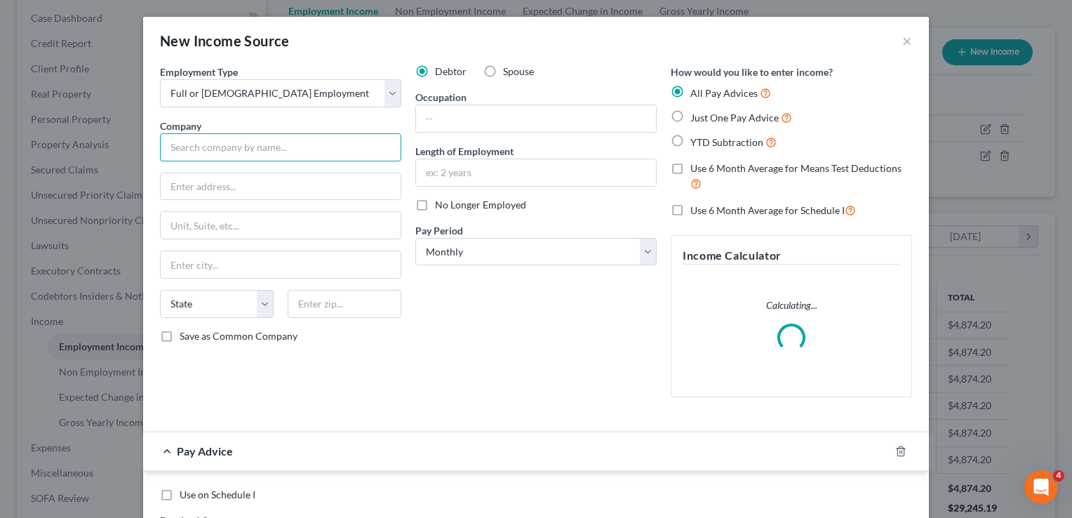
click at [272, 144] on input "text" at bounding box center [280, 147] width 241 height 28
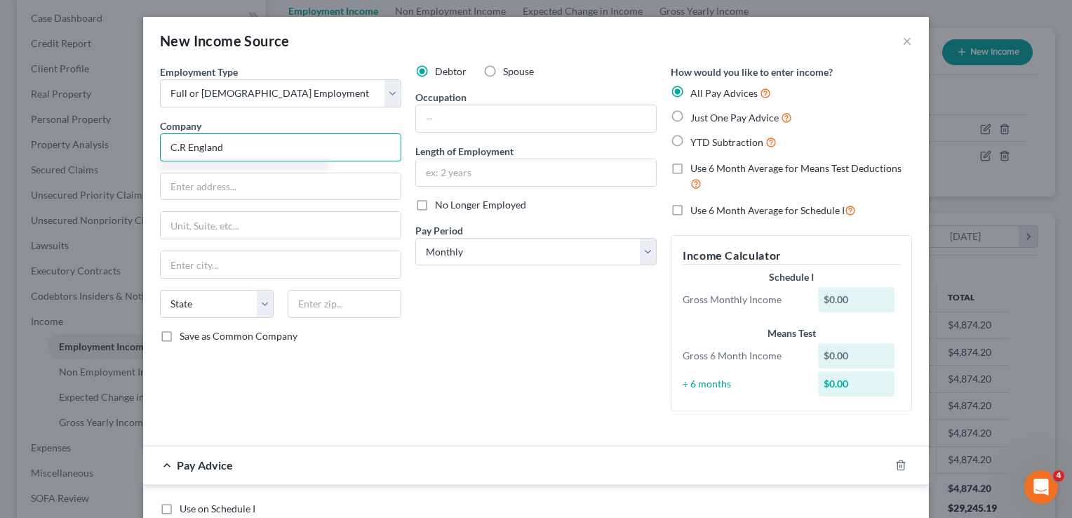
type input "C.R. [GEOGRAPHIC_DATA]"
type input "4701 West 2100 South"
type input "Salt Lake City"
select select "46"
type input "84120"
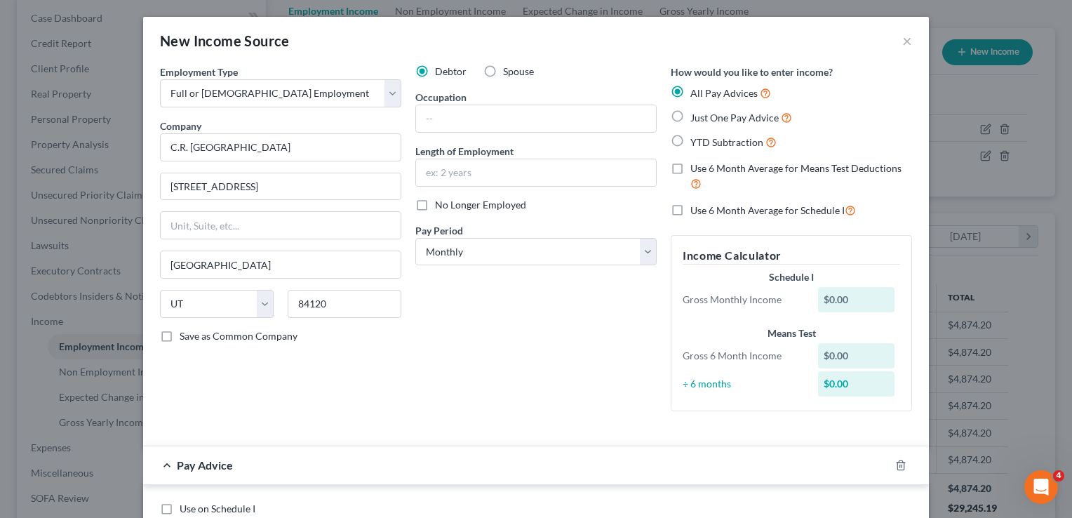
click at [479, 337] on div "Debtor Spouse Occupation Length of Employment No Longer Employed Pay Period * S…" at bounding box center [535, 244] width 255 height 358
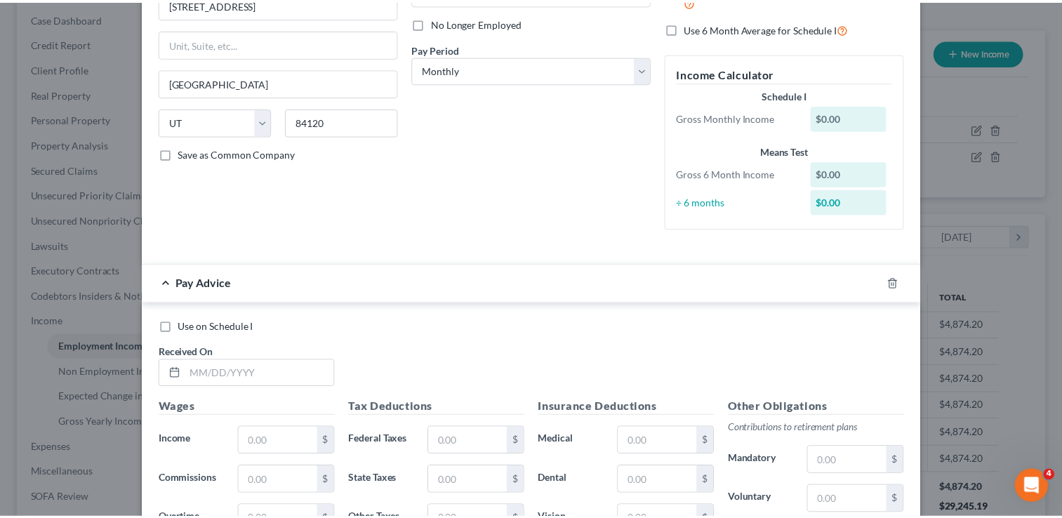
scroll to position [0, 0]
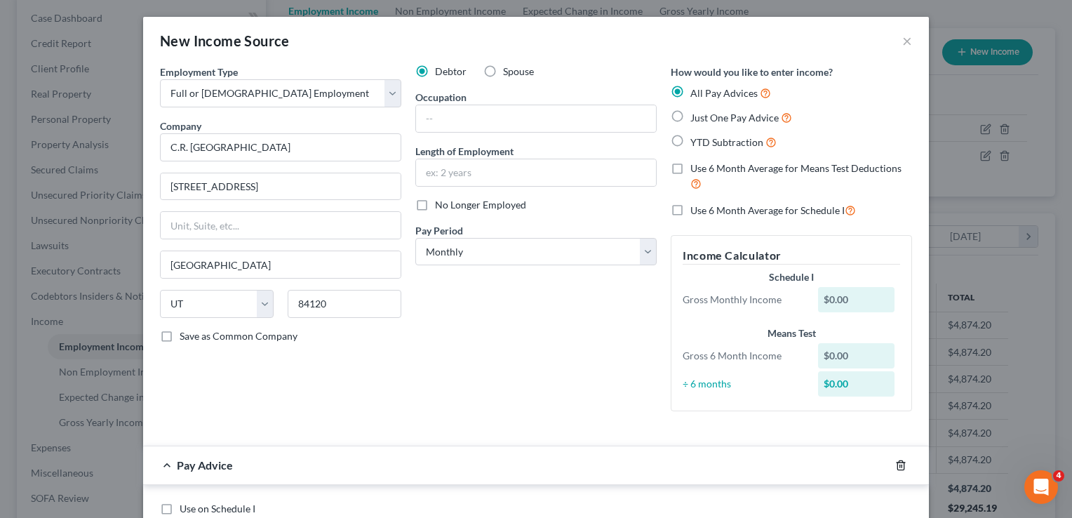
click at [902, 464] on line "button" at bounding box center [902, 465] width 0 height 3
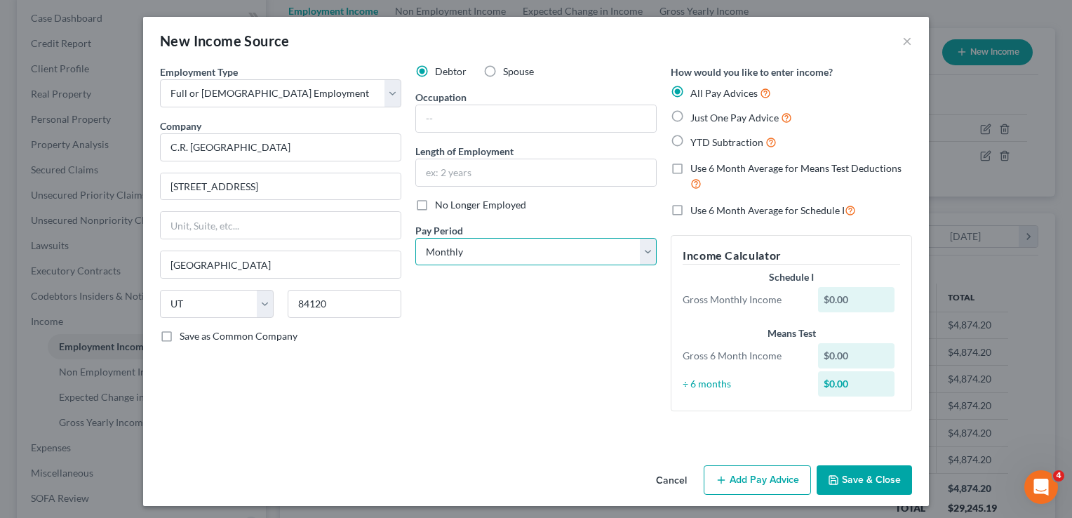
click at [509, 252] on select "Select Monthly Twice Monthly Every Other Week Weekly" at bounding box center [535, 252] width 241 height 28
select select "3"
click at [415, 238] on select "Select Monthly Twice Monthly Every Other Week Weekly" at bounding box center [535, 252] width 241 height 28
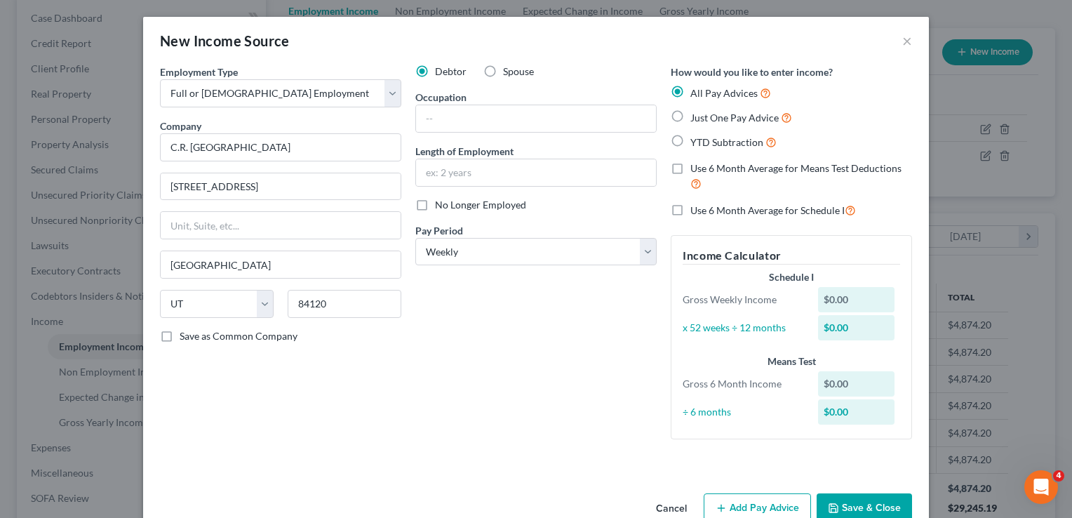
click at [851, 505] on button "Save & Close" at bounding box center [864, 507] width 95 height 29
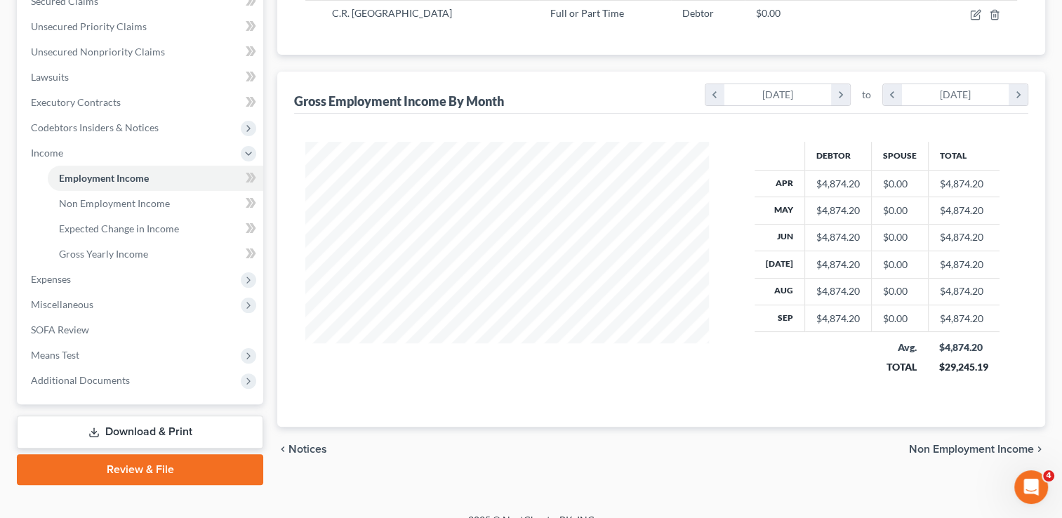
scroll to position [328, 0]
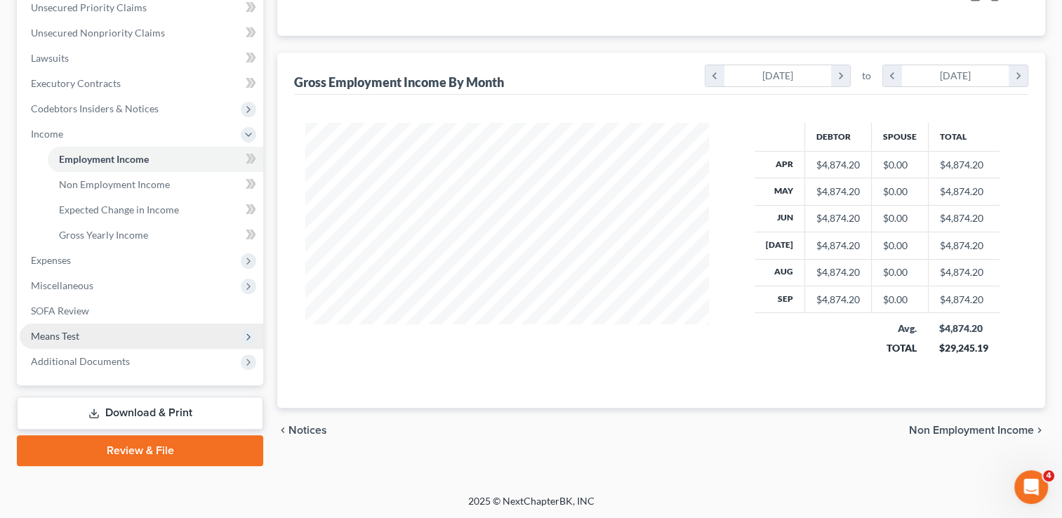
click at [90, 334] on span "Means Test" at bounding box center [141, 335] width 243 height 25
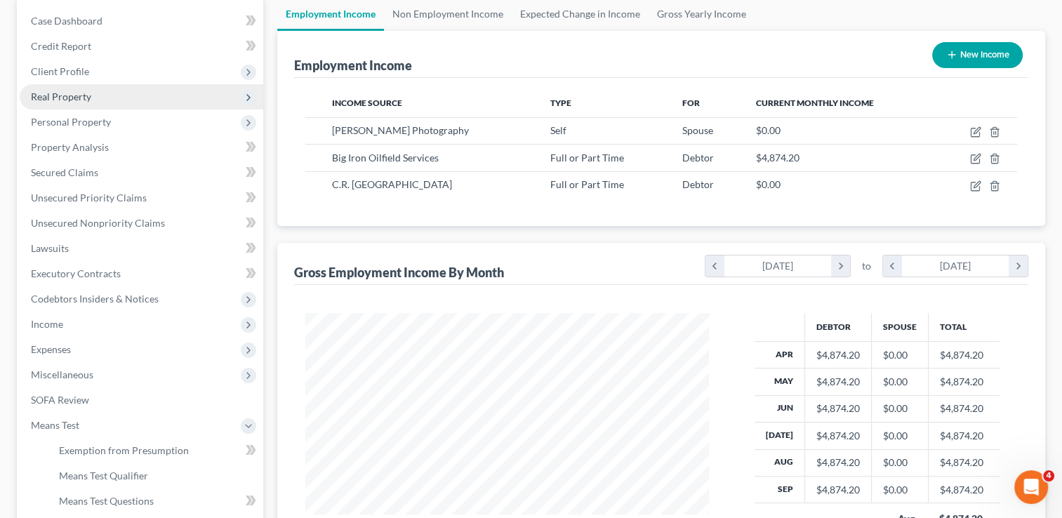
scroll to position [0, 0]
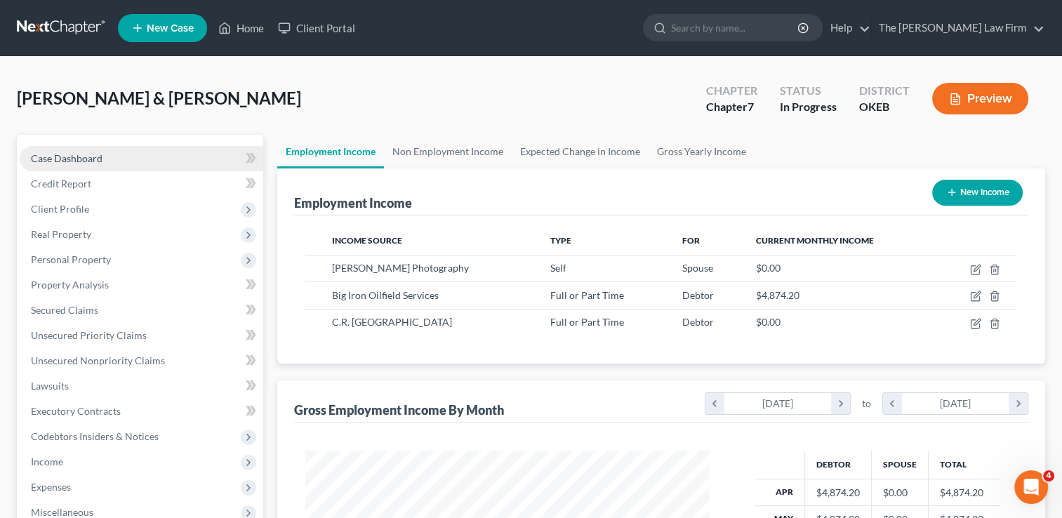
click at [94, 163] on span "Case Dashboard" at bounding box center [67, 158] width 72 height 12
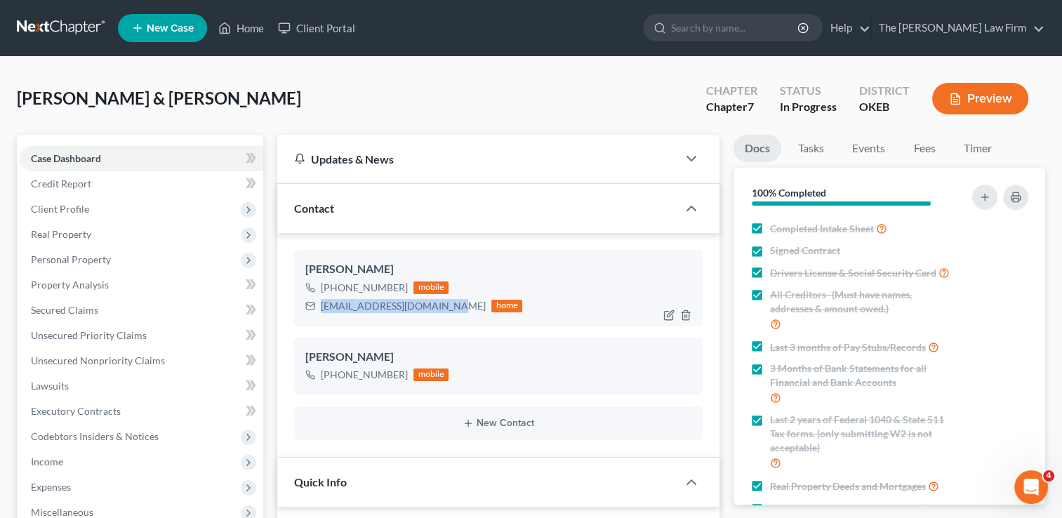
drag, startPoint x: 320, startPoint y: 305, endPoint x: 450, endPoint y: 323, distance: 131.1
click at [450, 323] on div "Brittany Doughty +1 (405) 306-6456 mobile brittanyboatman@yahoo.com home" at bounding box center [498, 288] width 408 height 76
drag, startPoint x: 413, startPoint y: 326, endPoint x: 376, endPoint y: 305, distance: 42.4
copy div "[EMAIL_ADDRESS][DOMAIN_NAME]"
click at [533, 95] on div "Doughty, Jody & Brittany Upgraded Chapter Chapter 7 Status In Progress District…" at bounding box center [531, 104] width 1028 height 61
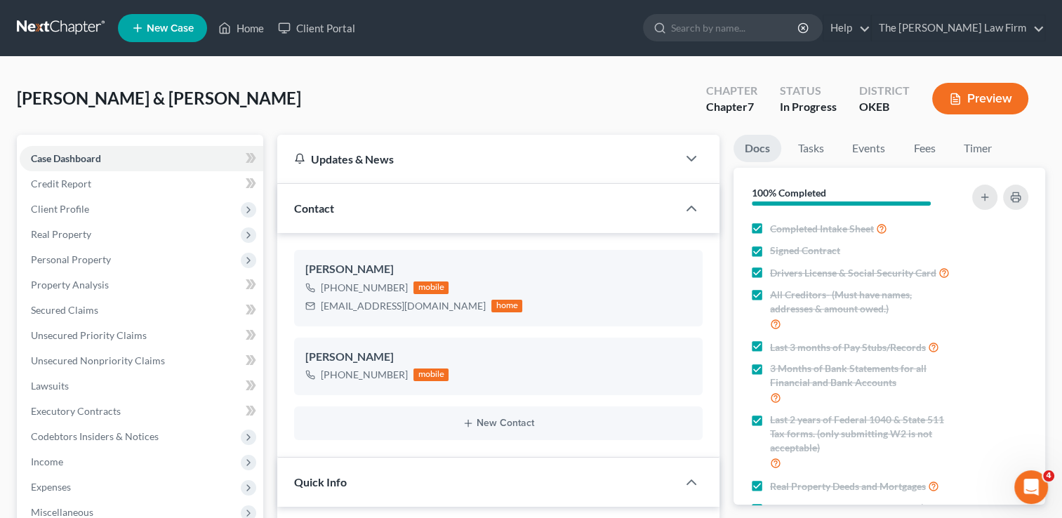
click at [64, 27] on link at bounding box center [62, 27] width 90 height 25
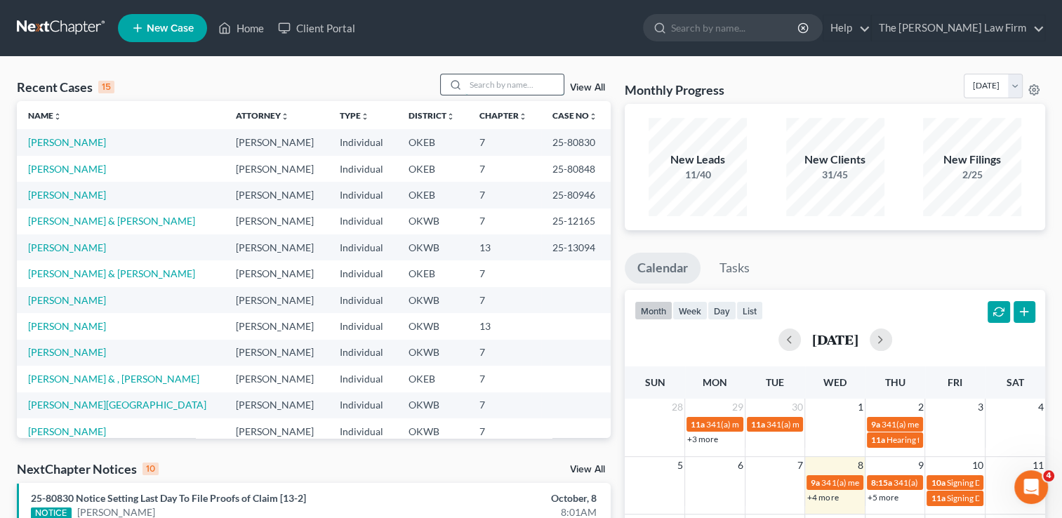
click at [483, 82] on input "search" at bounding box center [514, 84] width 98 height 20
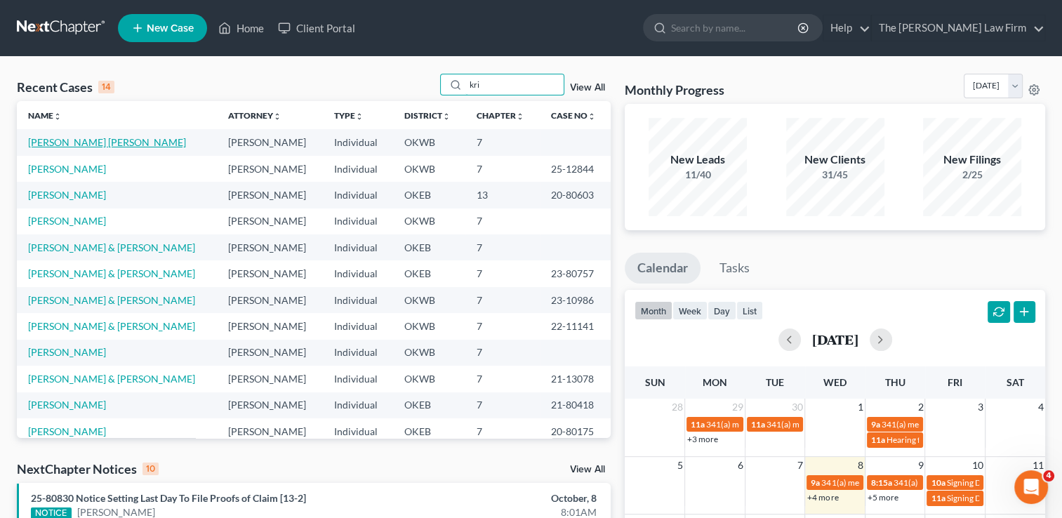
type input "kri"
click at [106, 140] on link "[PERSON_NAME] [PERSON_NAME]" at bounding box center [107, 142] width 158 height 12
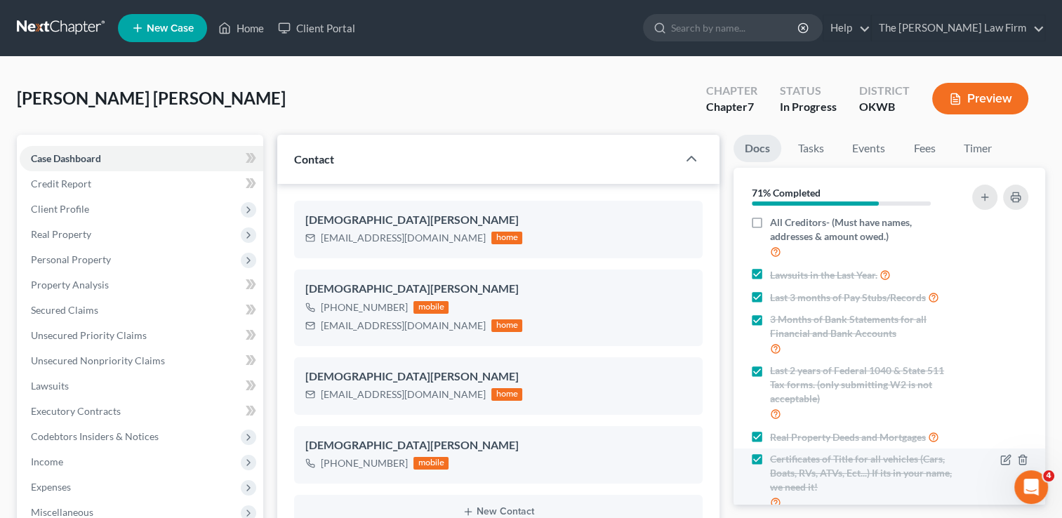
scroll to position [230, 0]
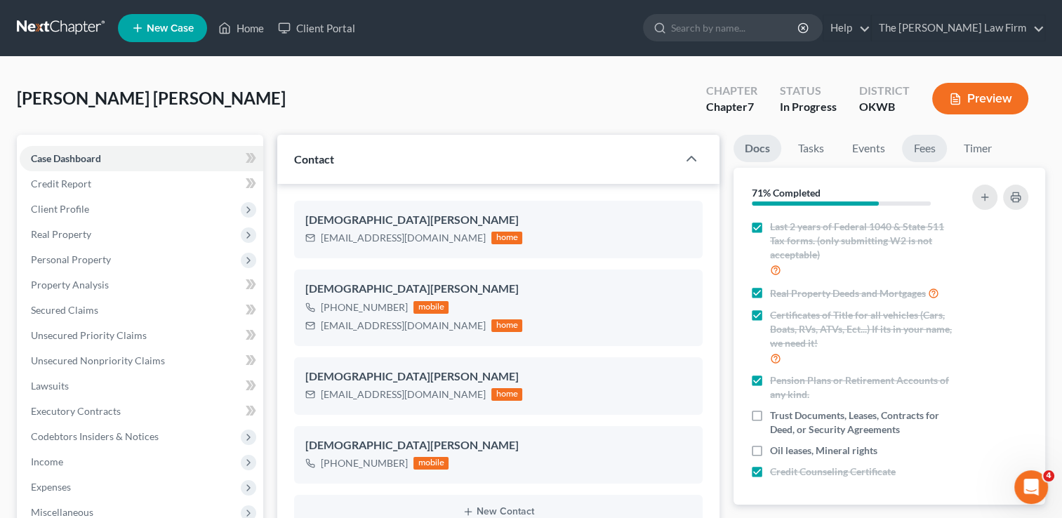
click at [931, 147] on link "Fees" at bounding box center [924, 148] width 45 height 27
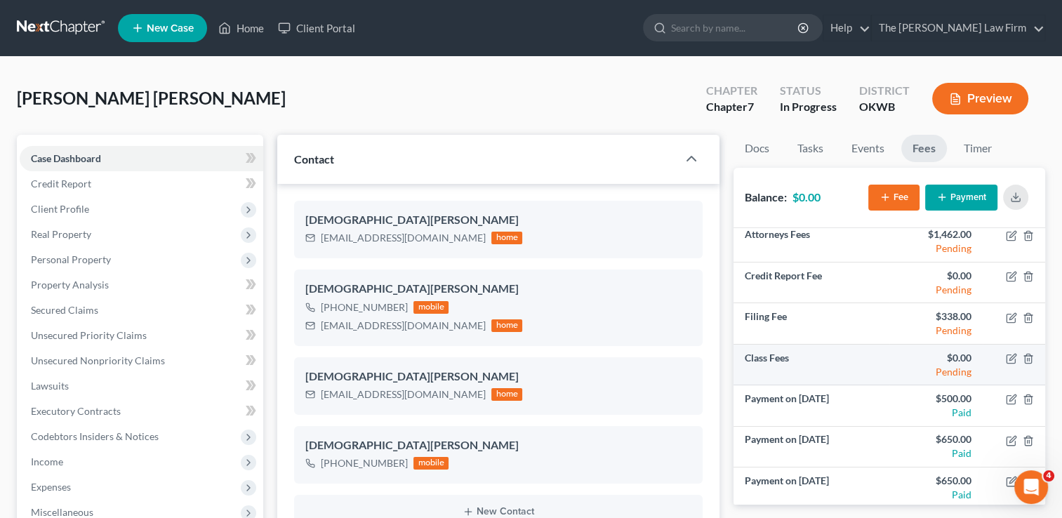
scroll to position [8, 0]
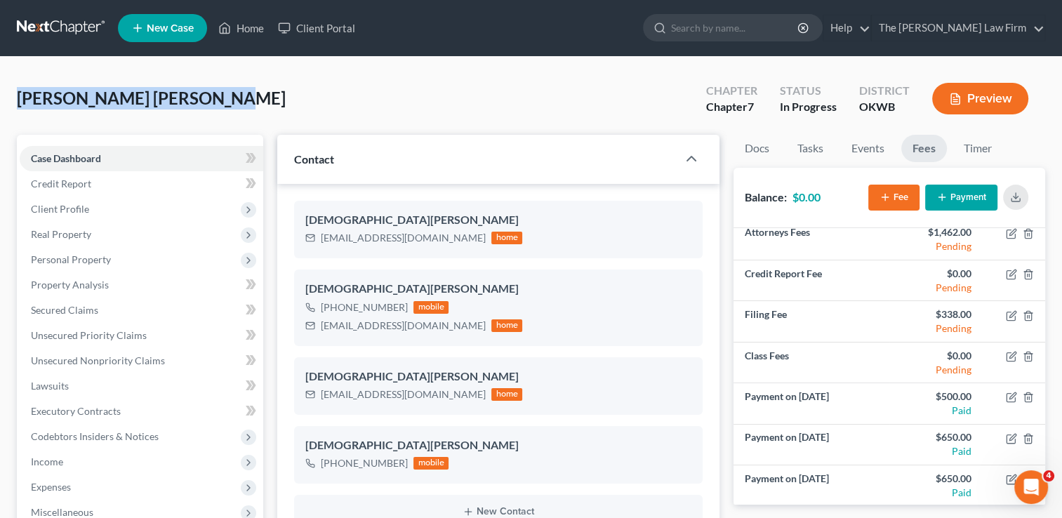
drag, startPoint x: 196, startPoint y: 98, endPoint x: 18, endPoint y: 102, distance: 179.0
click at [18, 102] on span "[PERSON_NAME] [PERSON_NAME]" at bounding box center [151, 98] width 269 height 20
drag, startPoint x: 18, startPoint y: 102, endPoint x: 233, endPoint y: 91, distance: 215.7
click at [233, 91] on div "[PERSON_NAME] [PERSON_NAME] Upgraded Chapter Chapter 7 Status In Progress Distr…" at bounding box center [531, 104] width 1028 height 61
click at [300, 88] on div "Lunsford Holley, Kristen Upgraded Chapter Chapter 7 Status In Progress District…" at bounding box center [531, 104] width 1028 height 61
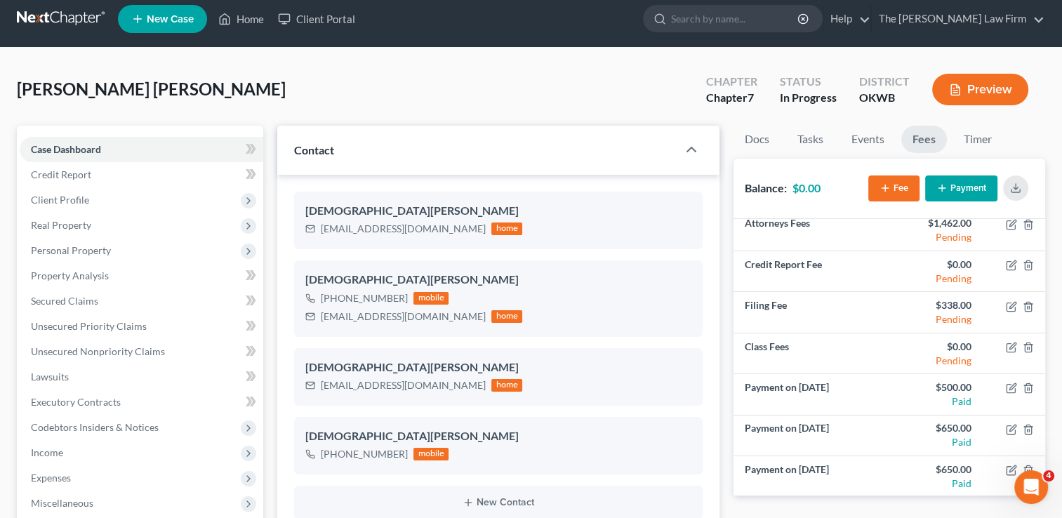
scroll to position [140, 0]
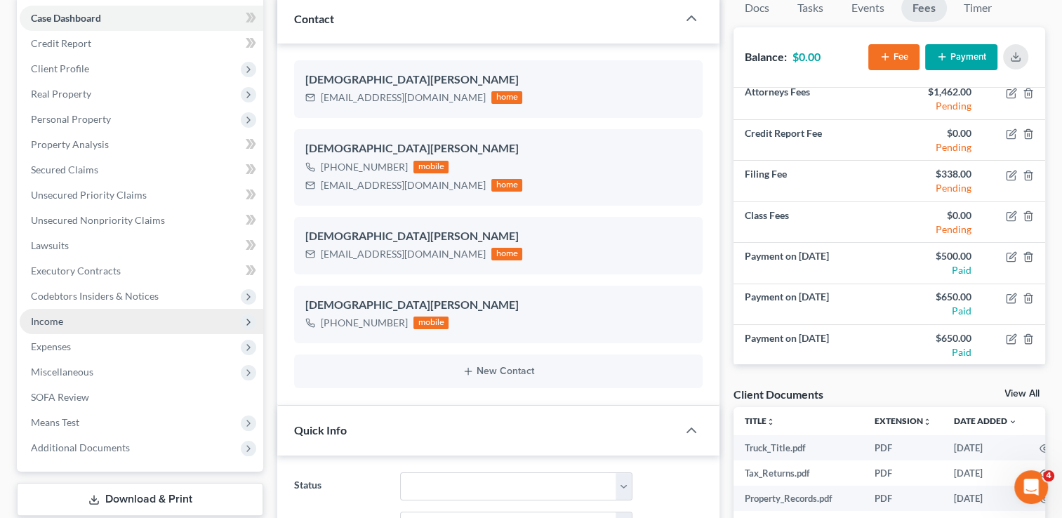
click at [42, 317] on span "Income" at bounding box center [47, 321] width 32 height 12
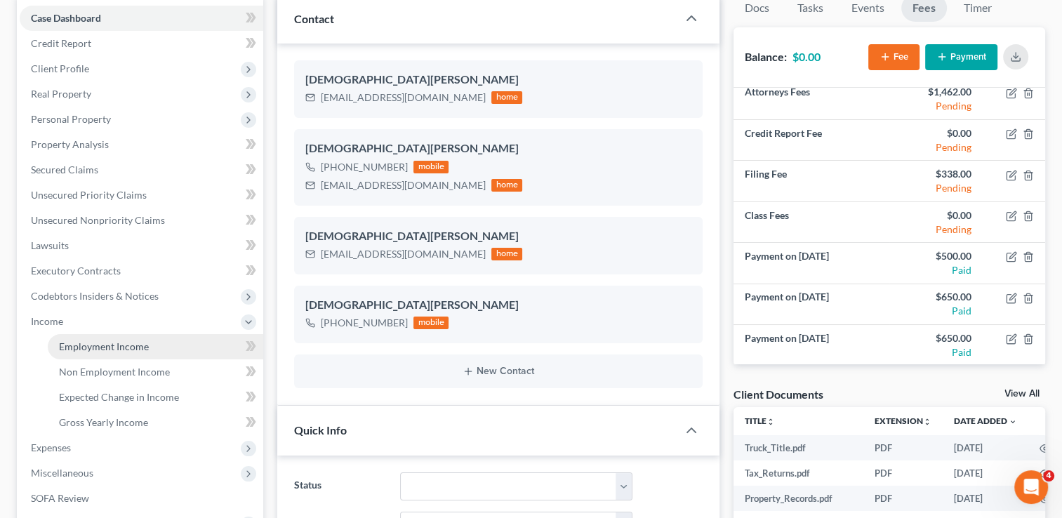
click at [98, 347] on span "Employment Income" at bounding box center [104, 346] width 90 height 12
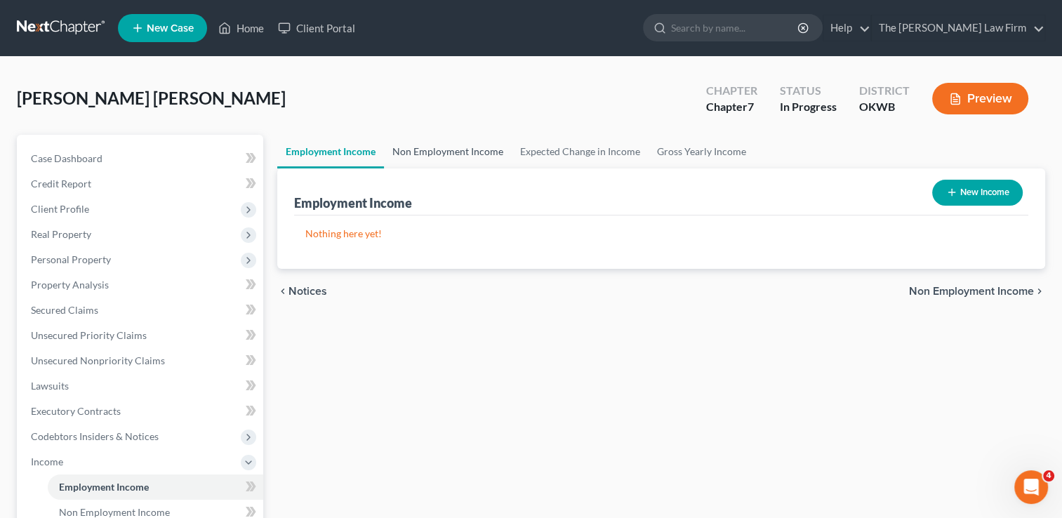
click at [480, 150] on link "Non Employment Income" at bounding box center [448, 152] width 128 height 34
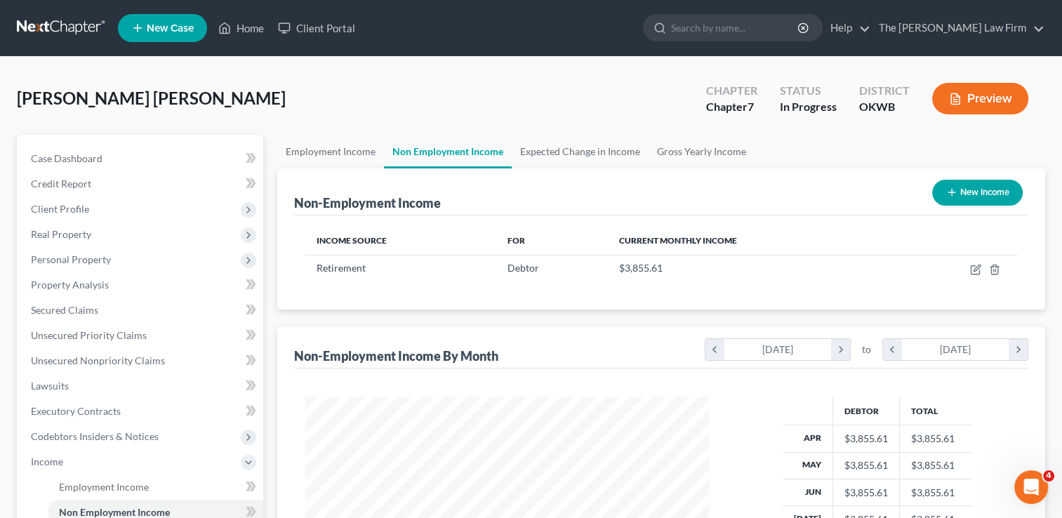
scroll to position [250, 432]
click at [561, 147] on link "Expected Change in Income" at bounding box center [580, 152] width 137 height 34
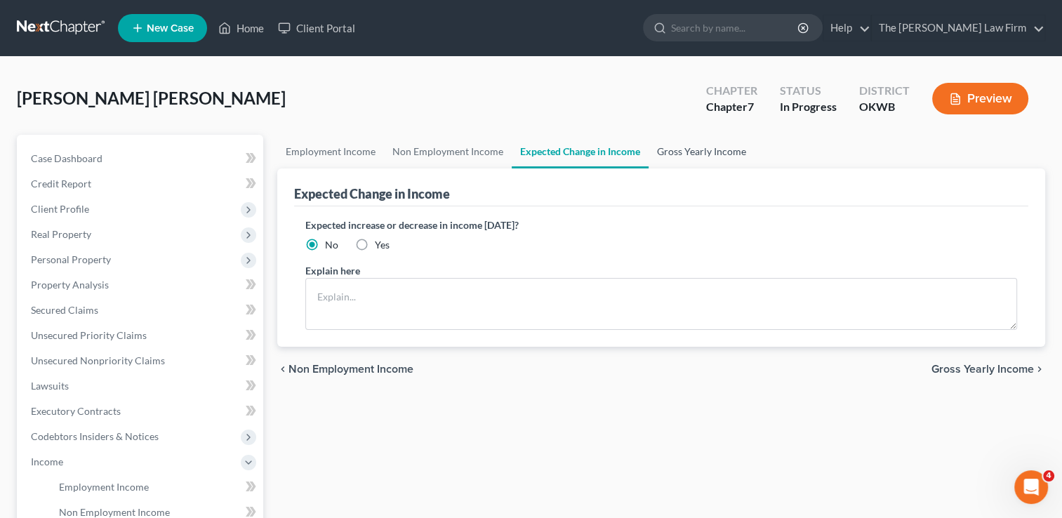
click at [697, 153] on link "Gross Yearly Income" at bounding box center [701, 152] width 106 height 34
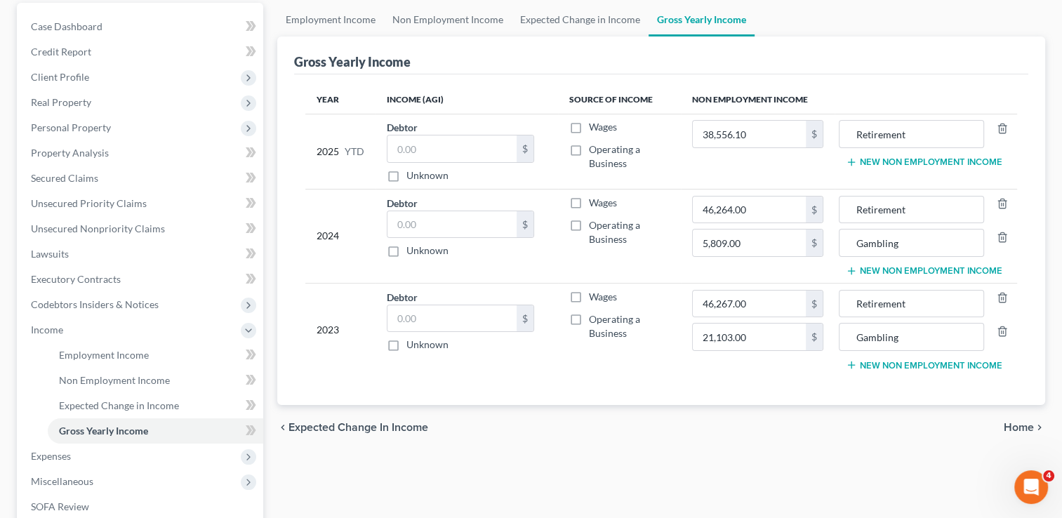
scroll to position [140, 0]
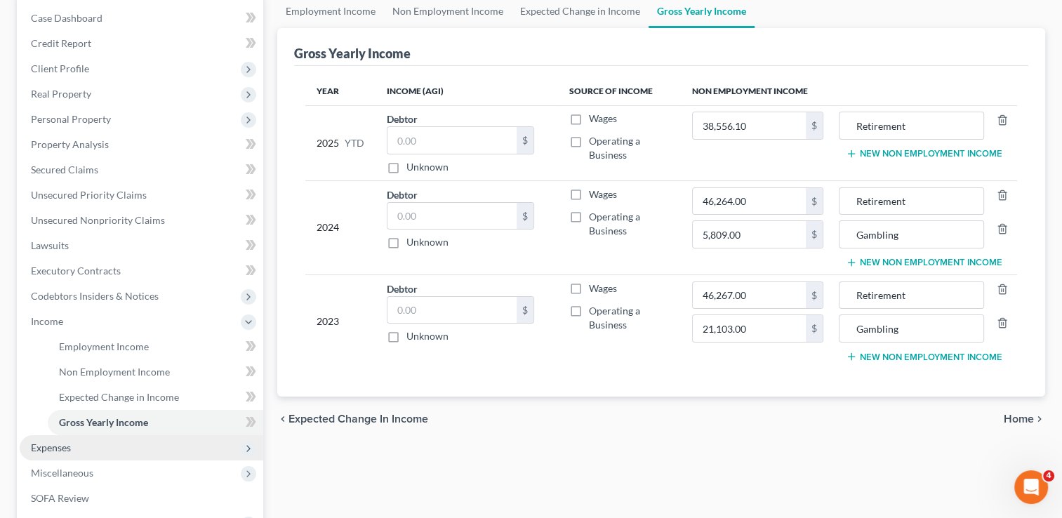
click at [95, 450] on span "Expenses" at bounding box center [141, 447] width 243 height 25
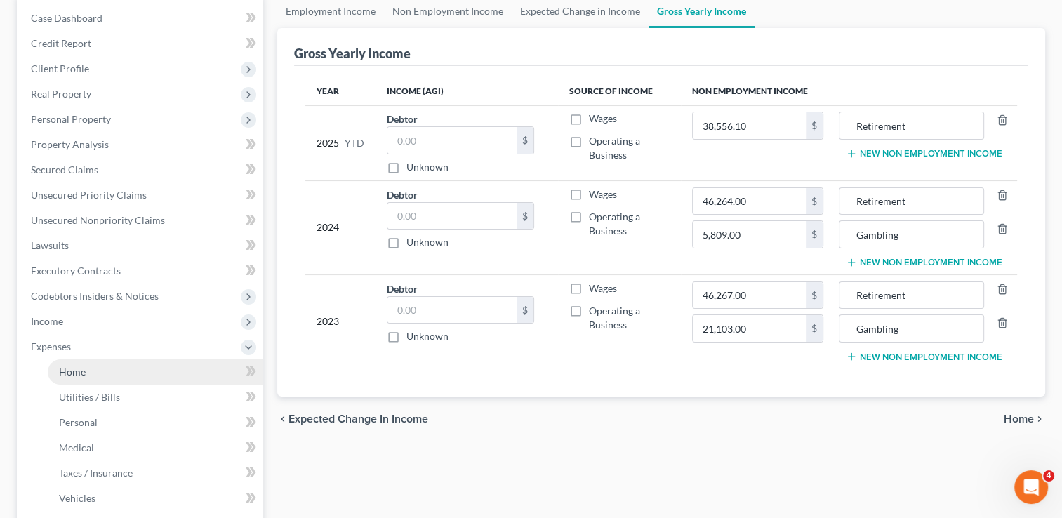
click at [87, 375] on link "Home" at bounding box center [155, 371] width 215 height 25
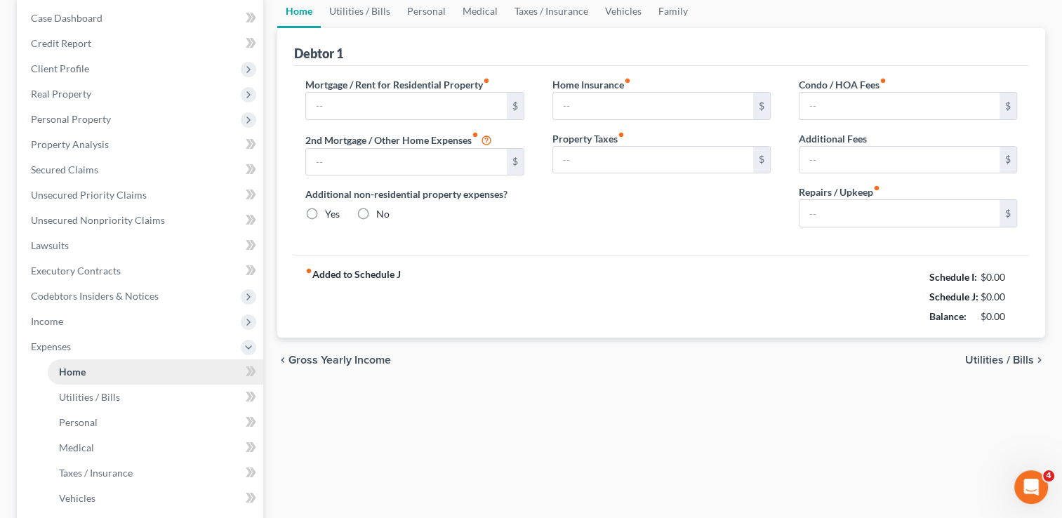
scroll to position [53, 0]
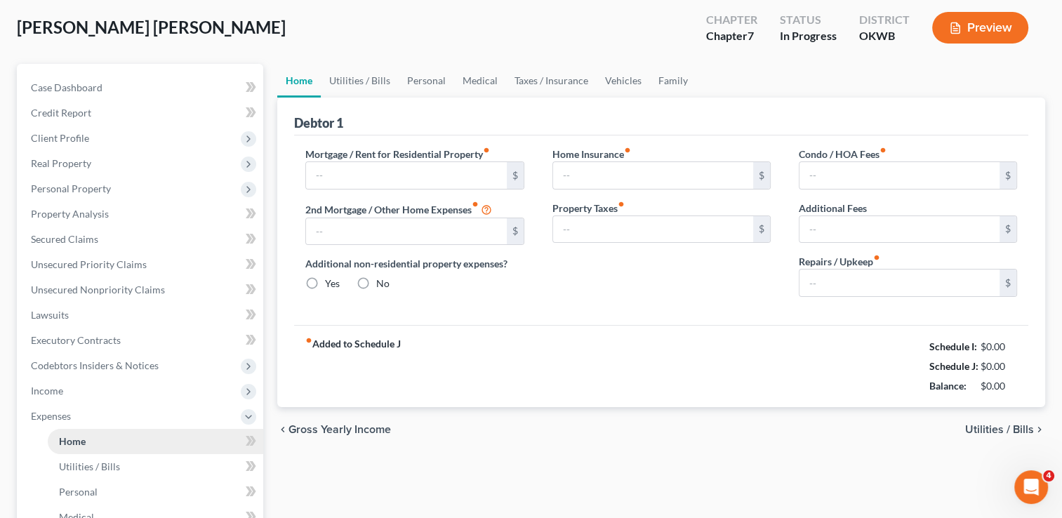
radio input "true"
type input "100.00"
type input "104.00"
type input "125.00"
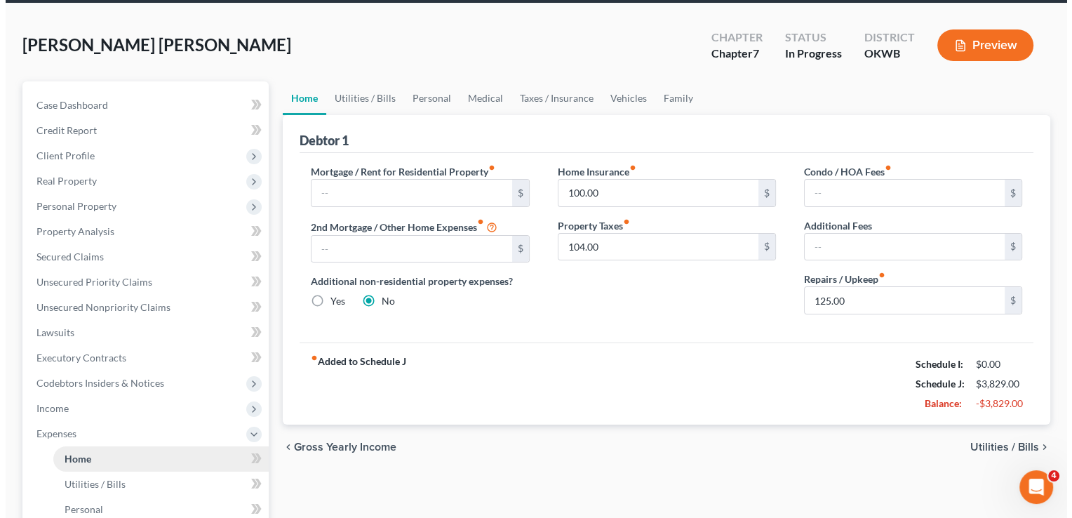
scroll to position [0, 0]
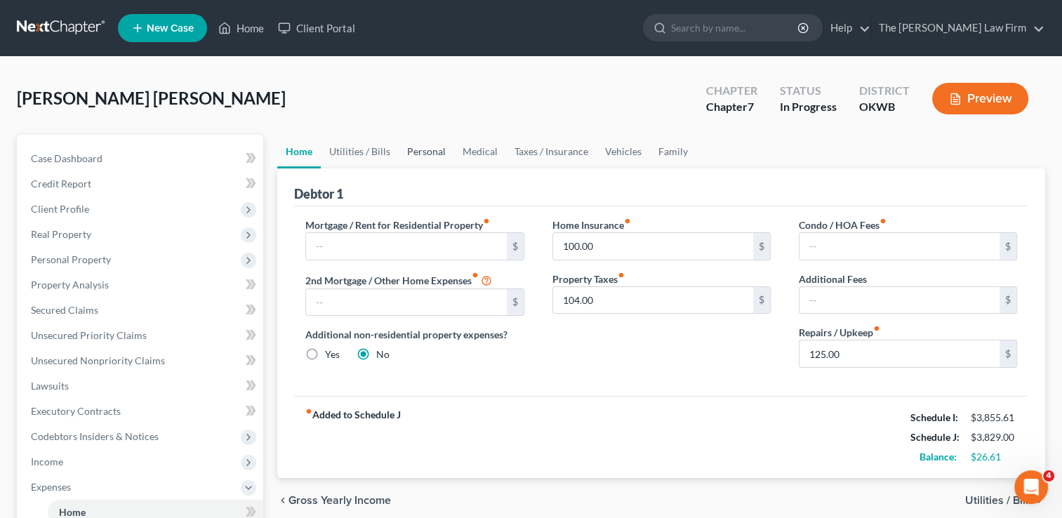
click at [432, 147] on link "Personal" at bounding box center [426, 152] width 55 height 34
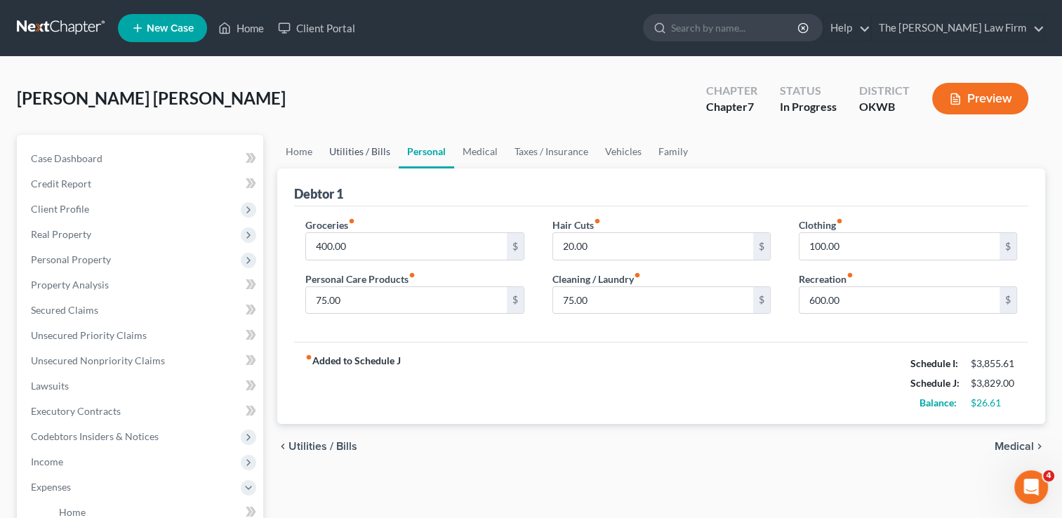
click at [366, 153] on link "Utilities / Bills" at bounding box center [360, 152] width 78 height 34
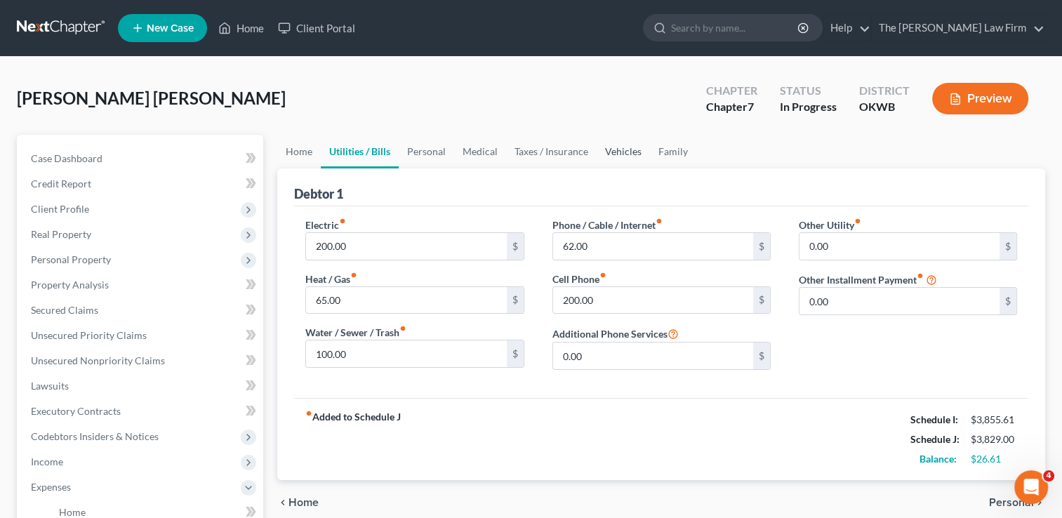
click at [606, 149] on link "Vehicles" at bounding box center [622, 152] width 53 height 34
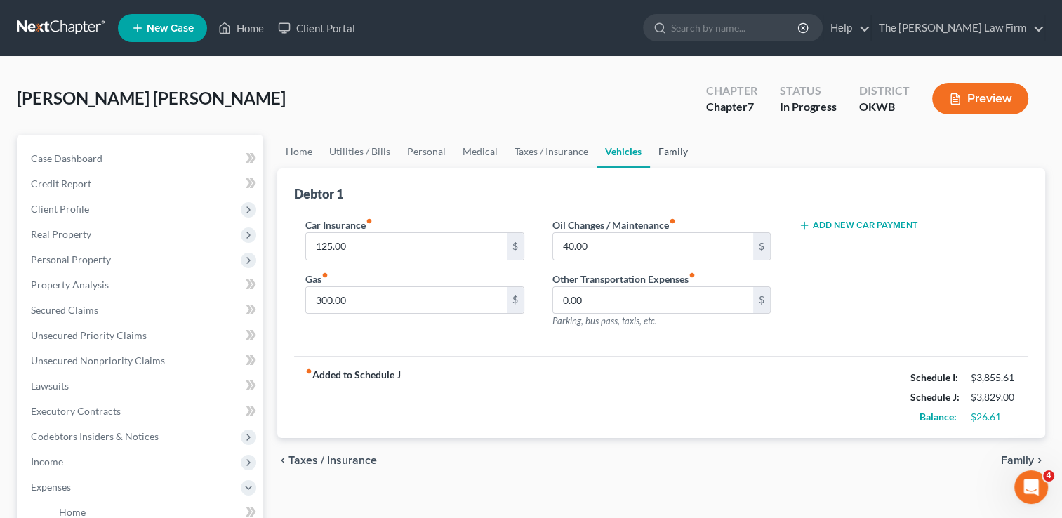
click at [663, 154] on link "Family" at bounding box center [673, 152] width 46 height 34
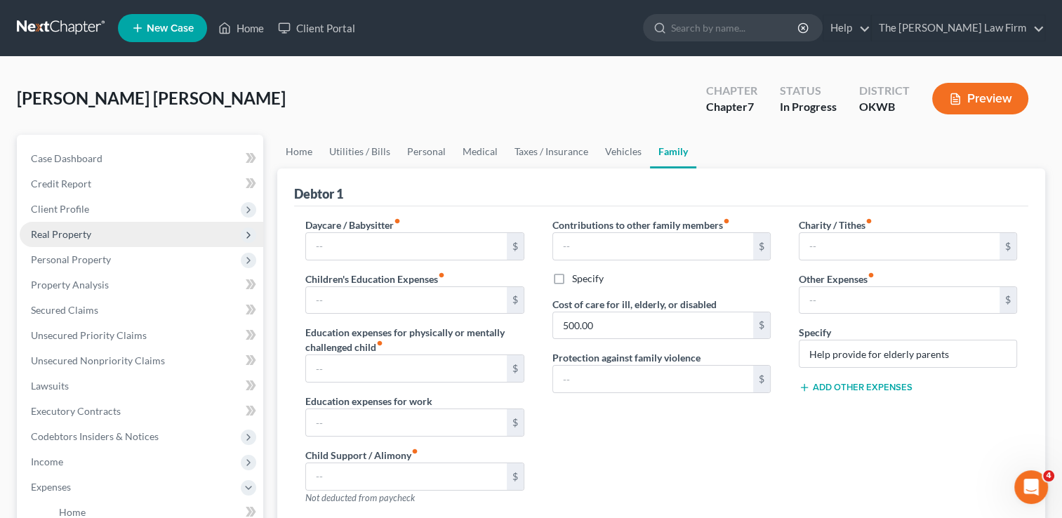
click at [81, 232] on span "Real Property" at bounding box center [61, 234] width 60 height 12
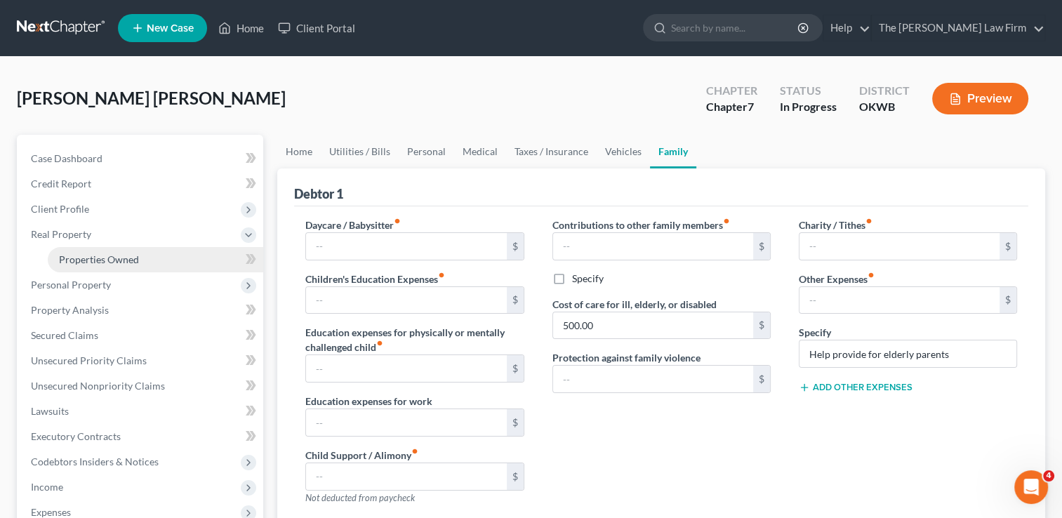
click at [87, 260] on span "Properties Owned" at bounding box center [99, 259] width 80 height 12
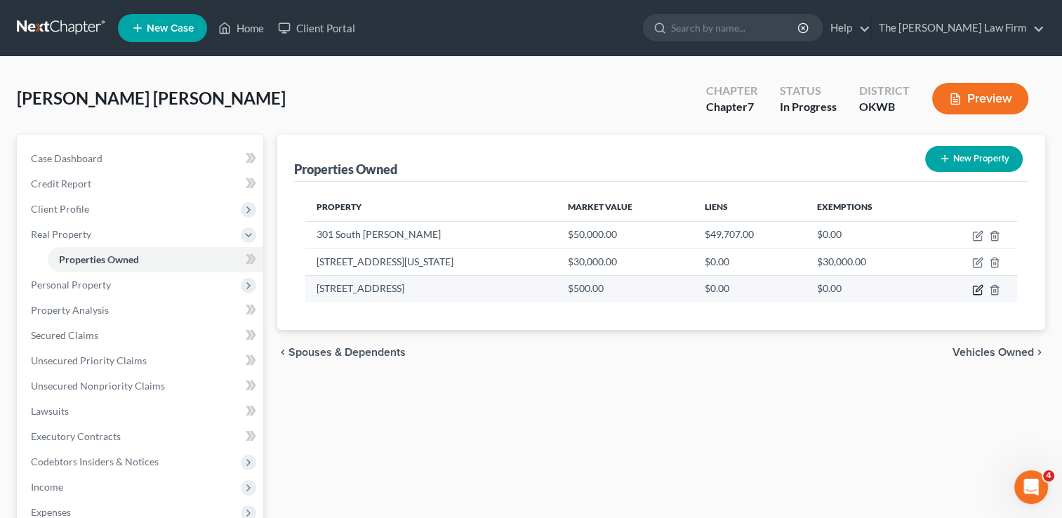
click at [977, 288] on icon "button" at bounding box center [977, 289] width 11 height 11
select select "37"
select select "0"
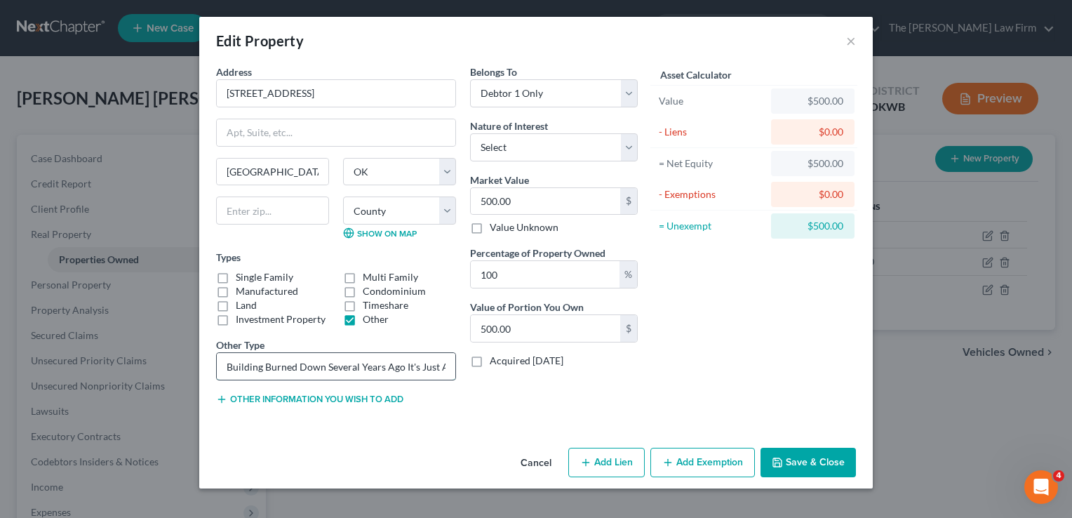
click at [427, 364] on input "Building Burned Down Several Years Ago It's Just A Cleared Lot Dec 26, 2009" at bounding box center [336, 366] width 239 height 27
click at [530, 462] on button "Cancel" at bounding box center [535, 463] width 53 height 28
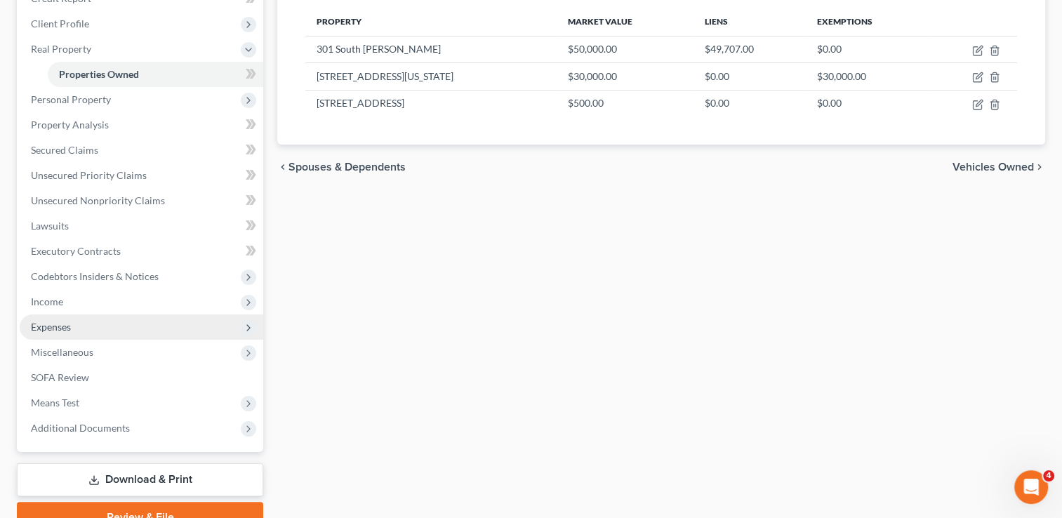
scroll to position [210, 0]
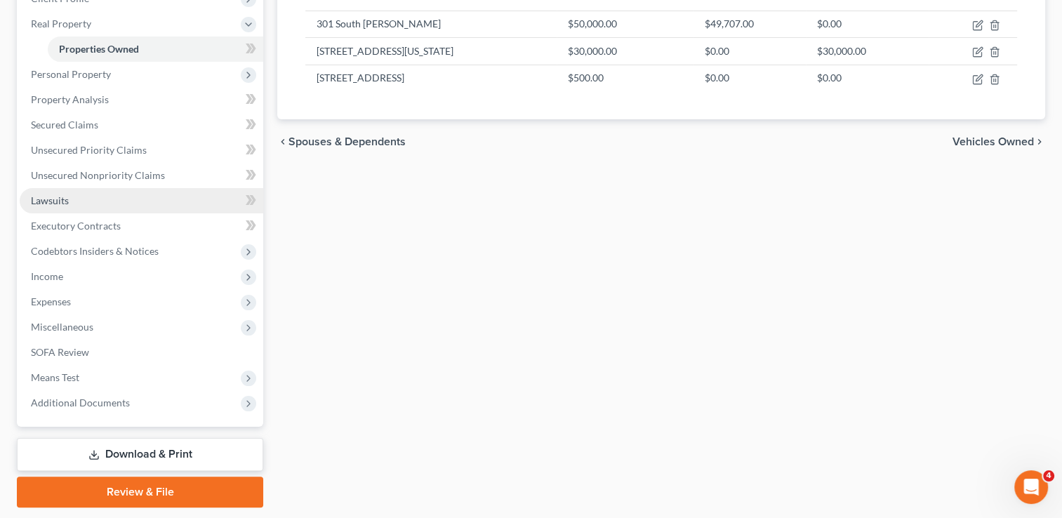
click at [69, 201] on link "Lawsuits" at bounding box center [141, 200] width 243 height 25
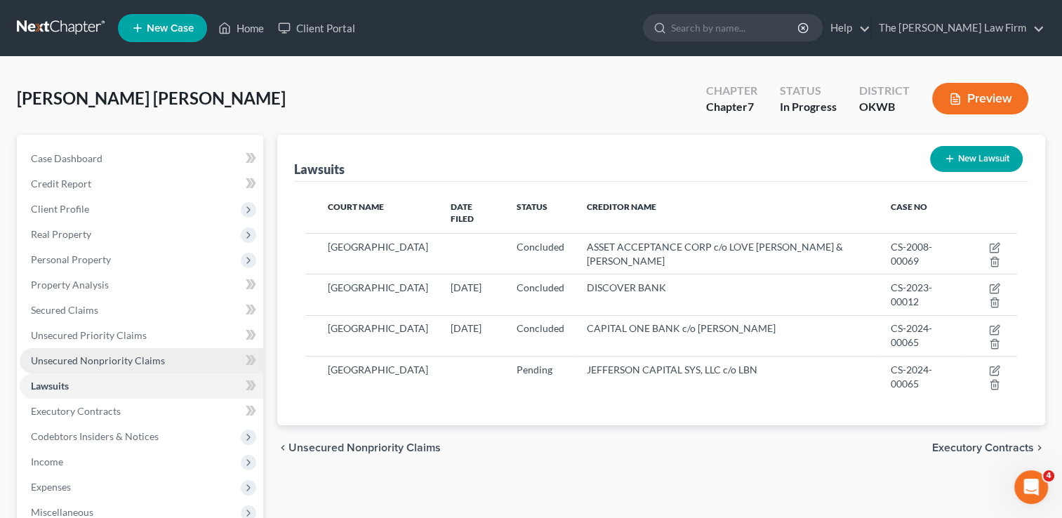
click at [104, 350] on link "Unsecured Nonpriority Claims" at bounding box center [141, 360] width 243 height 25
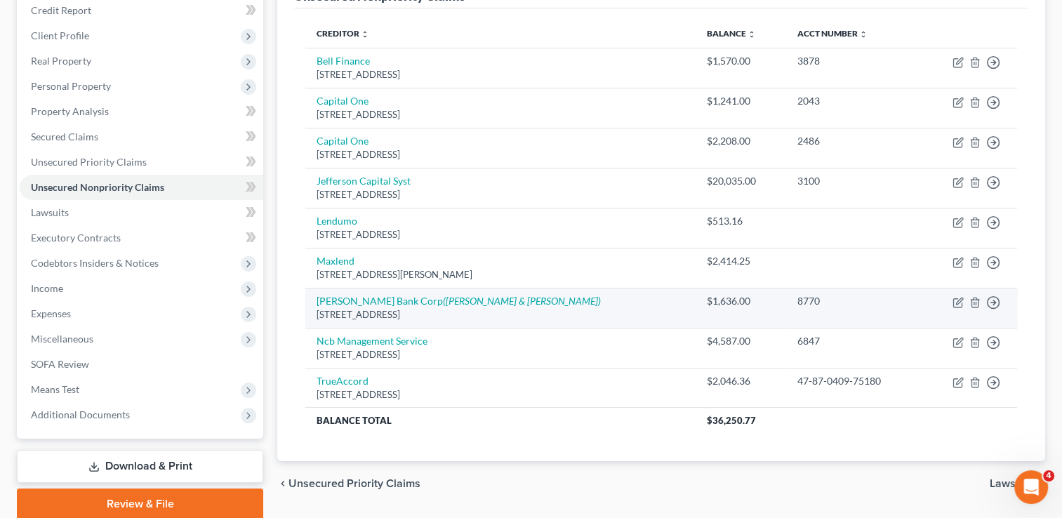
scroll to position [140, 0]
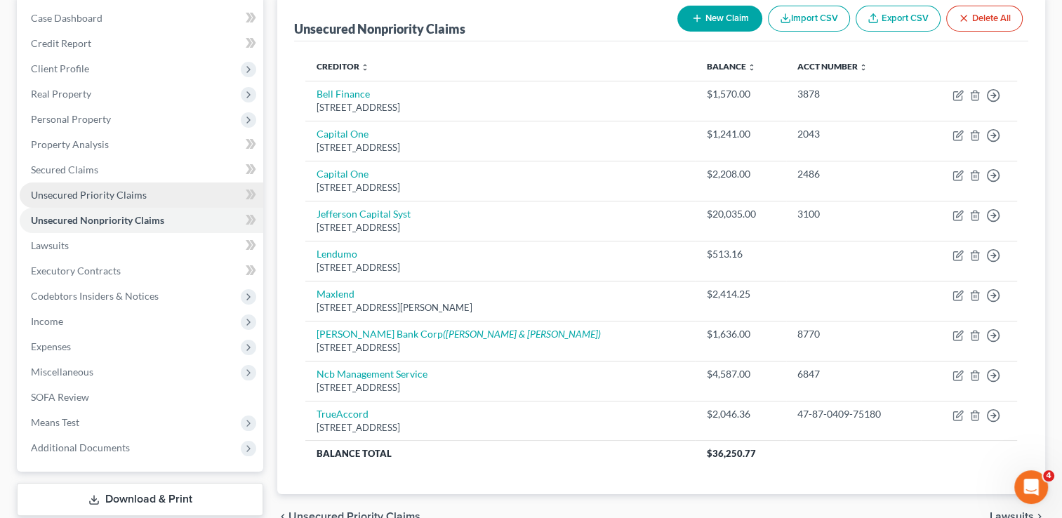
click at [157, 197] on link "Unsecured Priority Claims" at bounding box center [141, 194] width 243 height 25
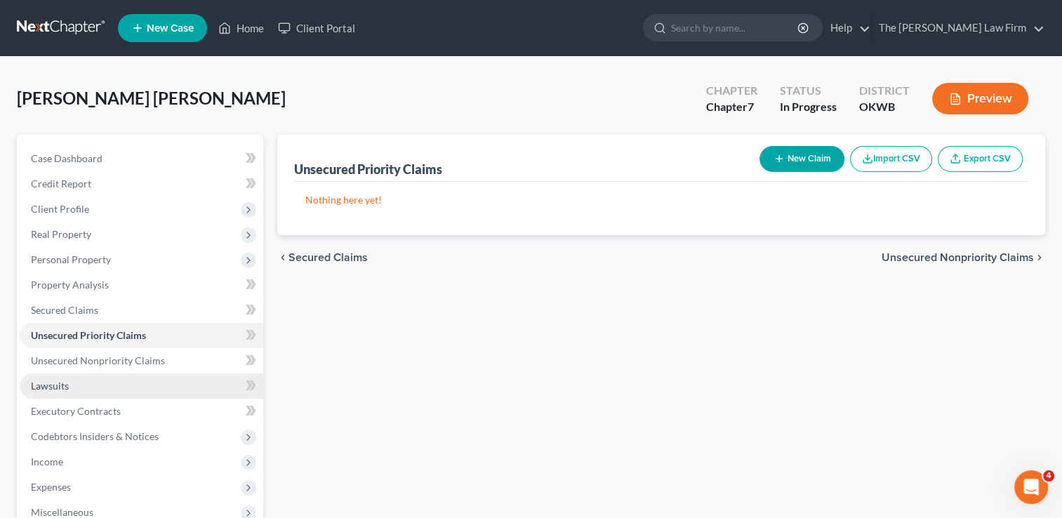
click at [74, 389] on link "Lawsuits" at bounding box center [141, 385] width 243 height 25
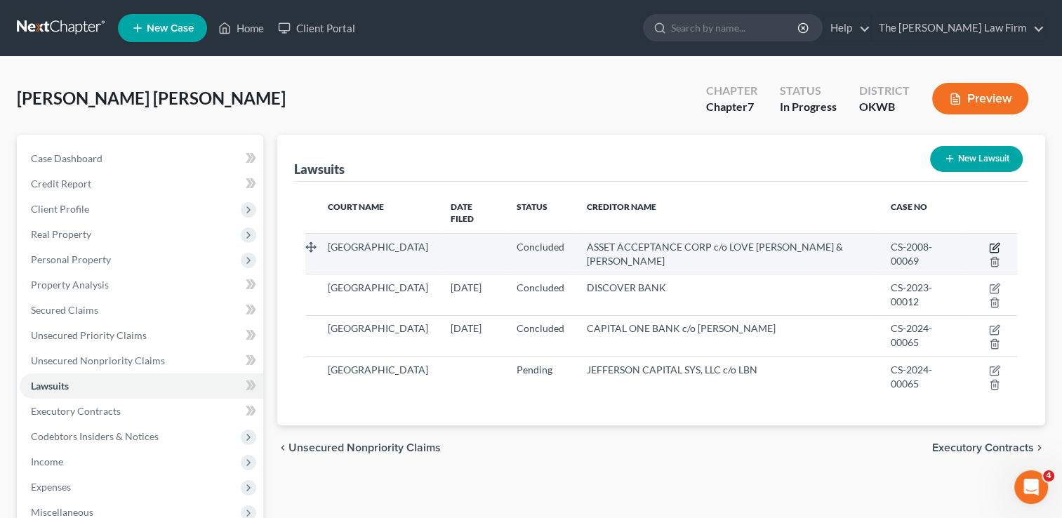
click at [989, 242] on icon "button" at bounding box center [994, 247] width 11 height 11
select select "37"
select select "2"
select select "1"
select select "37"
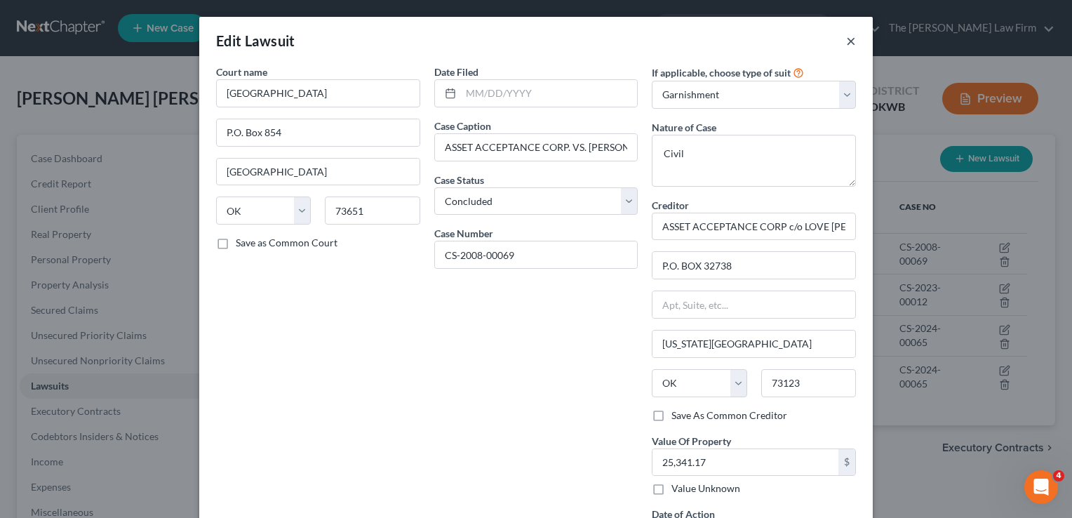
click at [846, 42] on button "×" at bounding box center [851, 40] width 10 height 17
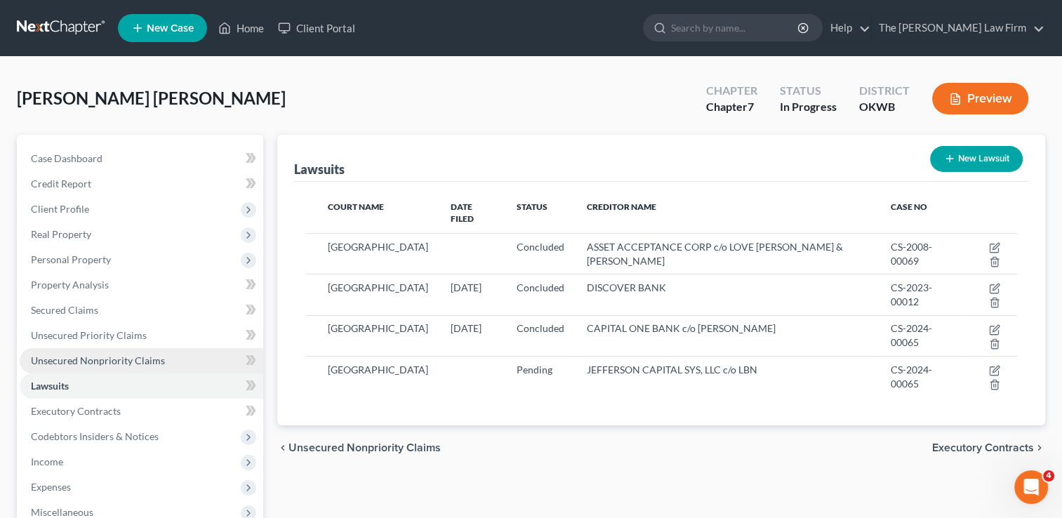
click at [101, 357] on span "Unsecured Nonpriority Claims" at bounding box center [98, 360] width 134 height 12
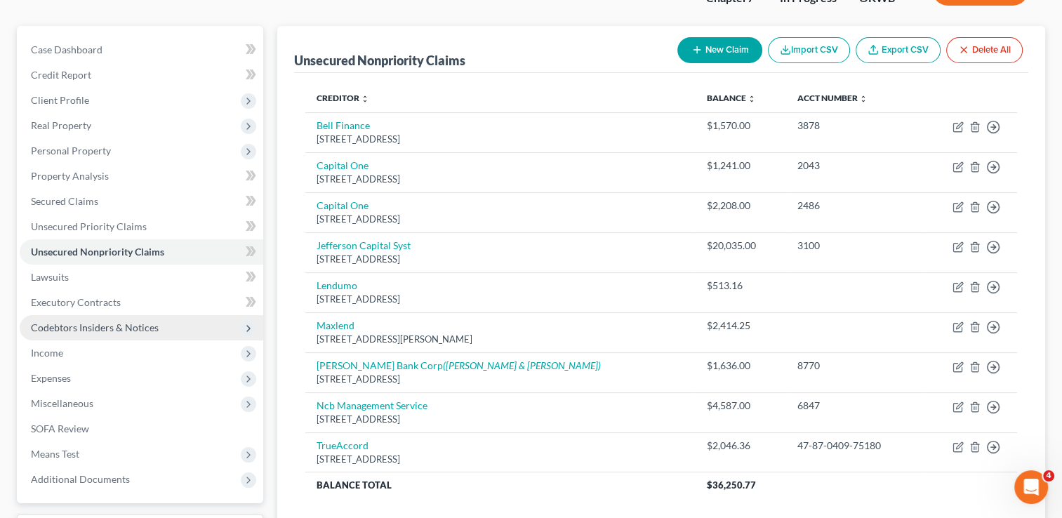
scroll to position [86, 0]
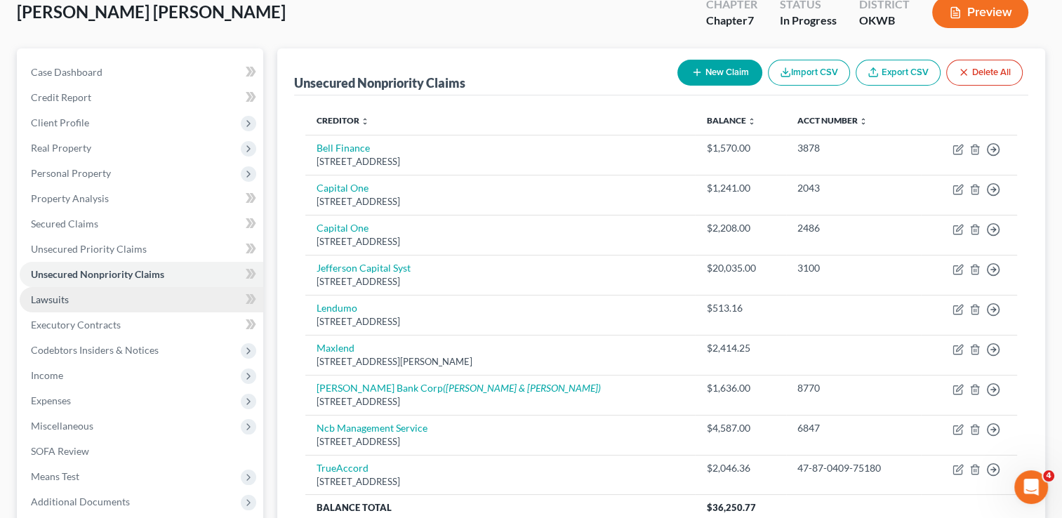
click at [60, 302] on span "Lawsuits" at bounding box center [50, 299] width 38 height 12
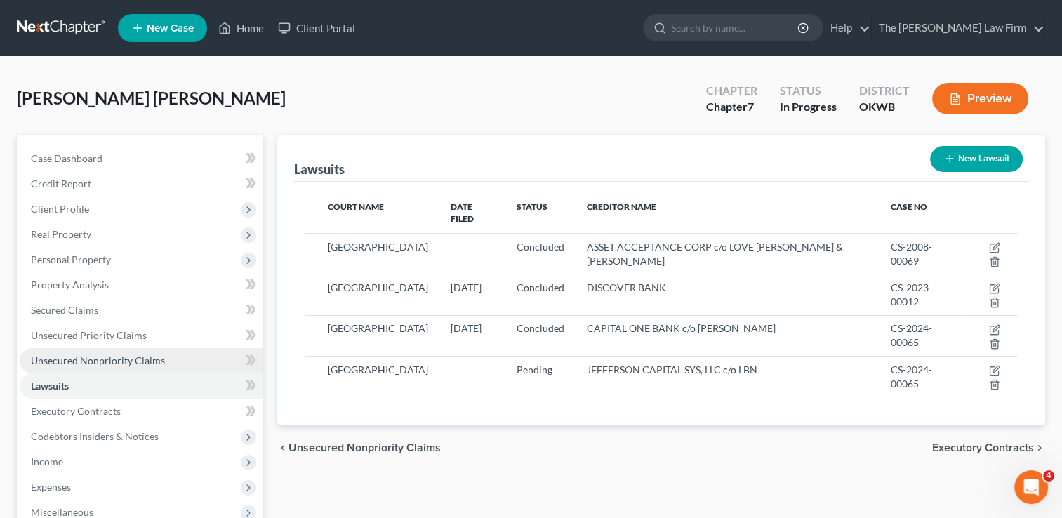
click at [98, 362] on span "Unsecured Nonpriority Claims" at bounding box center [98, 360] width 134 height 12
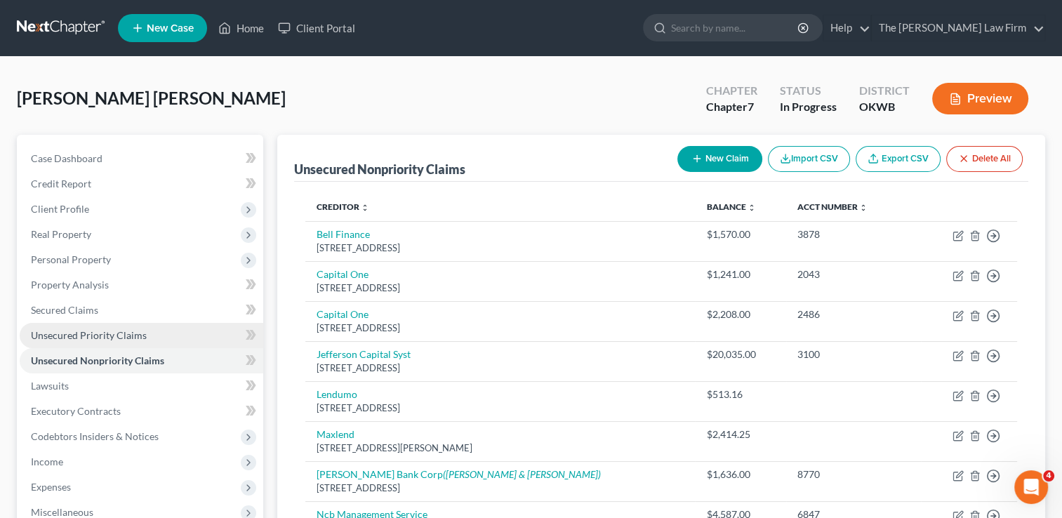
click at [112, 339] on span "Unsecured Priority Claims" at bounding box center [89, 335] width 116 height 12
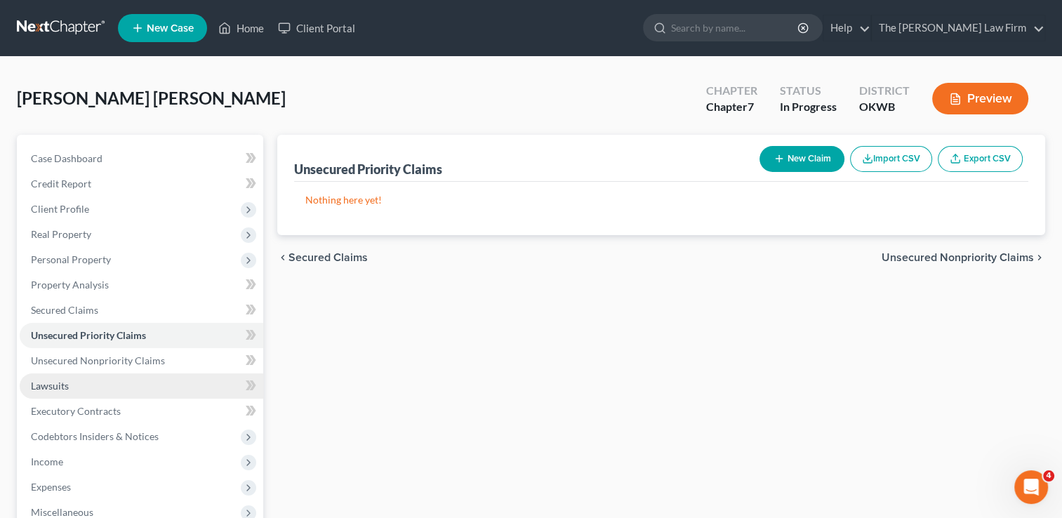
click at [59, 389] on span "Lawsuits" at bounding box center [50, 386] width 38 height 12
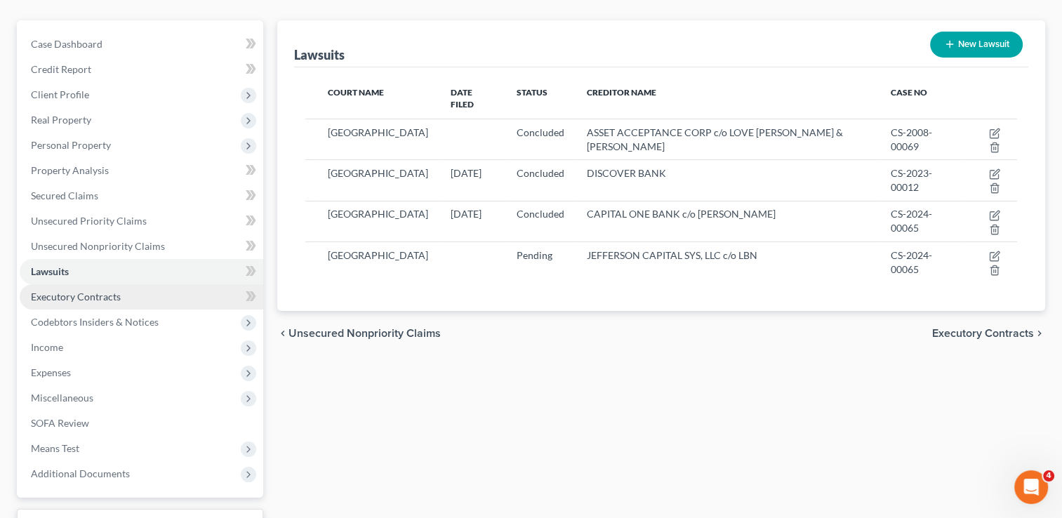
scroll to position [227, 0]
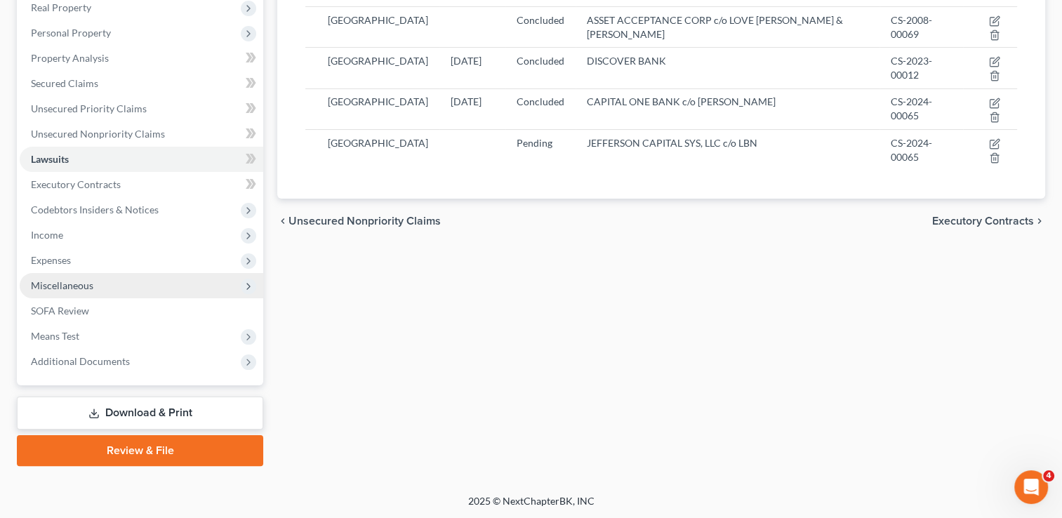
click at [67, 285] on span "Miscellaneous" at bounding box center [62, 285] width 62 height 12
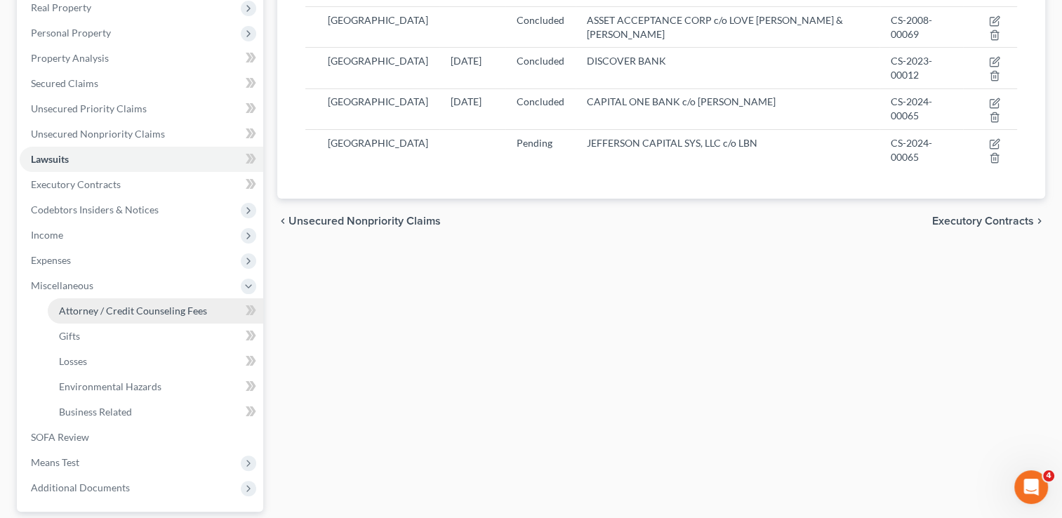
click at [145, 310] on span "Attorney / Credit Counseling Fees" at bounding box center [133, 311] width 148 height 12
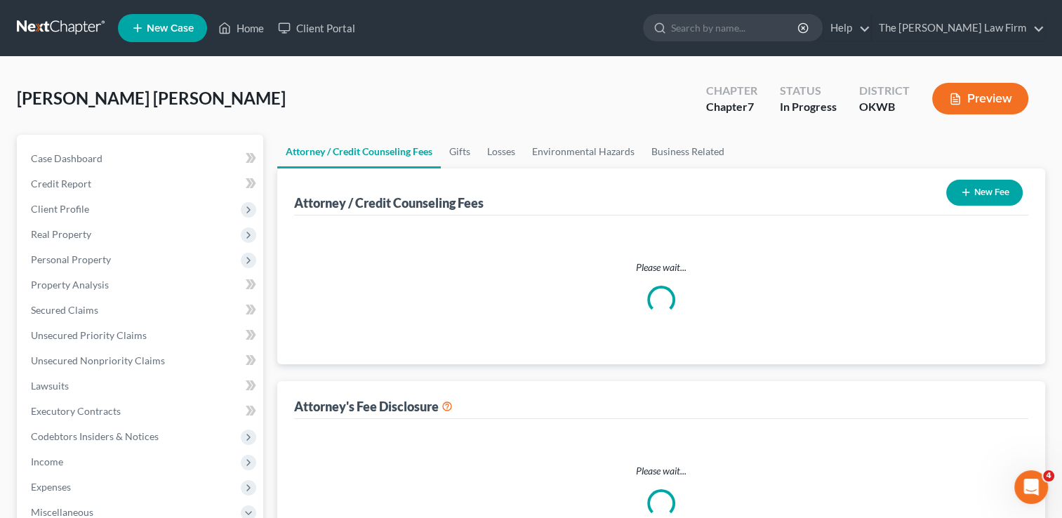
select select "0"
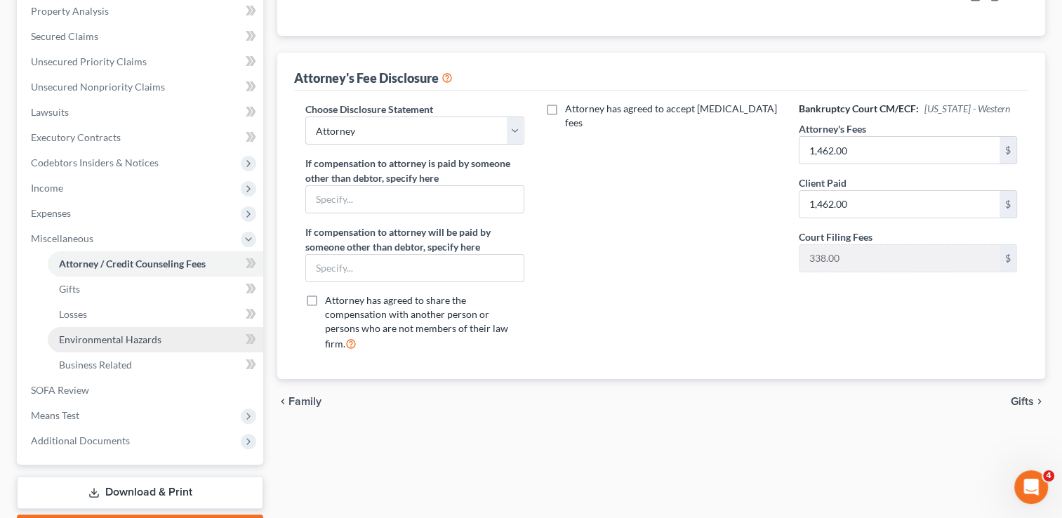
scroll to position [281, 0]
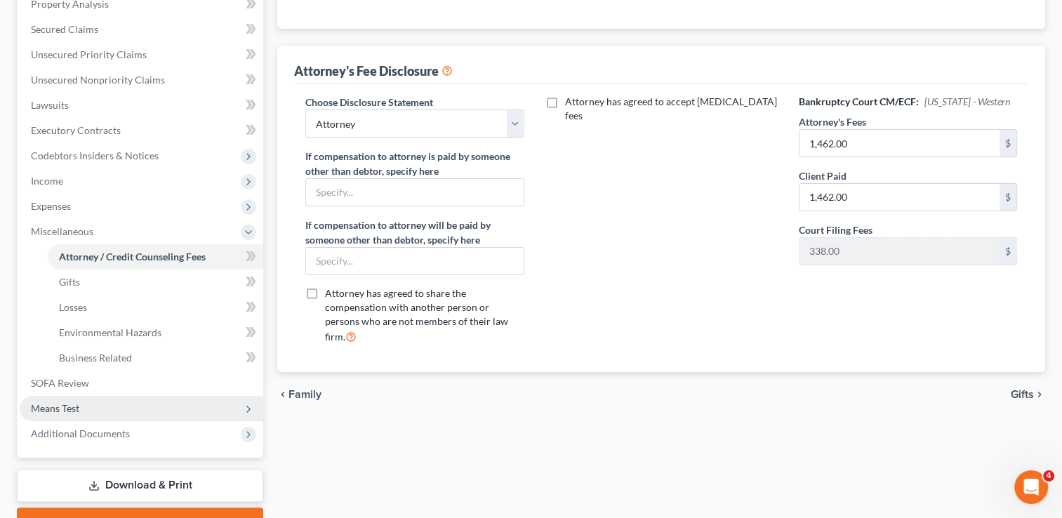
click at [55, 407] on span "Means Test" at bounding box center [55, 408] width 48 height 12
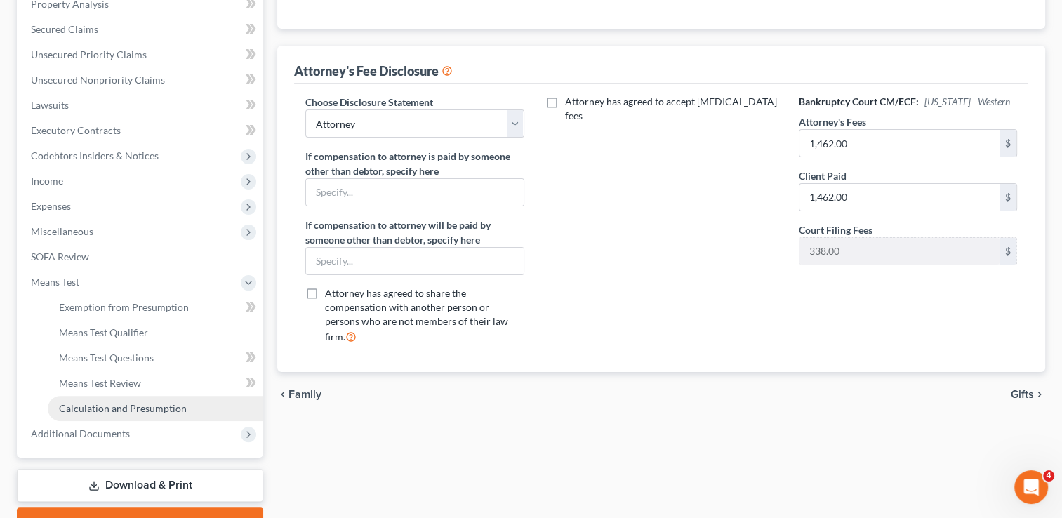
click at [111, 410] on span "Calculation and Presumption" at bounding box center [123, 408] width 128 height 12
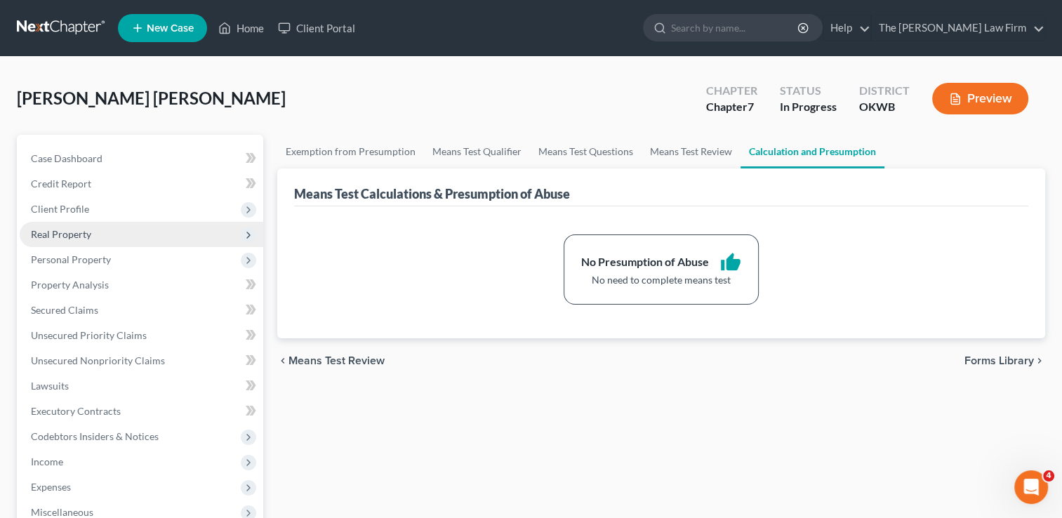
click at [81, 234] on span "Real Property" at bounding box center [61, 234] width 60 height 12
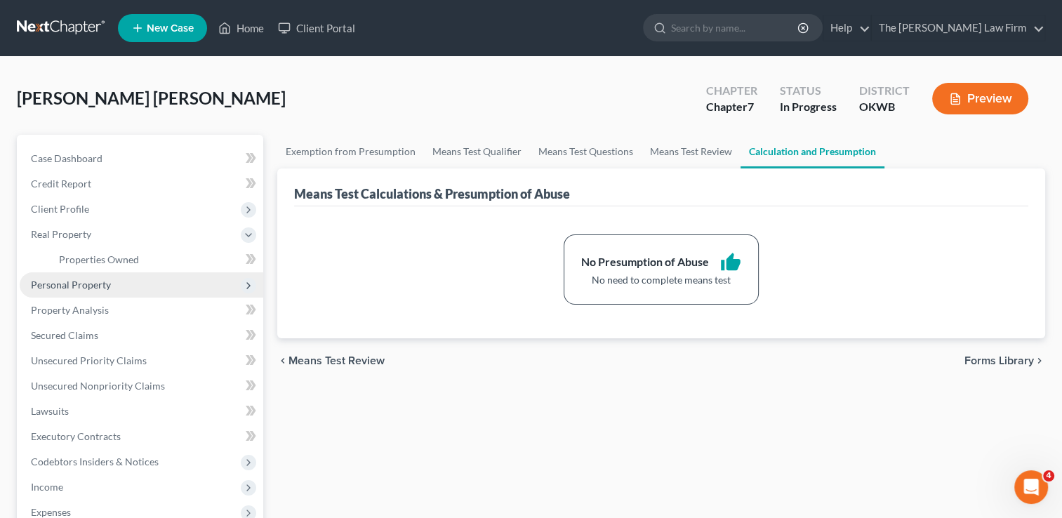
click at [81, 285] on span "Personal Property" at bounding box center [71, 285] width 80 height 12
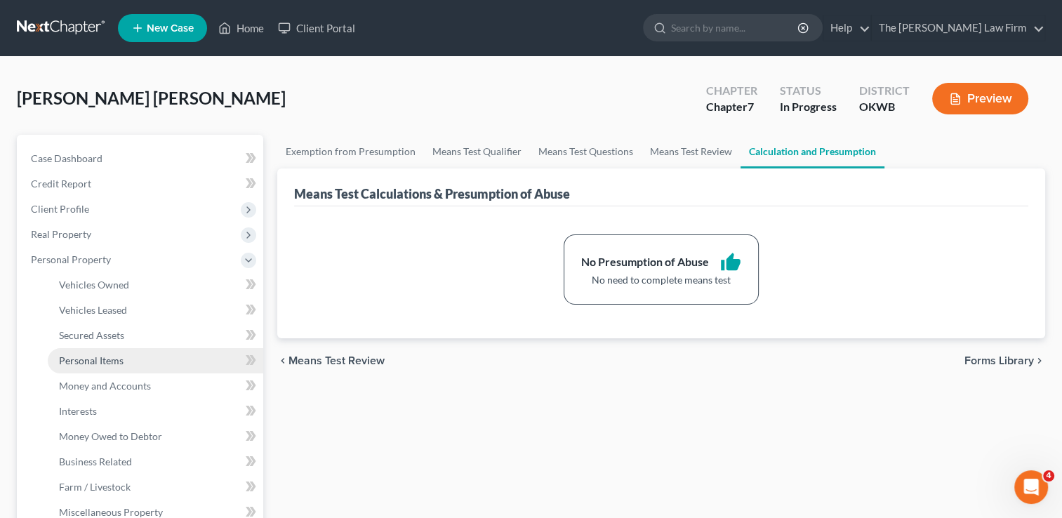
click at [98, 352] on link "Personal Items" at bounding box center [155, 360] width 215 height 25
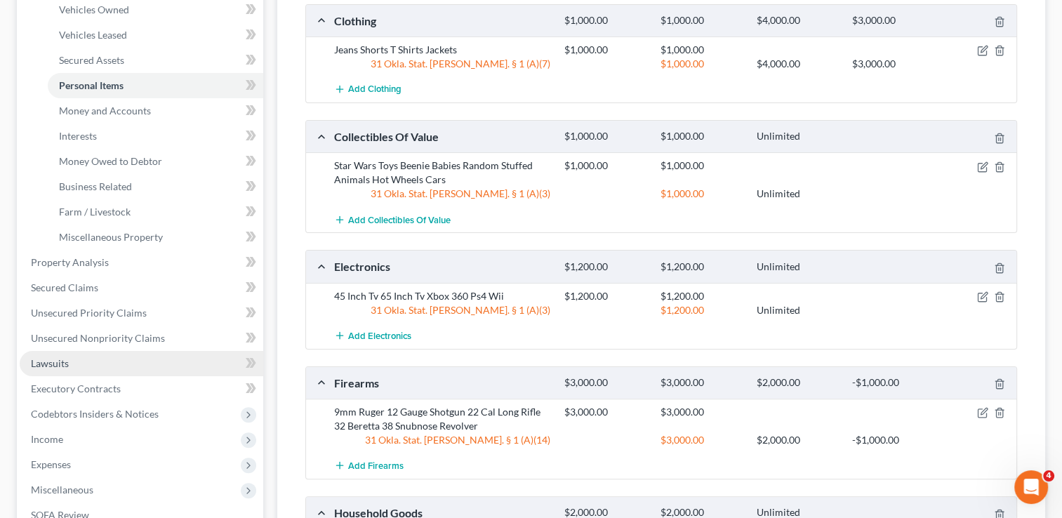
scroll to position [281, 0]
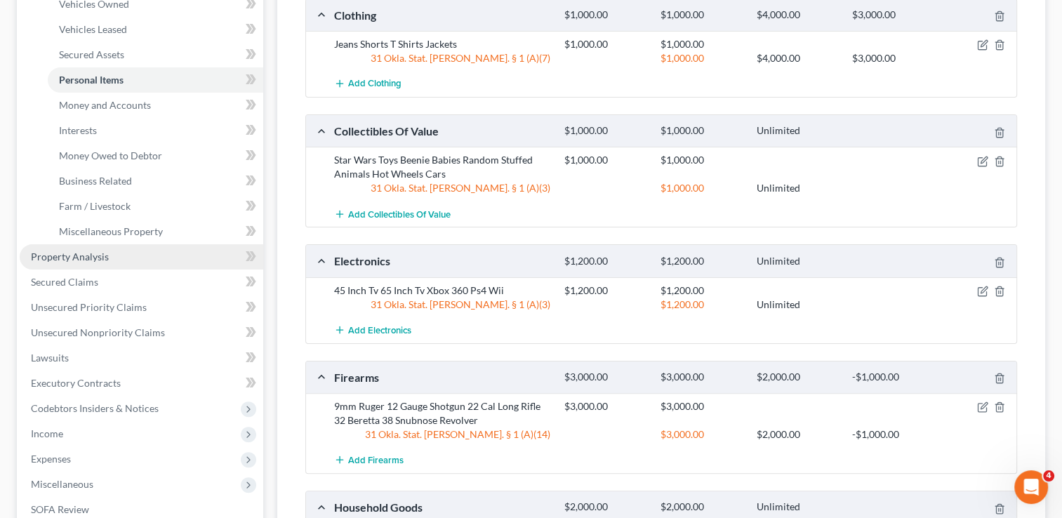
click at [88, 255] on span "Property Analysis" at bounding box center [70, 256] width 78 height 12
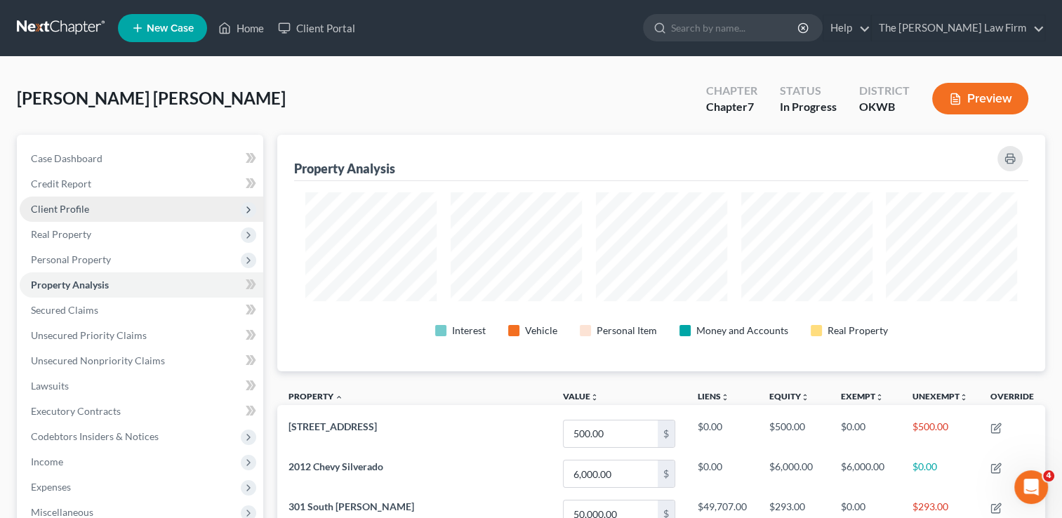
click at [78, 206] on span "Client Profile" at bounding box center [60, 209] width 58 height 12
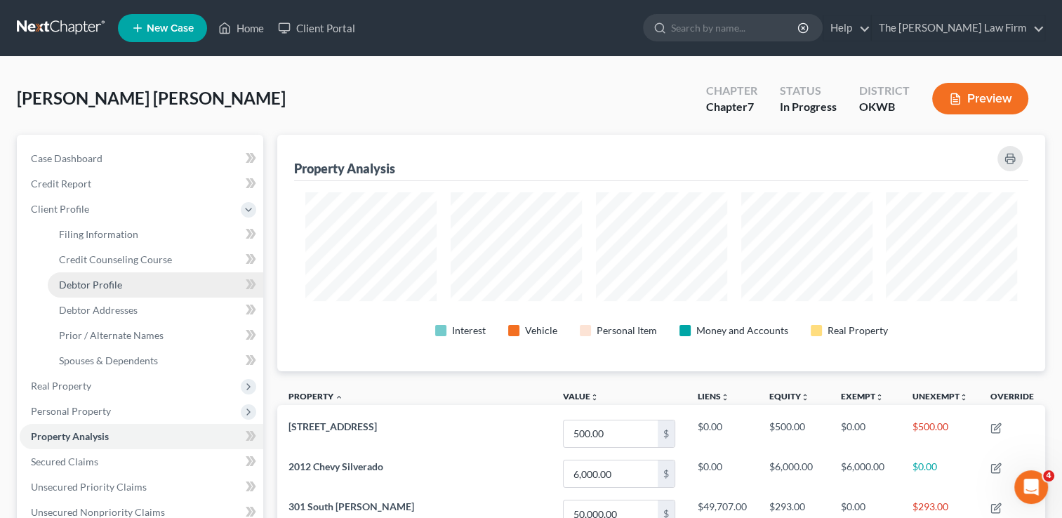
click at [104, 287] on span "Debtor Profile" at bounding box center [90, 285] width 63 height 12
select select "4"
select select "0"
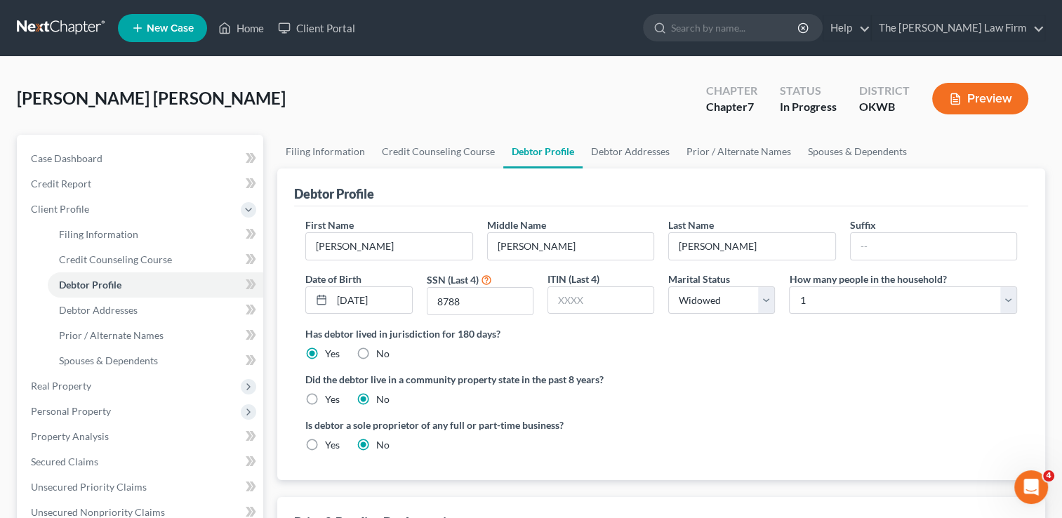
click at [68, 18] on link at bounding box center [62, 27] width 90 height 25
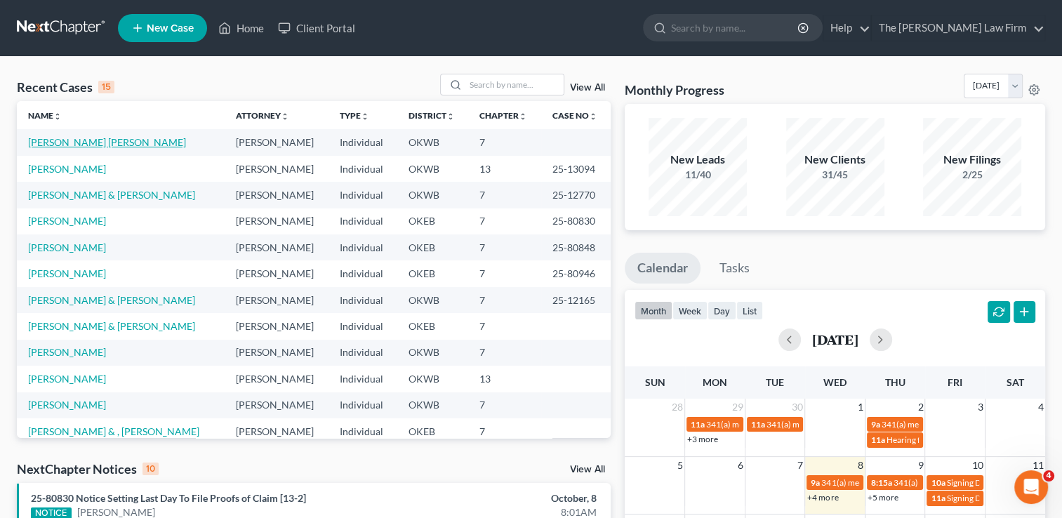
click at [73, 142] on link "[PERSON_NAME] [PERSON_NAME]" at bounding box center [107, 142] width 158 height 12
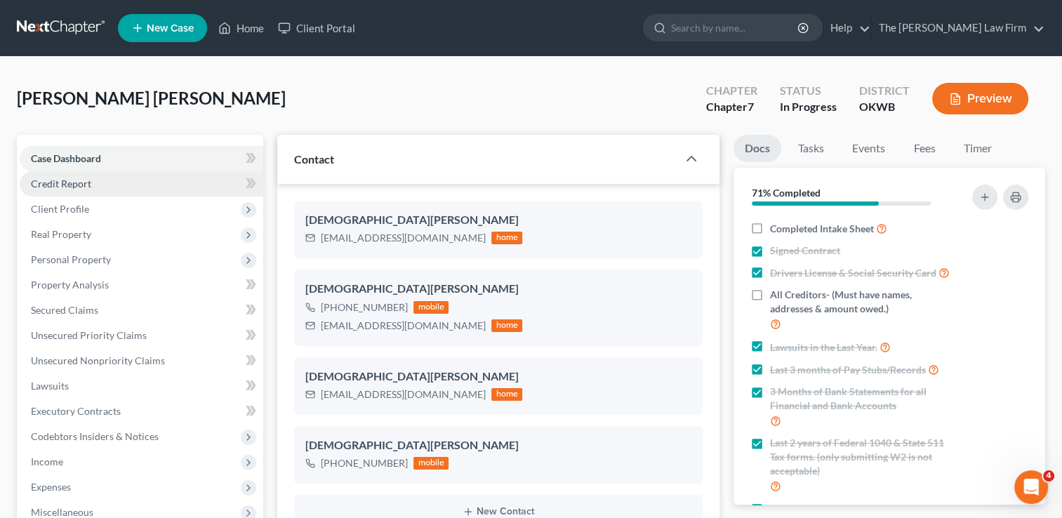
scroll to position [1161, 0]
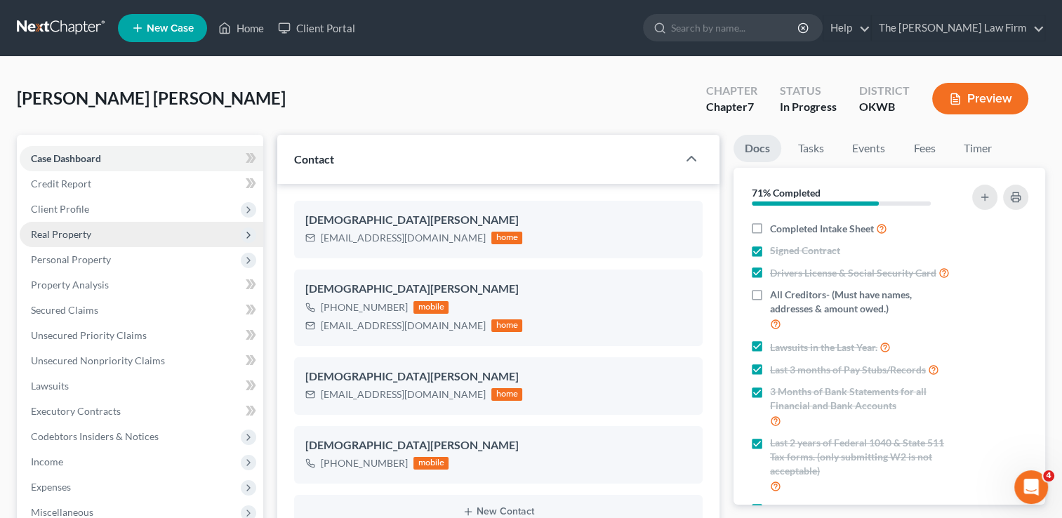
click at [48, 228] on span "Real Property" at bounding box center [61, 234] width 60 height 12
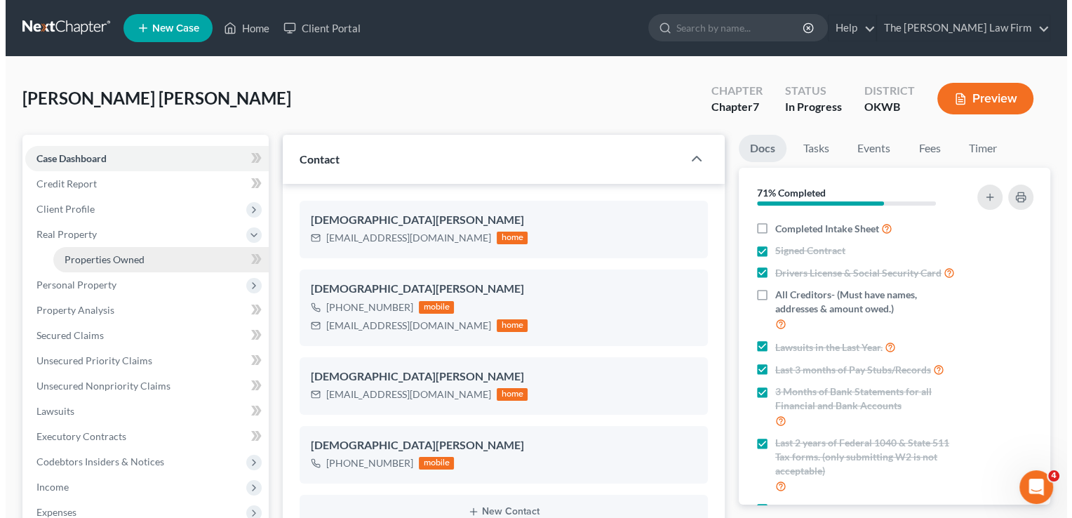
scroll to position [1369, 0]
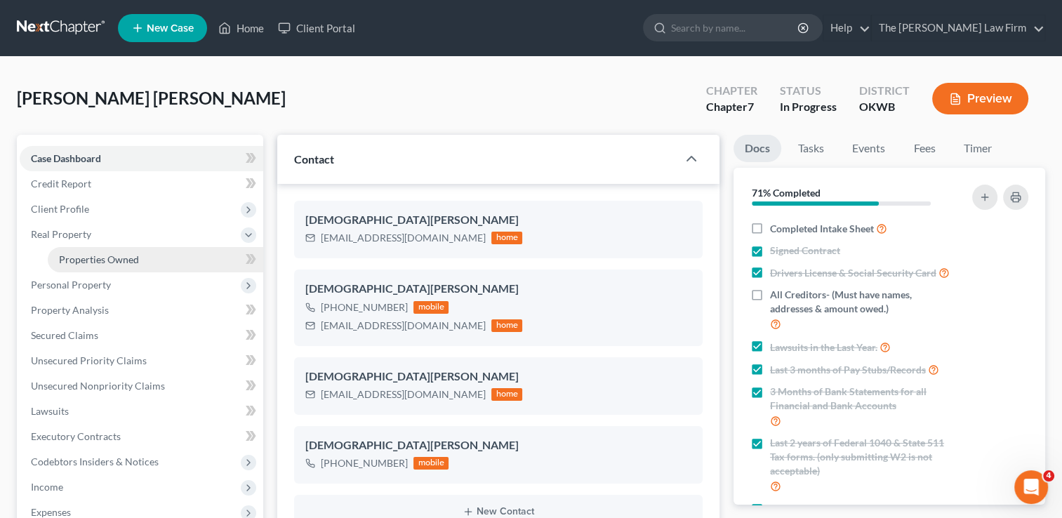
drag, startPoint x: 106, startPoint y: 254, endPoint x: 113, endPoint y: 256, distance: 7.3
click at [106, 253] on span "Properties Owned" at bounding box center [99, 259] width 80 height 12
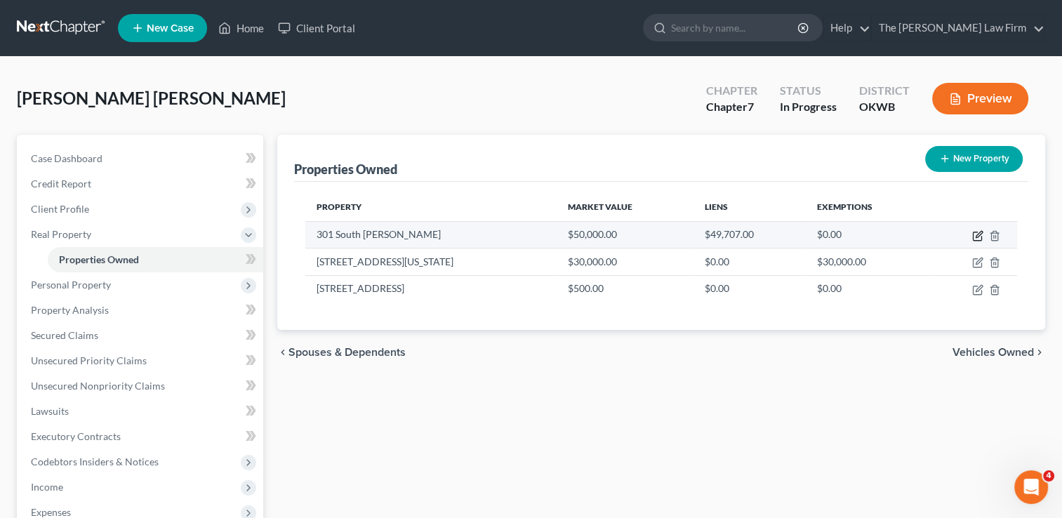
click at [977, 234] on icon "button" at bounding box center [977, 235] width 11 height 11
select select "37"
select select "0"
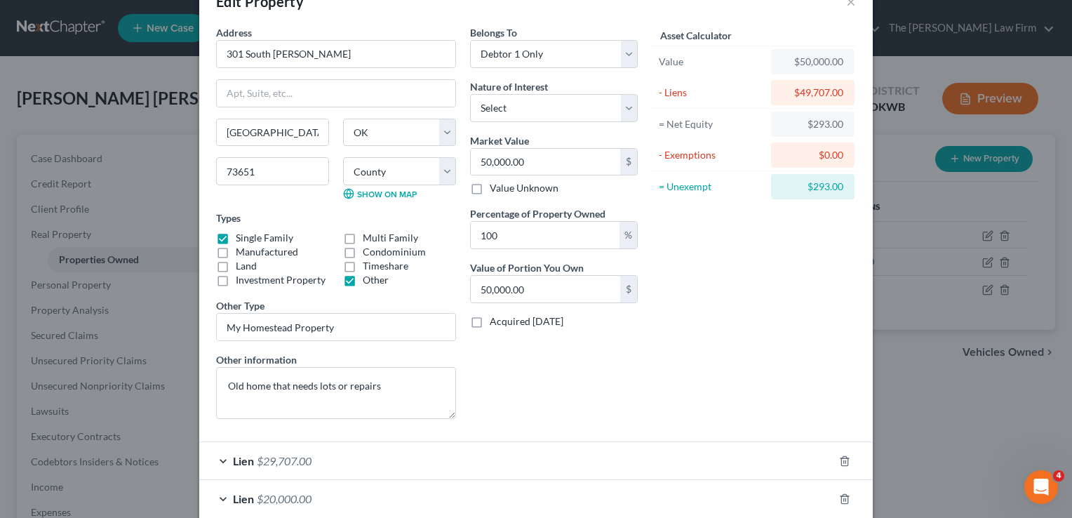
scroll to position [114, 0]
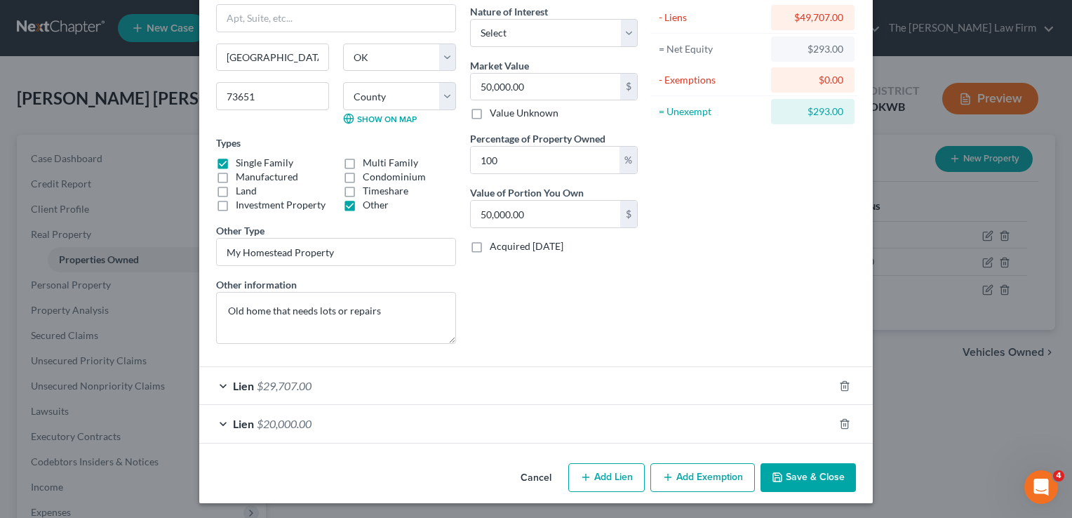
click at [363, 380] on div "Lien $29,707.00" at bounding box center [516, 385] width 634 height 37
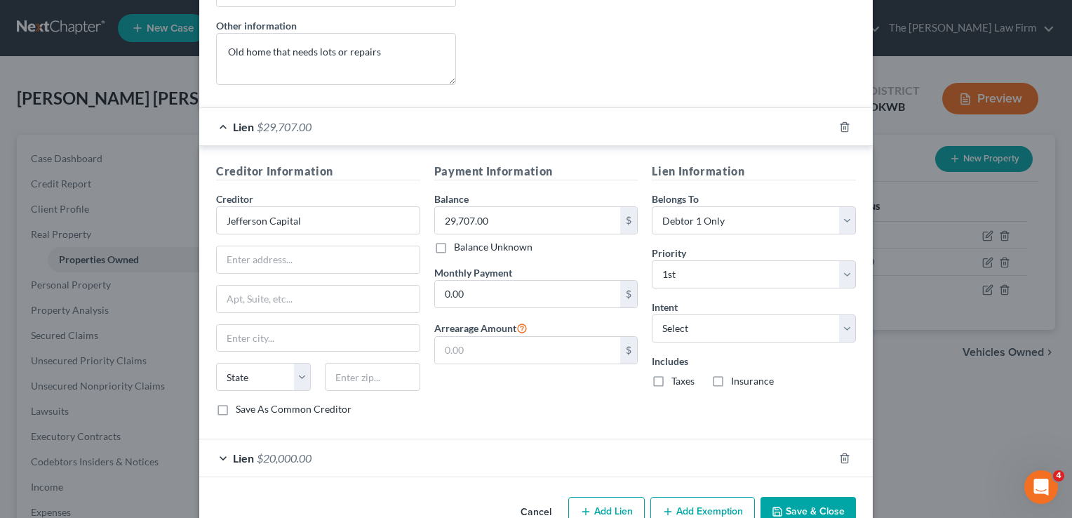
scroll to position [406, 0]
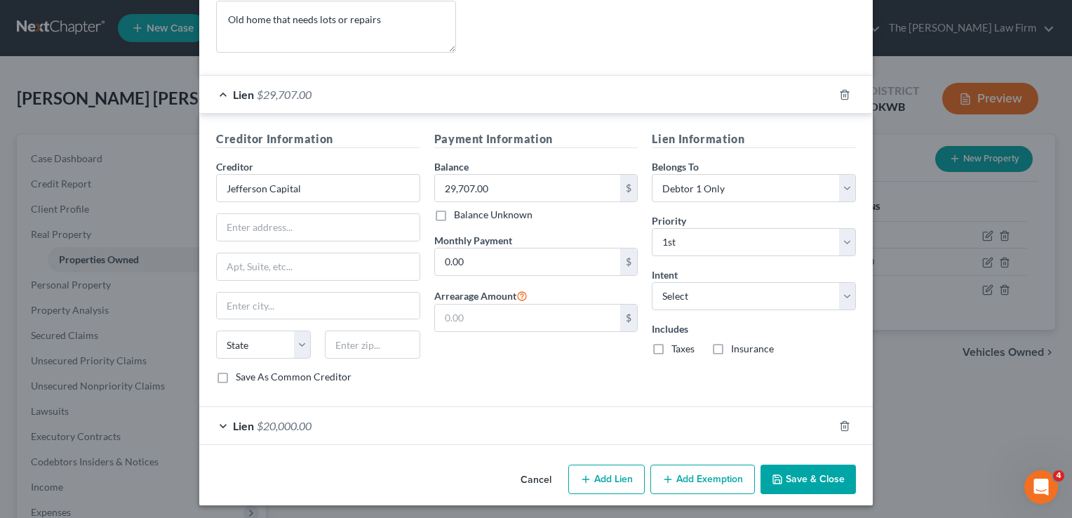
click at [528, 473] on button "Cancel" at bounding box center [535, 480] width 53 height 28
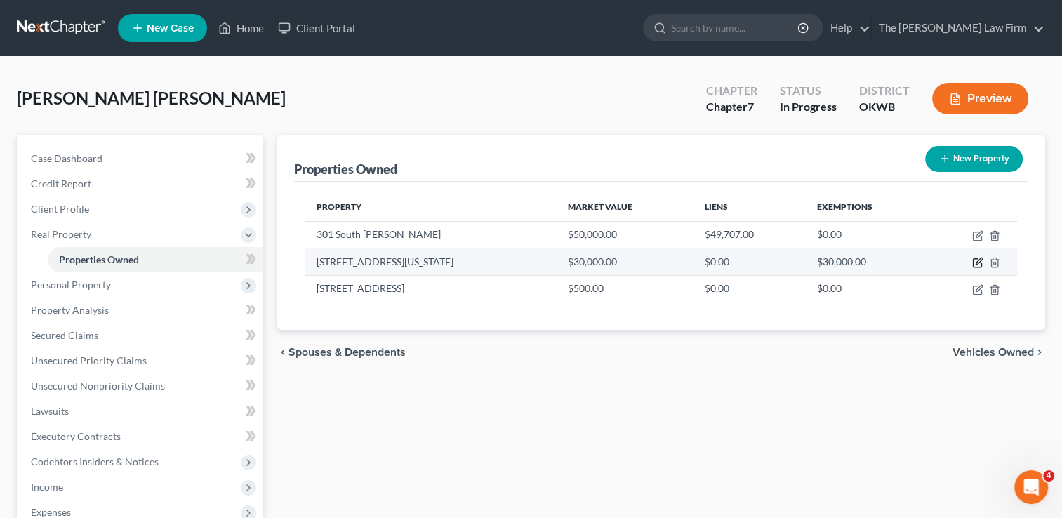
click at [978, 262] on icon "button" at bounding box center [978, 261] width 6 height 6
select select "37"
select select "3"
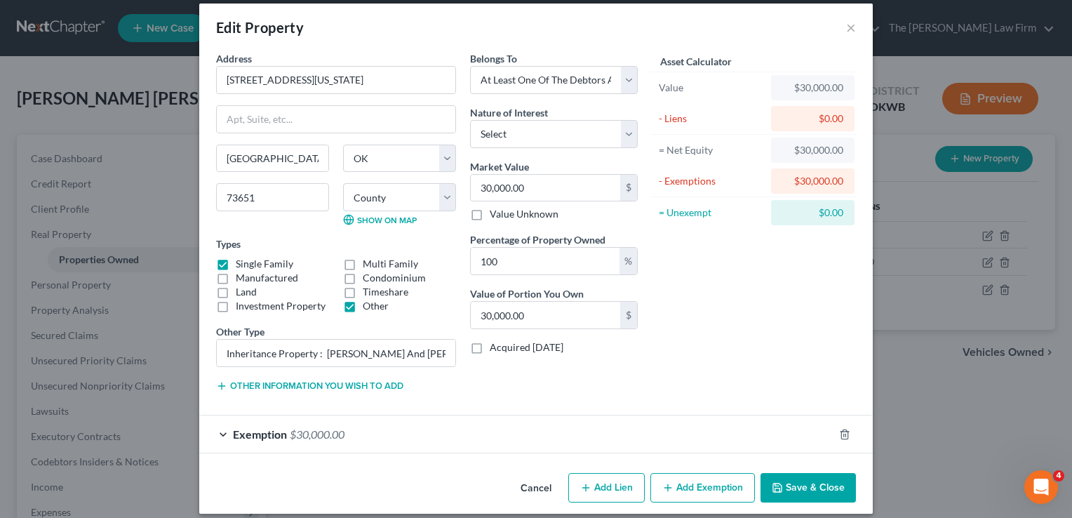
scroll to position [24, 0]
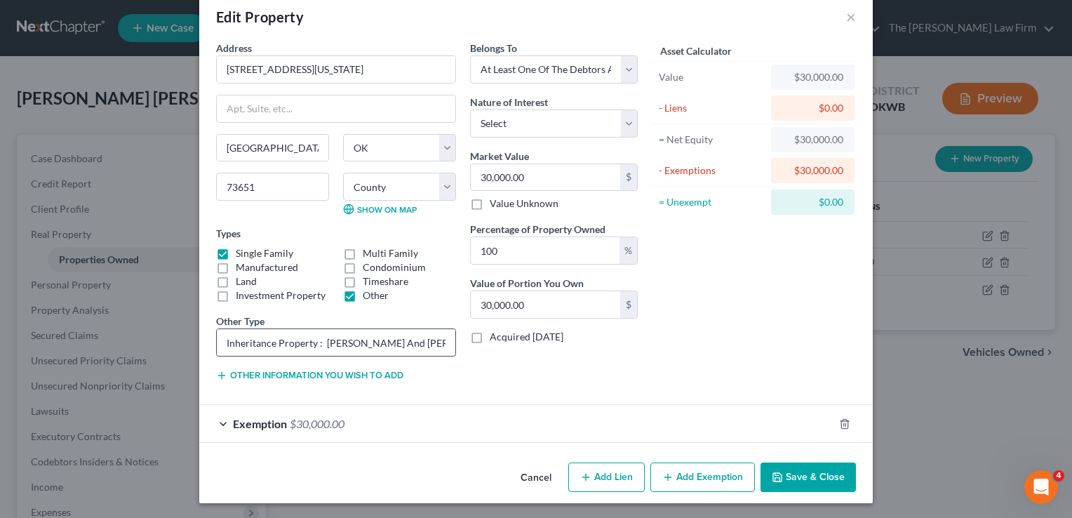
click at [375, 340] on input "Inheritance Property : Keith And Dianna Lunsford" at bounding box center [336, 342] width 239 height 27
drag, startPoint x: 462, startPoint y: 344, endPoint x: 563, endPoint y: 349, distance: 101.2
click at [563, 349] on div "Address * 330 N Washington Hobart State AL AK AR AZ CA CO CT DE DC FL GA GU HI …" at bounding box center [427, 217] width 436 height 352
click at [500, 368] on div "Belongs To * Select Debtor 1 Only Debtor 2 Only Debtor 1 And Debtor 2 Only At L…" at bounding box center [554, 217] width 182 height 352
click at [389, 423] on div "Exemption $30,000.00" at bounding box center [516, 423] width 634 height 37
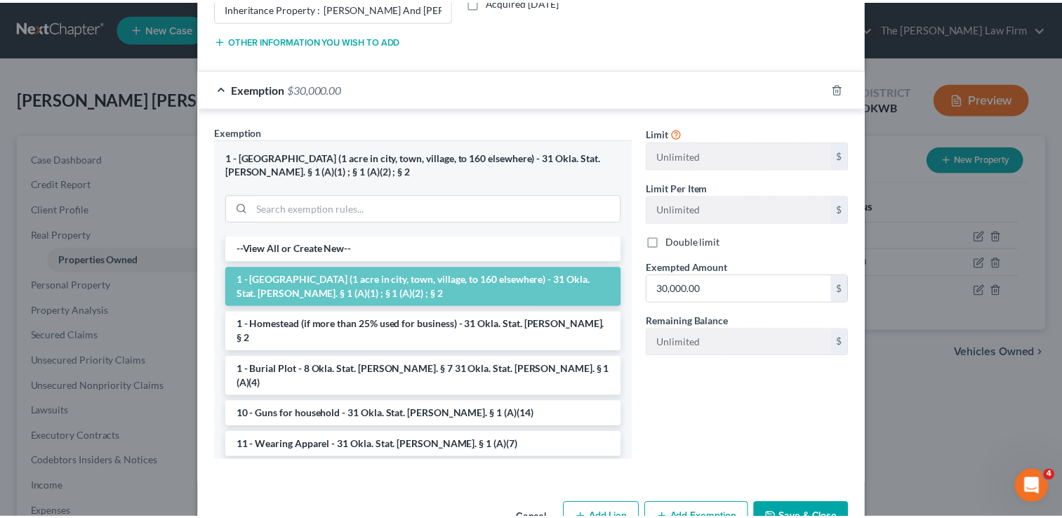
scroll to position [399, 0]
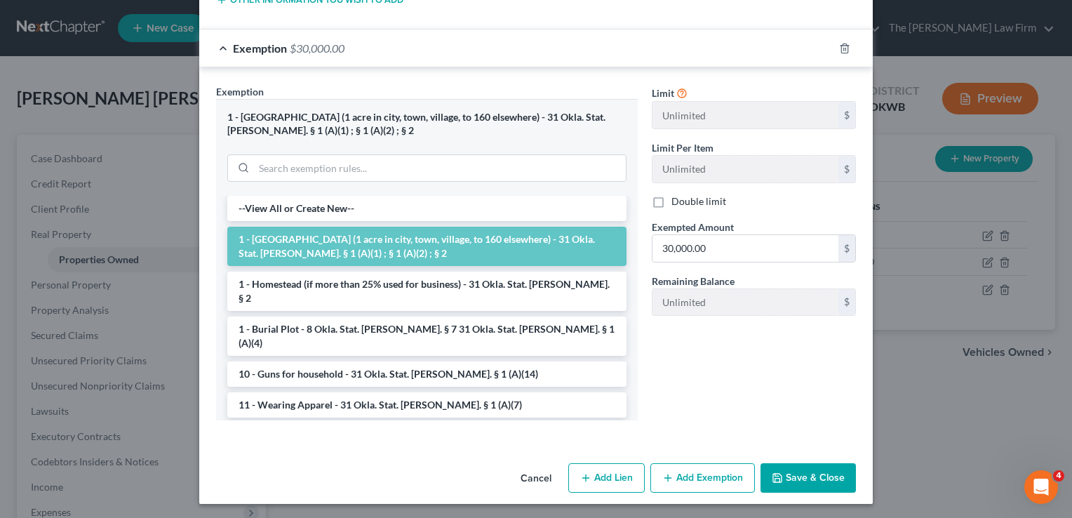
click at [526, 479] on button "Cancel" at bounding box center [535, 478] width 53 height 28
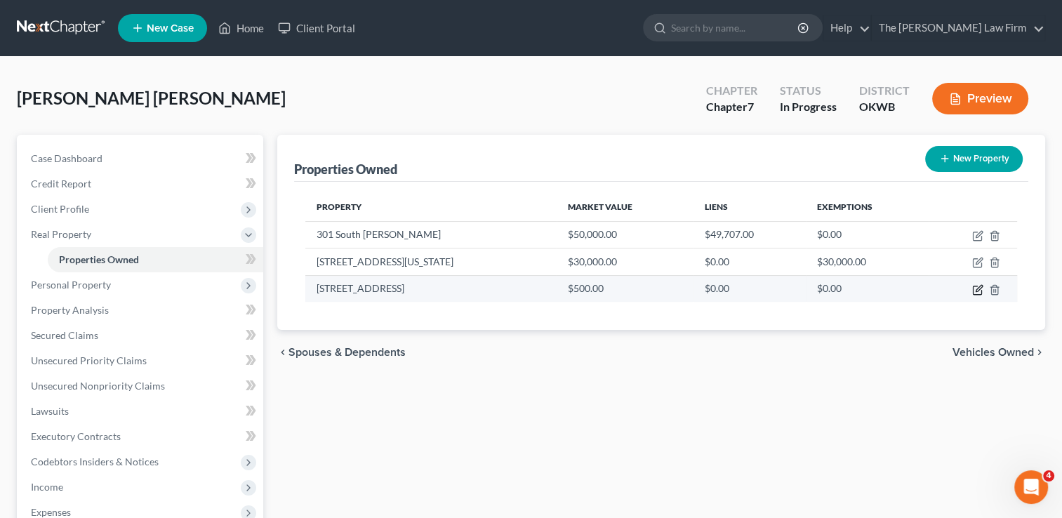
click at [975, 288] on icon "button" at bounding box center [977, 289] width 11 height 11
select select "37"
select select "0"
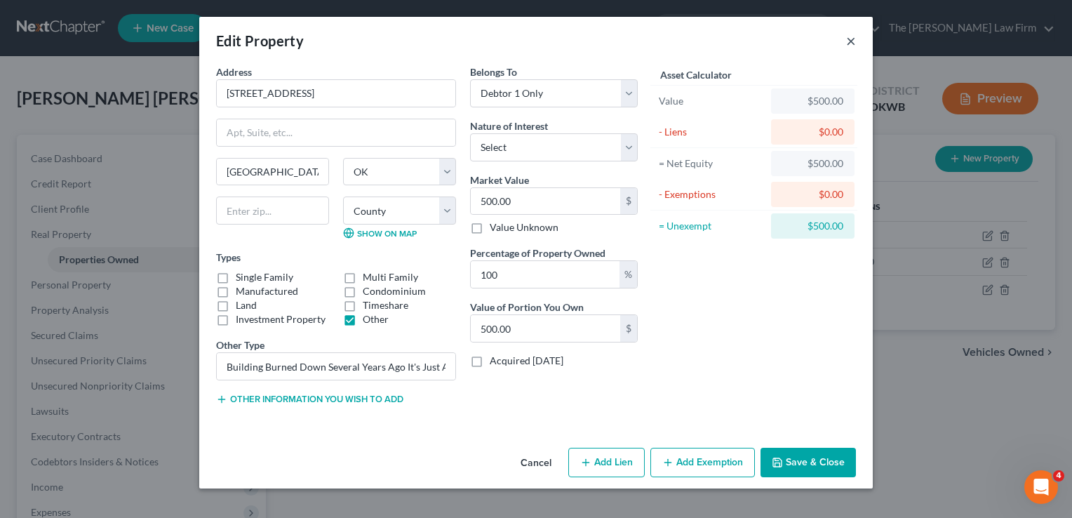
click at [853, 44] on button "×" at bounding box center [851, 40] width 10 height 17
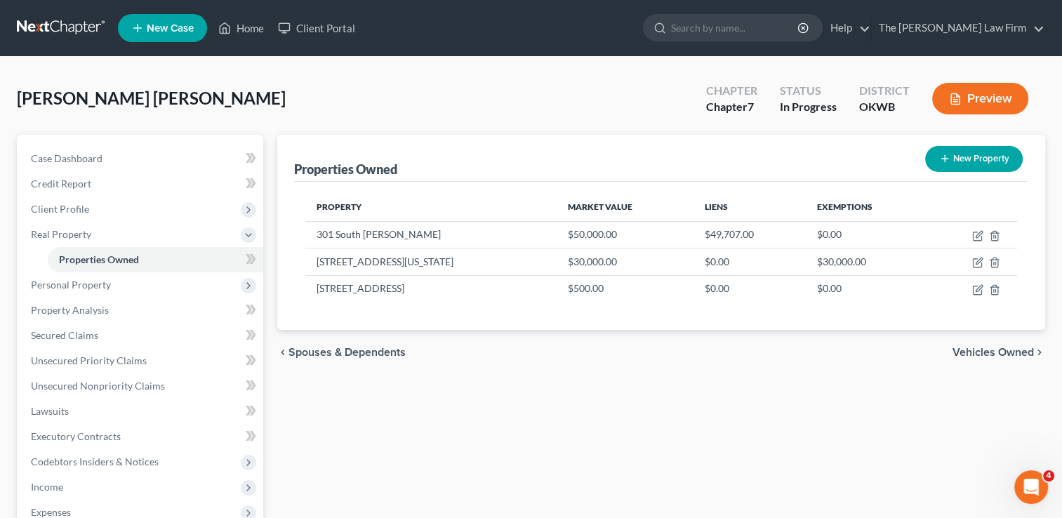
drag, startPoint x: 57, startPoint y: 26, endPoint x: 111, endPoint y: 45, distance: 57.3
click at [57, 26] on link at bounding box center [62, 27] width 90 height 25
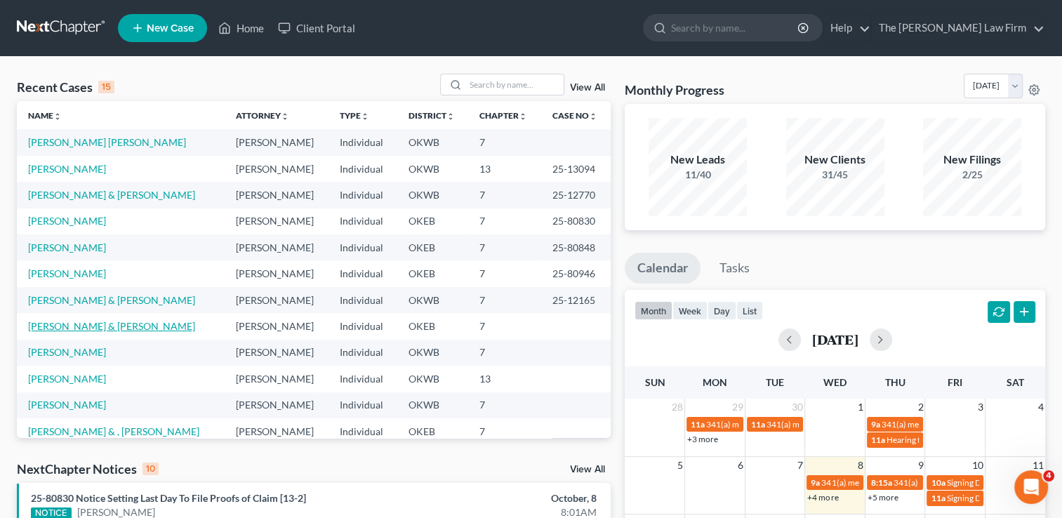
click at [97, 324] on link "[PERSON_NAME] & [PERSON_NAME]" at bounding box center [111, 326] width 167 height 12
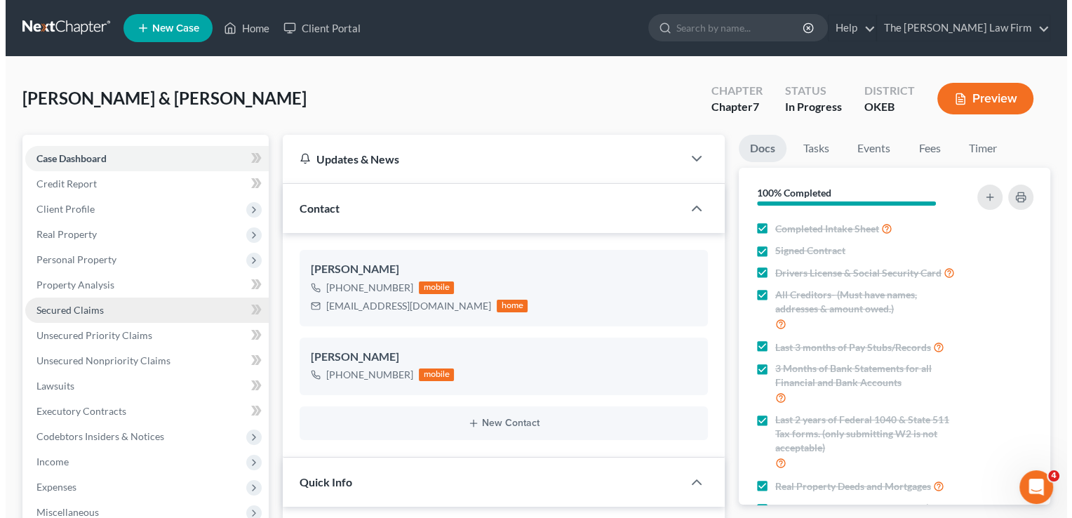
scroll to position [433, 0]
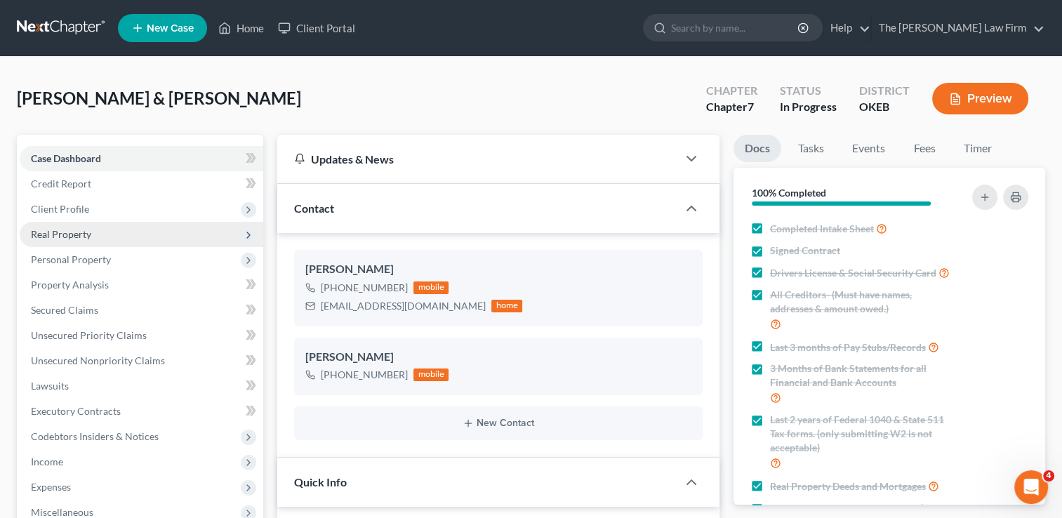
click at [69, 234] on span "Real Property" at bounding box center [61, 234] width 60 height 12
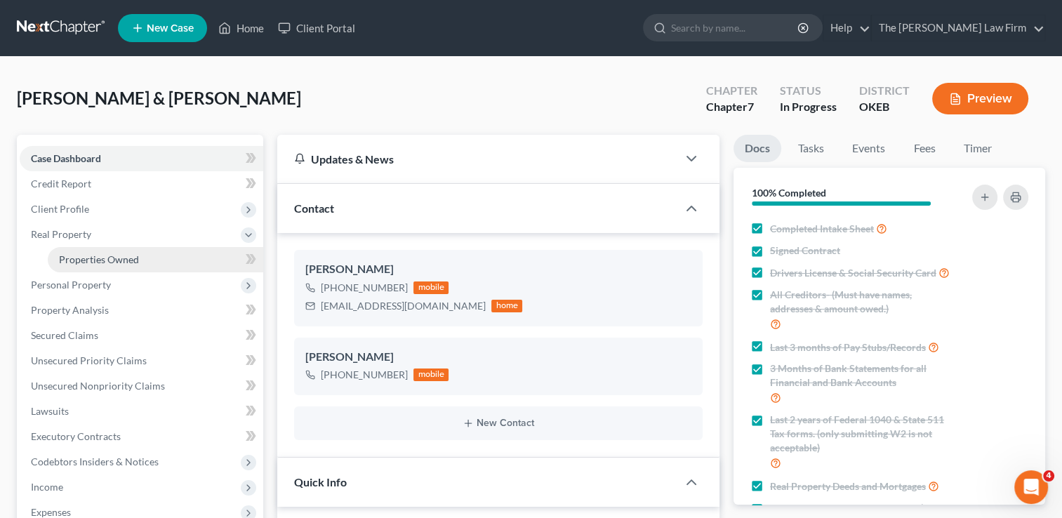
click at [81, 256] on span "Properties Owned" at bounding box center [99, 259] width 80 height 12
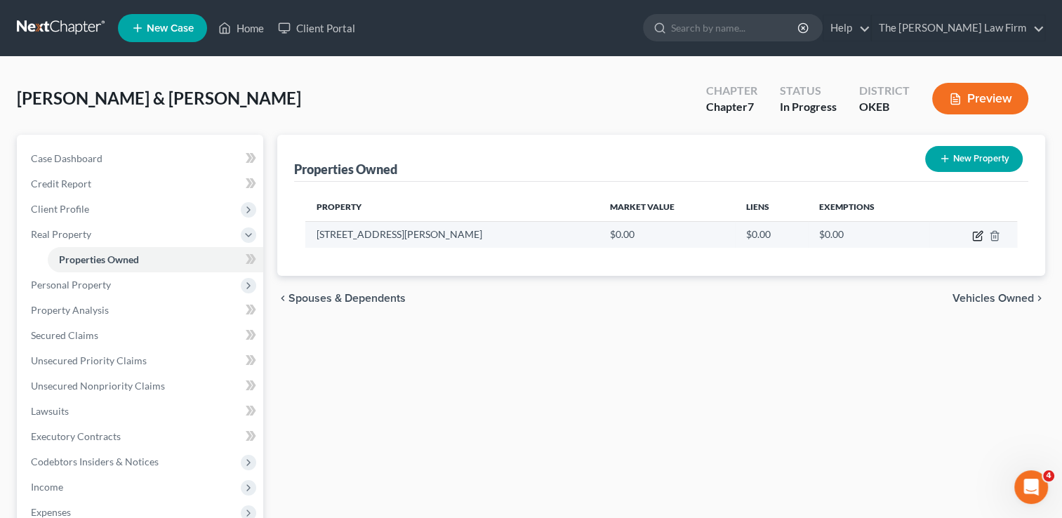
click at [979, 232] on icon "button" at bounding box center [977, 235] width 11 height 11
select select "37"
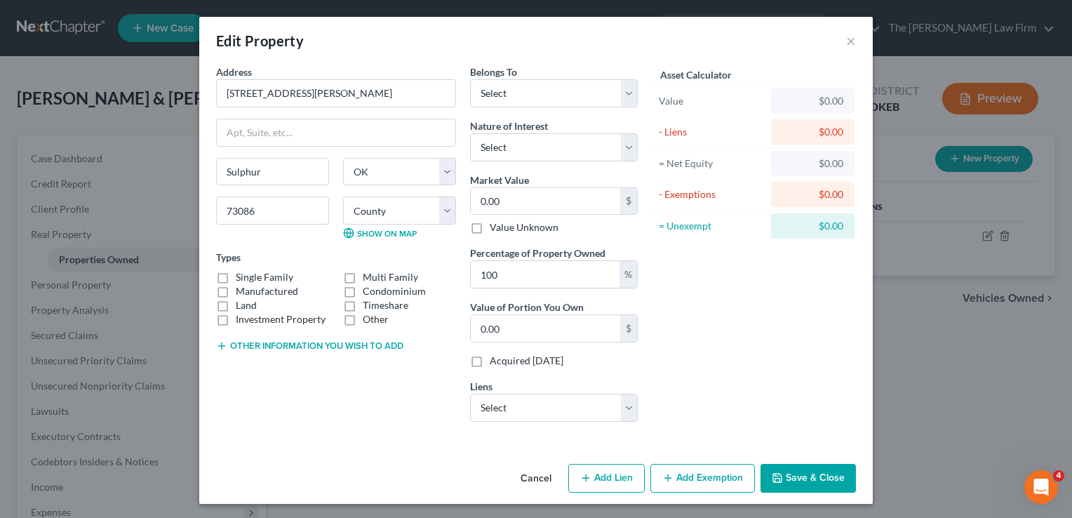
click at [699, 474] on button "Add Exemption" at bounding box center [702, 478] width 105 height 29
select select "2"
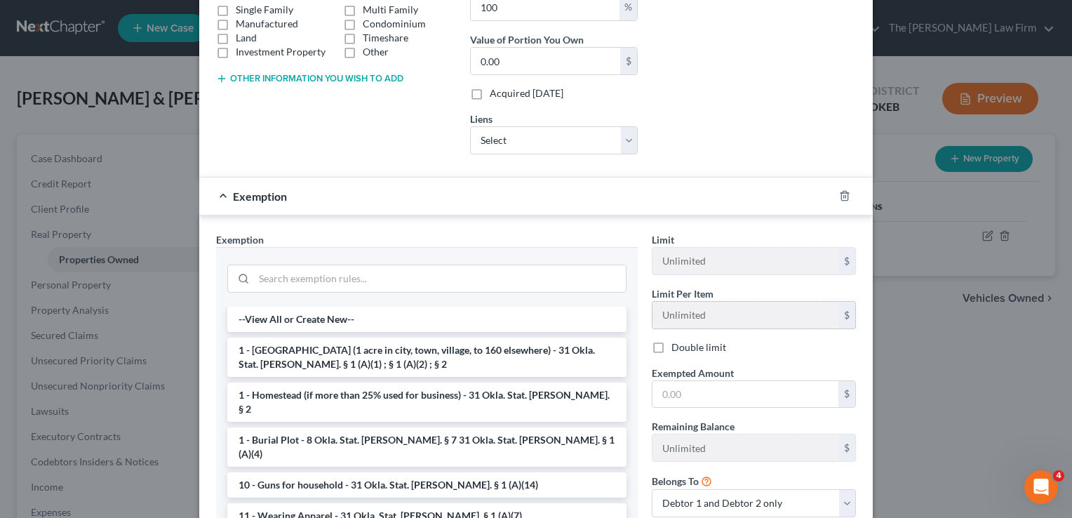
scroll to position [281, 0]
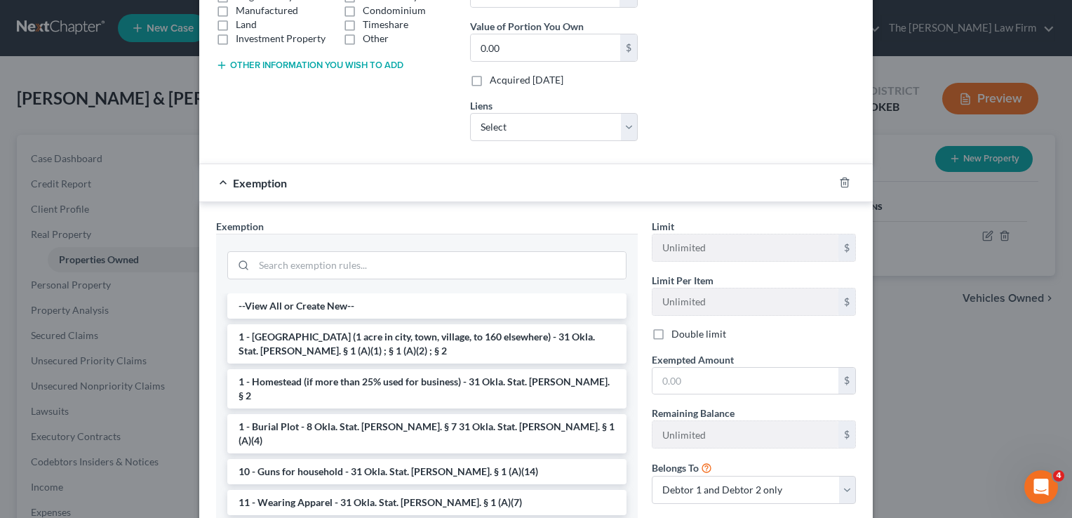
click at [283, 342] on li "1 - [GEOGRAPHIC_DATA] (1 acre in city, town, village, to 160 elsewhere) - 31 Ok…" at bounding box center [426, 343] width 399 height 39
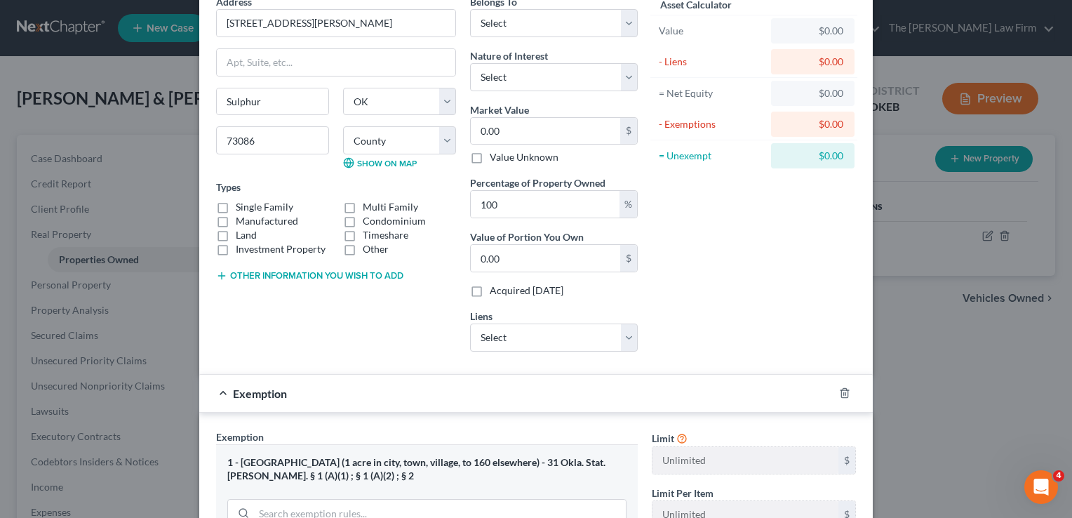
scroll to position [0, 0]
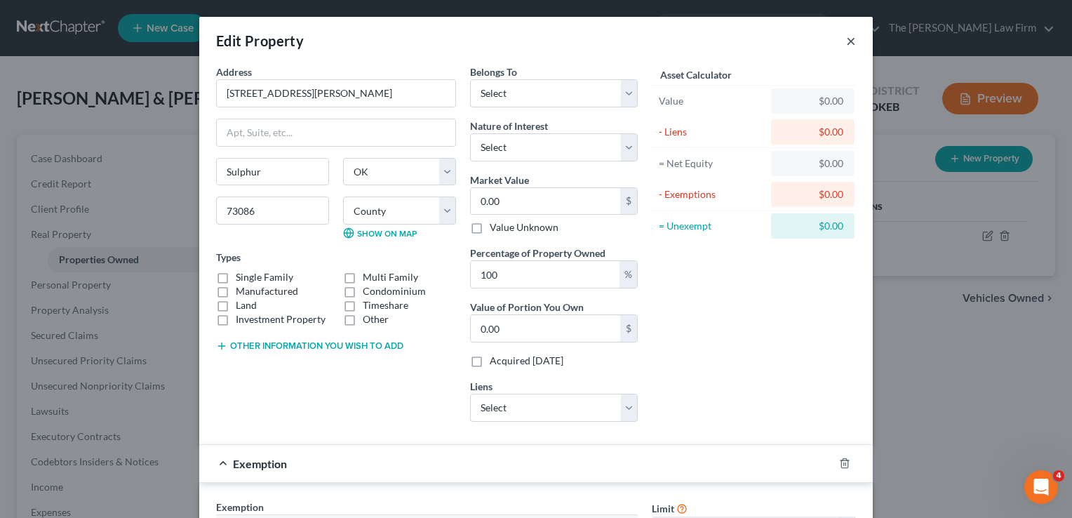
click at [848, 41] on button "×" at bounding box center [851, 40] width 10 height 17
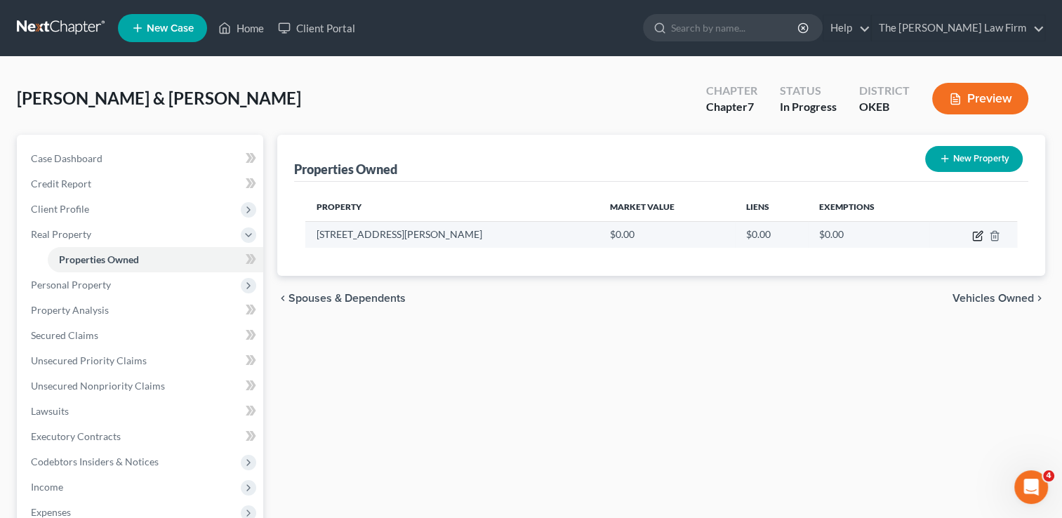
click at [977, 234] on icon "button" at bounding box center [977, 235] width 11 height 11
select select "37"
select select "49"
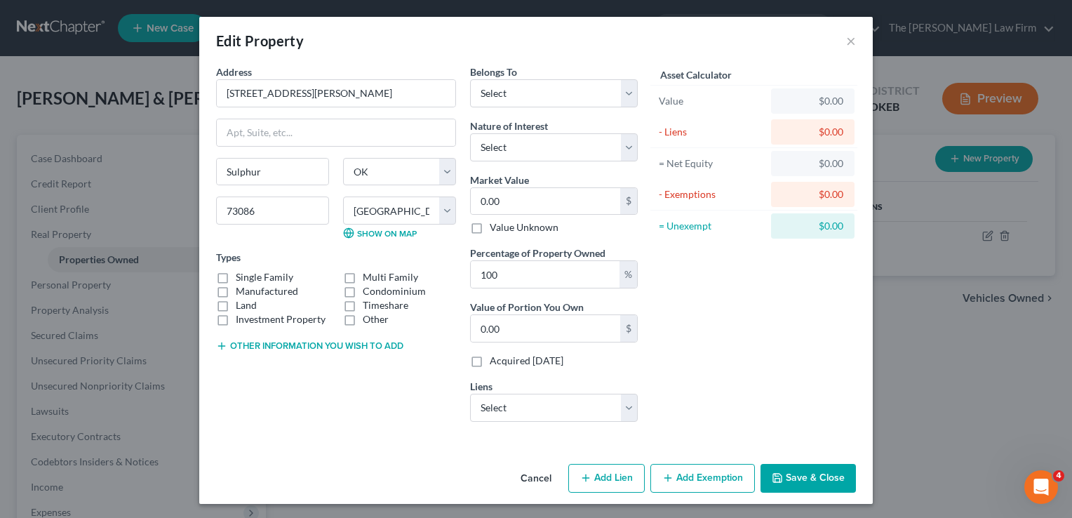
click at [261, 344] on button "Other information you wish to add" at bounding box center [309, 345] width 187 height 11
click at [236, 284] on label "Manufactured" at bounding box center [267, 291] width 62 height 14
click at [241, 284] on input "Manufactured" at bounding box center [245, 288] width 9 height 9
checkbox input "true"
click at [236, 276] on label "Single Family" at bounding box center [265, 277] width 58 height 14
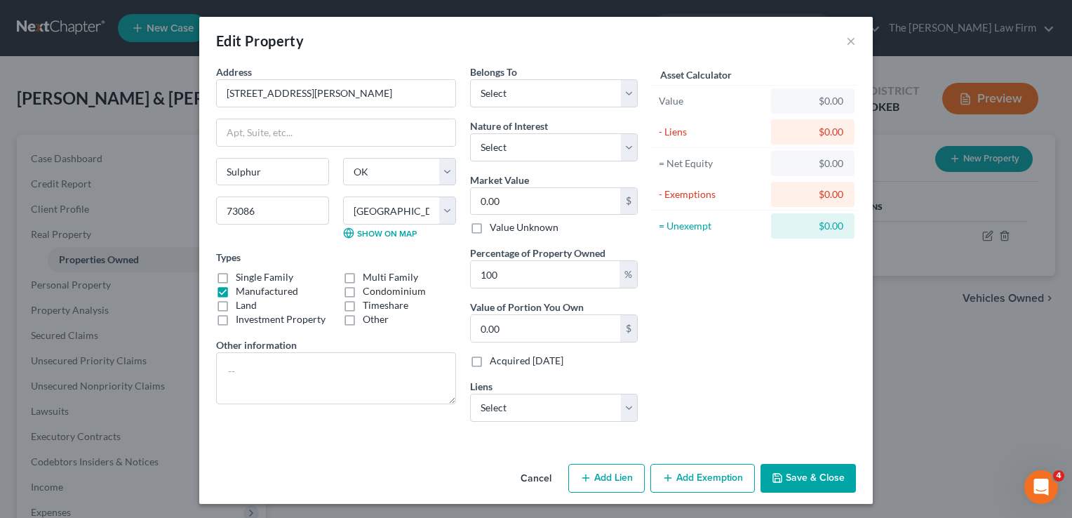
click at [241, 276] on input "Single Family" at bounding box center [245, 274] width 9 height 9
checkbox input "true"
click at [236, 288] on label "Manufactured" at bounding box center [267, 291] width 62 height 14
click at [241, 288] on input "Manufactured" at bounding box center [245, 288] width 9 height 9
checkbox input "false"
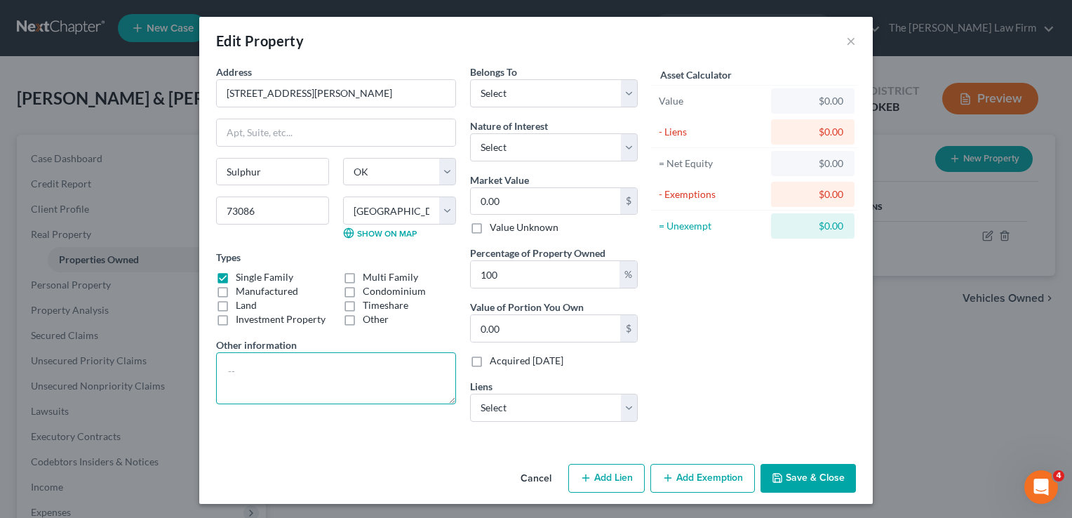
paste textarea "Lot Five (5), Block One (1), in the [PERSON_NAME][GEOGRAPHIC_DATA], to the City…"
type textarea "Lot Five (5), Block One (1), in the [PERSON_NAME][GEOGRAPHIC_DATA], to the City…"
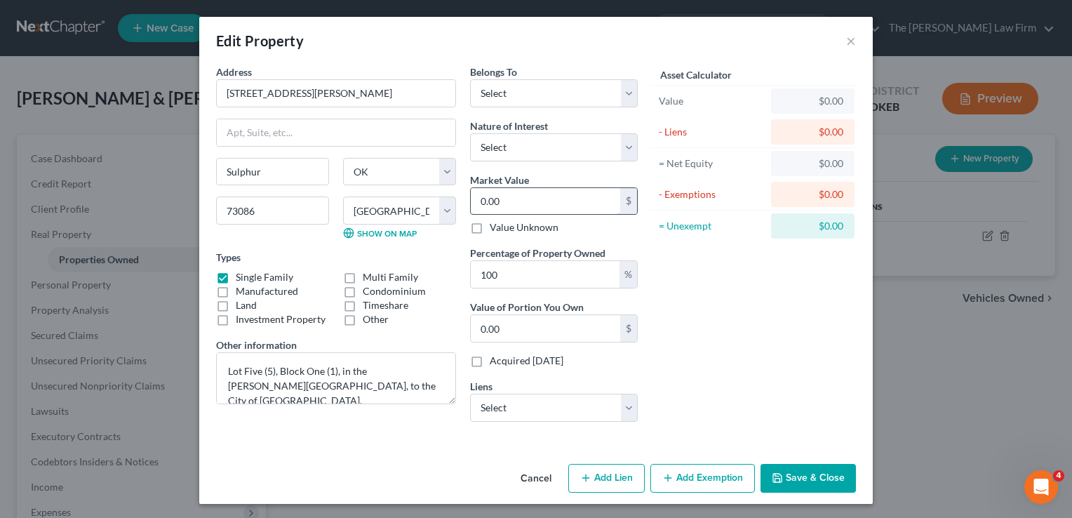
click at [522, 206] on input "0.00" at bounding box center [545, 201] width 149 height 27
type input "1"
type input "1.00"
type input "14"
type input "14.00"
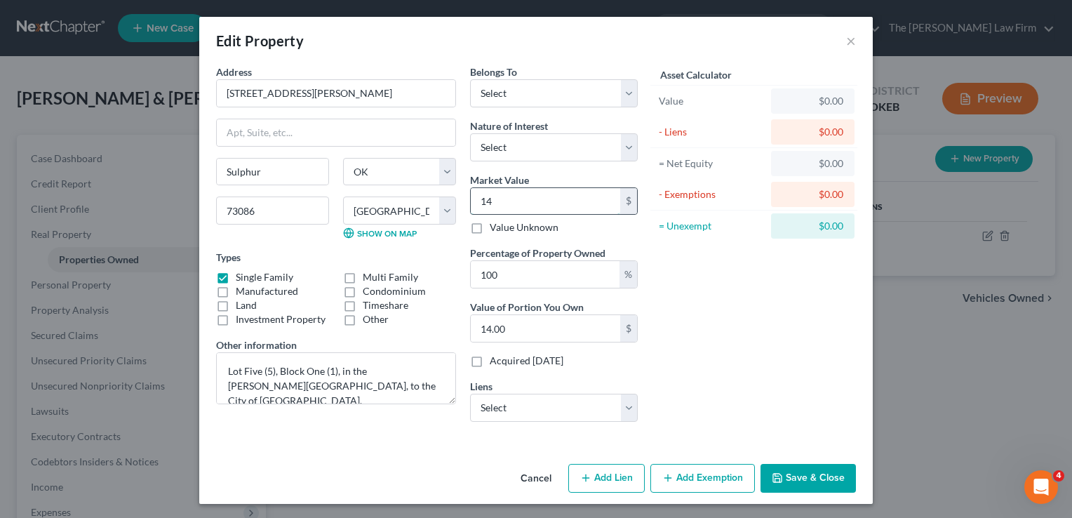
type input "147"
type input "147.00"
type input "1470"
type input "1,470.00"
type input "1,4700"
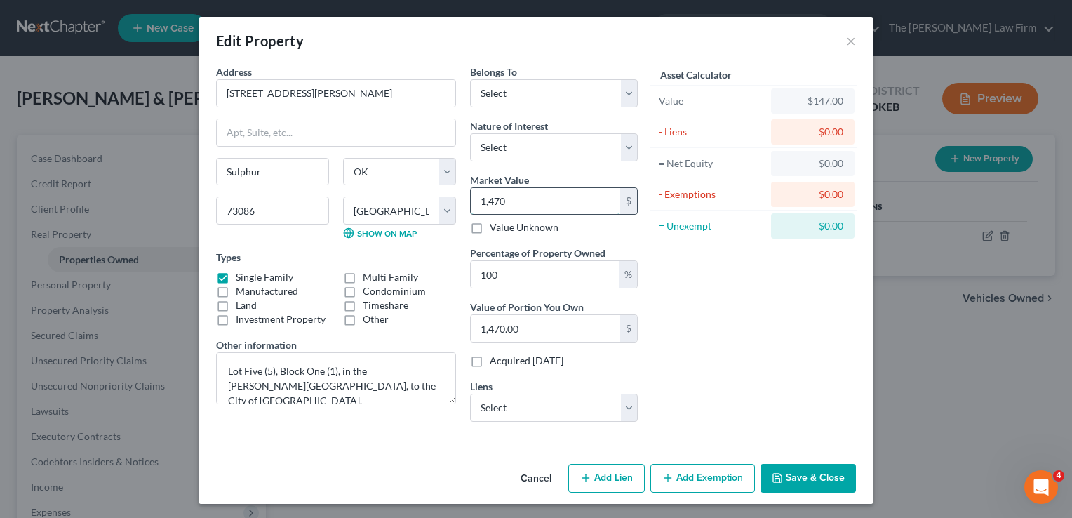
type input "14,700.00"
type input "14,70"
type input "1,470.00"
type input "1,47"
type input "147.00"
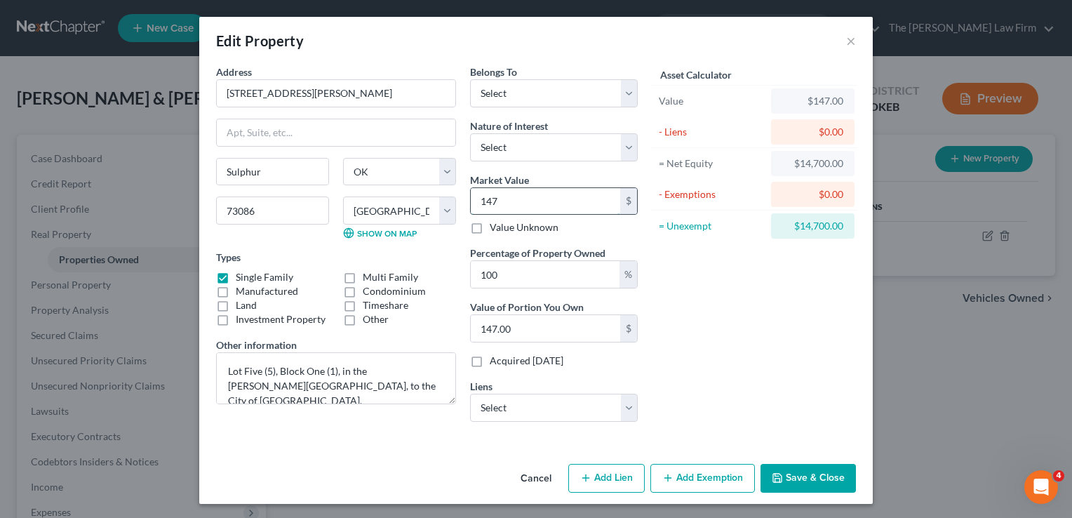
type input "1473"
type input "1,473.00"
type input "147,300"
type input "147,300.00"
type input "147,300"
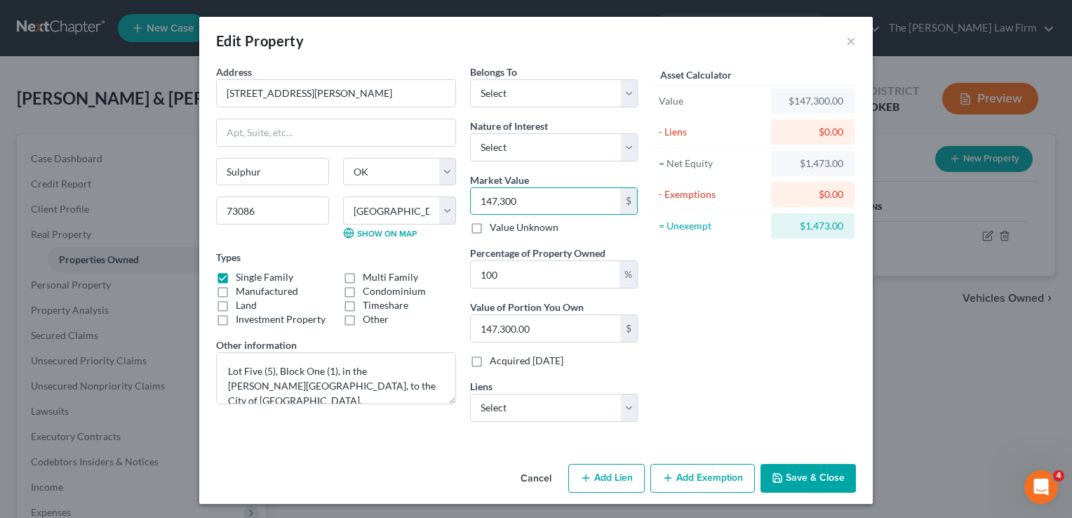
click at [692, 475] on button "Add Exemption" at bounding box center [702, 478] width 105 height 29
select select "2"
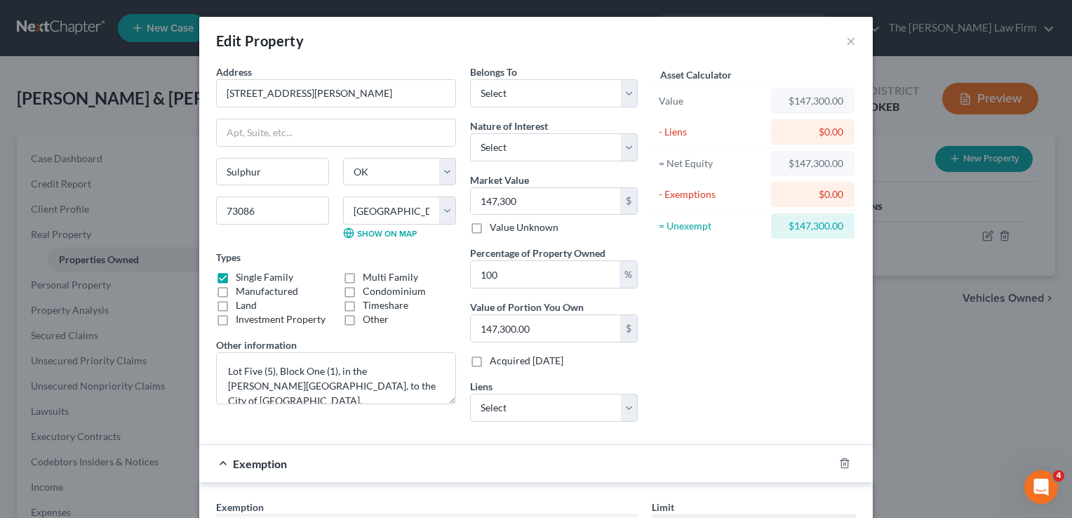
scroll to position [281, 0]
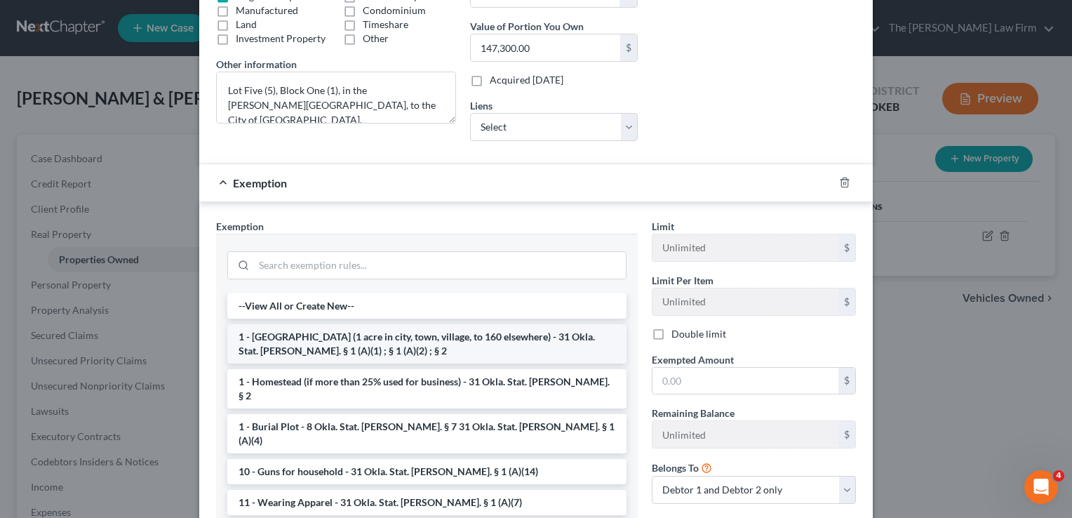
click at [281, 336] on li "1 - [GEOGRAPHIC_DATA] (1 acre in city, town, village, to 160 elsewhere) - 31 Ok…" at bounding box center [426, 343] width 399 height 39
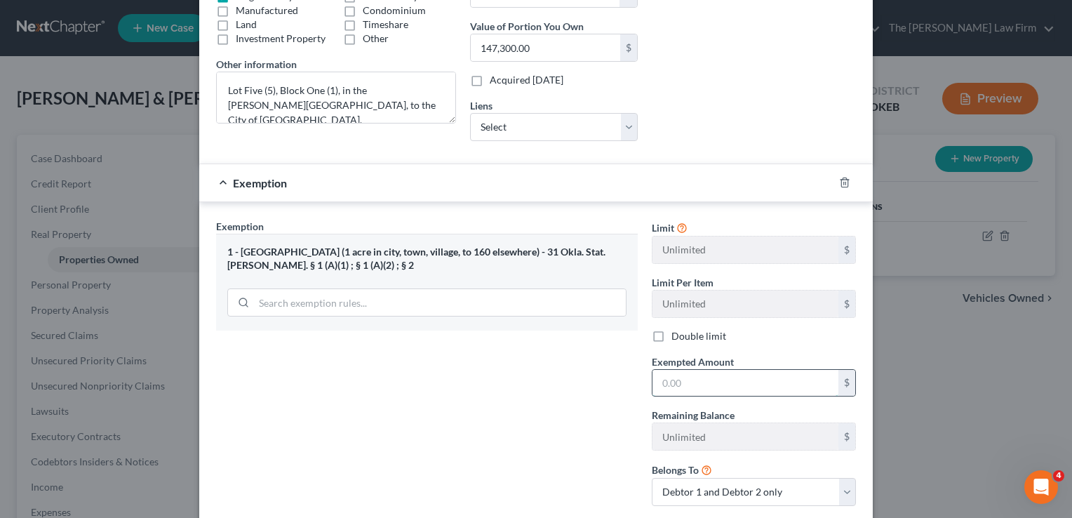
click at [709, 380] on input "text" at bounding box center [746, 383] width 186 height 27
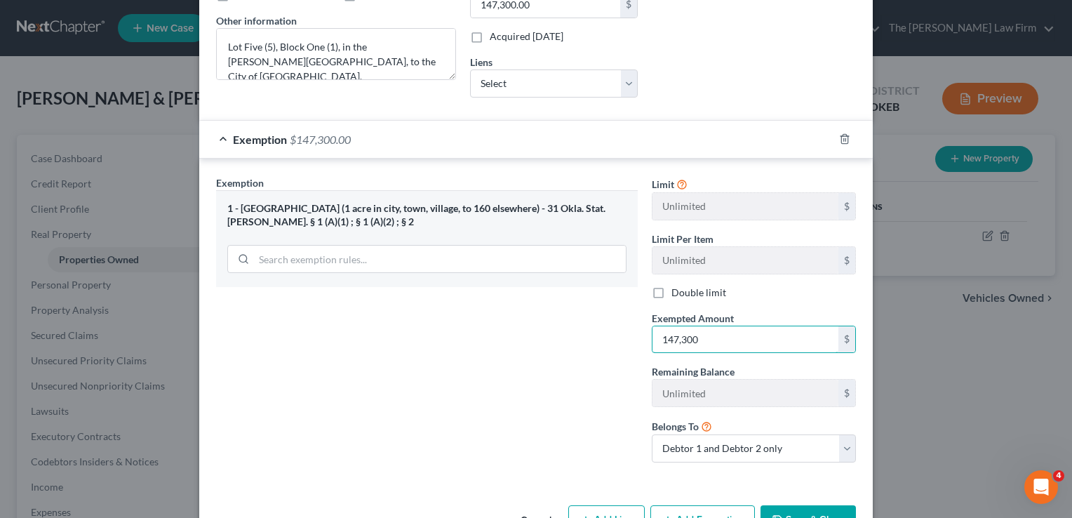
scroll to position [365, 0]
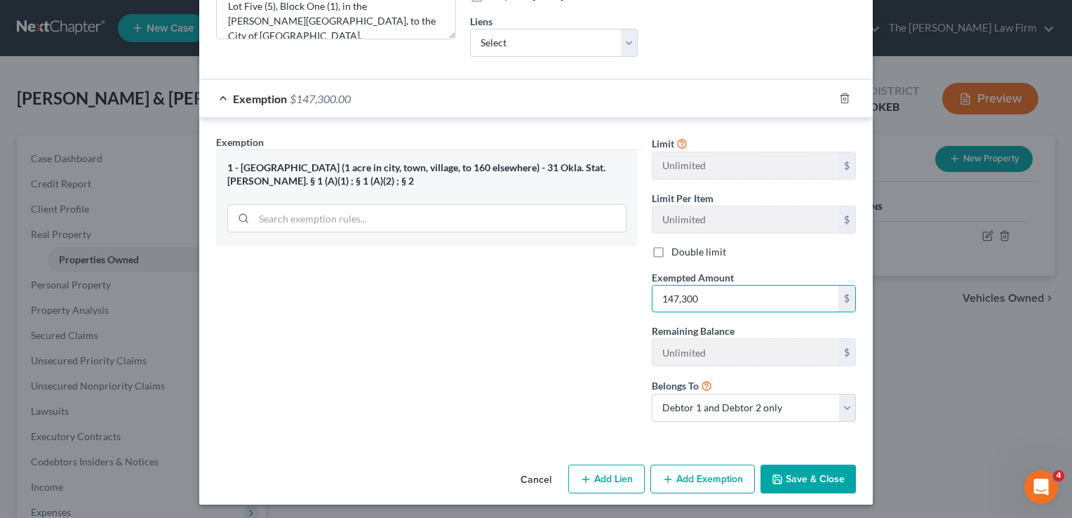
type input "147,300"
click at [808, 472] on button "Save & Close" at bounding box center [808, 478] width 95 height 29
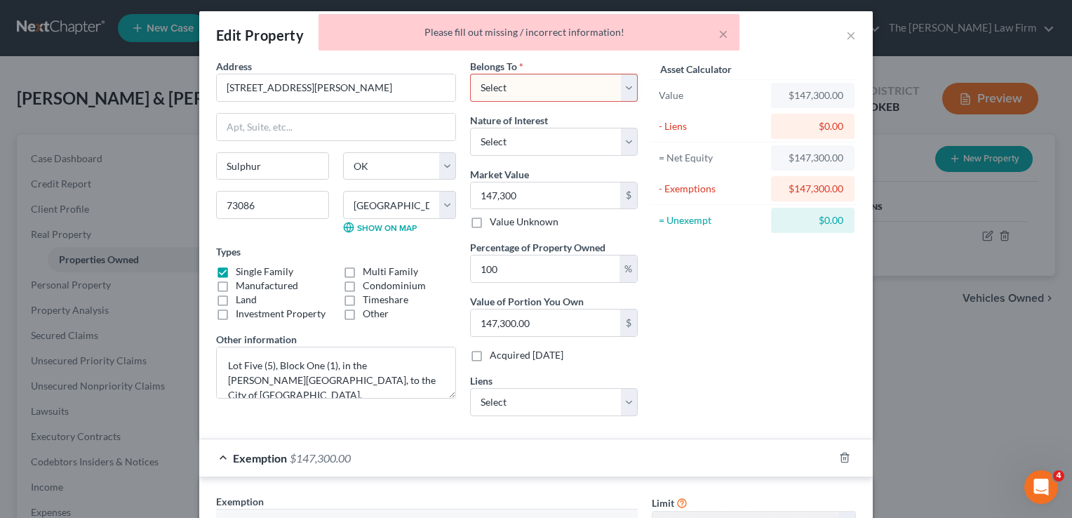
scroll to position [0, 0]
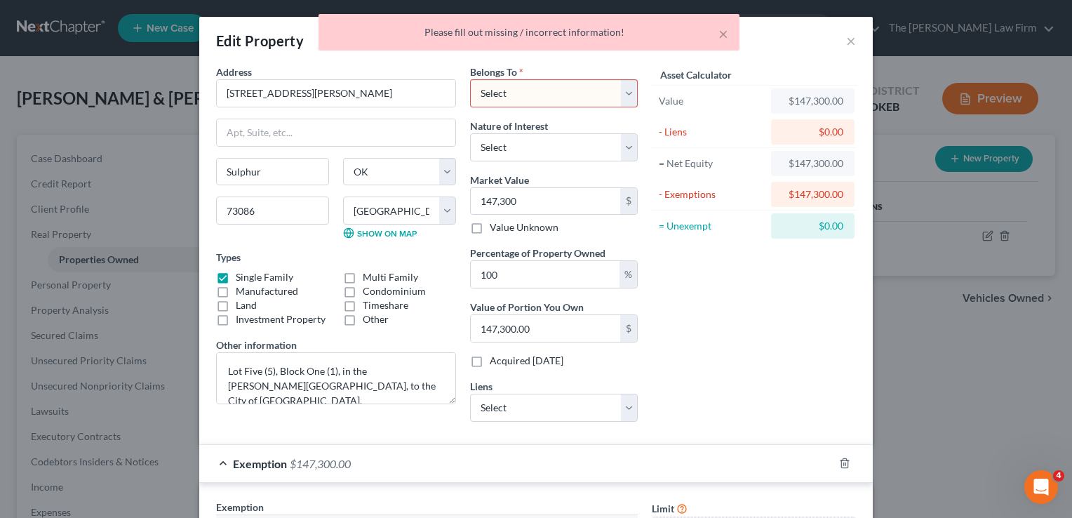
click at [567, 91] on select "Select Debtor 1 Only Debtor 2 Only Debtor 1 And Debtor 2 Only At Least One Of T…" at bounding box center [554, 93] width 168 height 28
select select "2"
click at [470, 79] on select "Select Debtor 1 Only Debtor 2 Only Debtor 1 And Debtor 2 Only At Least One Of T…" at bounding box center [554, 93] width 168 height 28
click at [728, 349] on div "Asset Calculator Value $147,300.00 - Liens $0.00 = Net Equity $147,300.00 - Exe…" at bounding box center [754, 249] width 218 height 368
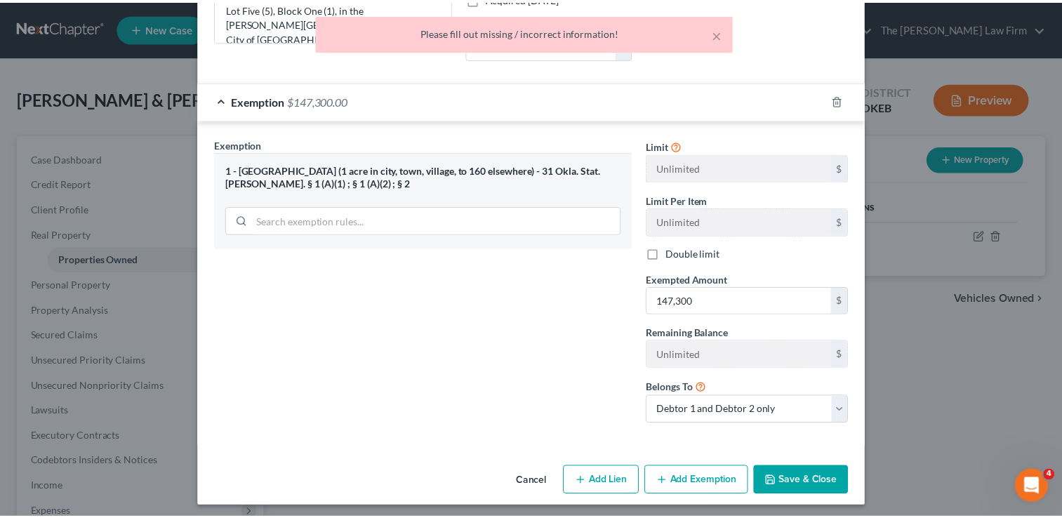
scroll to position [365, 0]
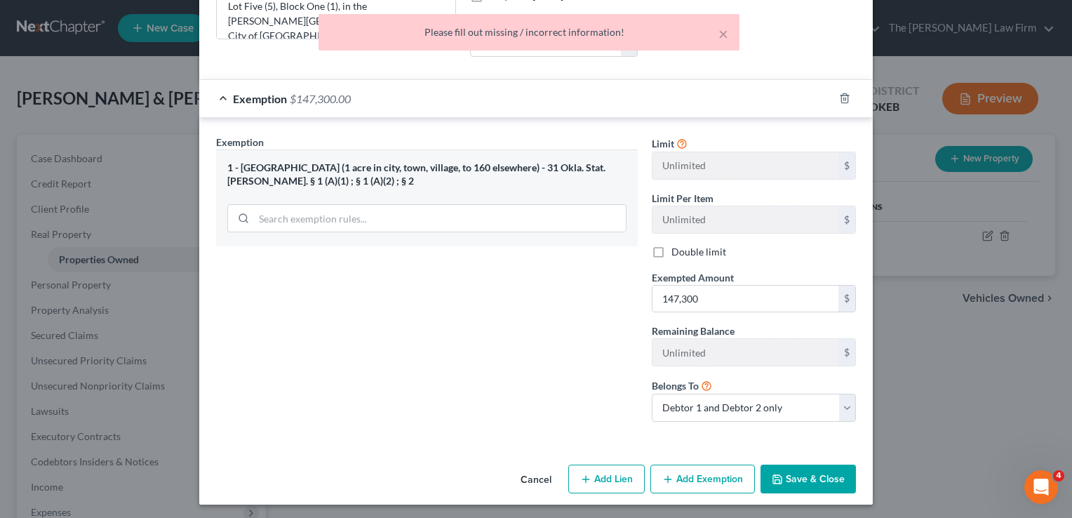
click at [805, 474] on button "Save & Close" at bounding box center [808, 478] width 95 height 29
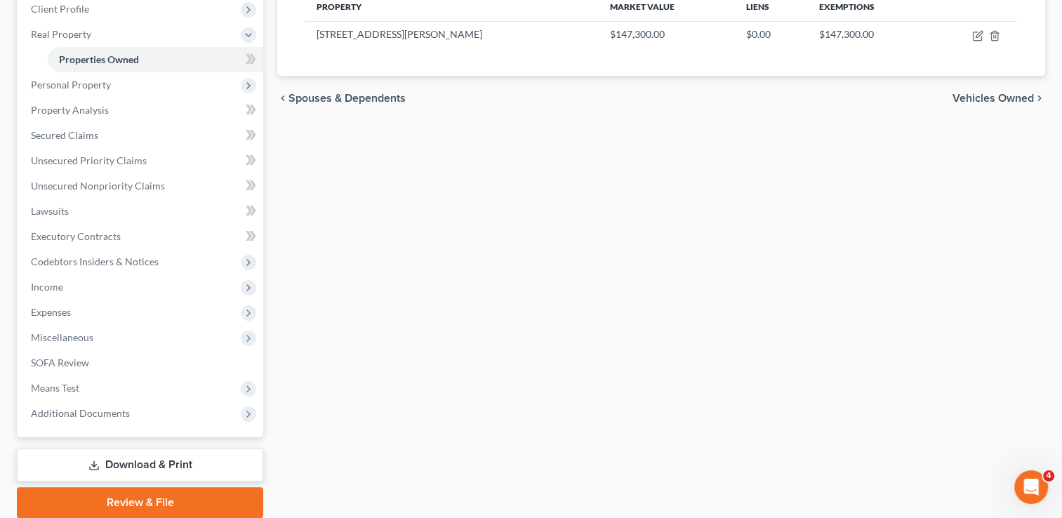
scroll to position [252, 0]
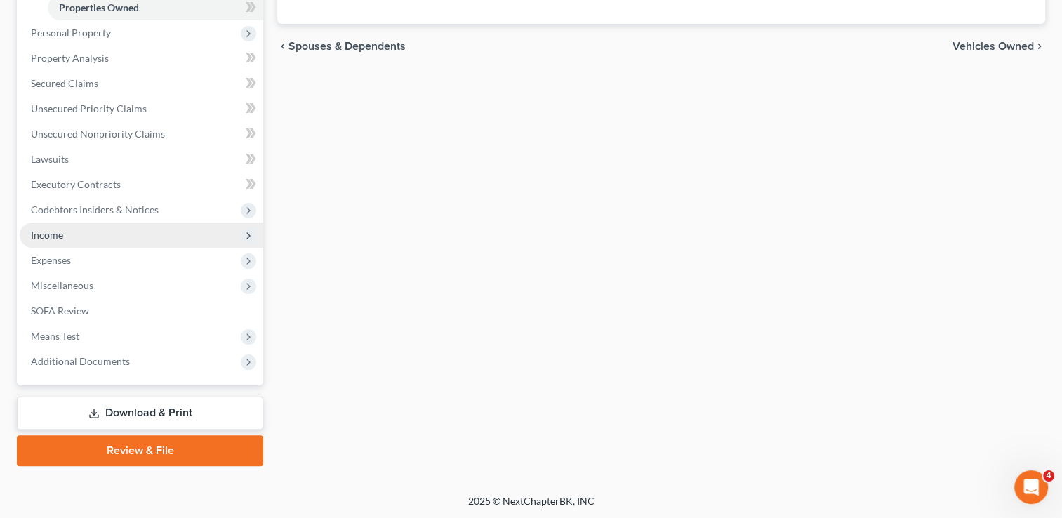
click at [51, 234] on span "Income" at bounding box center [47, 235] width 32 height 12
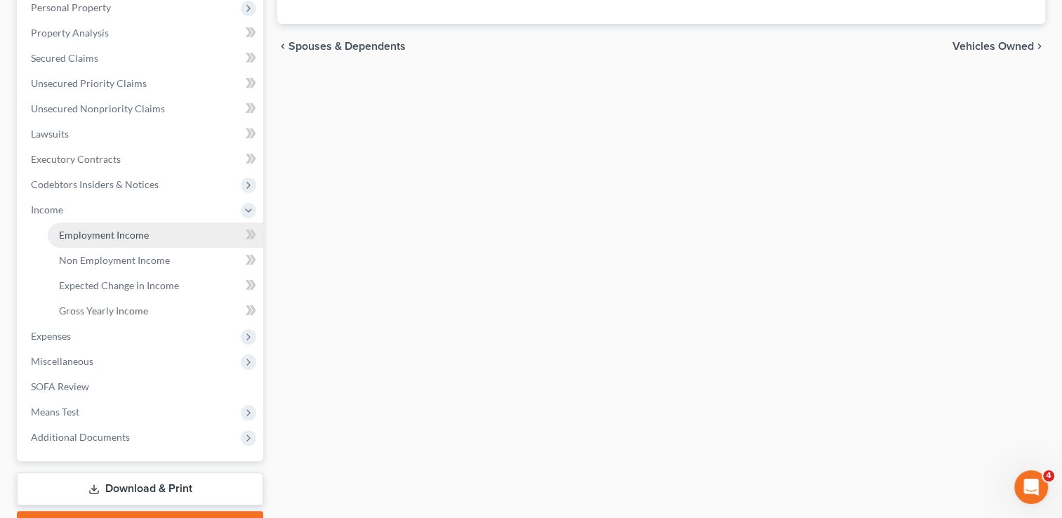
click at [129, 237] on span "Employment Income" at bounding box center [104, 235] width 90 height 12
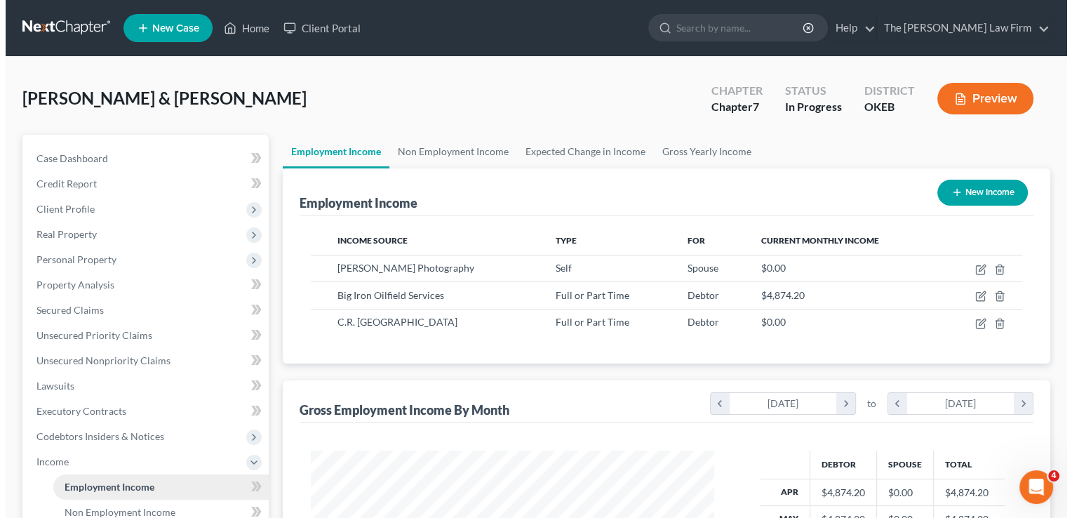
scroll to position [250, 432]
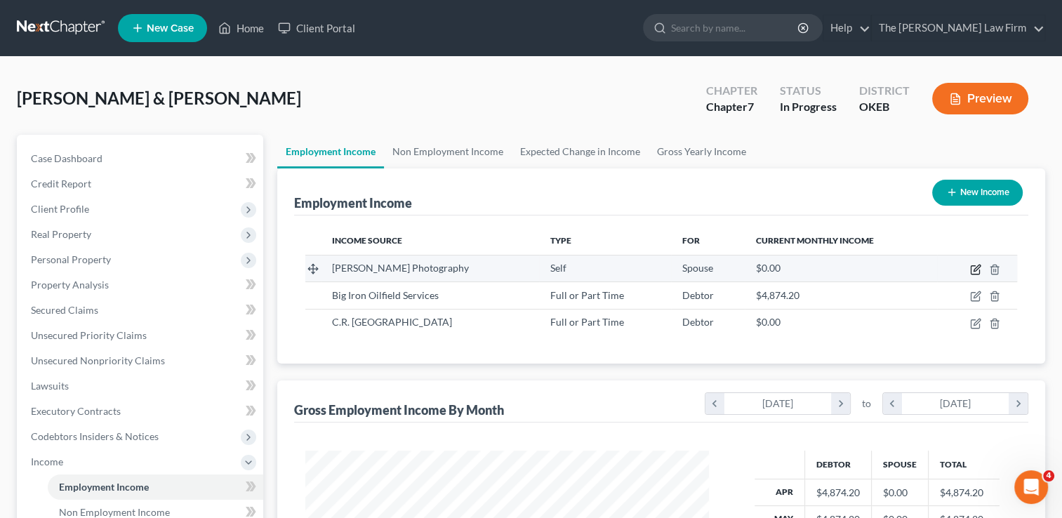
click at [971, 270] on icon "button" at bounding box center [975, 269] width 11 height 11
select select "1"
select select "37"
select select "0"
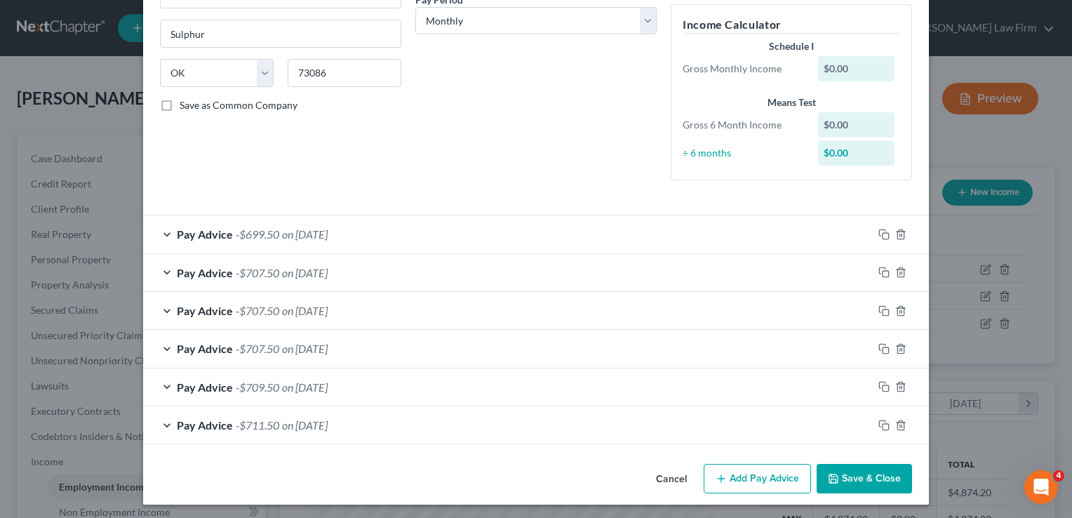
scroll to position [232, 0]
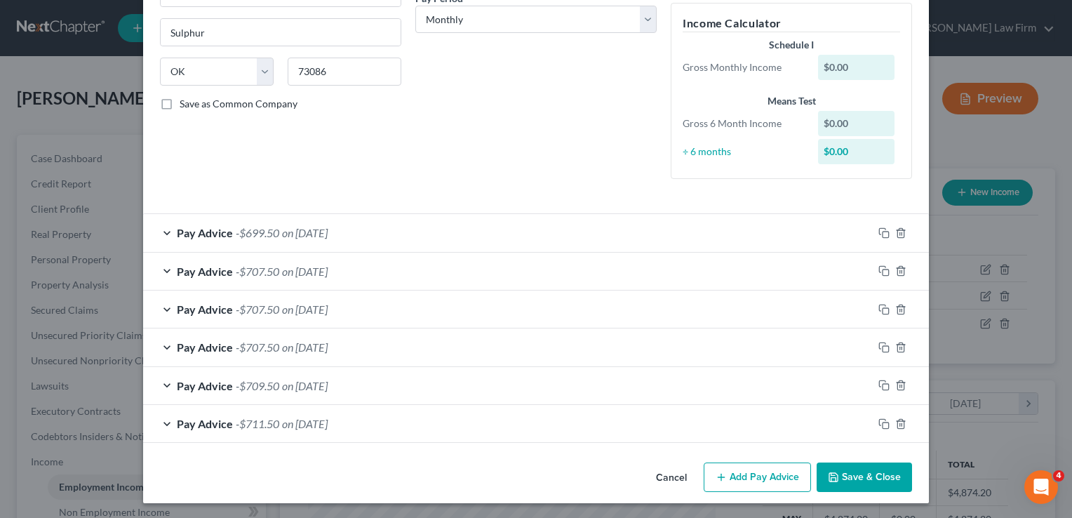
click at [380, 425] on div "Pay Advice -$711.50 on [DATE]" at bounding box center [508, 423] width 730 height 37
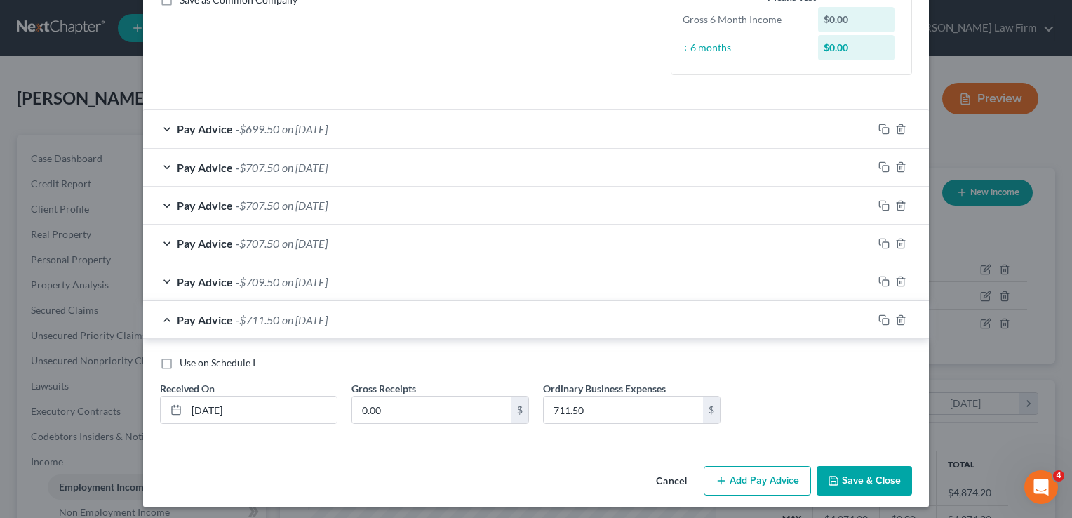
scroll to position [340, 0]
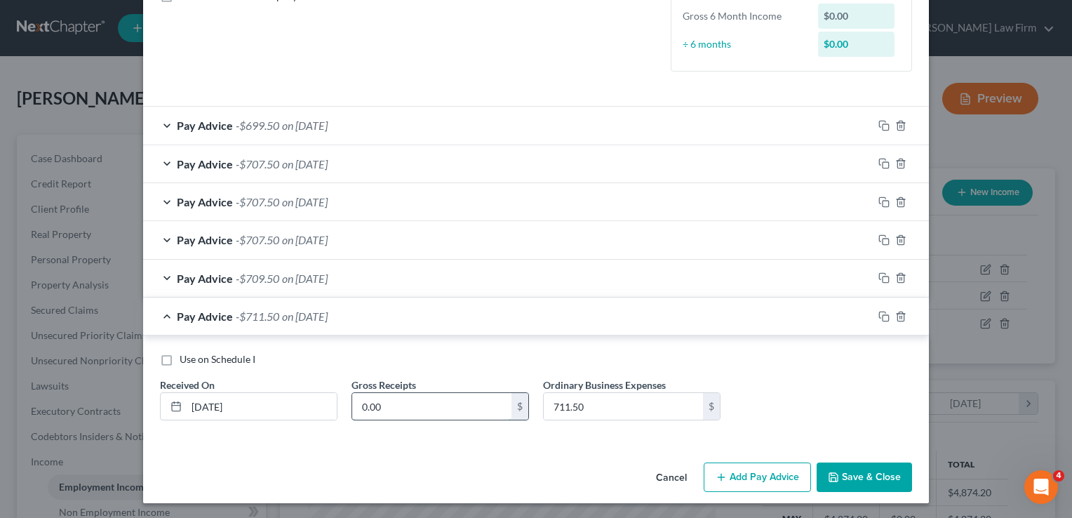
click at [403, 408] on input "0.00" at bounding box center [431, 406] width 159 height 27
type input "640.00"
click at [382, 275] on div "Pay Advice -$709.50 on [DATE]" at bounding box center [508, 278] width 730 height 37
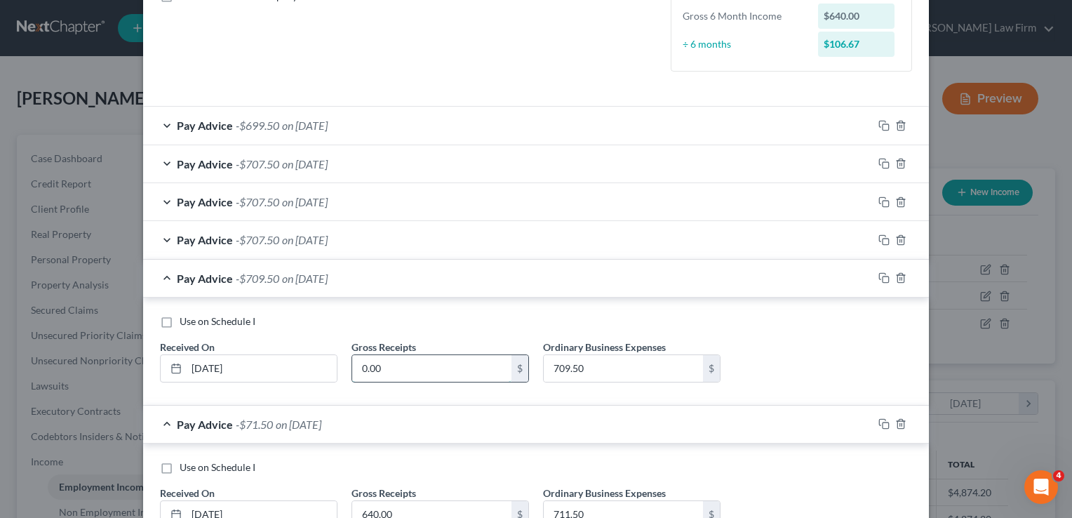
click at [402, 358] on input "0.00" at bounding box center [431, 368] width 159 height 27
type input "640"
click at [396, 237] on div "Pay Advice -$707.50 on [DATE]" at bounding box center [508, 239] width 730 height 37
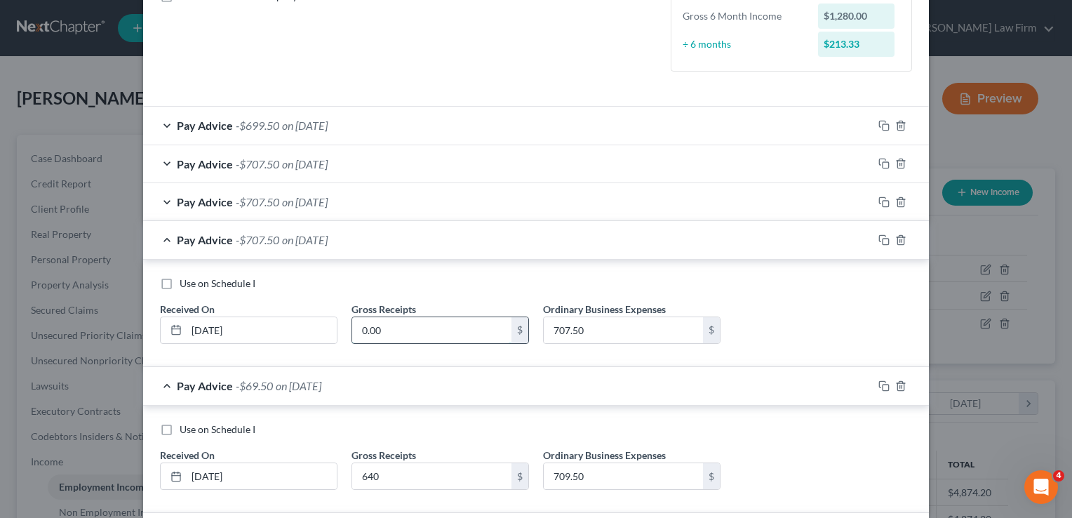
click at [398, 326] on input "0.00" at bounding box center [431, 330] width 159 height 27
type input "640"
click at [418, 206] on div "Pay Advice -$707.50 on [DATE]" at bounding box center [508, 201] width 730 height 37
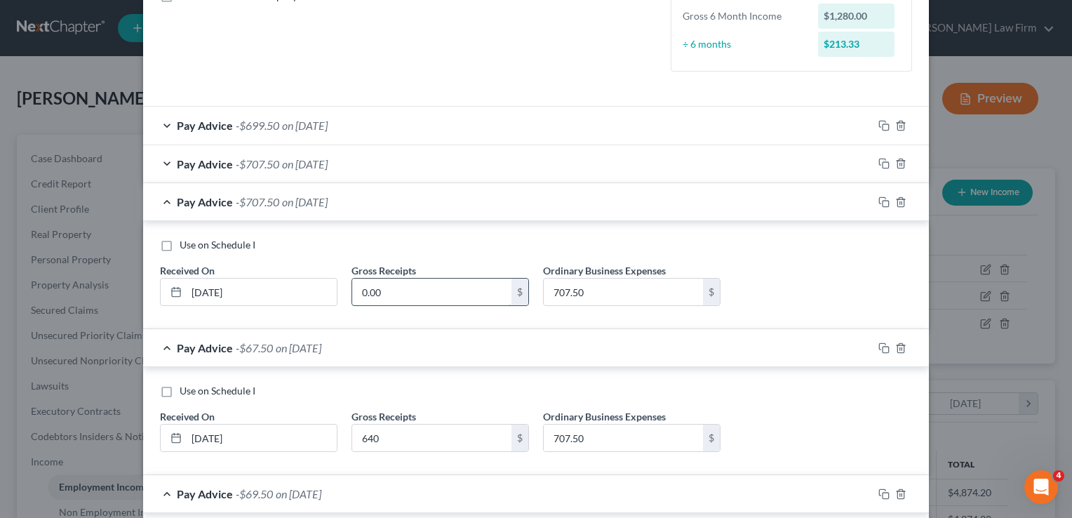
click at [407, 290] on input "0.00" at bounding box center [431, 292] width 159 height 27
type input "640"
click at [369, 162] on div "Pay Advice -$707.50 on [DATE]" at bounding box center [508, 163] width 730 height 37
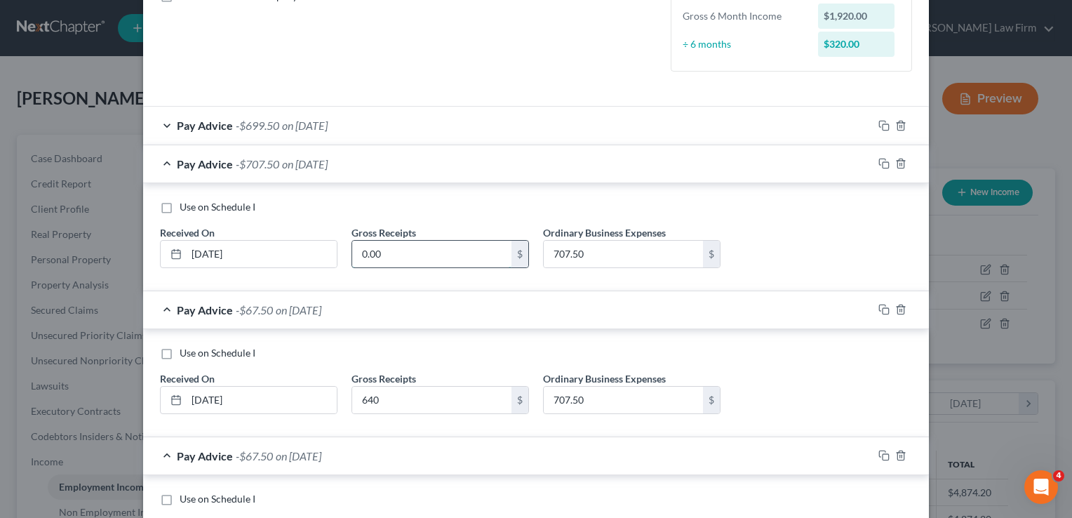
click at [415, 253] on input "0.00" at bounding box center [431, 254] width 159 height 27
type input "640"
click at [407, 119] on div "Pay Advice -$699.50 on [DATE]" at bounding box center [508, 125] width 730 height 37
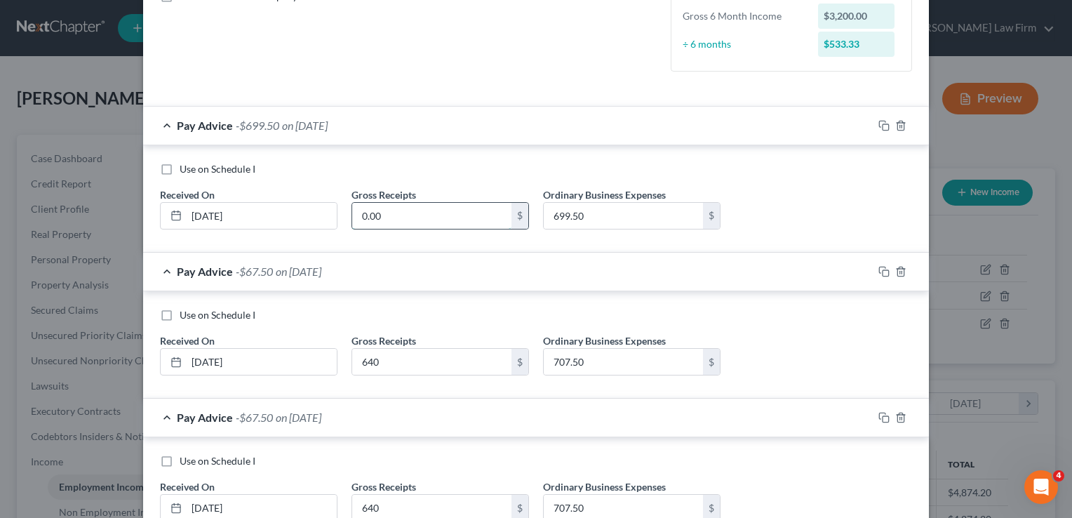
click at [429, 216] on input "0.00" at bounding box center [431, 216] width 159 height 27
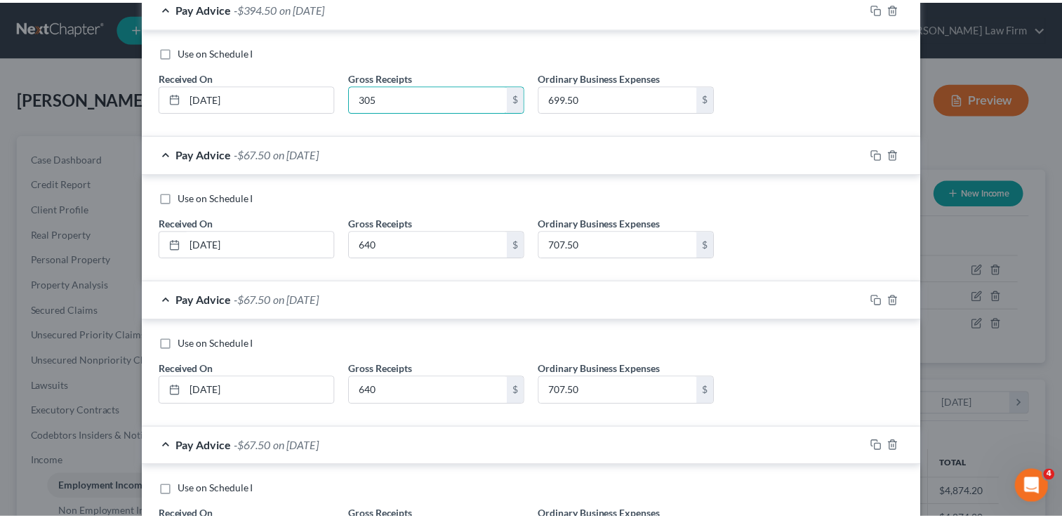
scroll to position [876, 0]
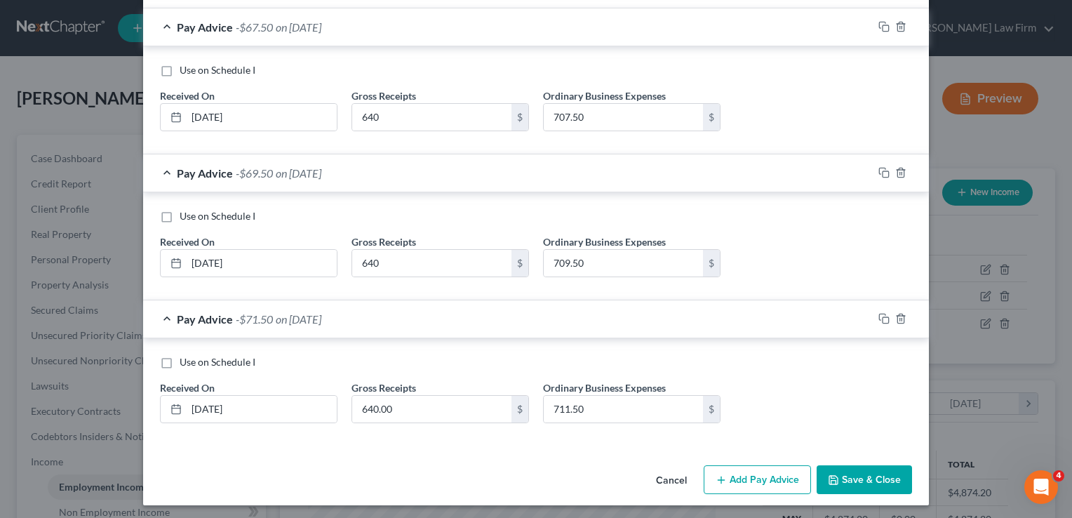
type input "305"
click at [874, 476] on button "Save & Close" at bounding box center [864, 479] width 95 height 29
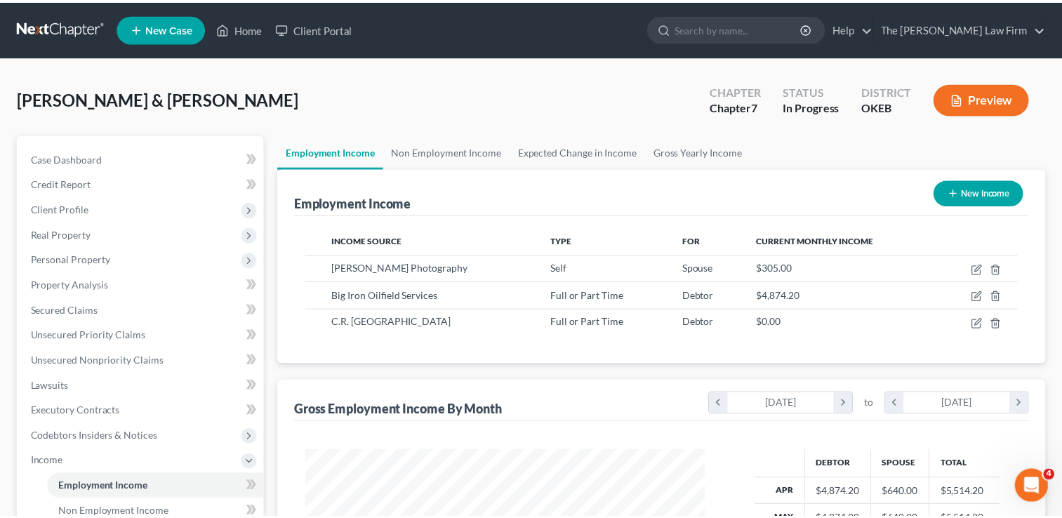
scroll to position [701404, 701223]
